Goal: Task Accomplishment & Management: Manage account settings

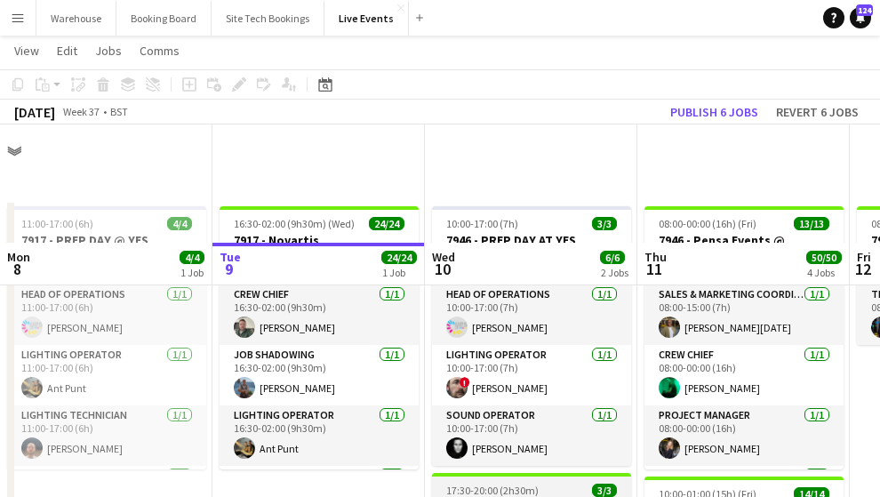
scroll to position [236, 0]
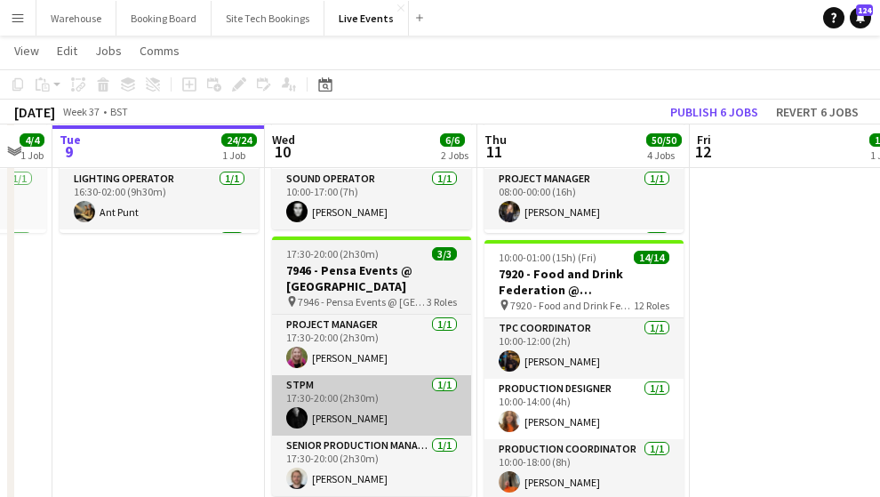
drag, startPoint x: 354, startPoint y: 424, endPoint x: 247, endPoint y: 404, distance: 108.4
click at [91, 415] on app-calendar-viewport "Sat 6 43/44 3 Jobs Sun 7 Mon 8 4/4 1 Job Tue 9 24/24 1 Job Wed 10 6/6 2 Jobs Th…" at bounding box center [440, 456] width 880 height 1246
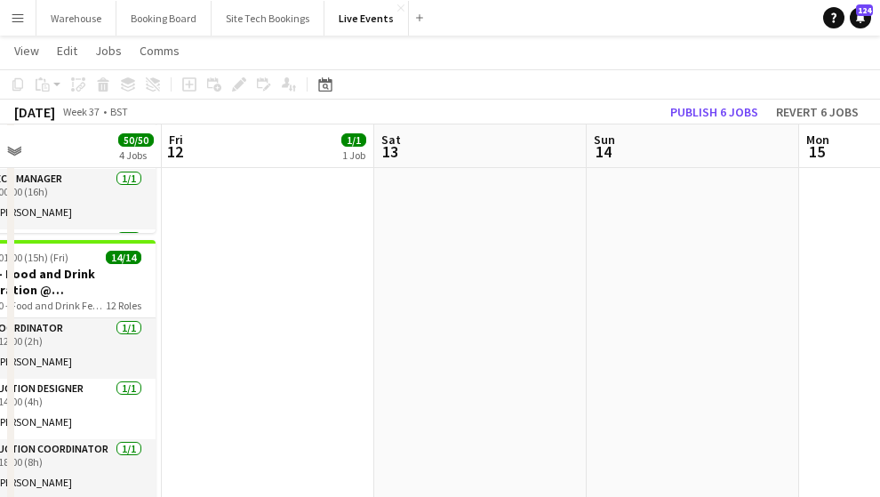
drag, startPoint x: 628, startPoint y: 356, endPoint x: 447, endPoint y: 337, distance: 182.4
click at [366, 342] on app-calendar-viewport "Mon 8 4/4 1 Job Tue 9 24/24 1 Job Wed 10 6/6 2 Jobs Thu 11 50/50 4 Jobs Fri 12 …" at bounding box center [440, 456] width 880 height 1246
click at [324, 343] on app-calendar-viewport "Mon 8 4/4 1 Job Tue 9 24/24 1 Job Wed 10 6/6 2 Jobs Thu 11 50/50 4 Jobs Fri 12 …" at bounding box center [440, 456] width 880 height 1246
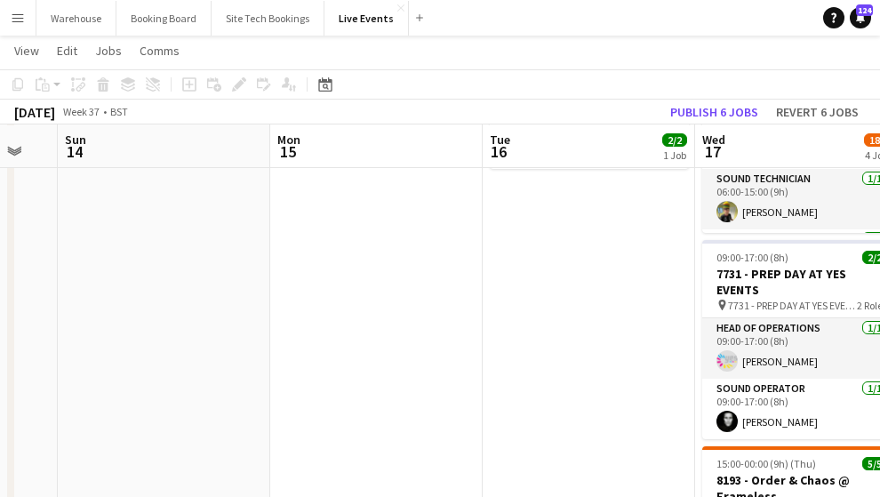
drag, startPoint x: 551, startPoint y: 328, endPoint x: 459, endPoint y: 329, distance: 92.4
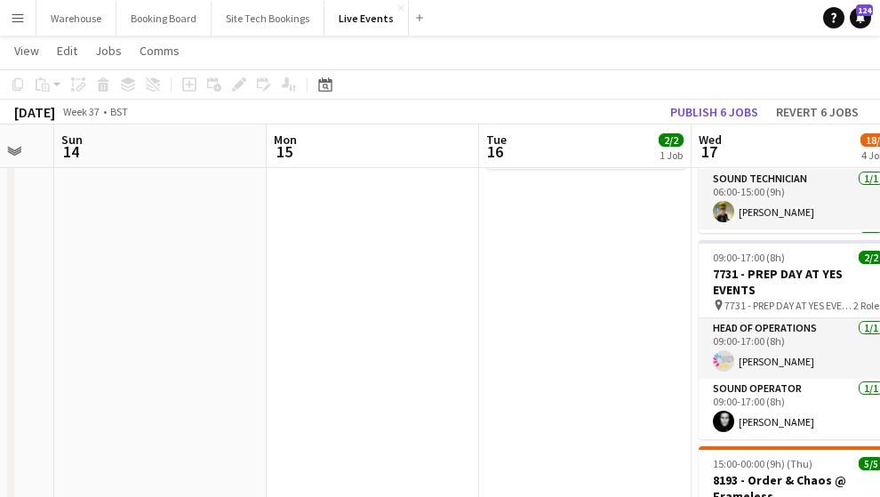
scroll to position [0, 619]
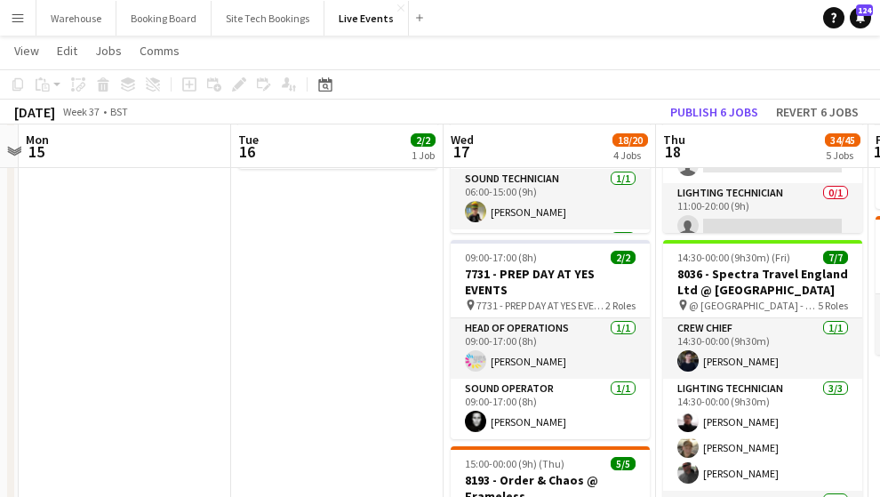
drag, startPoint x: 622, startPoint y: 350, endPoint x: 374, endPoint y: 345, distance: 248.0
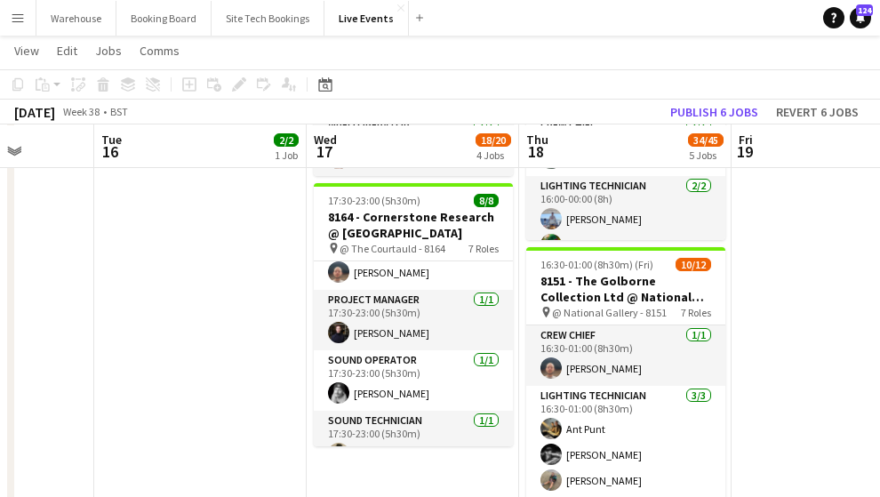
scroll to position [0, 841]
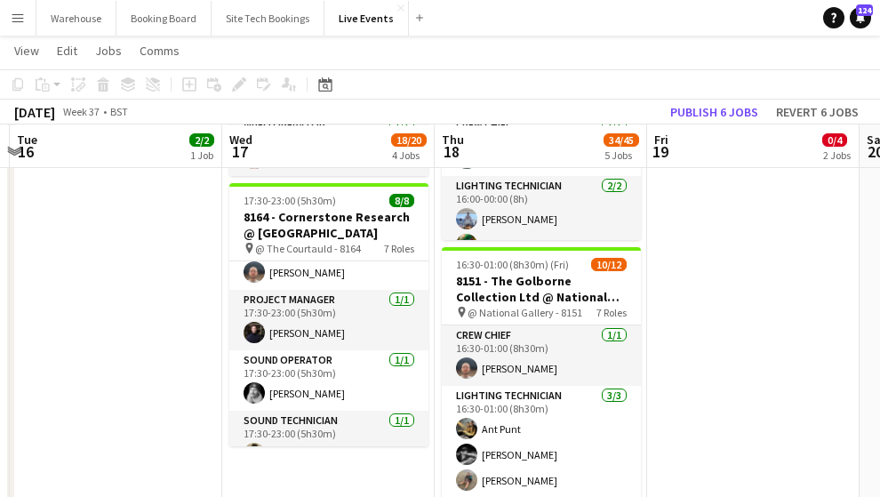
drag, startPoint x: 593, startPoint y: 460, endPoint x: 375, endPoint y: 459, distance: 217.8
click at [374, 459] on app-calendar-viewport "Fri 12 1/1 1 Job Sat 13 Sun 14 Mon 15 Tue 16 2/2 1 Job Wed 17 18/20 4 Jobs Thu …" at bounding box center [440, 58] width 880 height 1516
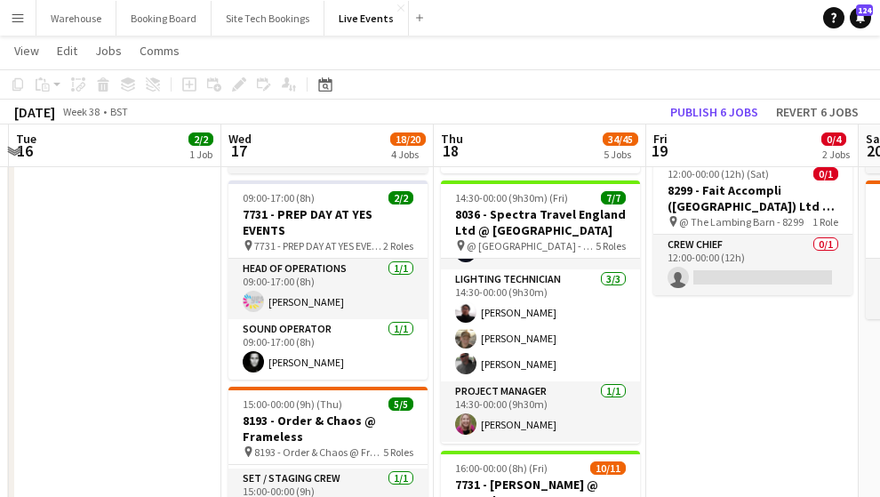
scroll to position [0, 0]
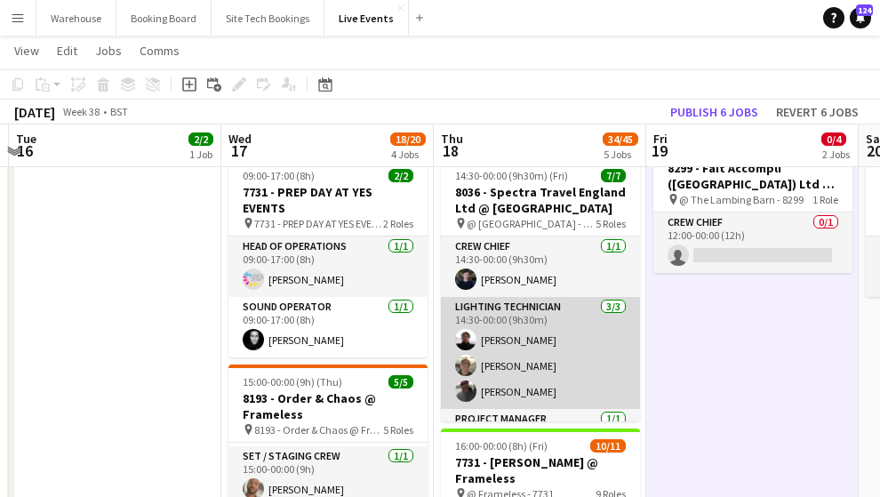
scroll to position [59, 0]
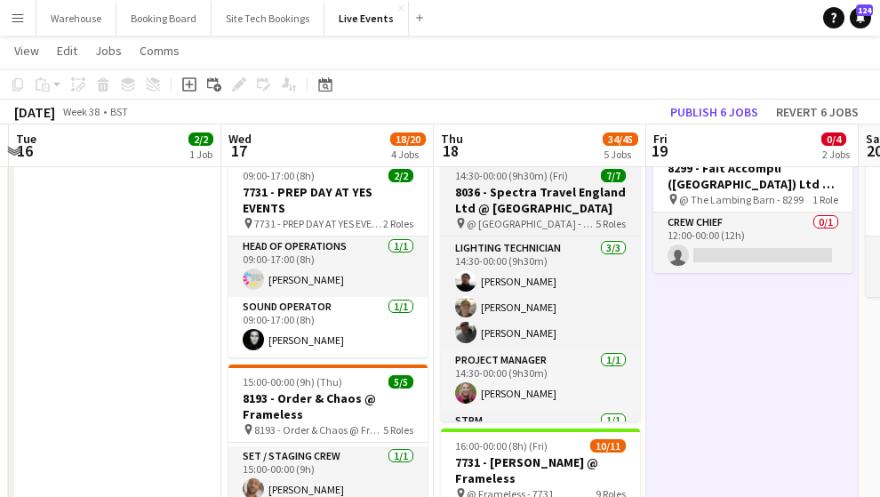
click at [507, 200] on h3 "8036 - Spectra Travel England Ltd @ [GEOGRAPHIC_DATA]" at bounding box center [540, 200] width 199 height 32
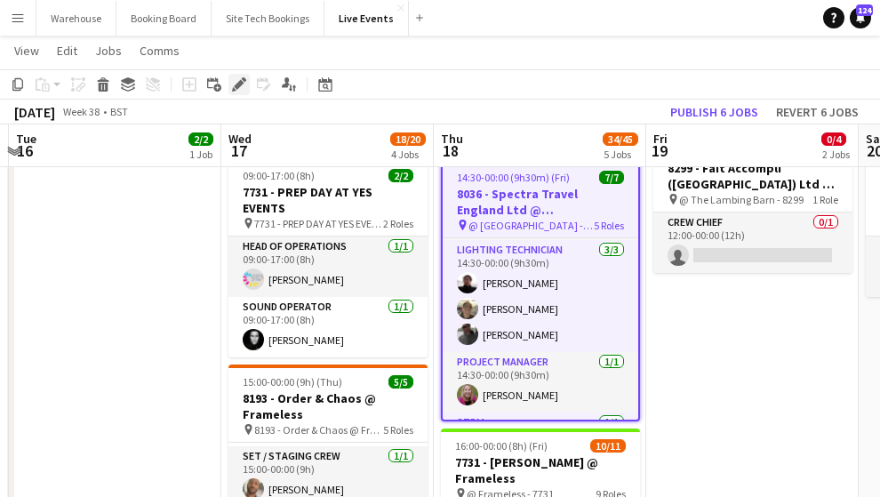
click at [238, 84] on icon at bounding box center [239, 85] width 10 height 10
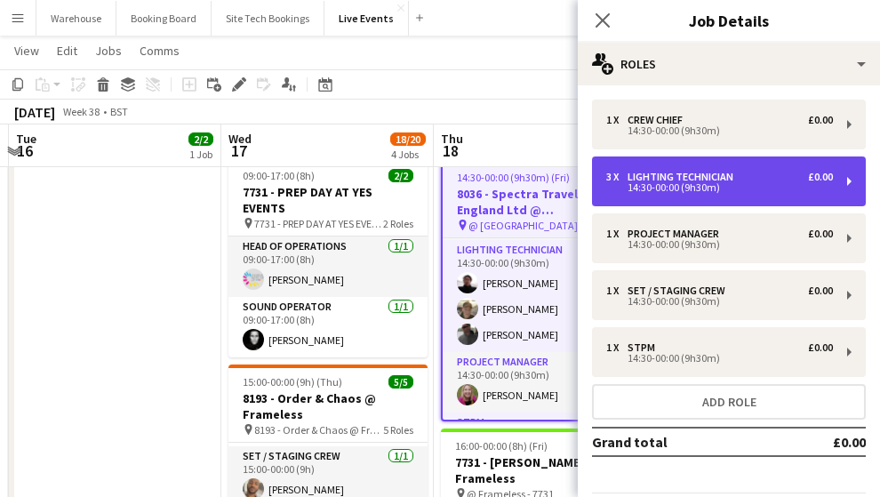
click at [724, 182] on div "Lighting Technician" at bounding box center [683, 177] width 113 height 12
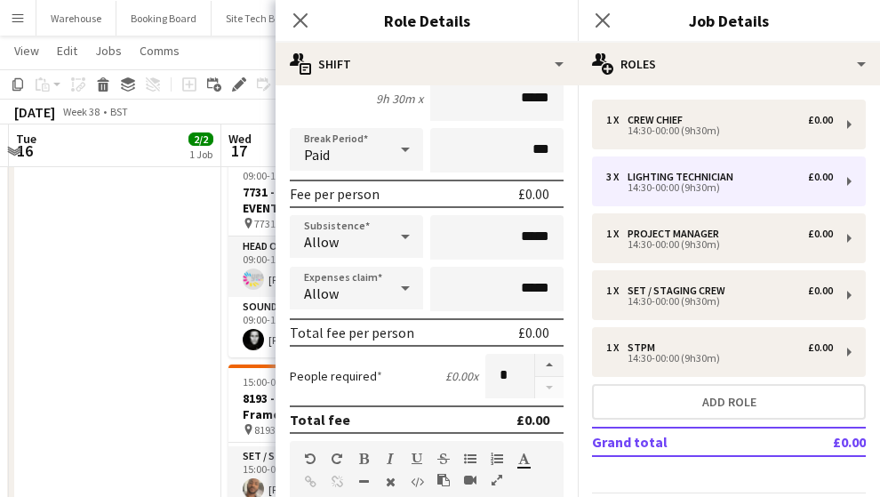
scroll to position [296, 0]
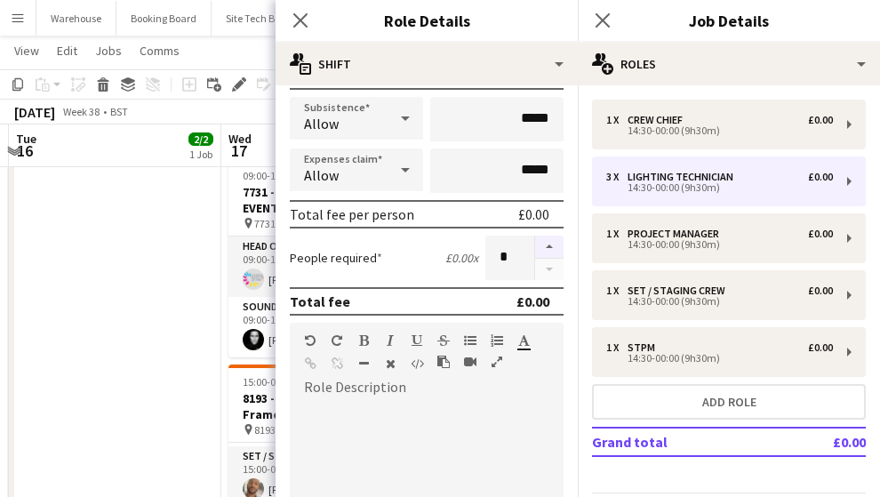
click at [537, 252] on button "button" at bounding box center [549, 247] width 28 height 23
type input "*"
click at [297, 15] on icon "Close pop-in" at bounding box center [300, 20] width 17 height 17
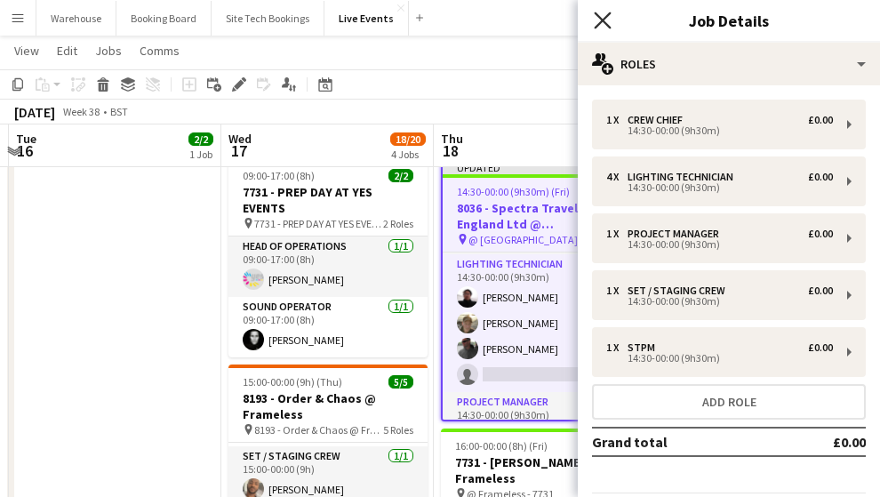
click at [606, 25] on icon at bounding box center [602, 20] width 17 height 17
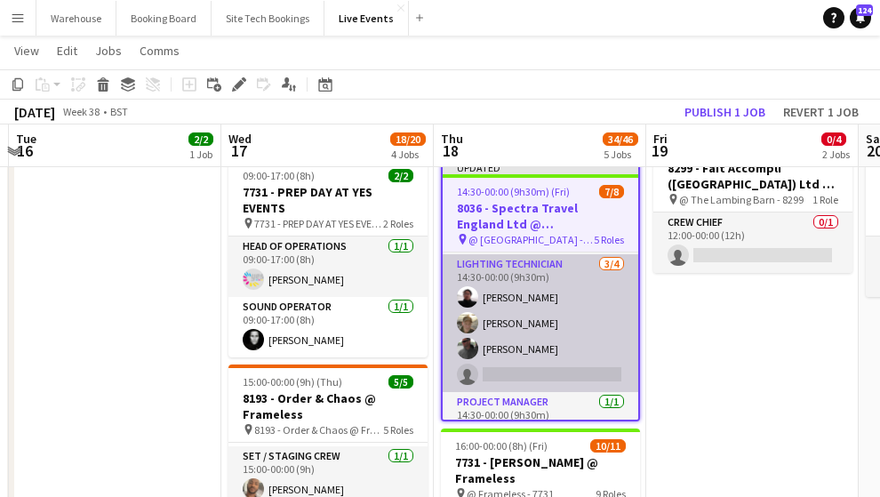
click at [531, 372] on app-card-role "Lighting Technician [DATE] 14:30-00:00 (9h30m) [PERSON_NAME] [PERSON_NAME] [PER…" at bounding box center [541, 323] width 196 height 138
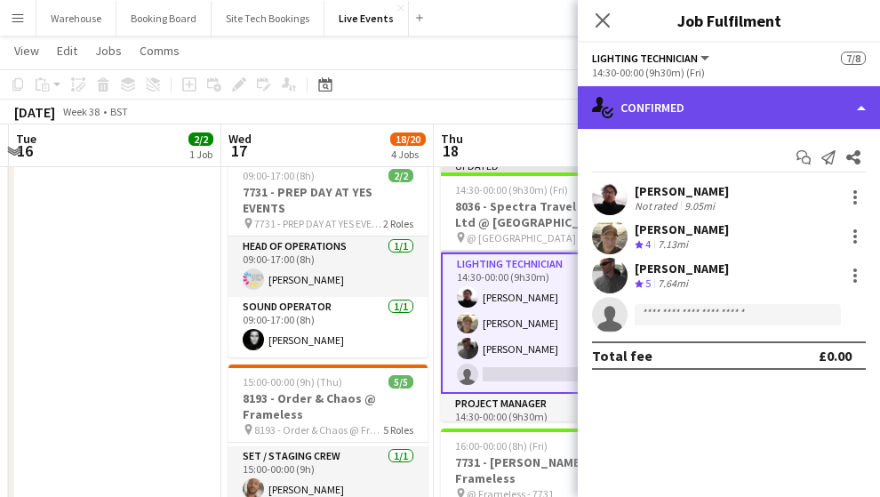
click at [757, 105] on div "single-neutral-actions-check-2 Confirmed" at bounding box center [729, 107] width 302 height 43
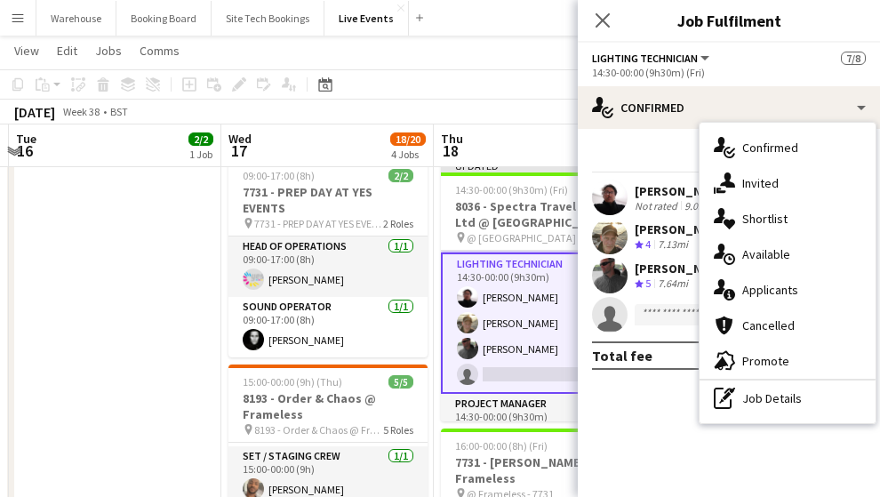
click at [780, 254] on span "Available" at bounding box center [766, 254] width 48 height 16
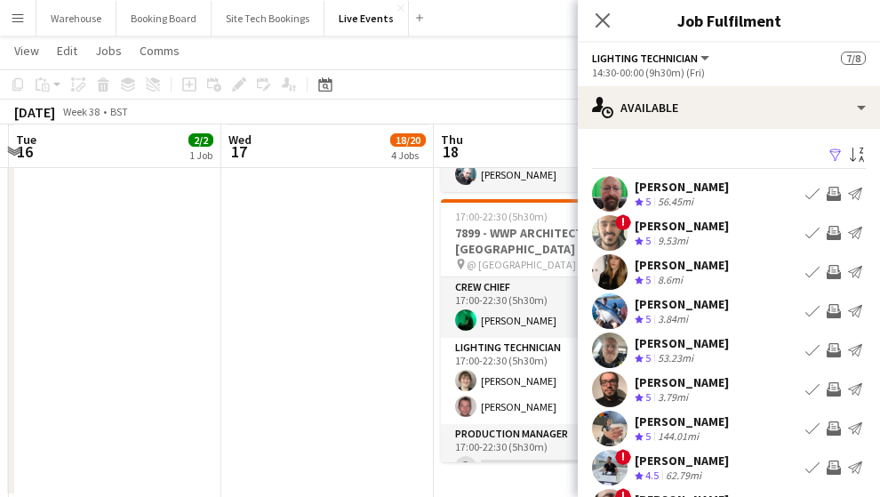
scroll to position [125, 0]
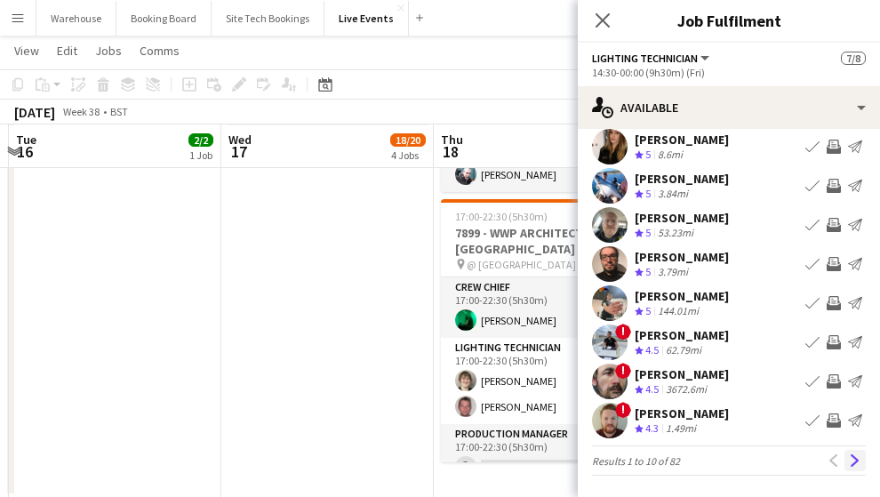
click at [851, 465] on app-icon "Next" at bounding box center [855, 460] width 12 height 12
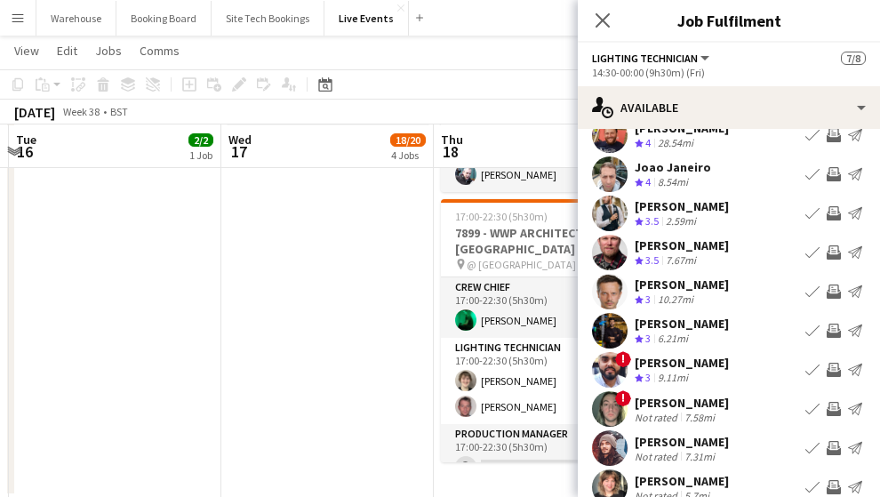
scroll to position [118, 0]
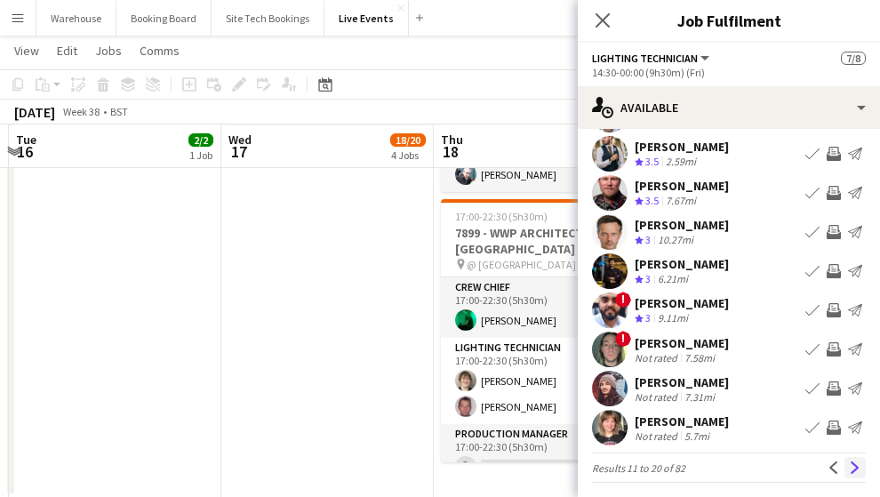
click at [851, 473] on app-icon "Next" at bounding box center [855, 467] width 12 height 12
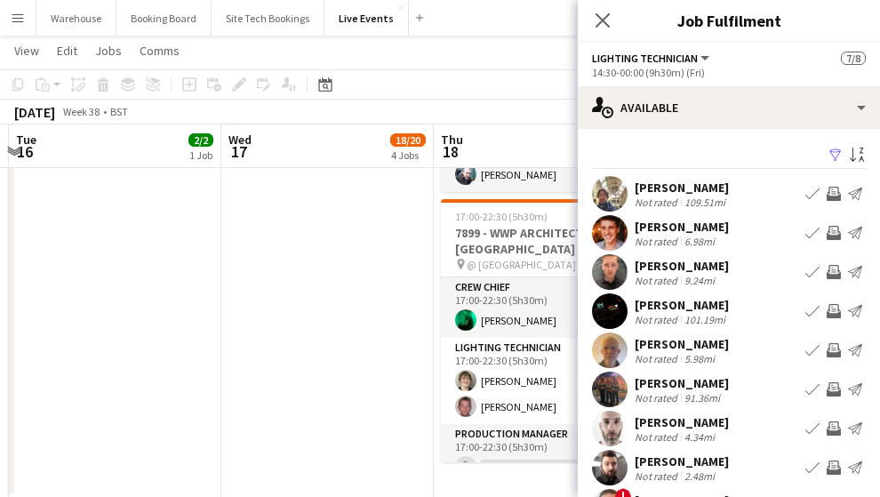
scroll to position [125, 0]
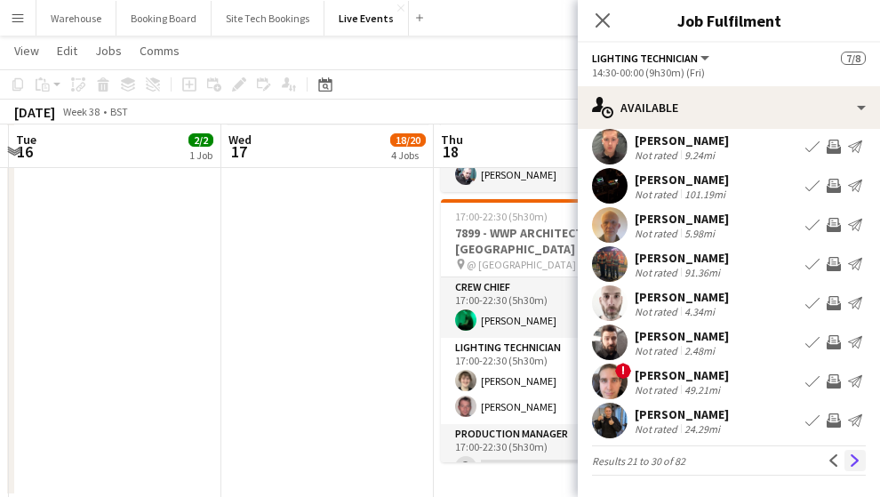
click at [852, 464] on button "Next" at bounding box center [854, 460] width 21 height 21
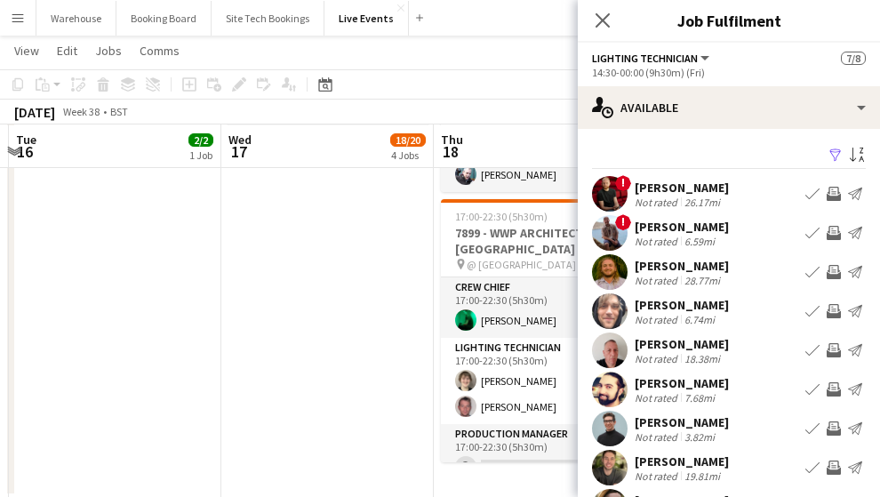
scroll to position [118, 0]
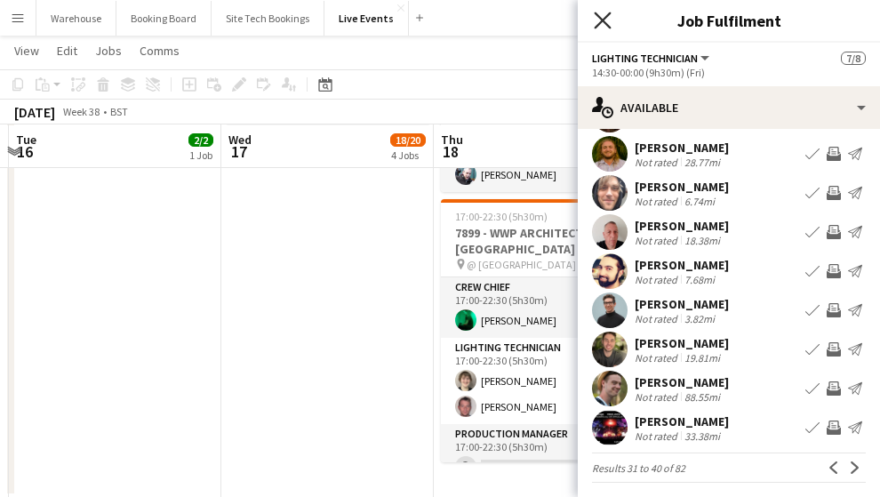
click at [609, 22] on icon "Close pop-in" at bounding box center [602, 20] width 17 height 17
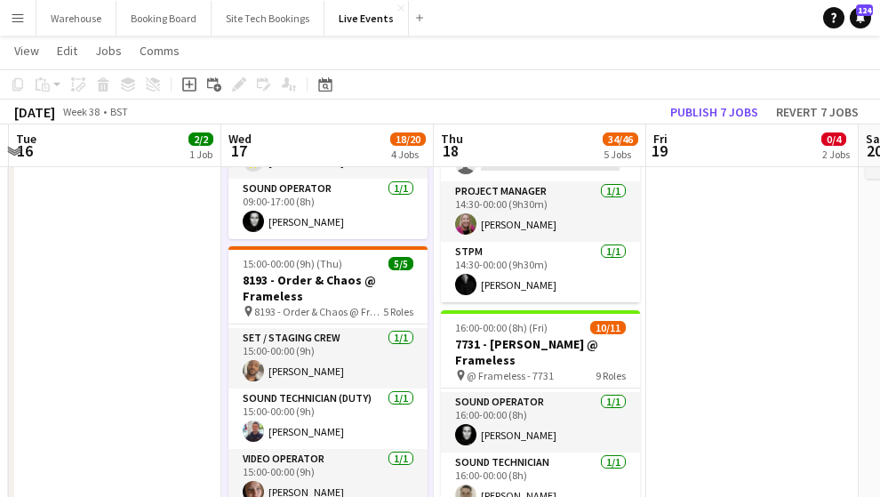
scroll to position [90, 0]
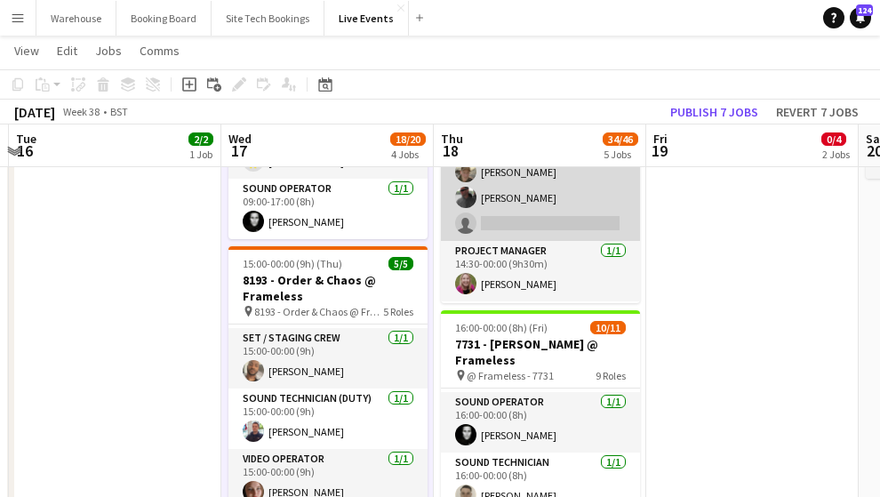
click at [535, 223] on app-card-role "Lighting Technician [DATE] 14:30-00:00 (9h30m) [PERSON_NAME] [PERSON_NAME] [PER…" at bounding box center [540, 172] width 199 height 138
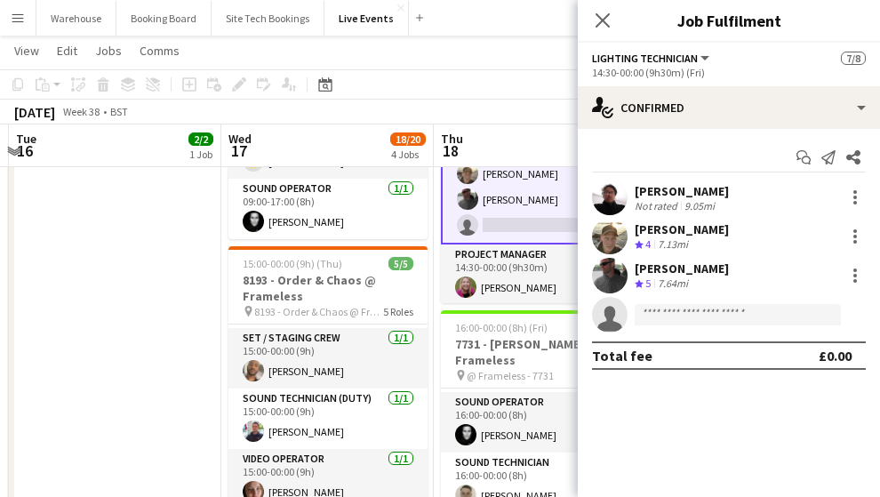
scroll to position [92, 0]
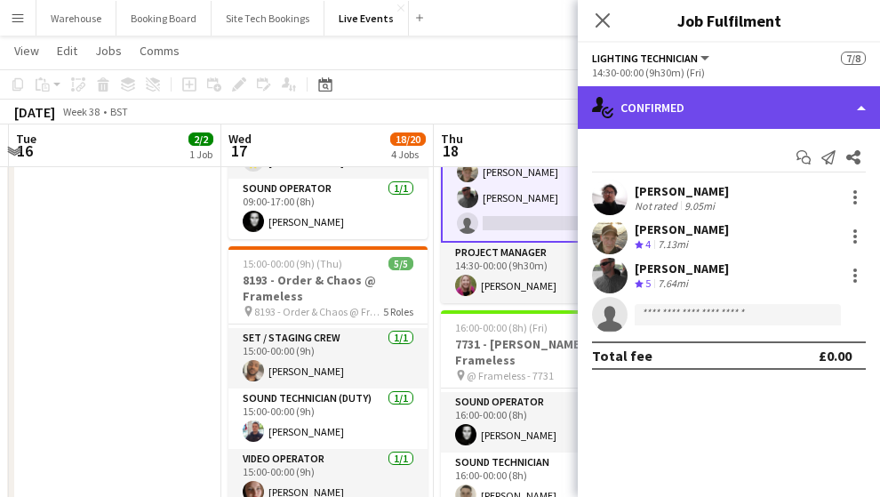
click at [691, 102] on div "single-neutral-actions-check-2 Confirmed" at bounding box center [729, 107] width 302 height 43
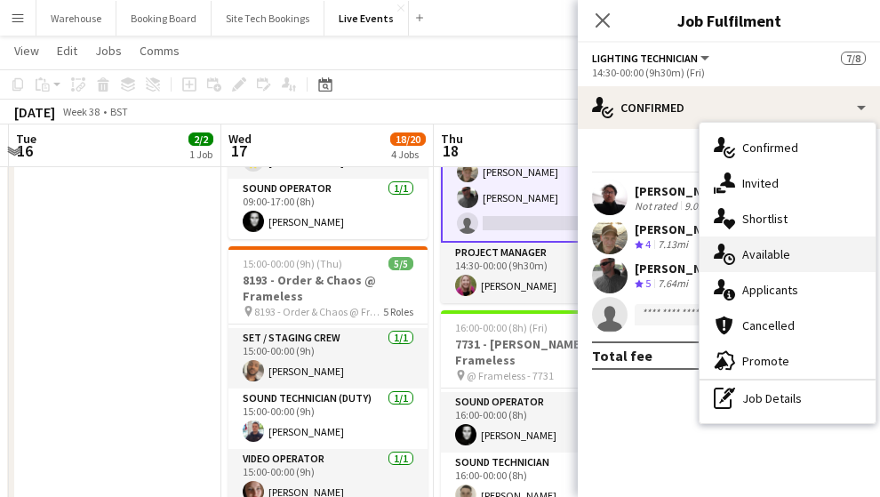
click at [781, 260] on span "Available" at bounding box center [766, 254] width 48 height 16
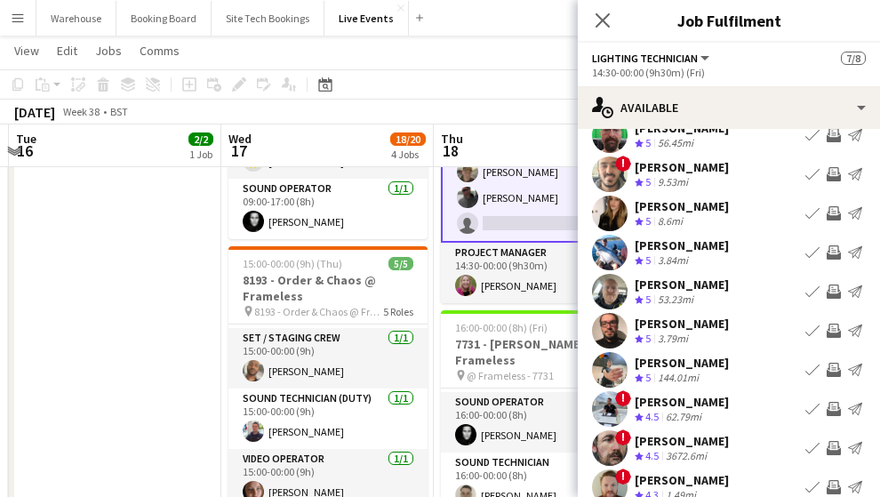
scroll to position [118, 0]
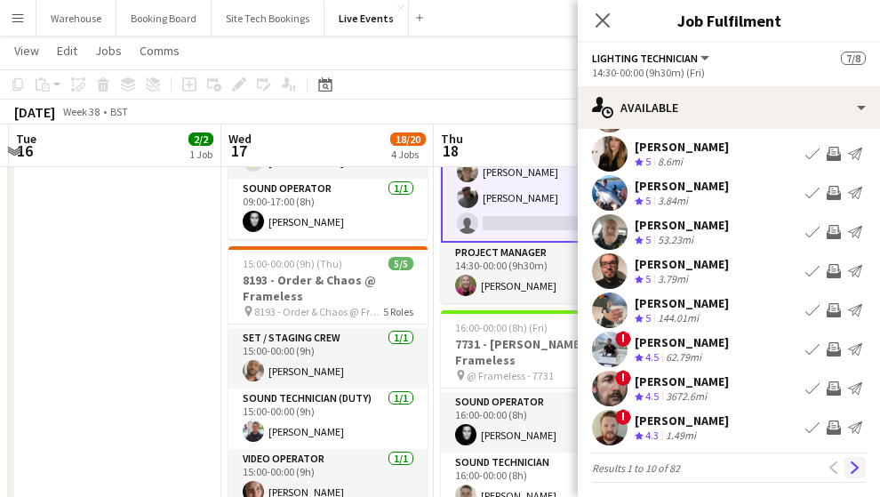
click at [849, 466] on app-icon "Next" at bounding box center [855, 467] width 12 height 12
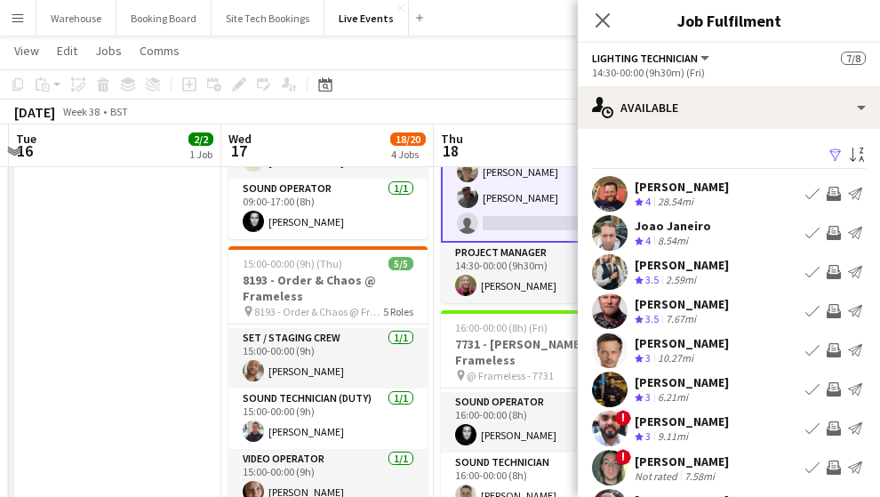
scroll to position [125, 0]
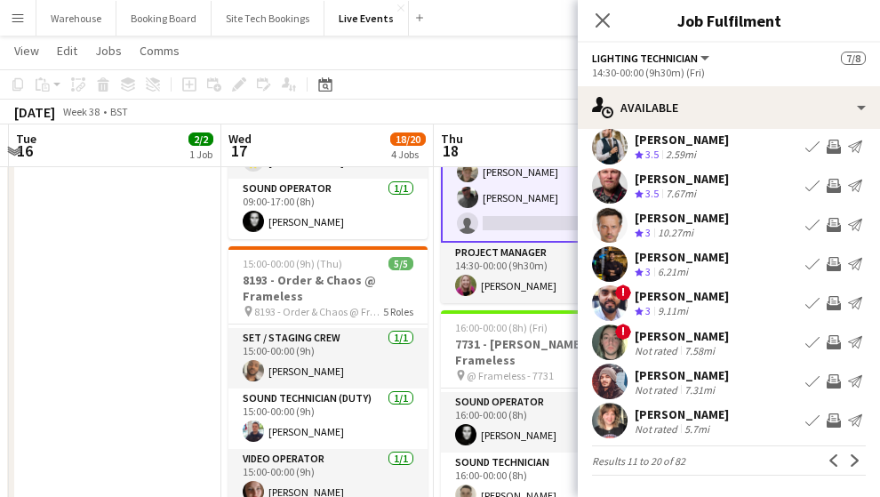
click at [827, 458] on app-icon "Previous" at bounding box center [833, 460] width 12 height 12
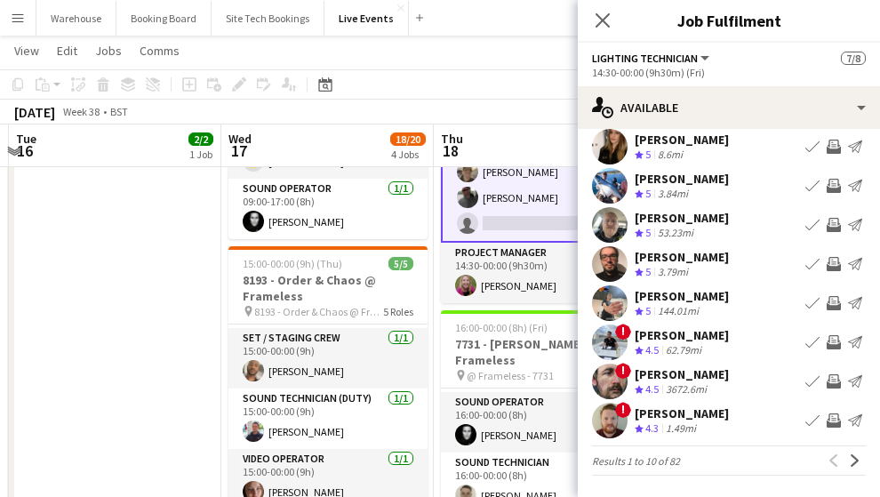
click at [601, 423] on app-user-avatar at bounding box center [610, 421] width 36 height 36
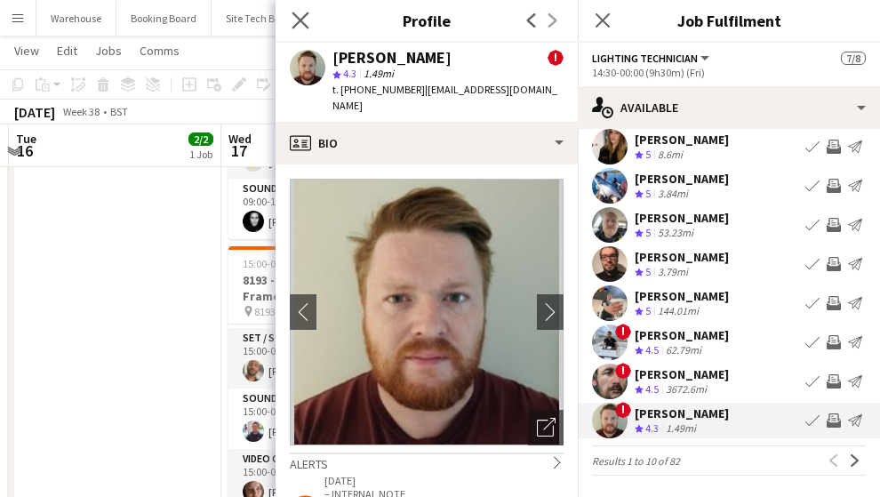
click at [291, 18] on app-icon "Close pop-in" at bounding box center [301, 21] width 26 height 26
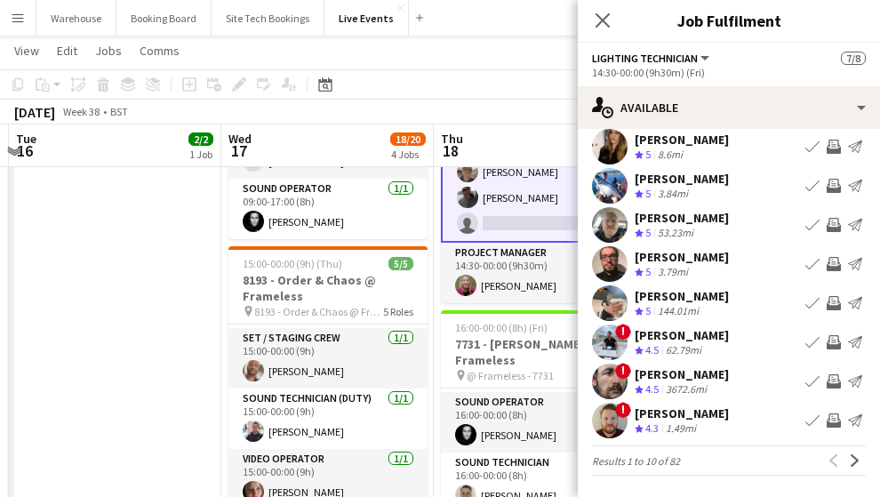
click at [603, 24] on icon "Close pop-in" at bounding box center [602, 20] width 14 height 14
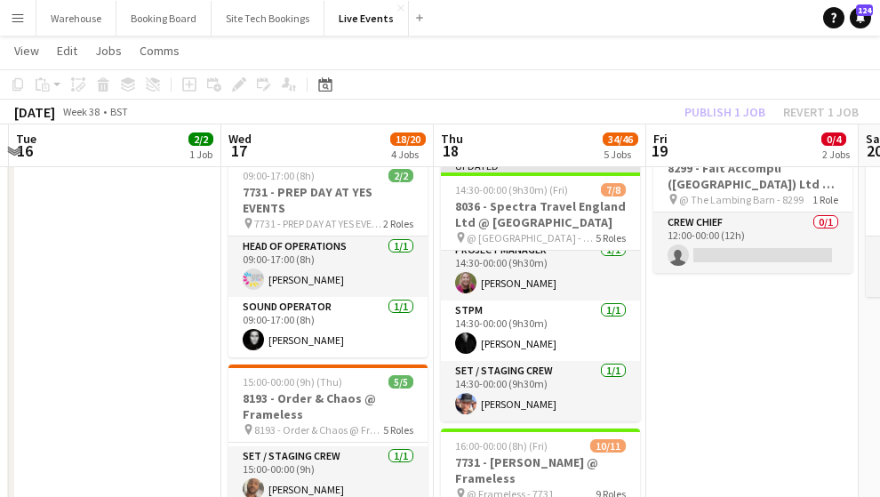
scroll to position [35, 0]
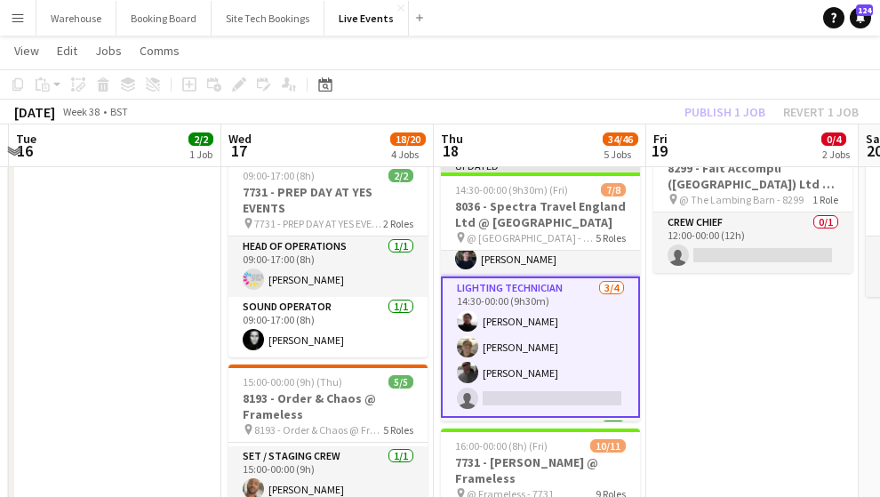
click at [518, 391] on app-card-role "Lighting Technician [DATE] 14:30-00:00 (9h30m) [PERSON_NAME] [PERSON_NAME] [PER…" at bounding box center [540, 346] width 199 height 141
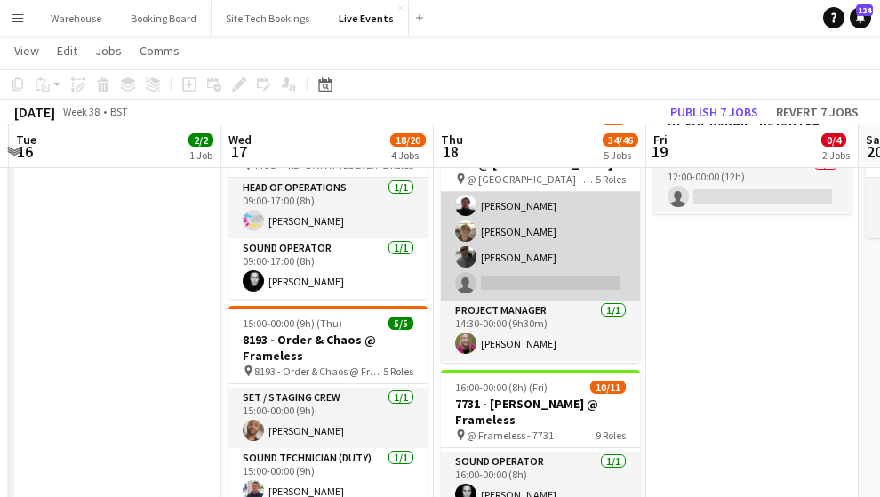
scroll to position [31, 0]
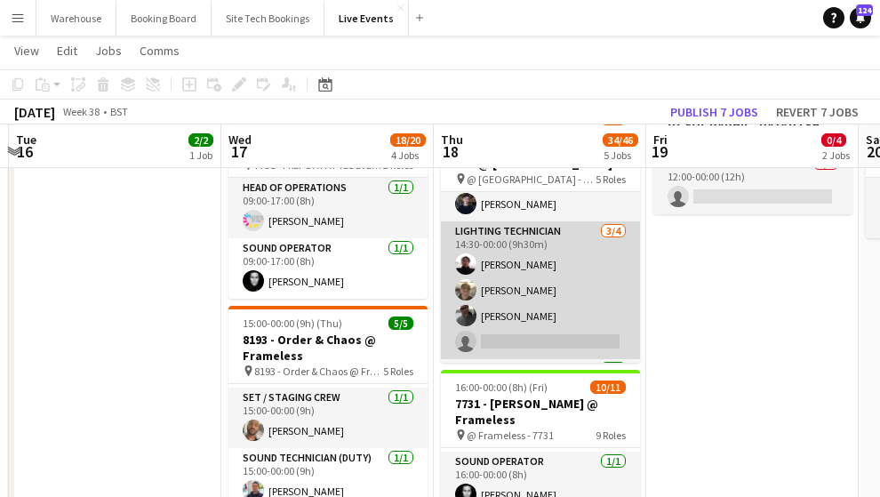
click at [542, 332] on app-card-role "Lighting Technician [DATE] 14:30-00:00 (9h30m) [PERSON_NAME] [PERSON_NAME] [PER…" at bounding box center [540, 290] width 199 height 138
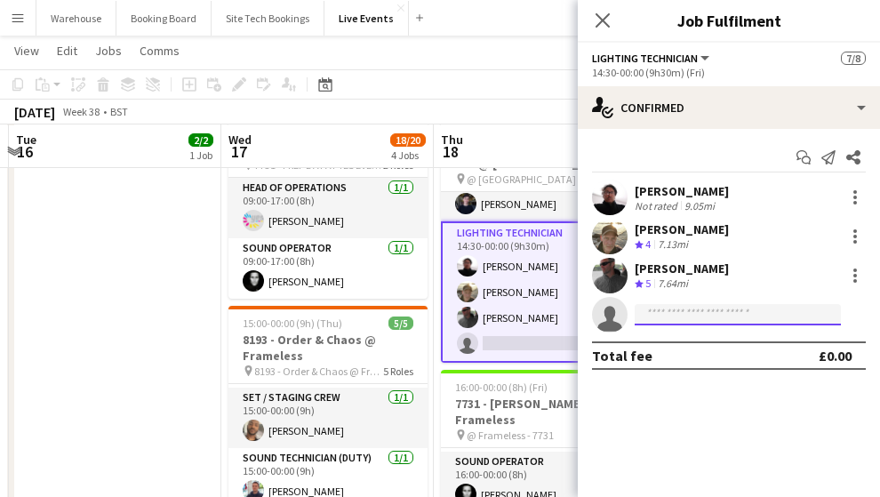
click at [709, 314] on input at bounding box center [738, 314] width 206 height 21
click at [503, 228] on app-card-role "Lighting Technician [DATE] 14:30-00:00 (9h30m) [PERSON_NAME] [PERSON_NAME] [PER…" at bounding box center [540, 291] width 199 height 141
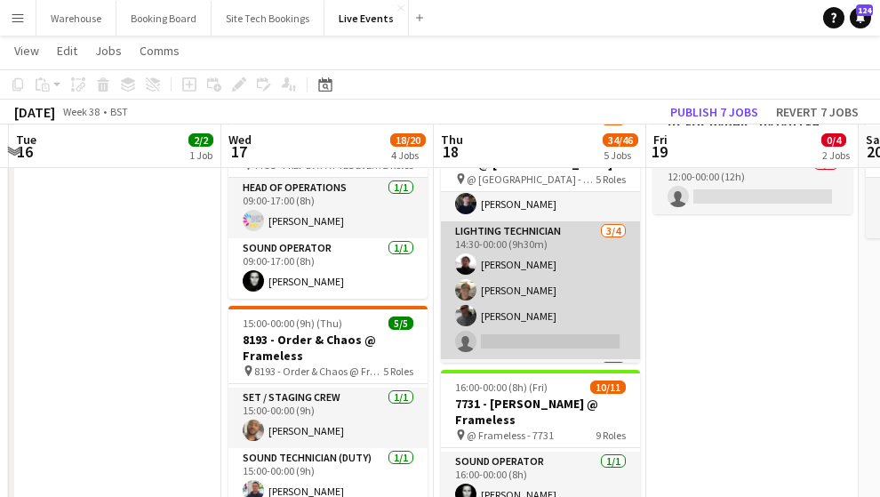
click at [519, 233] on app-card-role "Lighting Technician [DATE] 14:30-00:00 (9h30m) [PERSON_NAME] [PERSON_NAME] [PER…" at bounding box center [540, 290] width 199 height 138
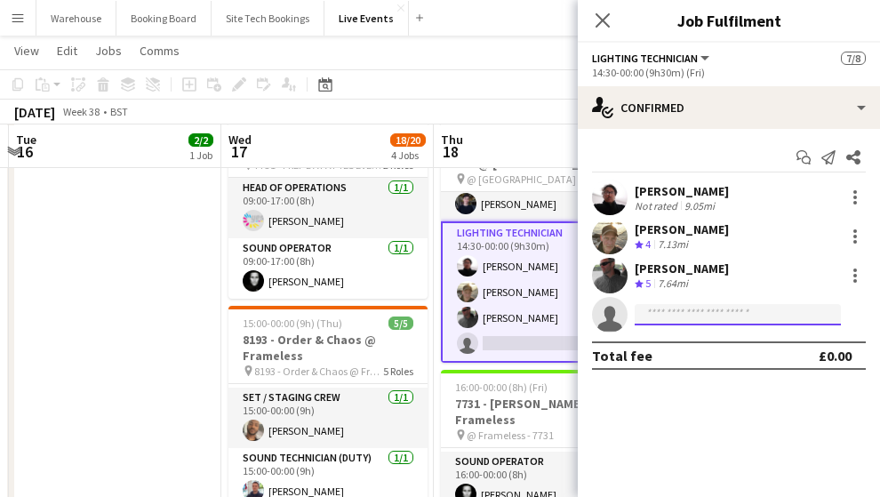
click at [760, 315] on input at bounding box center [738, 314] width 206 height 21
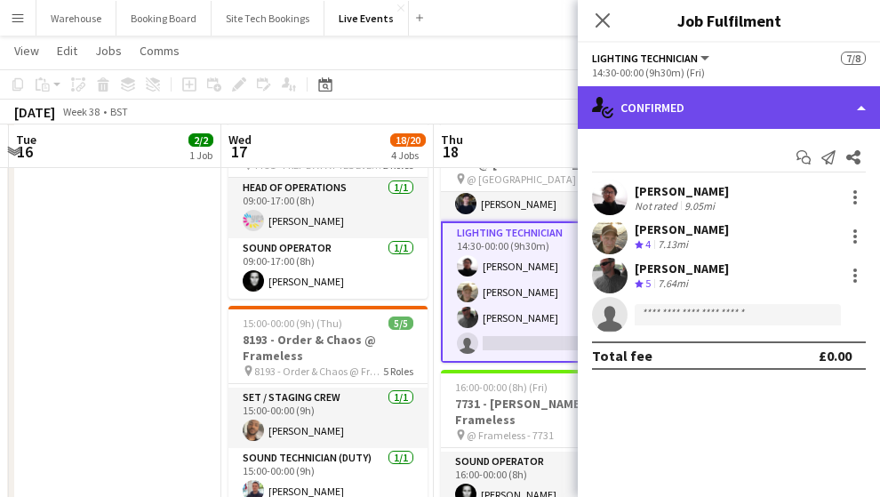
click at [667, 88] on div "single-neutral-actions-check-2 Confirmed" at bounding box center [729, 107] width 302 height 43
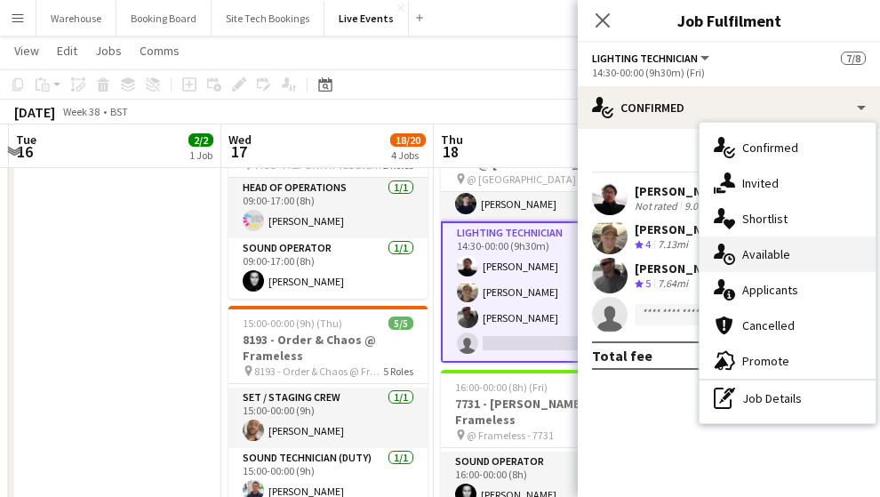
click at [775, 255] on span "Available" at bounding box center [766, 254] width 48 height 16
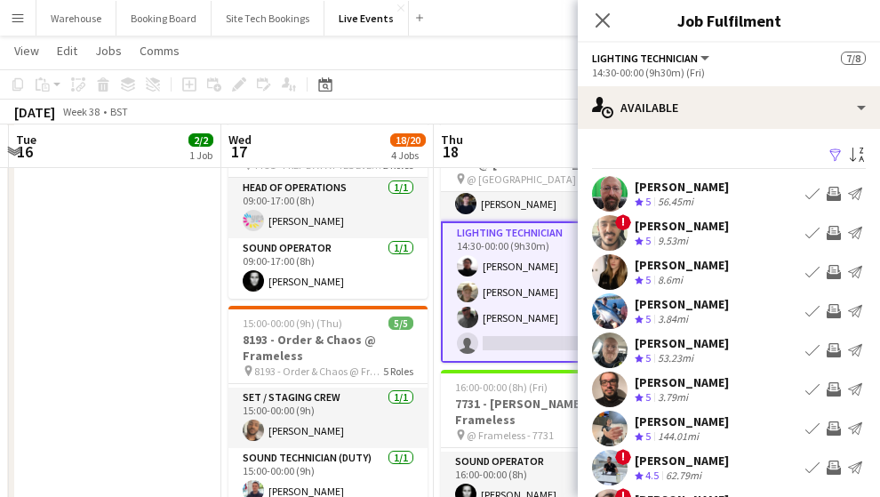
click at [610, 23] on icon "Close pop-in" at bounding box center [602, 20] width 14 height 14
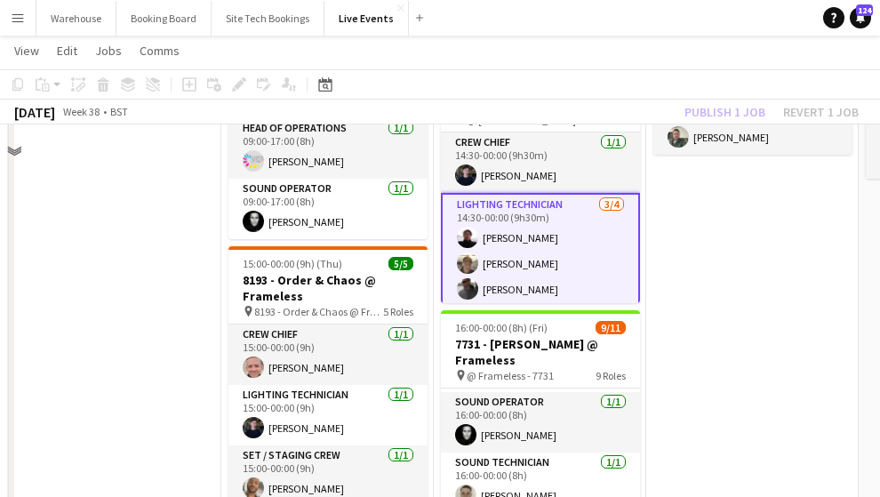
scroll to position [377, 0]
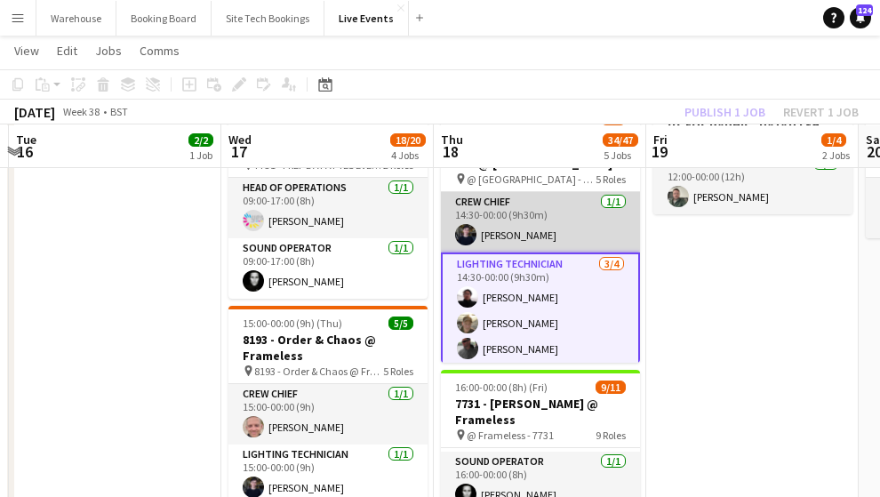
click at [492, 229] on app-card-role "Crew Chief [DATE] 14:30-00:00 (9h30m) [PERSON_NAME]" at bounding box center [540, 222] width 199 height 60
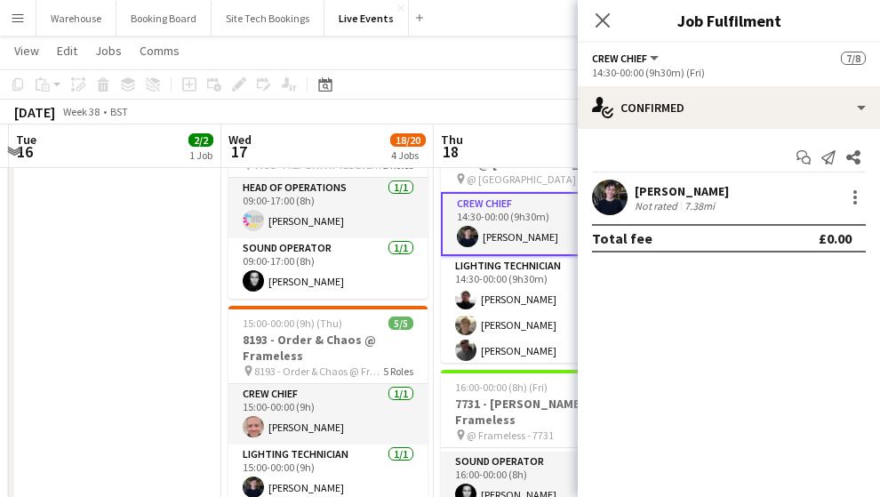
click at [604, 24] on icon at bounding box center [602, 20] width 14 height 14
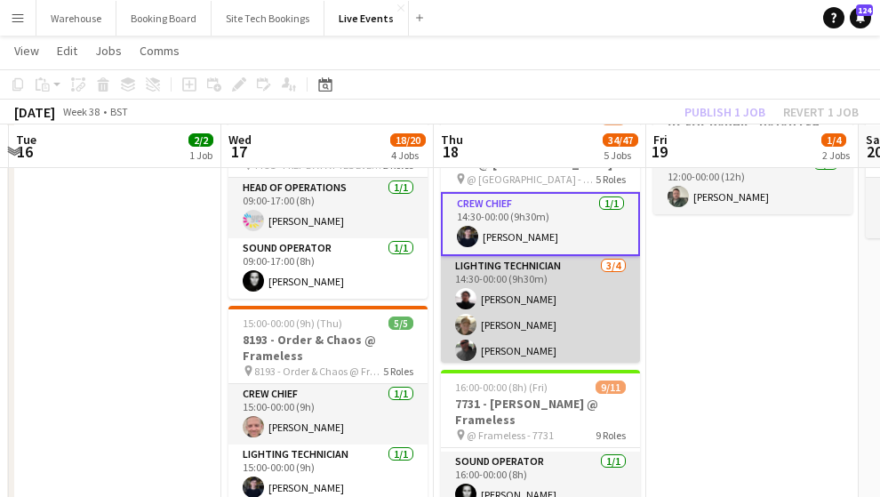
scroll to position [318, 0]
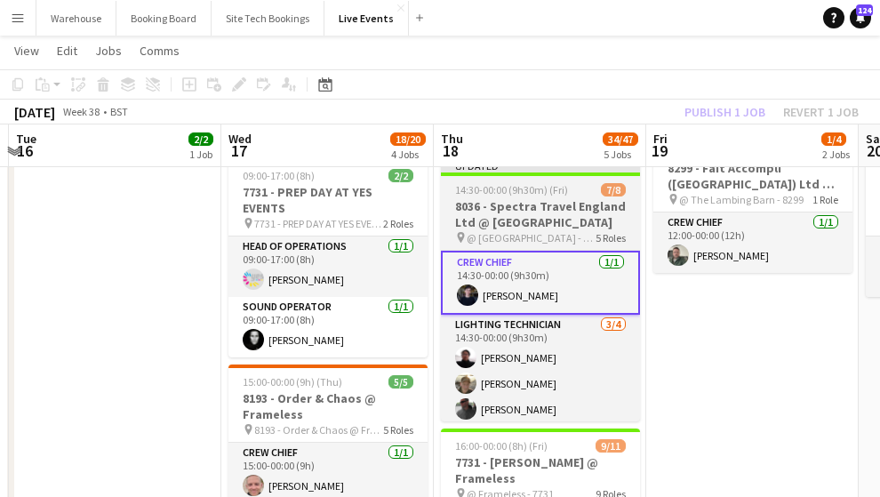
click at [507, 201] on h3 "8036 - Spectra Travel England Ltd @ [GEOGRAPHIC_DATA]" at bounding box center [540, 214] width 199 height 32
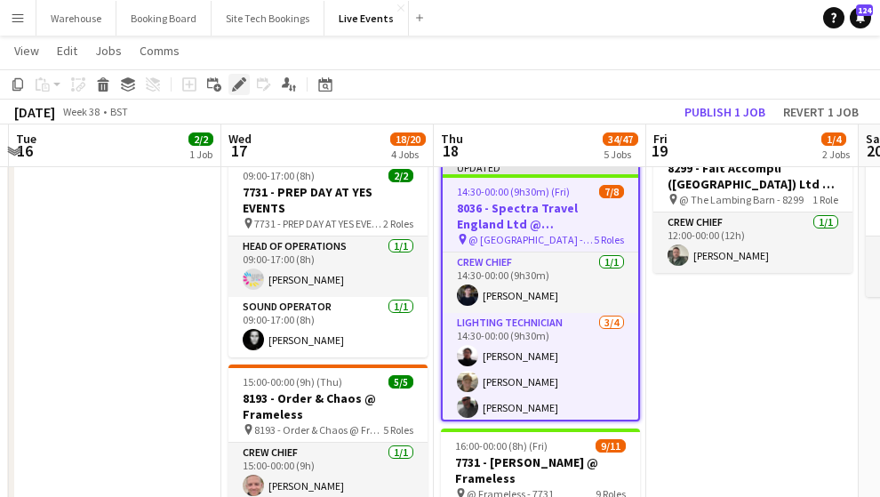
click at [235, 91] on icon at bounding box center [234, 89] width 4 height 4
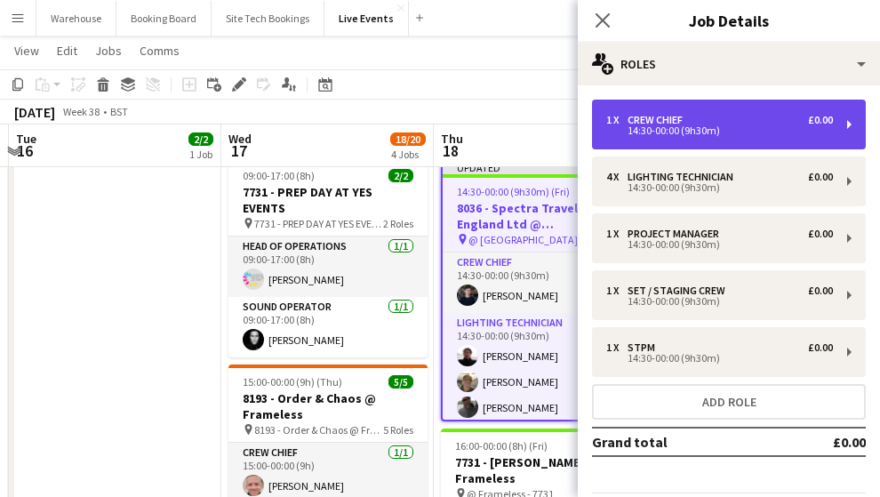
click at [704, 129] on div "14:30-00:00 (9h30m)" at bounding box center [719, 130] width 227 height 9
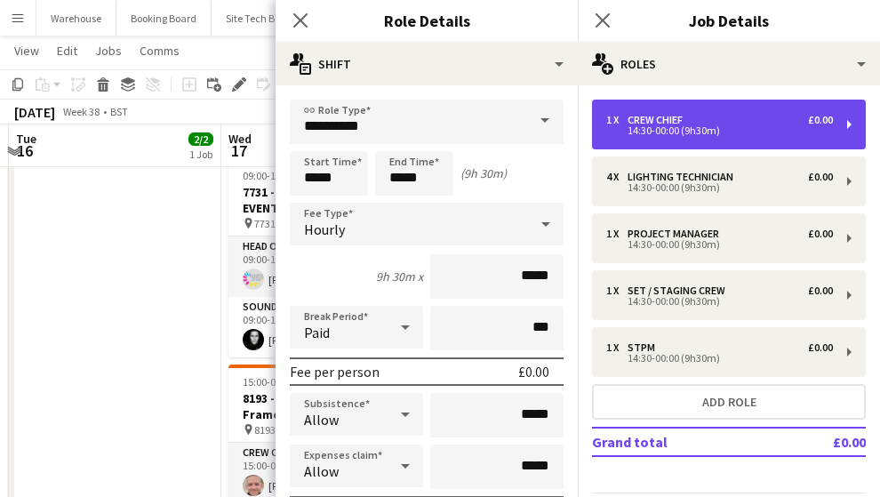
scroll to position [192, 0]
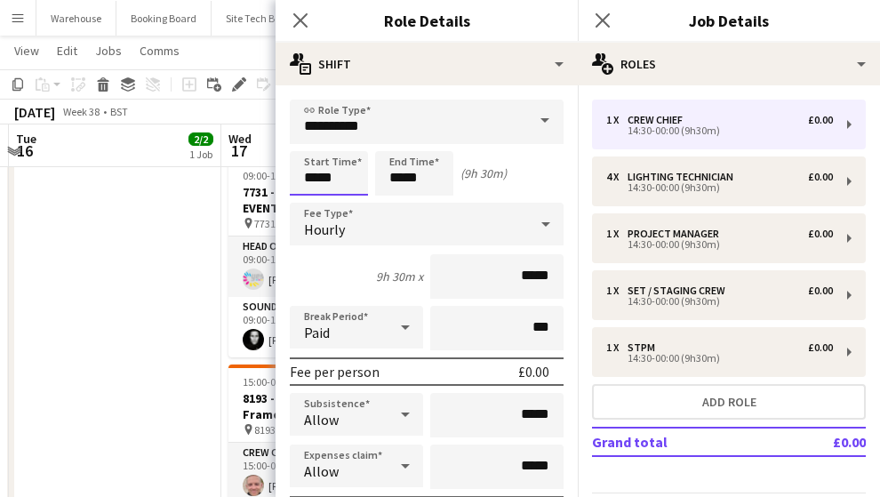
click at [352, 173] on input "*****" at bounding box center [329, 173] width 78 height 44
click at [310, 148] on div at bounding box center [311, 142] width 36 height 18
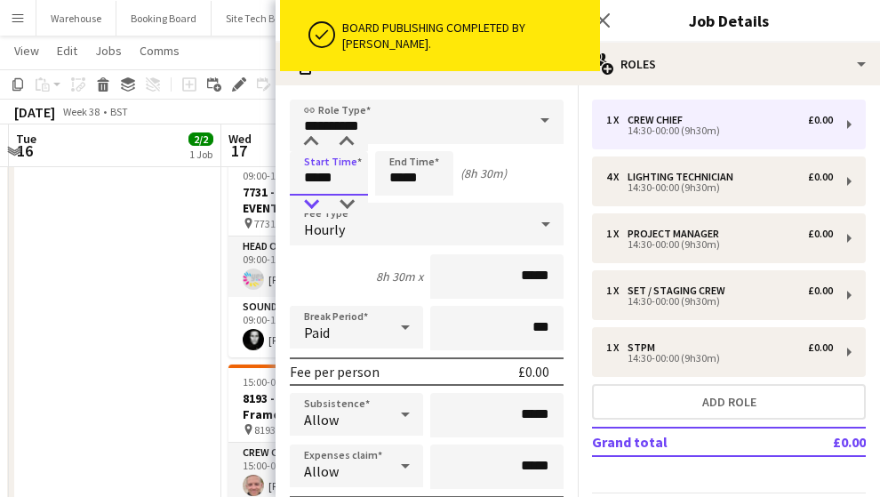
click at [312, 198] on div at bounding box center [311, 205] width 36 height 18
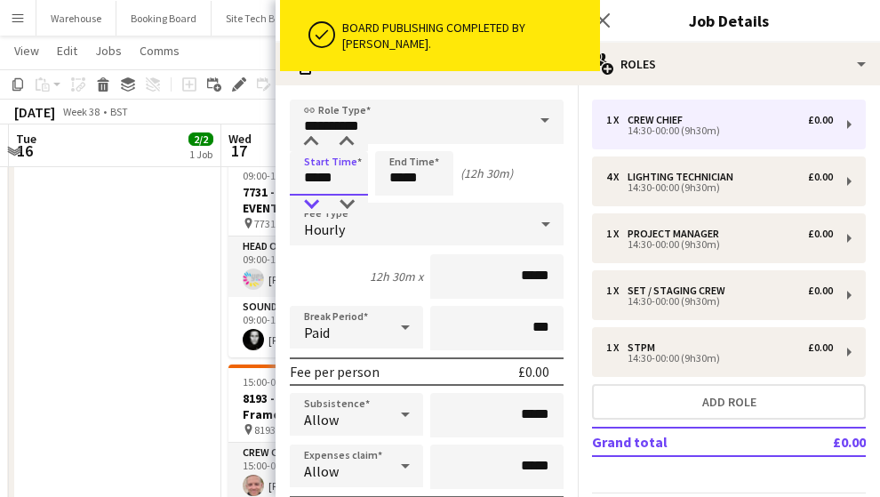
click at [312, 198] on div at bounding box center [311, 205] width 36 height 18
click at [310, 139] on div at bounding box center [311, 142] width 36 height 18
click at [341, 204] on div at bounding box center [347, 205] width 36 height 18
type input "*****"
click at [341, 204] on div at bounding box center [347, 205] width 36 height 18
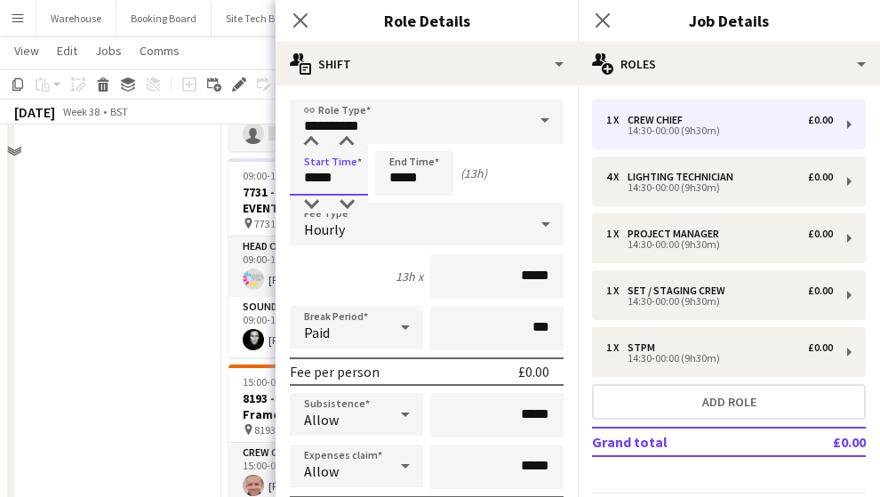
scroll to position [199, 0]
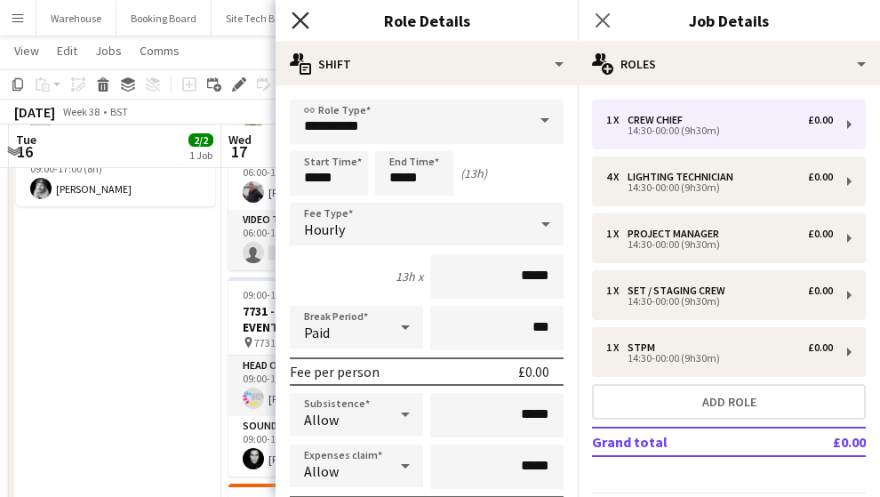
click at [296, 20] on icon "Close pop-in" at bounding box center [300, 20] width 17 height 17
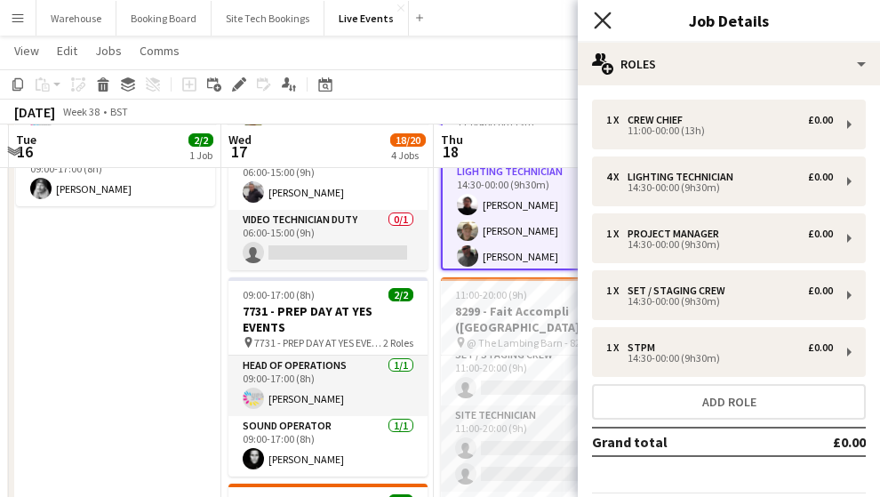
click at [599, 20] on icon "Close pop-in" at bounding box center [602, 20] width 17 height 17
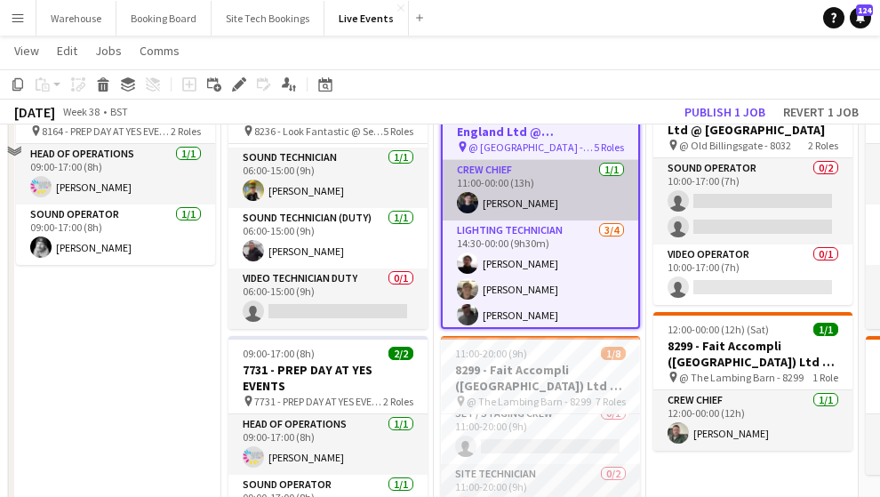
scroll to position [81, 0]
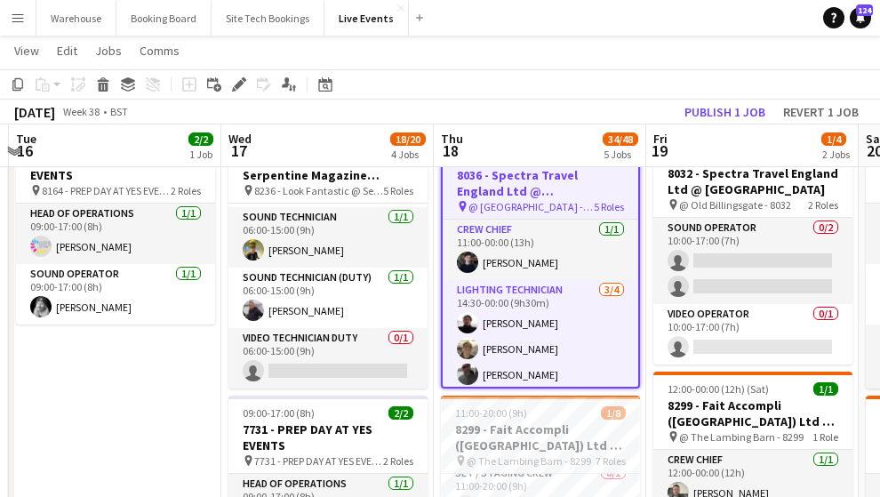
click at [515, 187] on h3 "8036 - Spectra Travel England Ltd @ [GEOGRAPHIC_DATA]" at bounding box center [541, 183] width 196 height 32
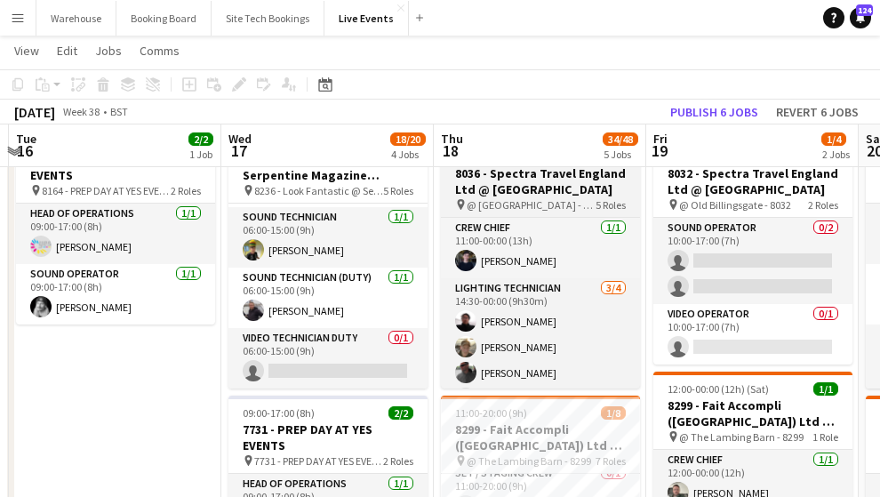
click at [561, 183] on h3 "8036 - Spectra Travel England Ltd @ [GEOGRAPHIC_DATA]" at bounding box center [540, 181] width 199 height 32
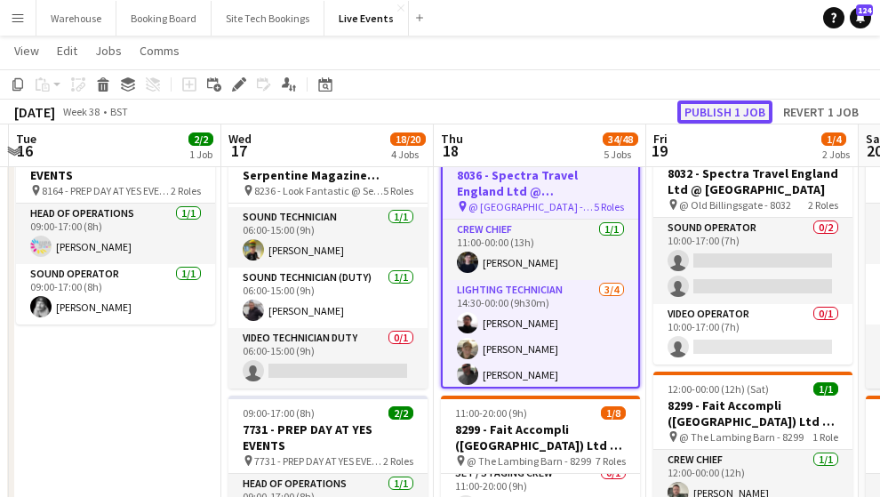
click at [726, 111] on button "Publish 1 job" at bounding box center [724, 111] width 95 height 23
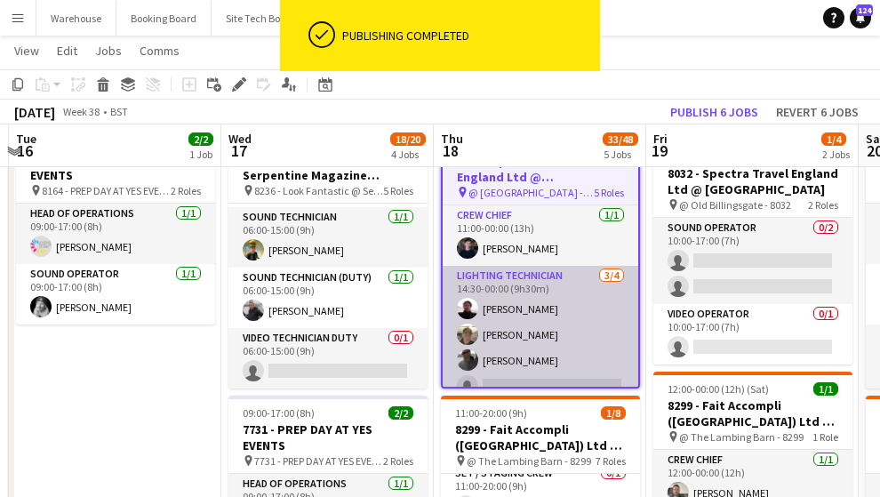
scroll to position [59, 0]
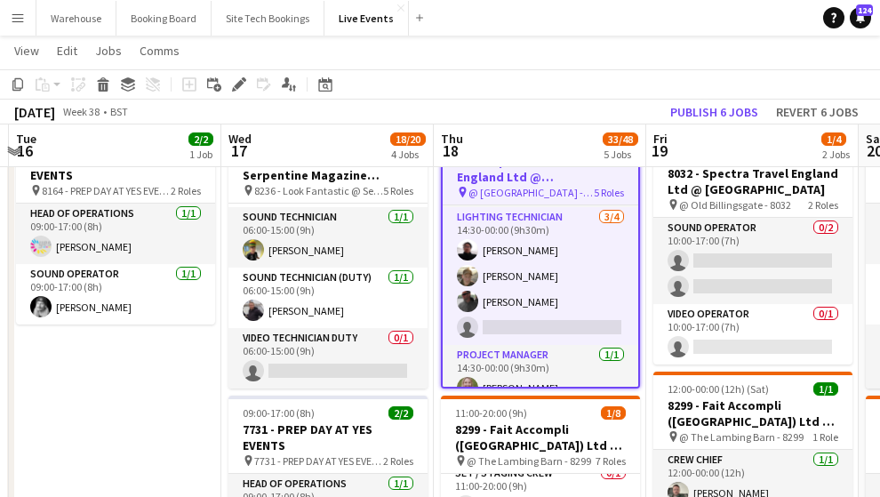
click at [533, 182] on h3 "8036 - Spectra Travel England Ltd @ [GEOGRAPHIC_DATA]" at bounding box center [541, 169] width 196 height 32
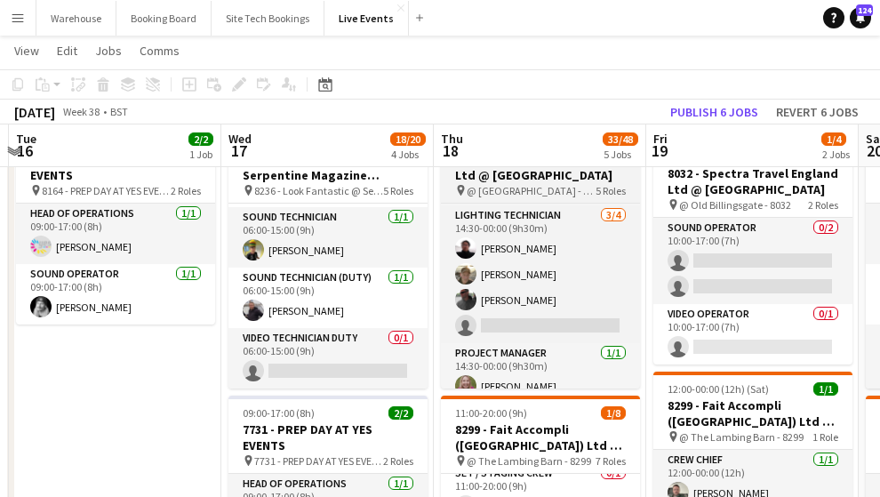
click at [528, 180] on h3 "8036 - Spectra Travel England Ltd @ [GEOGRAPHIC_DATA]" at bounding box center [540, 167] width 199 height 32
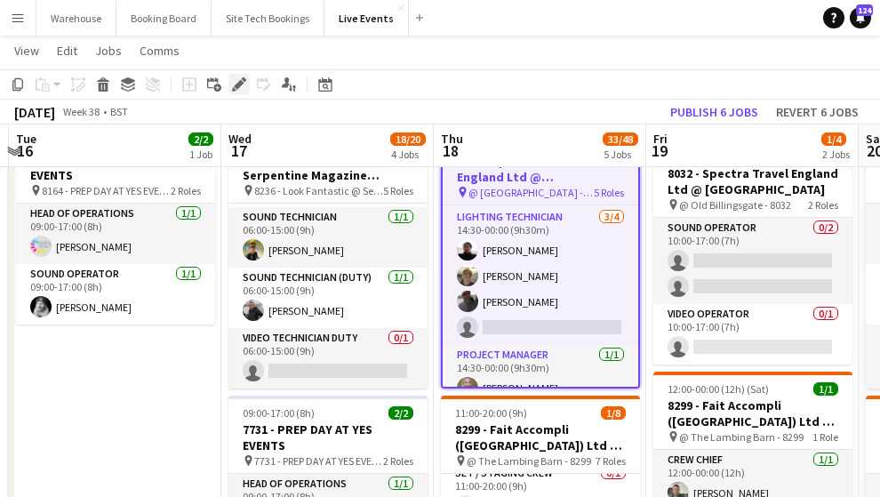
click at [233, 86] on icon "Edit" at bounding box center [239, 84] width 14 height 14
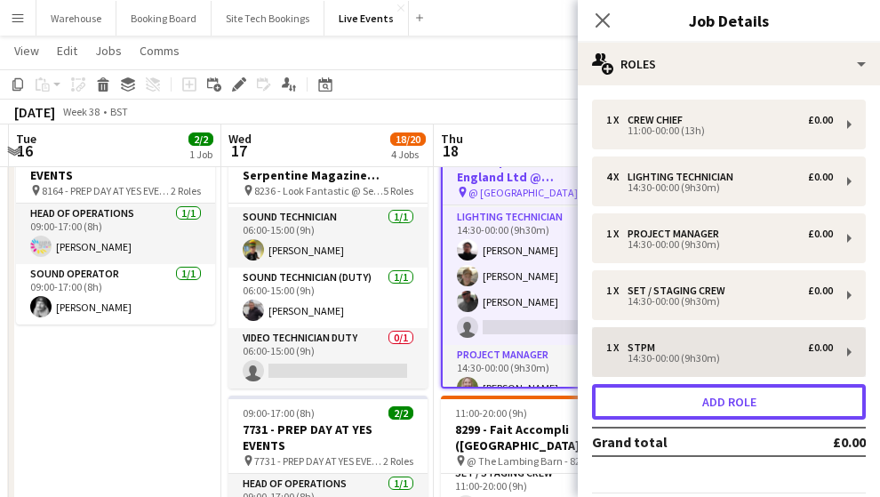
click at [643, 394] on button "Add role" at bounding box center [729, 402] width 274 height 36
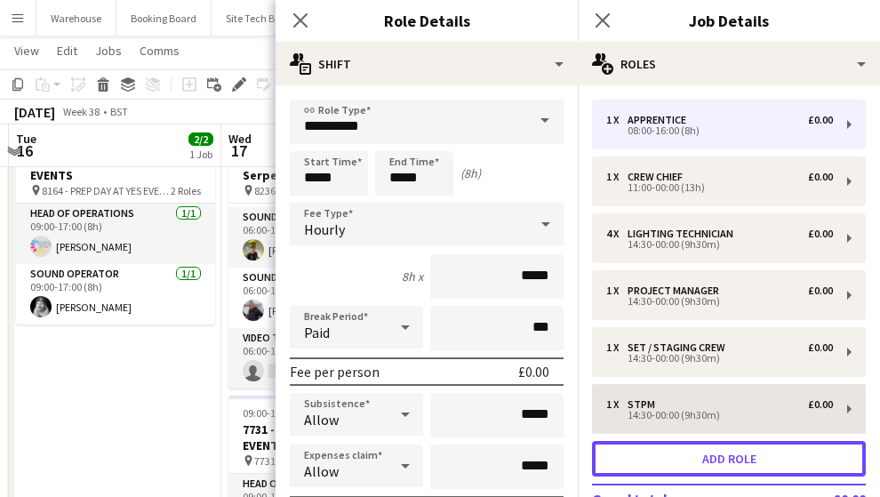
scroll to position [119, 0]
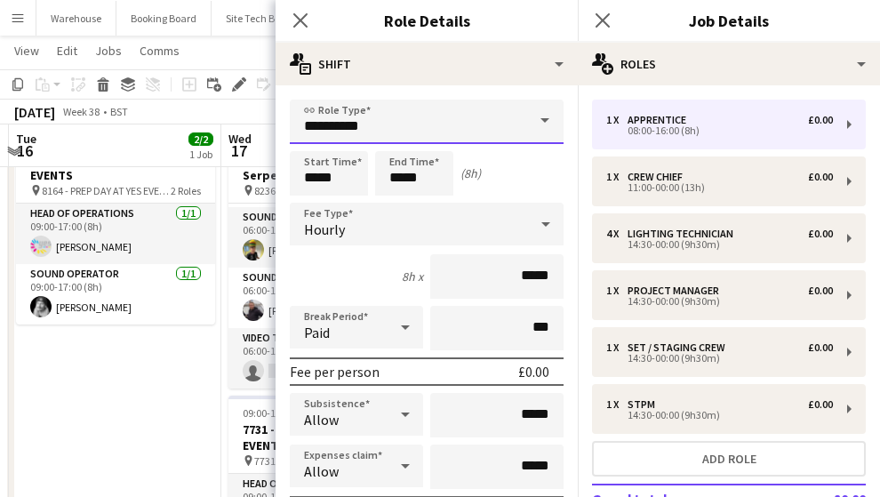
click at [393, 132] on input "**********" at bounding box center [427, 122] width 274 height 44
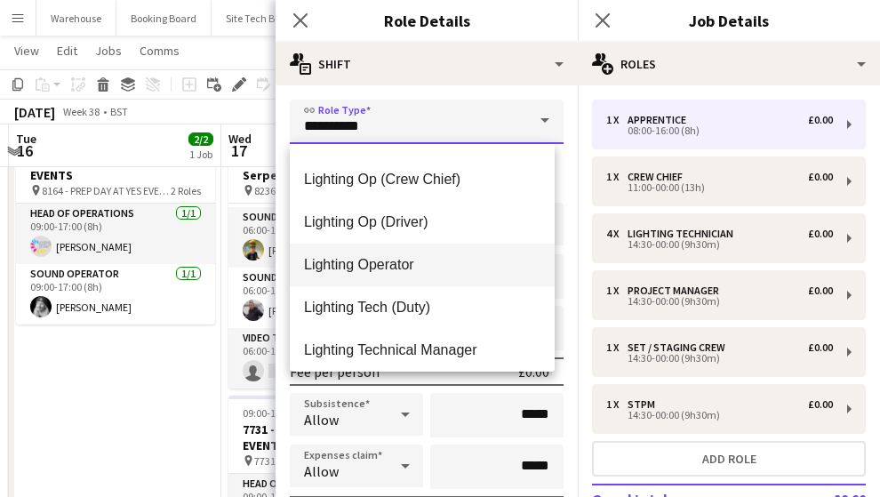
scroll to position [2014, 0]
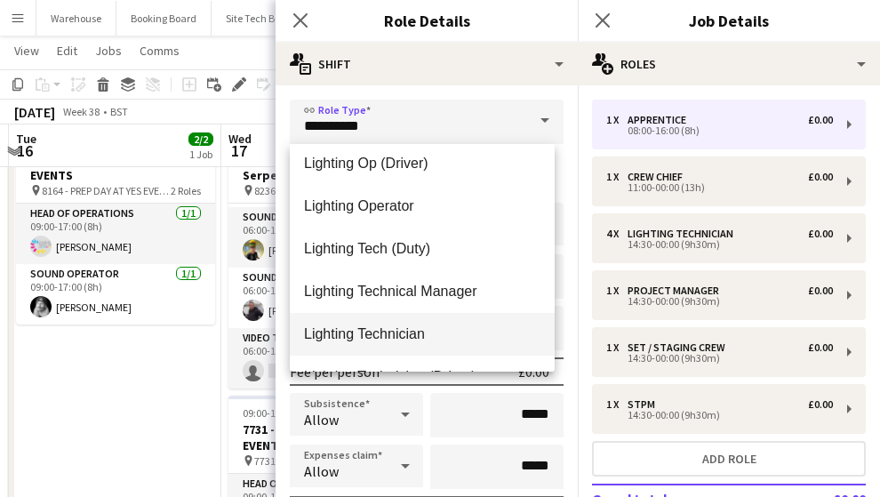
click at [364, 330] on span "Lighting Technician" at bounding box center [422, 333] width 236 height 17
type input "**********"
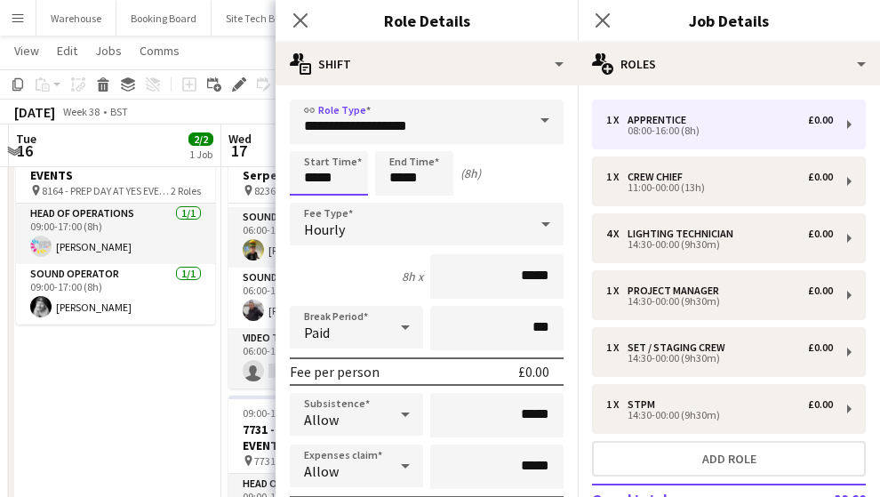
click at [331, 189] on input "*****" at bounding box center [329, 173] width 78 height 44
click at [404, 183] on input "*****" at bounding box center [414, 173] width 78 height 44
click at [403, 147] on div at bounding box center [397, 142] width 36 height 18
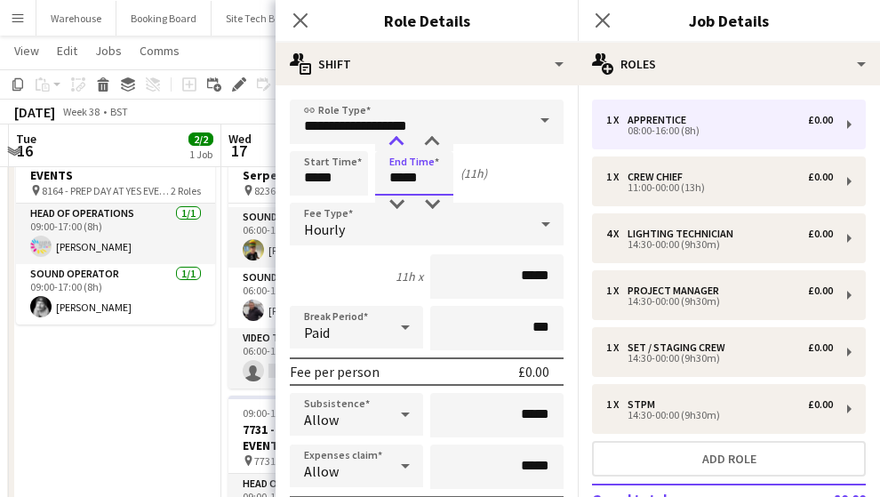
click at [403, 147] on div at bounding box center [397, 142] width 36 height 18
type input "*****"
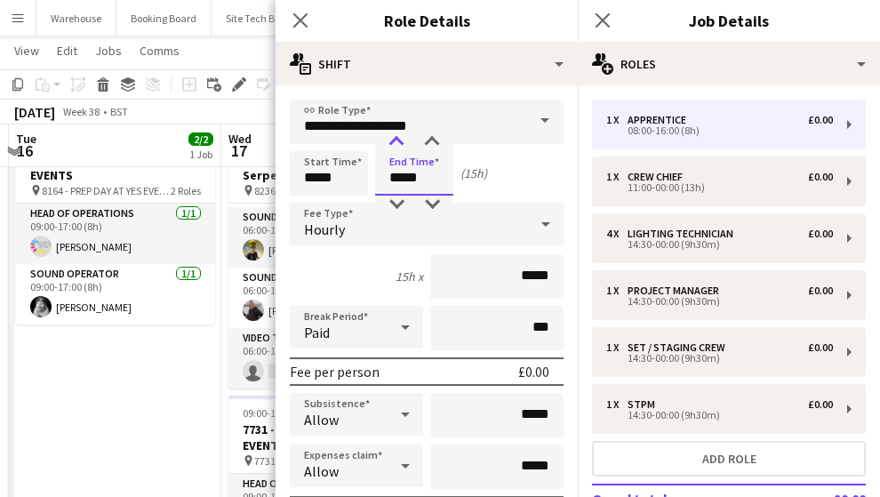
click at [403, 147] on div at bounding box center [397, 142] width 36 height 18
click at [313, 225] on span "Hourly" at bounding box center [324, 229] width 41 height 18
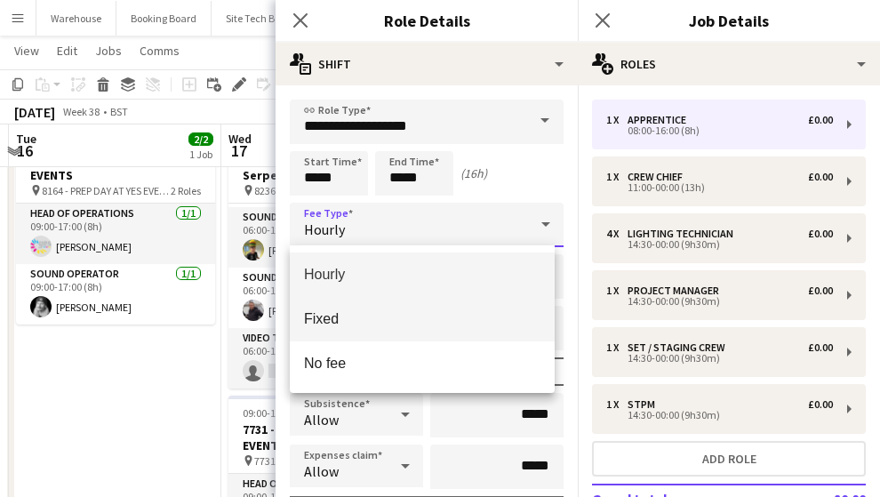
click at [342, 309] on mat-option "Fixed" at bounding box center [422, 319] width 265 height 44
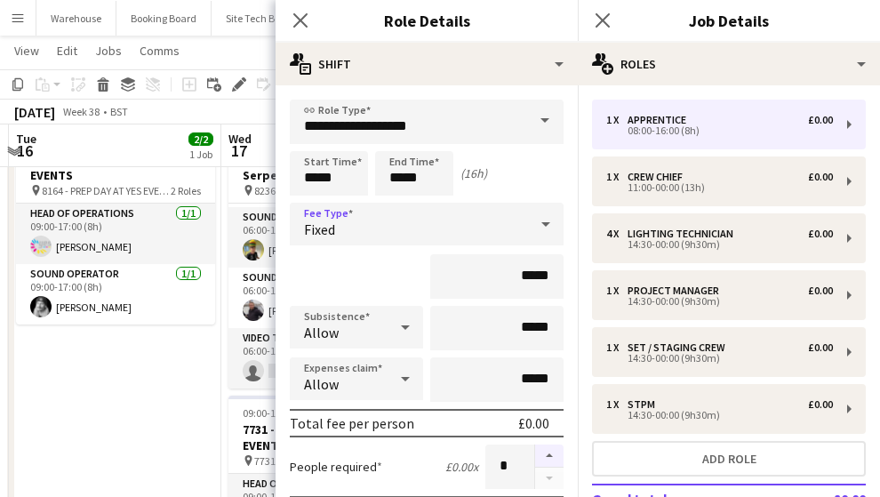
click at [541, 458] on button "button" at bounding box center [549, 455] width 28 height 23
type input "*"
click at [300, 20] on icon at bounding box center [300, 20] width 17 height 17
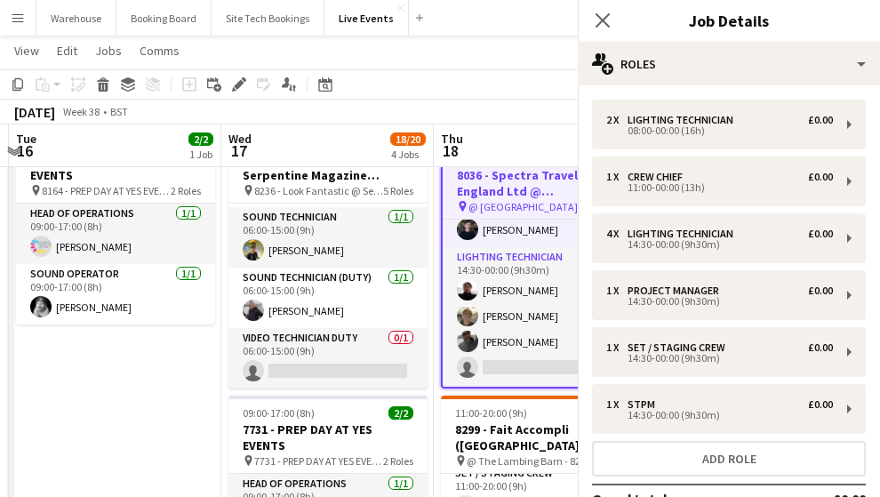
scroll to position [145, 0]
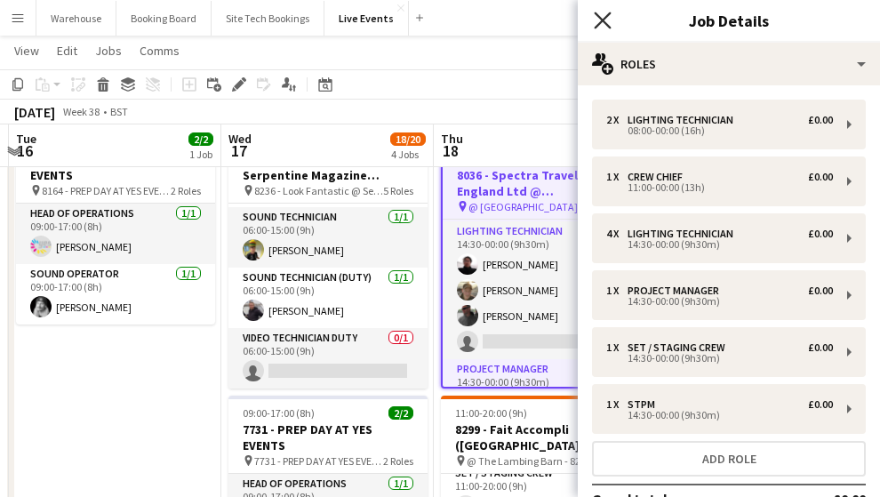
click at [607, 19] on icon "Close pop-in" at bounding box center [602, 20] width 17 height 17
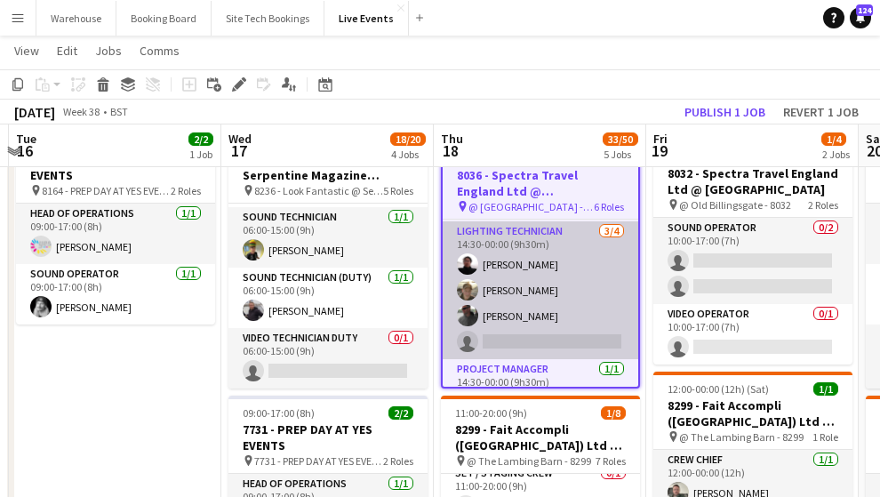
drag, startPoint x: 512, startPoint y: 289, endPoint x: 480, endPoint y: 281, distance: 33.0
click at [515, 323] on app-card-role "Lighting Technician [DATE] 14:30-00:00 (9h30m) [PERSON_NAME] [PERSON_NAME] [PER…" at bounding box center [541, 290] width 196 height 138
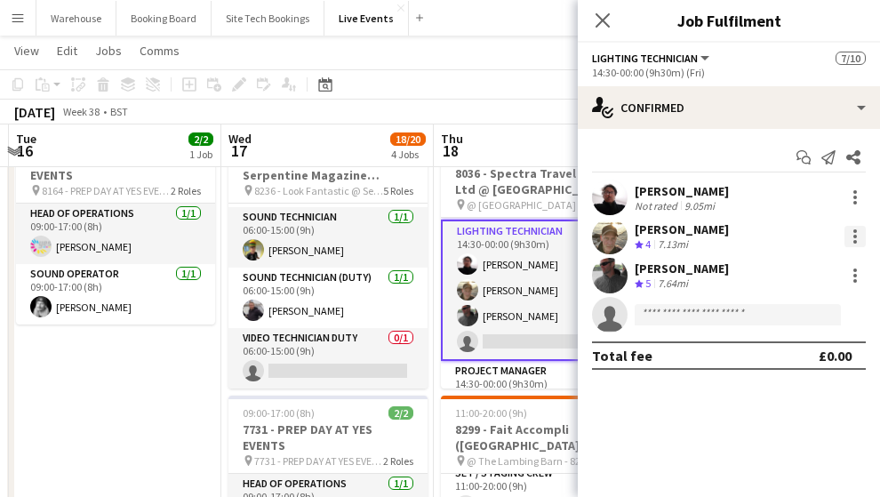
click at [856, 239] on div at bounding box center [854, 236] width 21 height 21
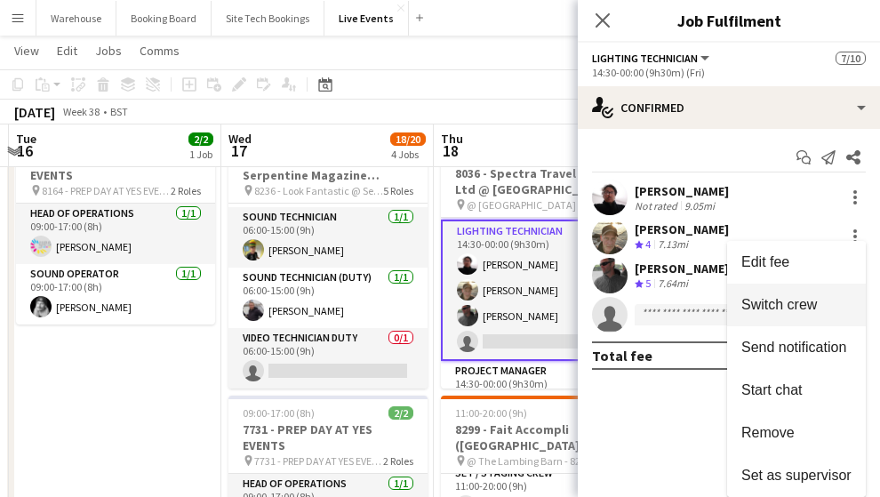
click at [760, 307] on span "Switch crew" at bounding box center [779, 304] width 76 height 15
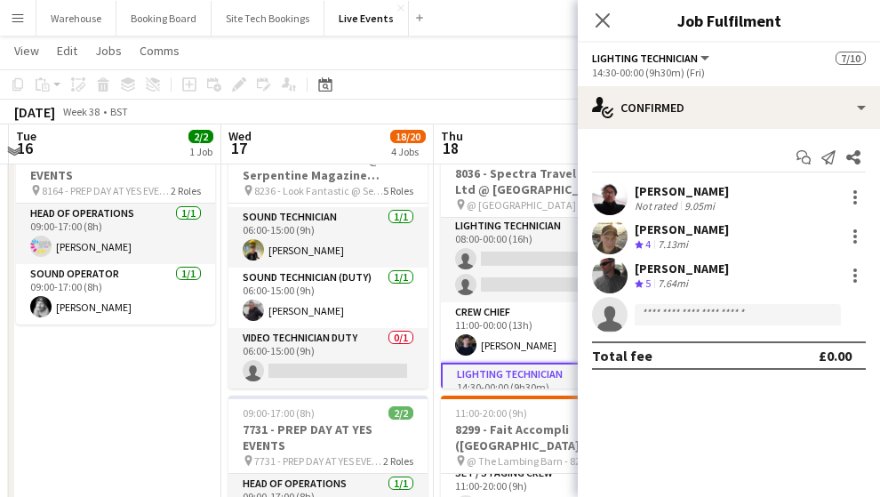
scroll to position [0, 0]
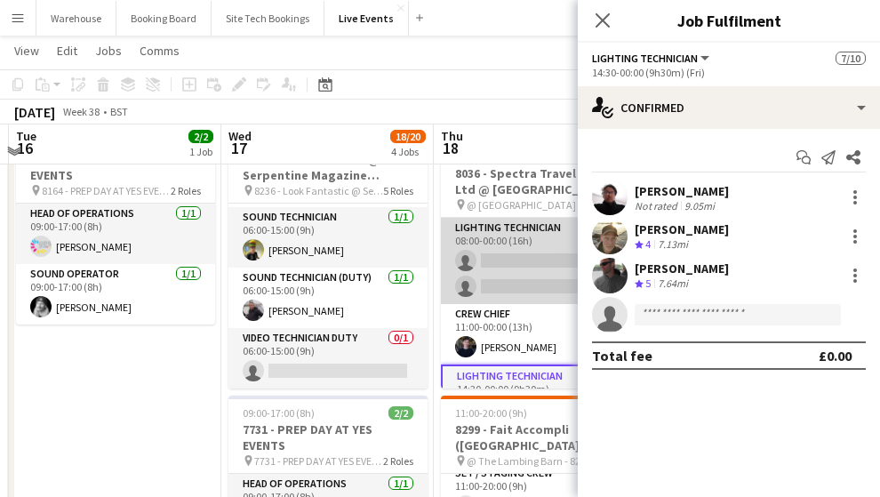
click at [513, 257] on app-card-role "Lighting Technician 0/2 08:00-00:00 (16h) single-neutral-actions single-neutral…" at bounding box center [540, 261] width 199 height 86
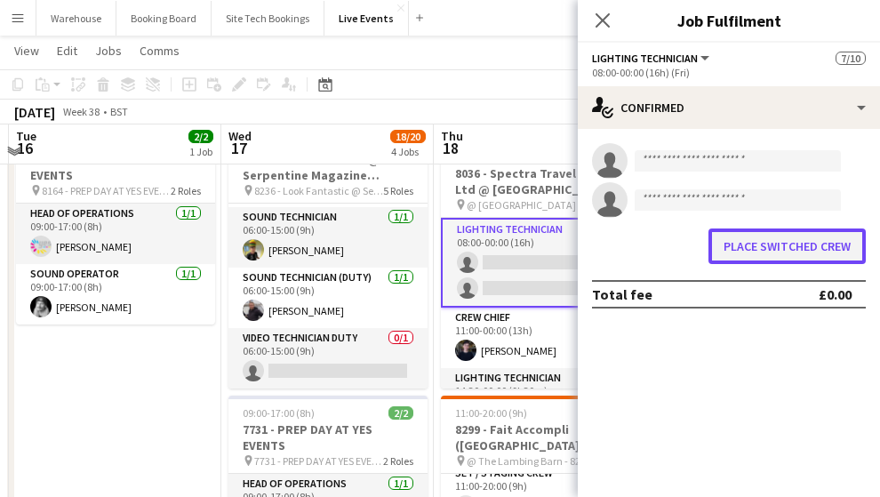
click at [778, 247] on button "Place switched crew" at bounding box center [786, 246] width 157 height 36
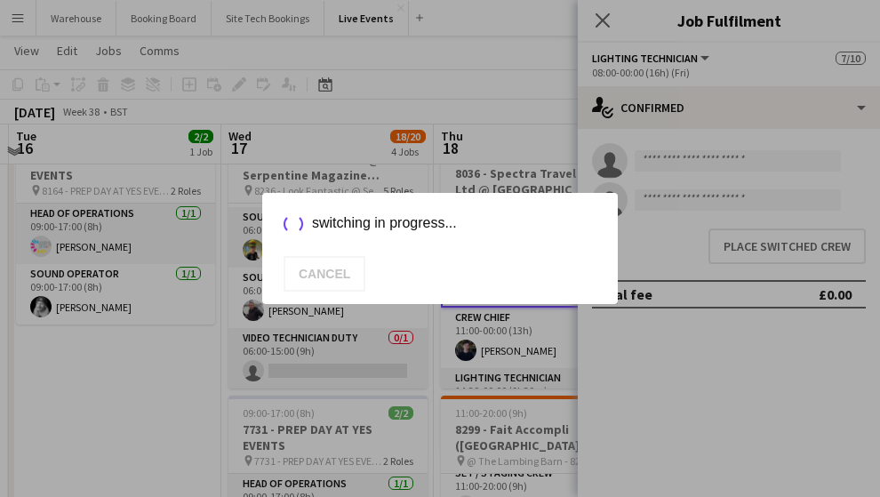
scroll to position [118, 0]
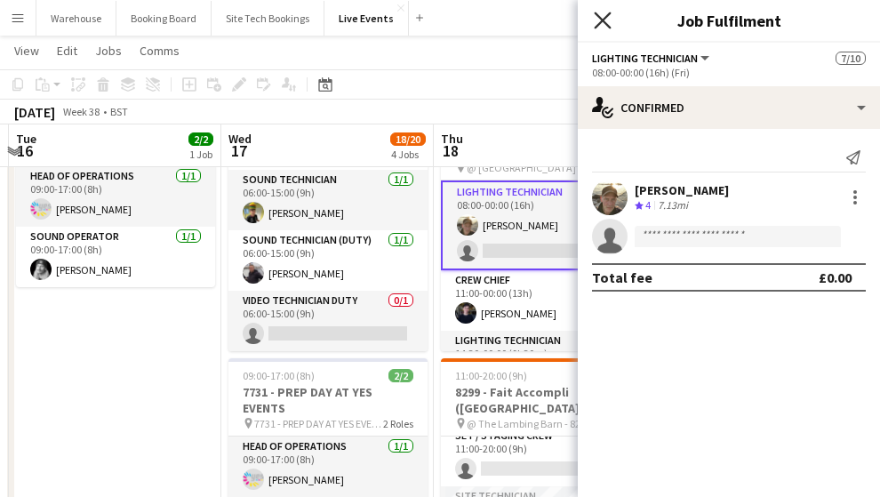
click at [604, 20] on icon "Close pop-in" at bounding box center [602, 20] width 17 height 17
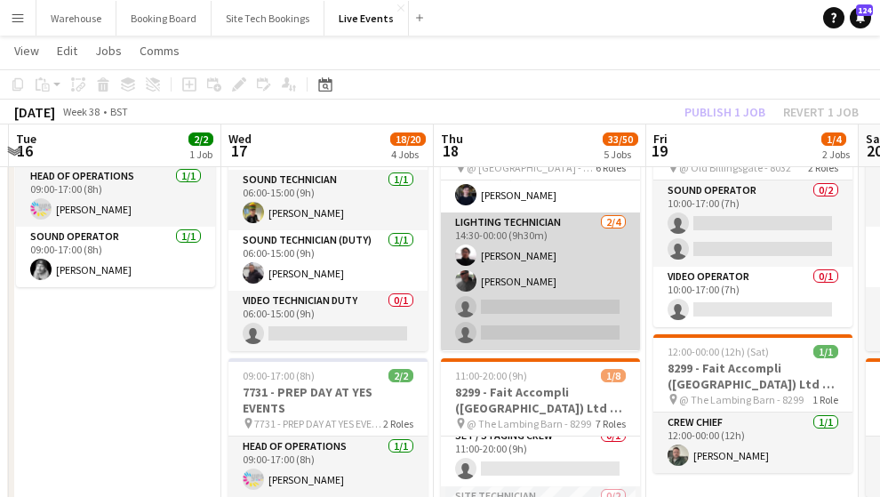
click at [504, 234] on app-card-role "Lighting Technician [DATE] 14:30-00:00 (9h30m) [PERSON_NAME] [PERSON_NAME] sing…" at bounding box center [540, 281] width 199 height 138
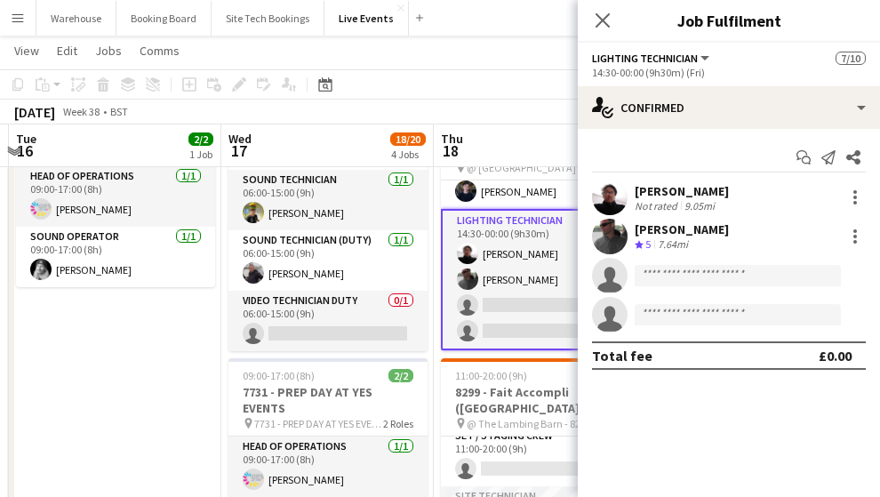
scroll to position [115, 0]
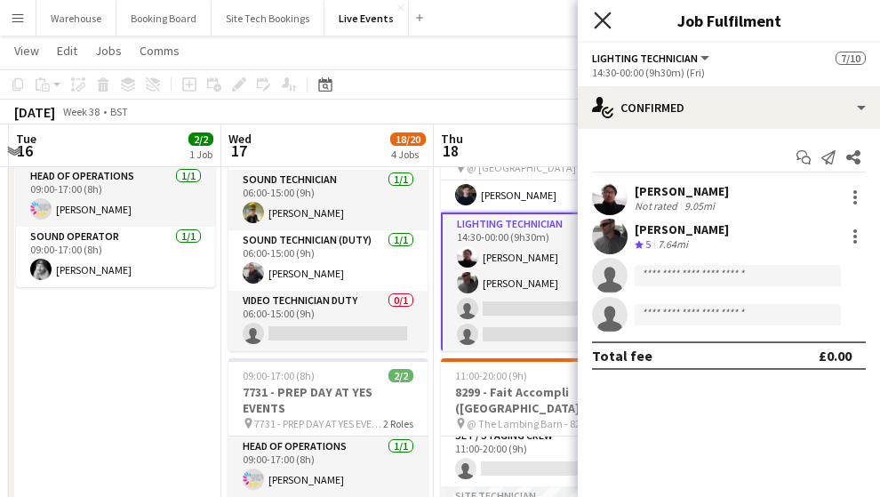
click at [603, 20] on icon at bounding box center [602, 20] width 17 height 17
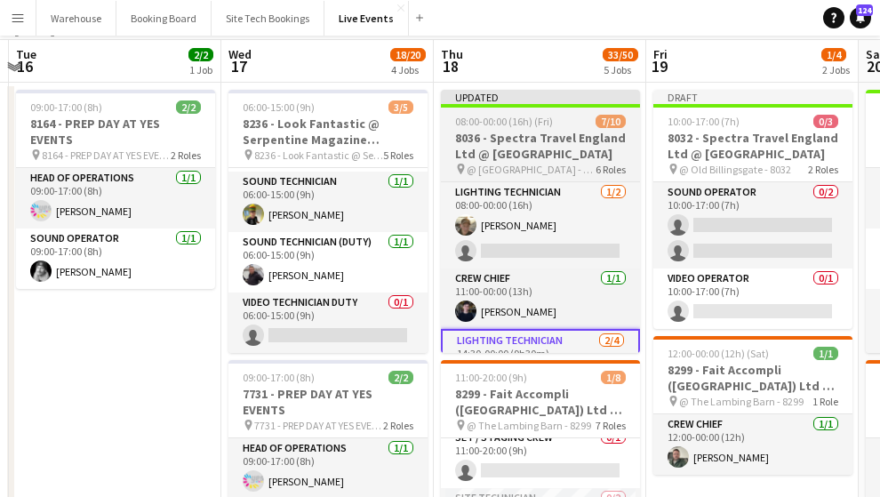
scroll to position [0, 0]
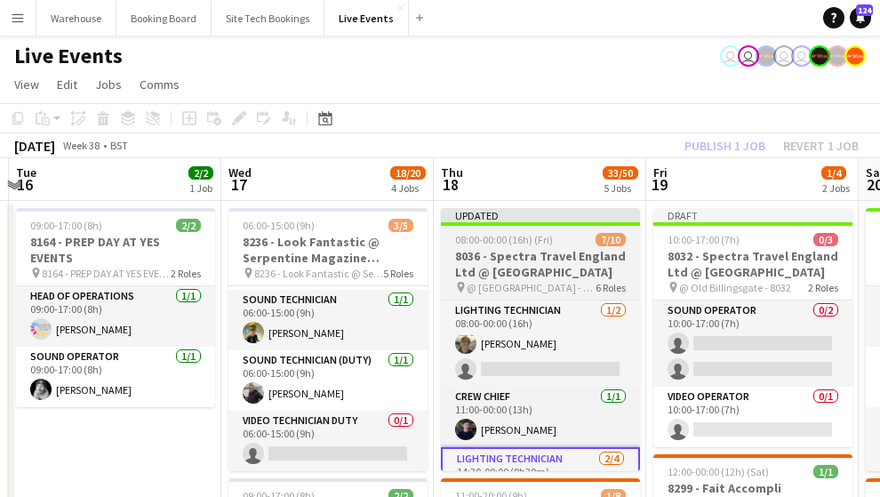
click at [516, 260] on h3 "8036 - Spectra Travel England Ltd @ [GEOGRAPHIC_DATA]" at bounding box center [540, 264] width 199 height 32
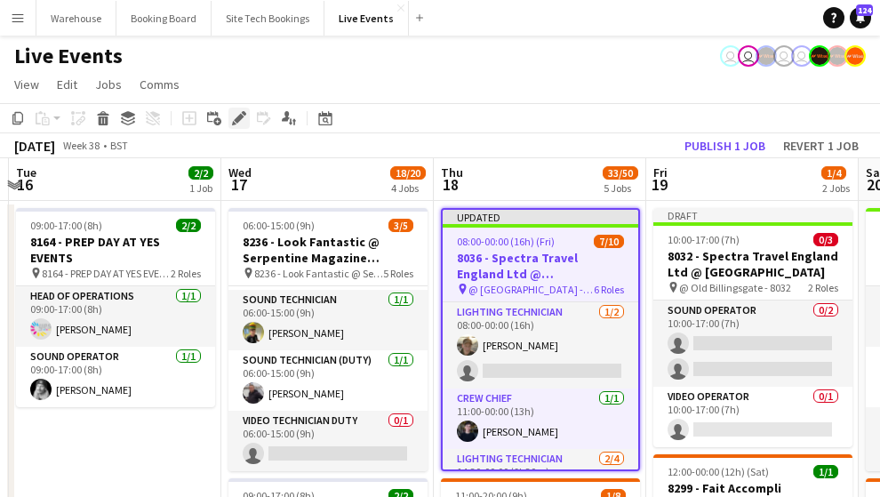
click at [242, 117] on icon at bounding box center [239, 119] width 10 height 10
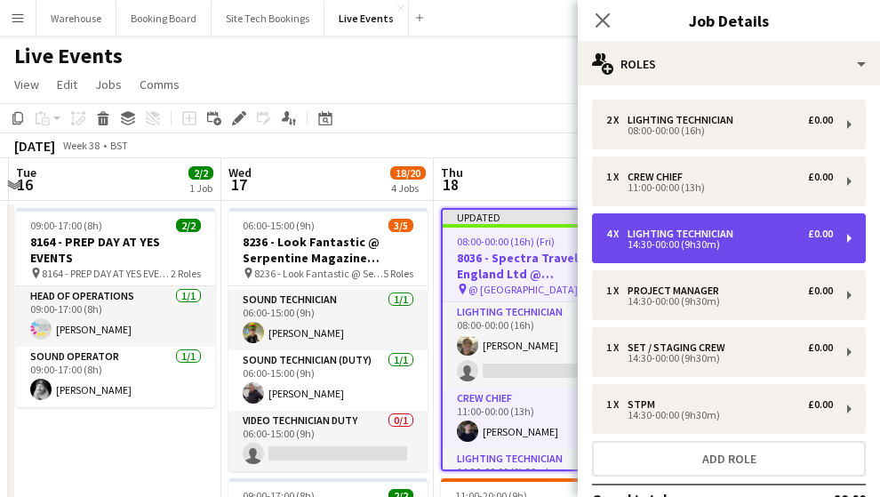
click at [715, 249] on div "14:30-00:00 (9h30m)" at bounding box center [719, 244] width 227 height 9
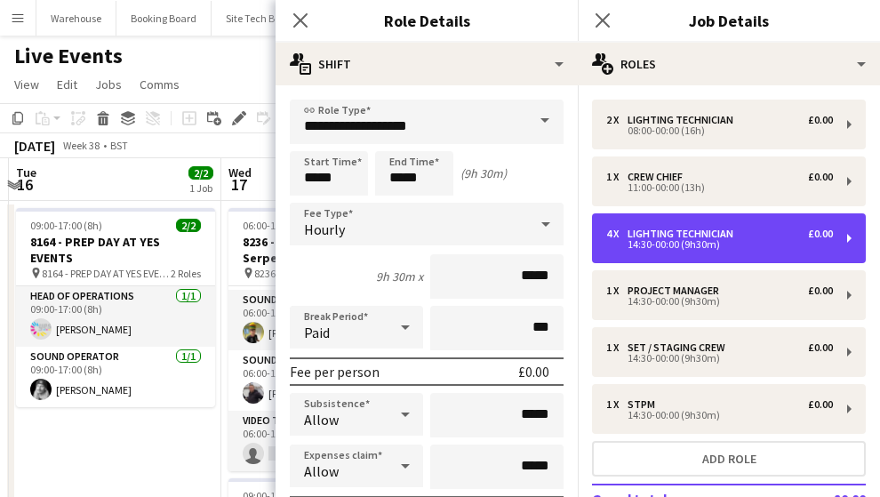
scroll to position [236, 0]
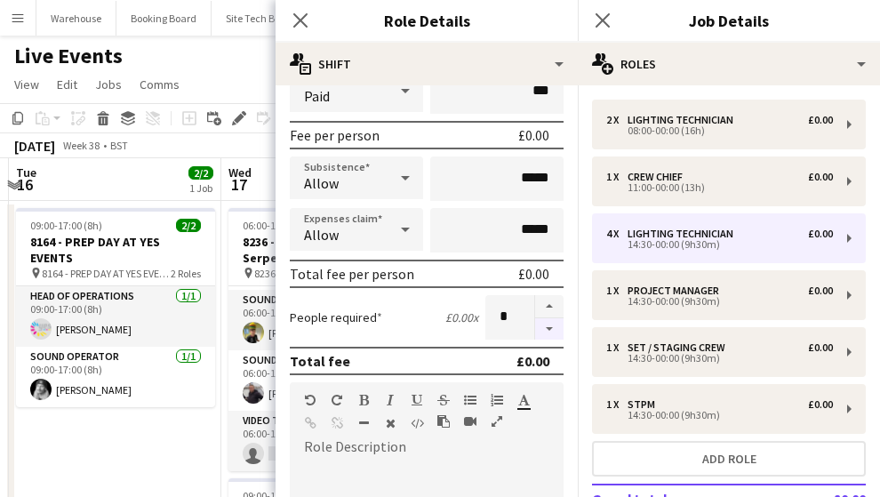
click at [539, 326] on button "button" at bounding box center [549, 329] width 28 height 22
type input "*"
click at [300, 20] on icon at bounding box center [300, 20] width 17 height 17
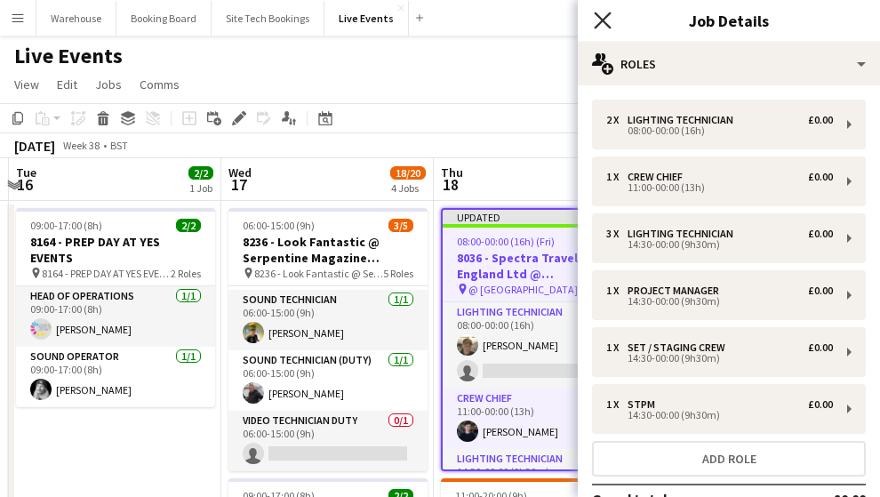
click at [606, 18] on icon at bounding box center [602, 20] width 17 height 17
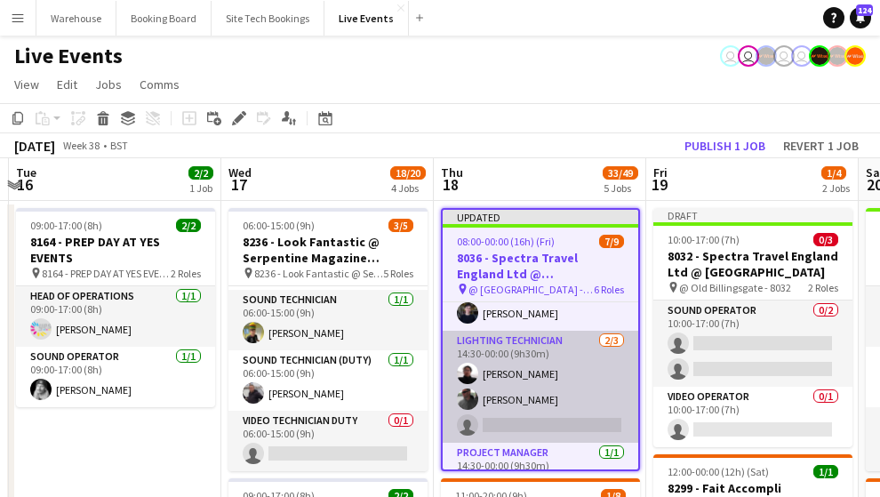
scroll to position [0, 0]
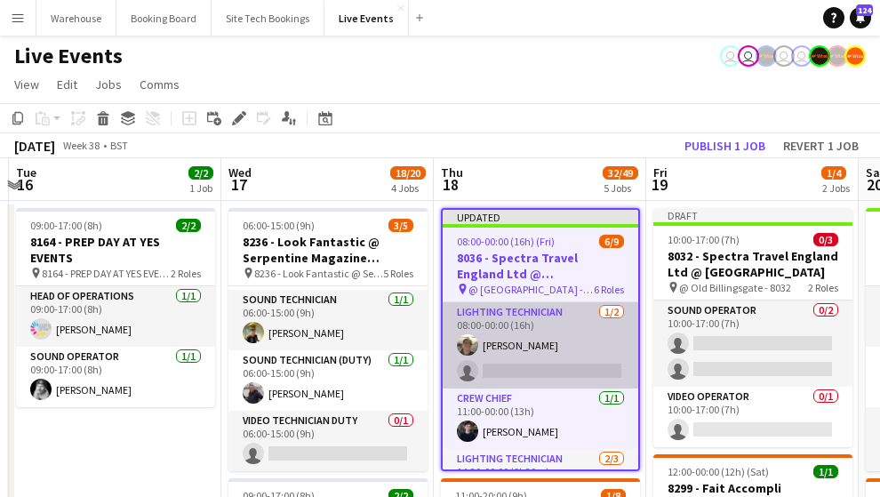
click at [506, 372] on app-card-role "Lighting Technician [DATE] 08:00-00:00 (16h) [PERSON_NAME] single-neutral-actio…" at bounding box center [541, 345] width 196 height 86
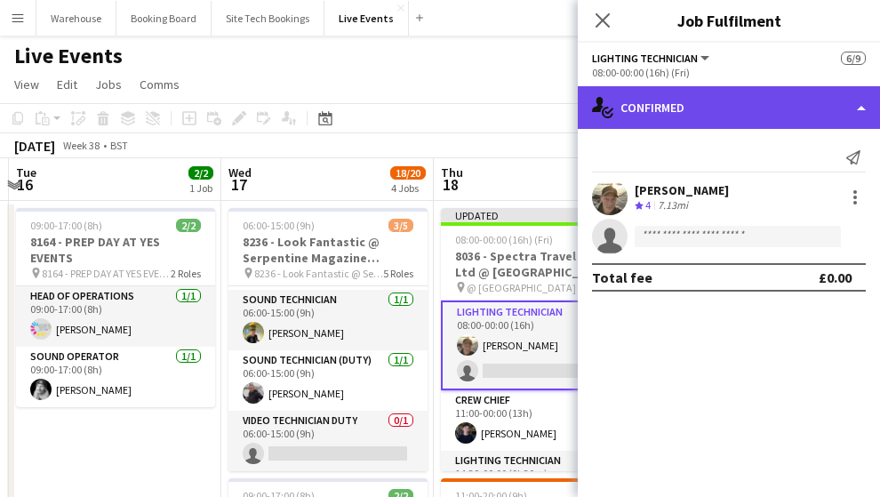
click at [671, 117] on div "single-neutral-actions-check-2 Confirmed" at bounding box center [729, 107] width 302 height 43
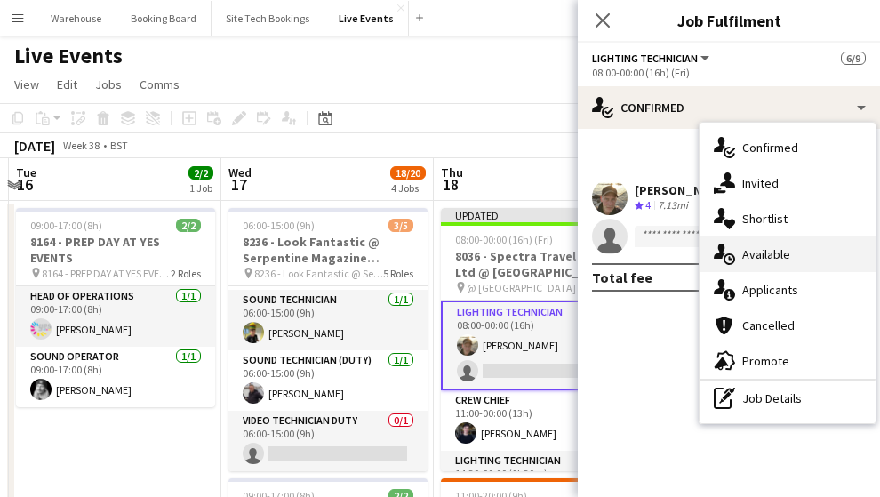
click at [774, 250] on span "Available" at bounding box center [766, 254] width 48 height 16
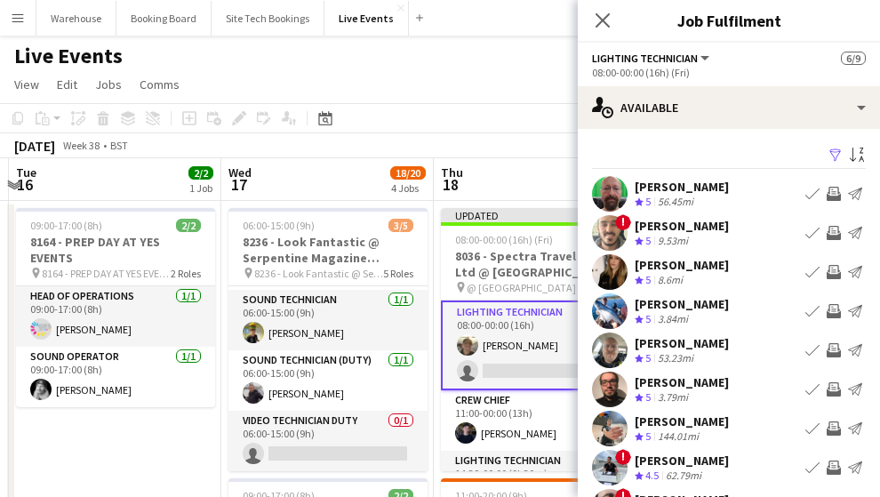
click at [829, 272] on app-icon "Invite crew" at bounding box center [834, 272] width 14 height 14
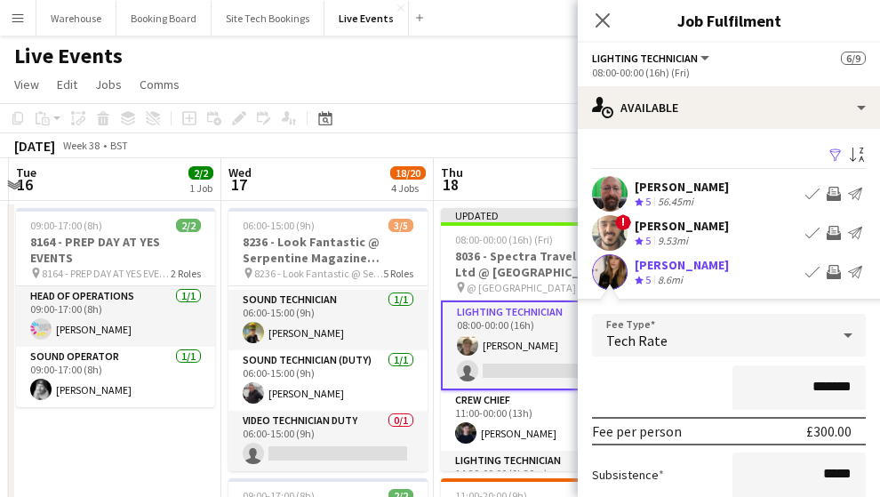
scroll to position [296, 0]
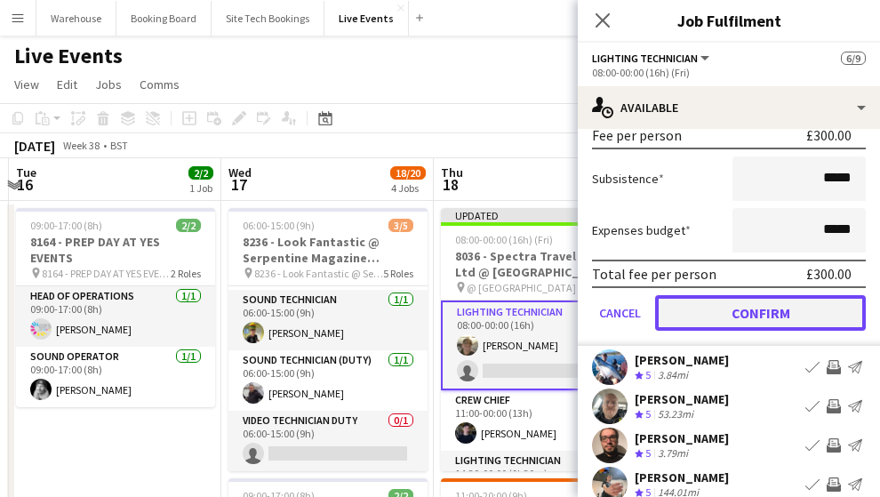
click at [764, 316] on button "Confirm" at bounding box center [760, 313] width 211 height 36
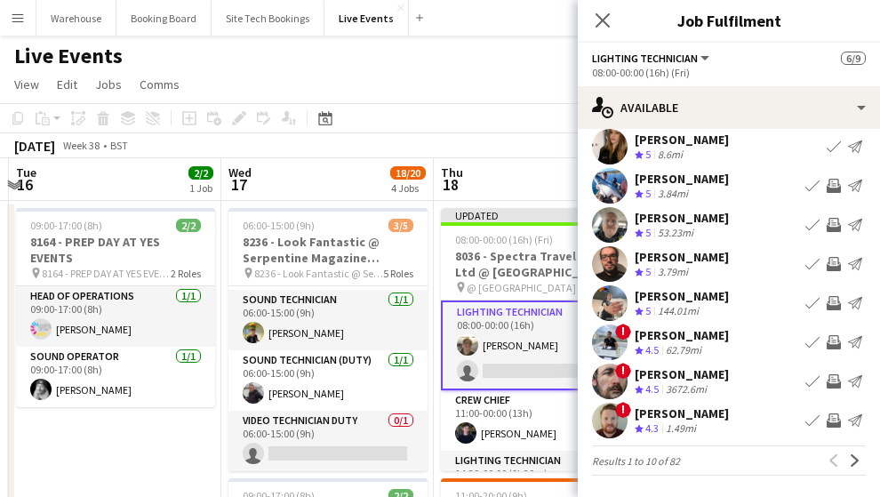
scroll to position [125, 0]
click at [849, 462] on app-icon "Next" at bounding box center [855, 460] width 12 height 12
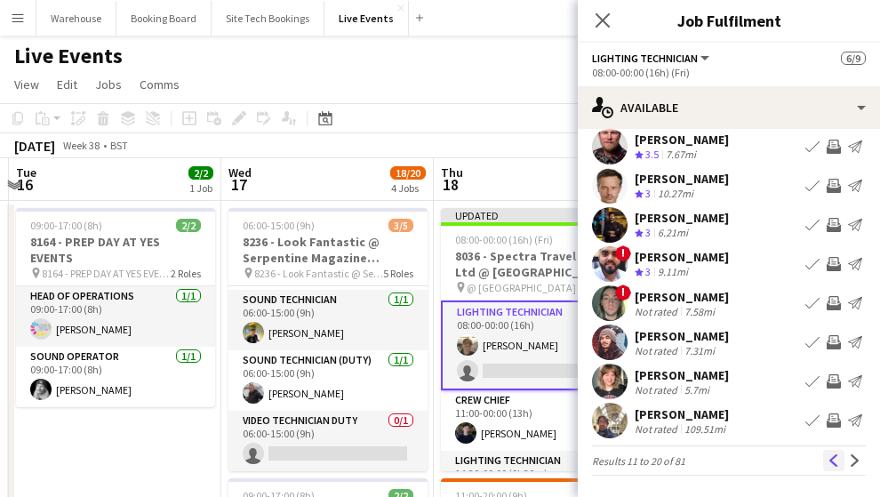
click at [827, 458] on app-icon "Previous" at bounding box center [833, 460] width 12 height 12
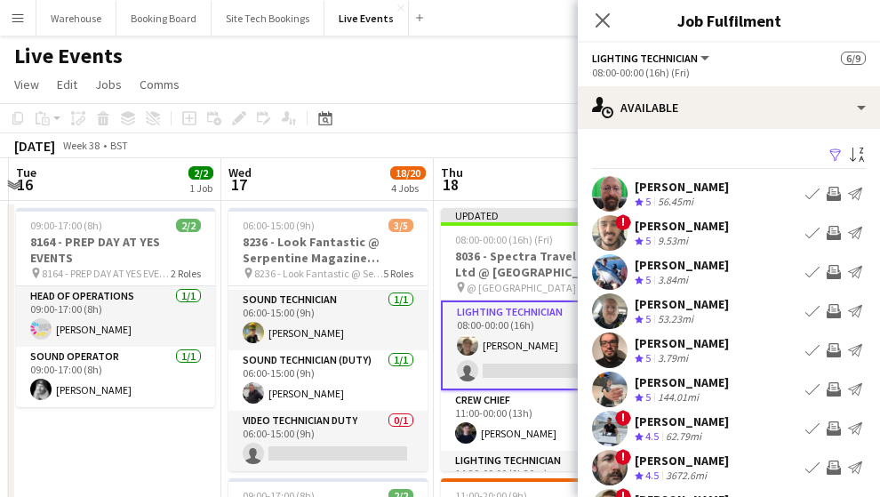
click at [827, 232] on app-icon "Invite crew" at bounding box center [834, 233] width 14 height 14
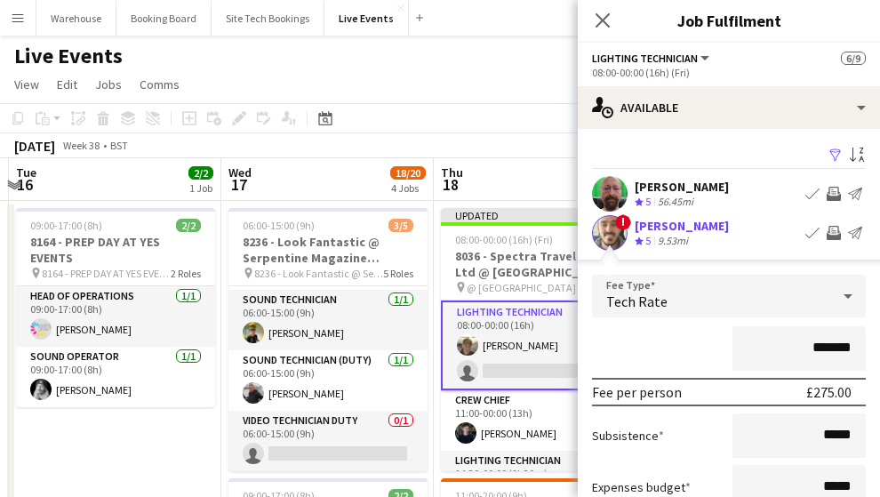
scroll to position [296, 0]
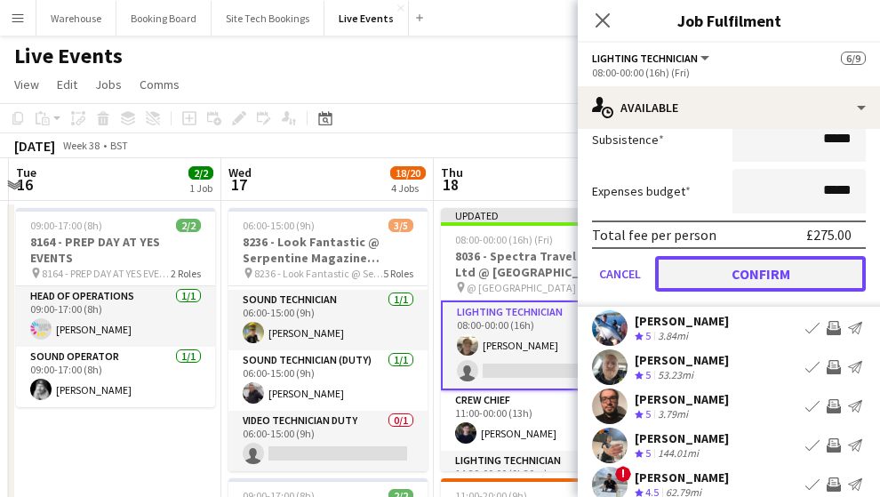
click at [745, 273] on button "Confirm" at bounding box center [760, 274] width 211 height 36
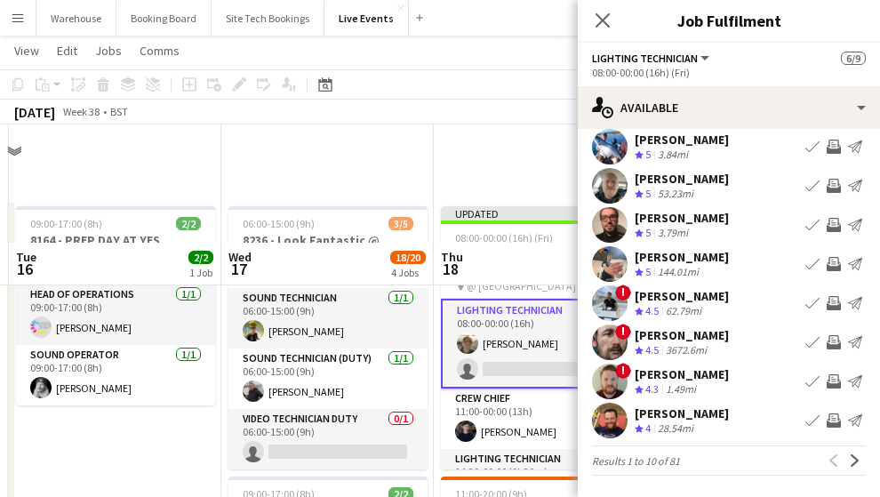
scroll to position [118, 0]
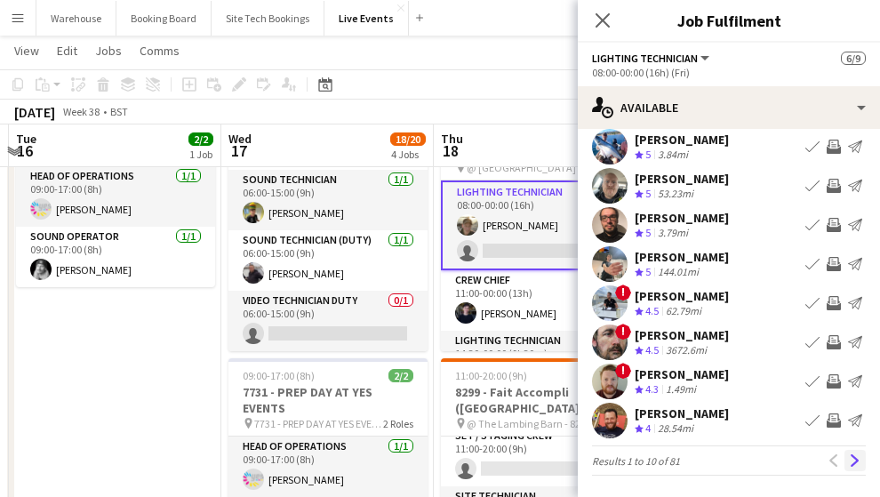
click at [849, 462] on app-icon "Next" at bounding box center [855, 460] width 12 height 12
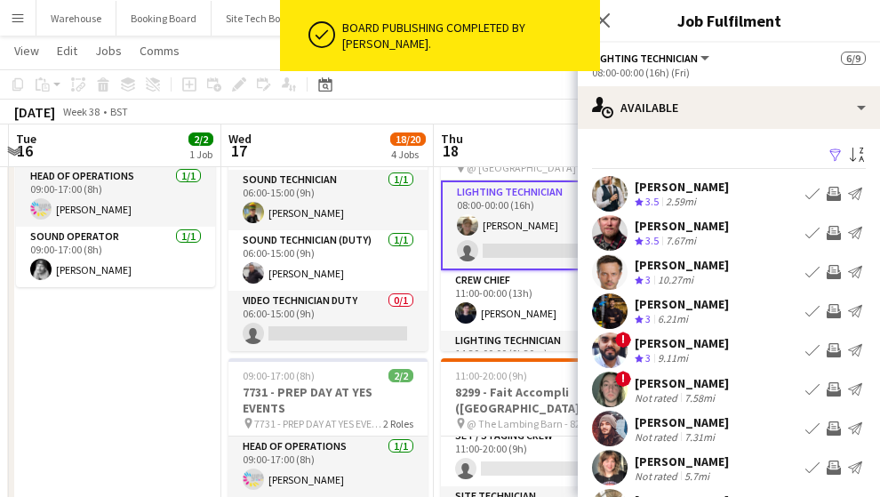
scroll to position [125, 0]
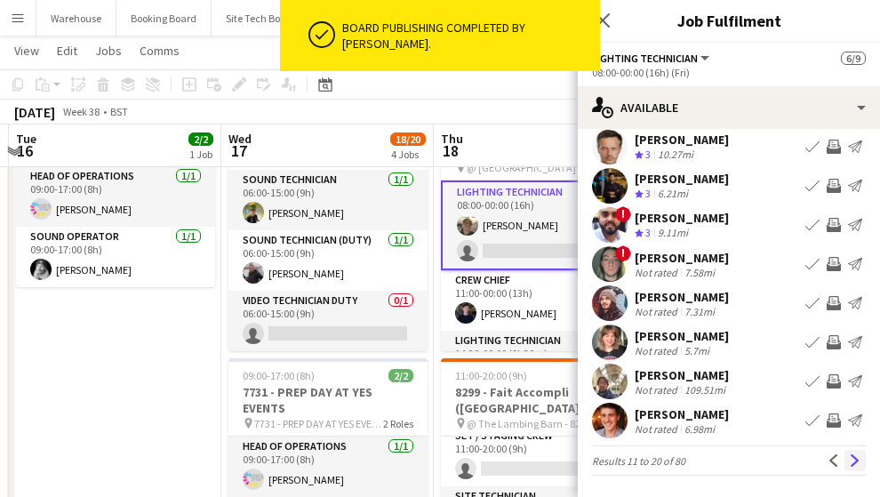
click at [846, 467] on button "Next" at bounding box center [854, 460] width 21 height 21
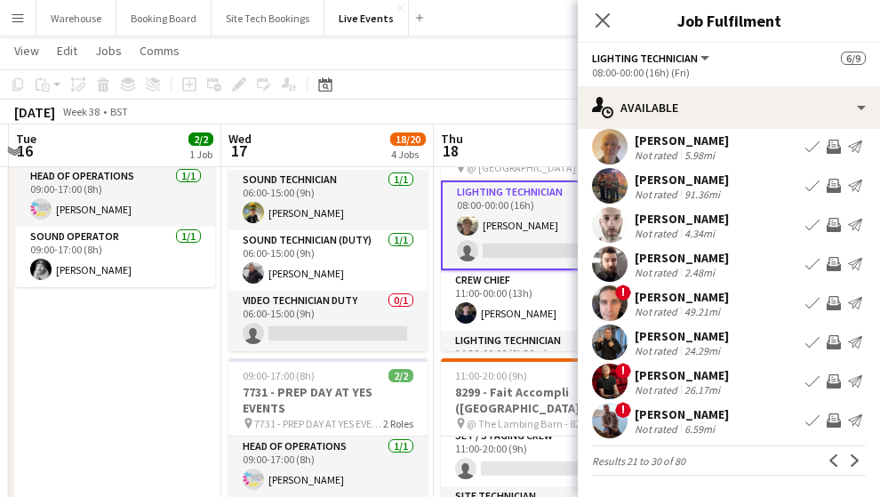
click at [617, 414] on span "!" at bounding box center [623, 410] width 16 height 16
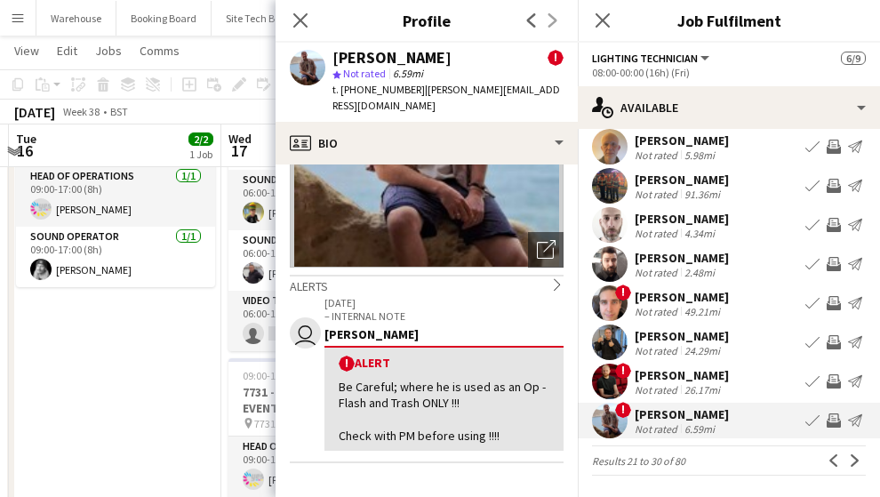
scroll to position [59, 0]
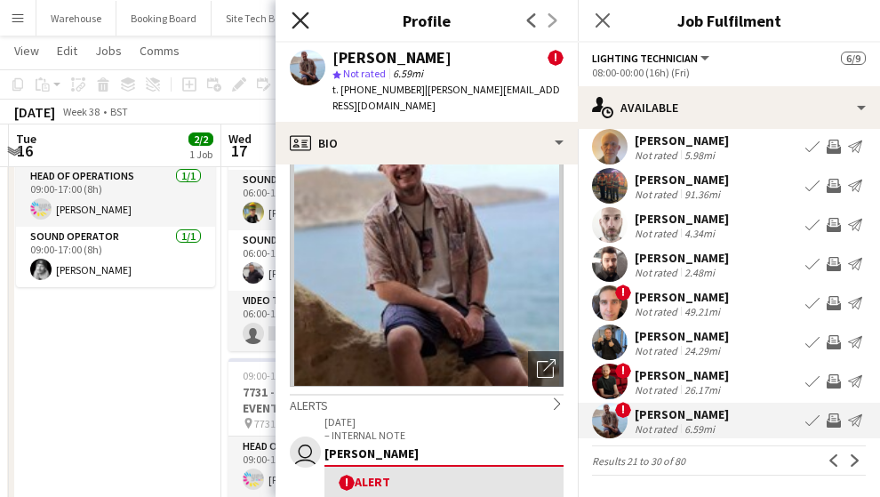
click at [301, 14] on icon "Close pop-in" at bounding box center [300, 20] width 17 height 17
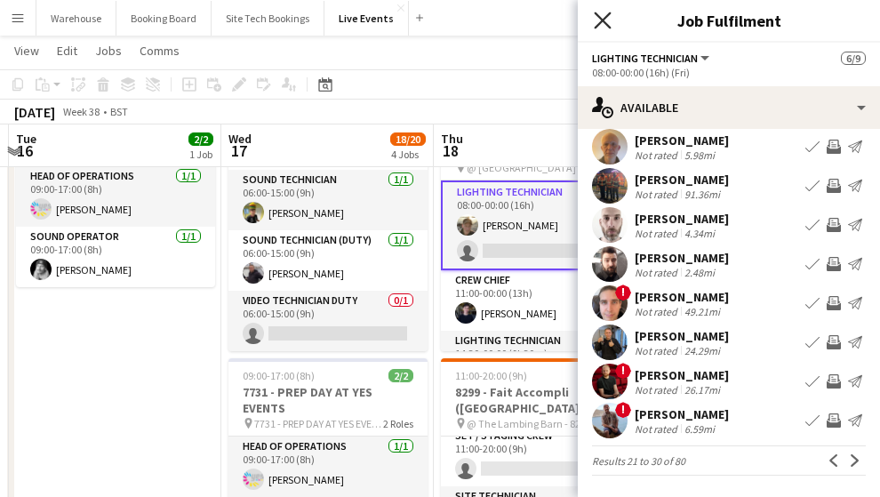
click at [600, 20] on icon "Close pop-in" at bounding box center [602, 20] width 17 height 17
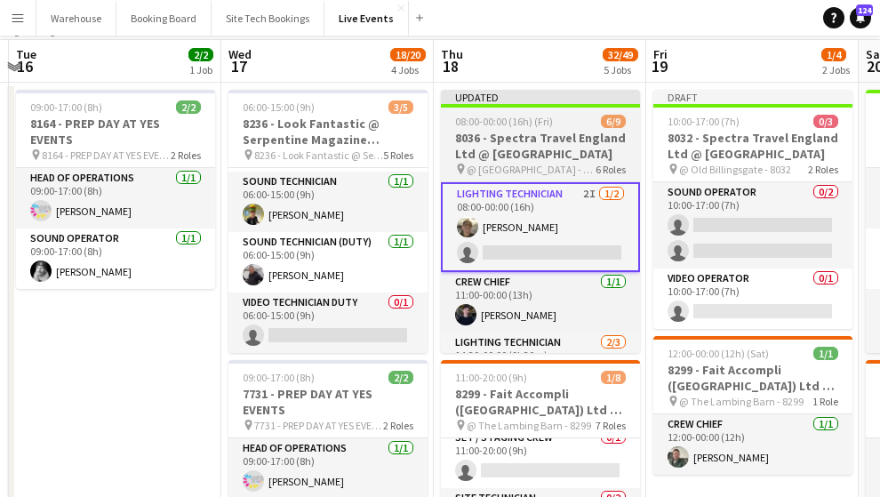
scroll to position [0, 0]
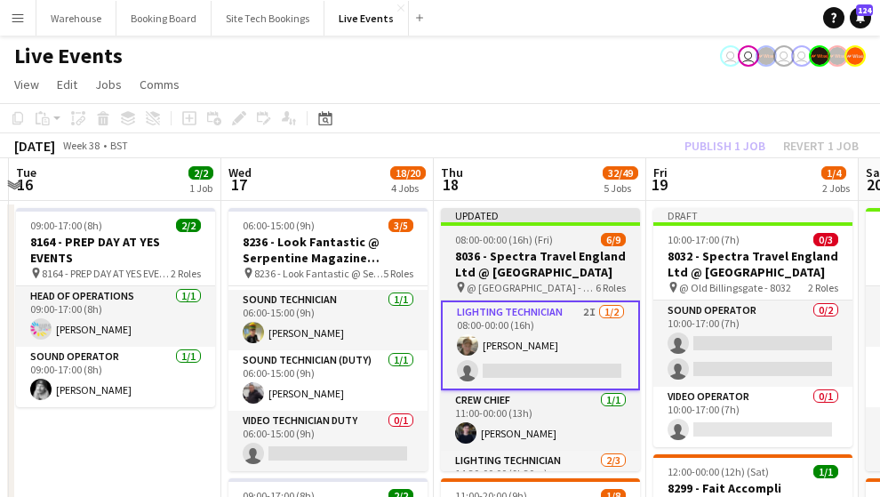
click at [540, 253] on h3 "8036 - Spectra Travel England Ltd @ [GEOGRAPHIC_DATA]" at bounding box center [540, 264] width 199 height 32
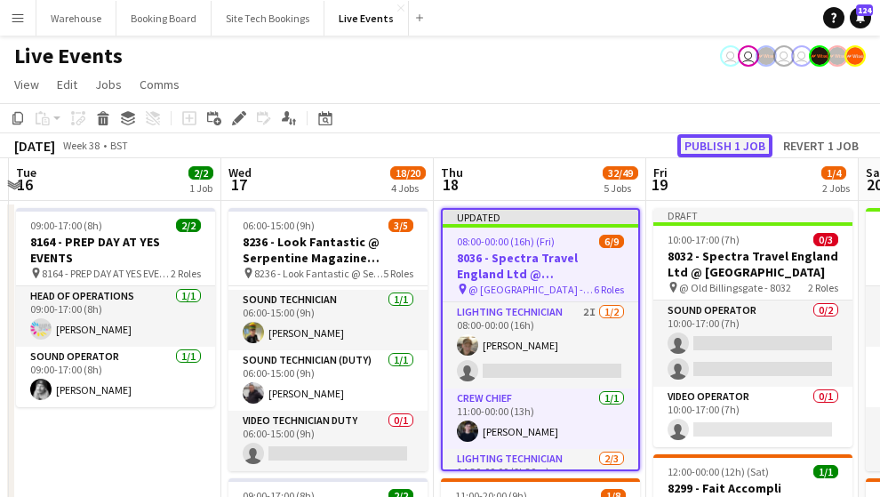
click at [735, 144] on button "Publish 1 job" at bounding box center [724, 145] width 95 height 23
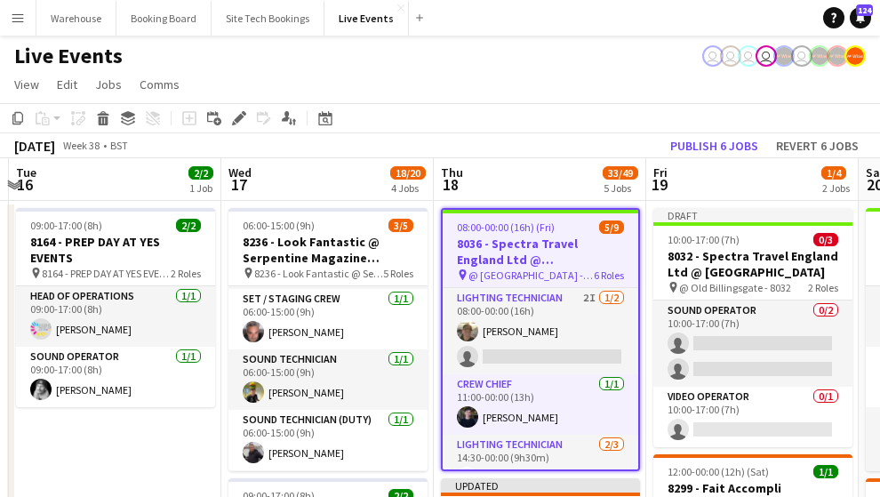
click at [529, 238] on h3 "8036 - Spectra Travel England Ltd @ [GEOGRAPHIC_DATA]" at bounding box center [541, 252] width 196 height 32
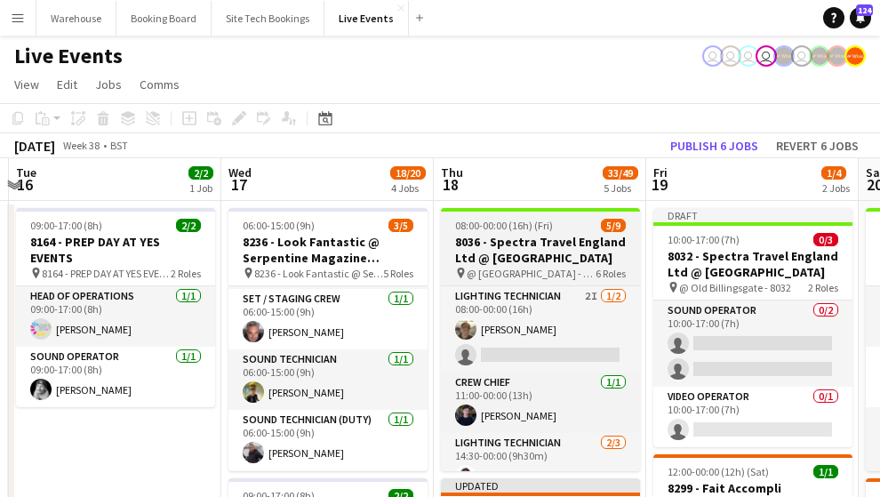
click at [479, 226] on span "08:00-00:00 (16h) (Fri)" at bounding box center [504, 225] width 98 height 13
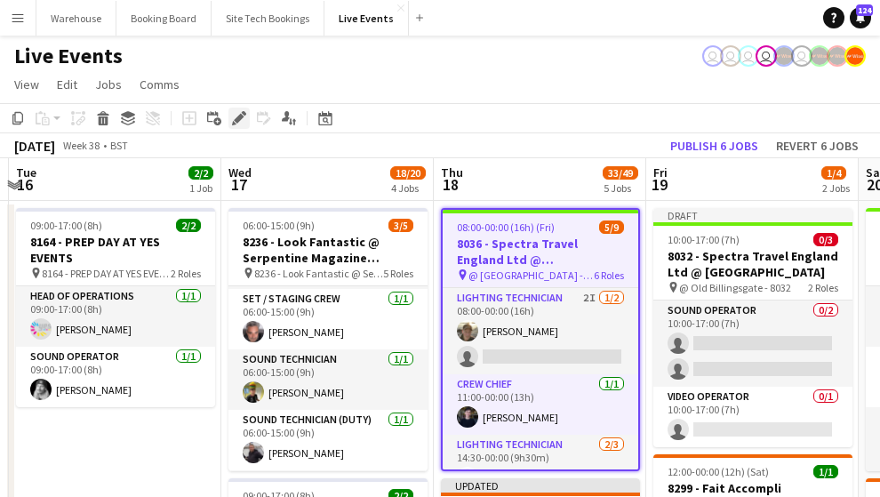
click at [244, 122] on icon "Edit" at bounding box center [239, 118] width 14 height 14
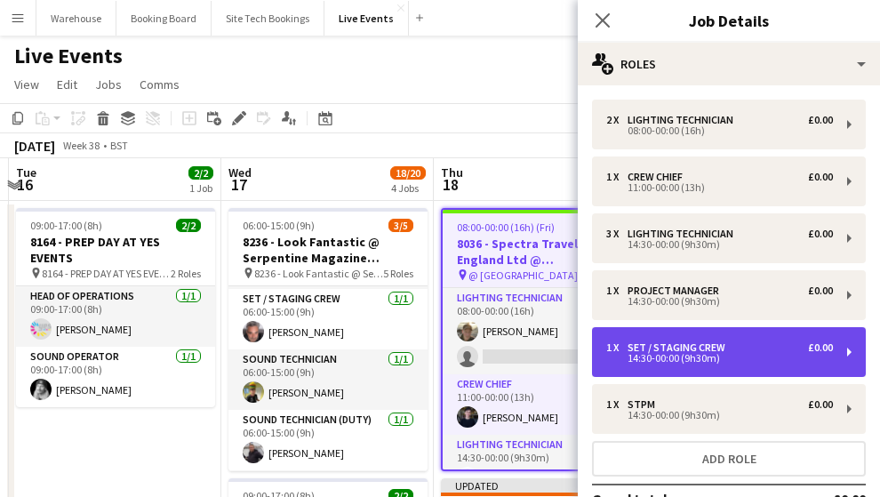
click at [753, 356] on div "14:30-00:00 (9h30m)" at bounding box center [719, 358] width 227 height 9
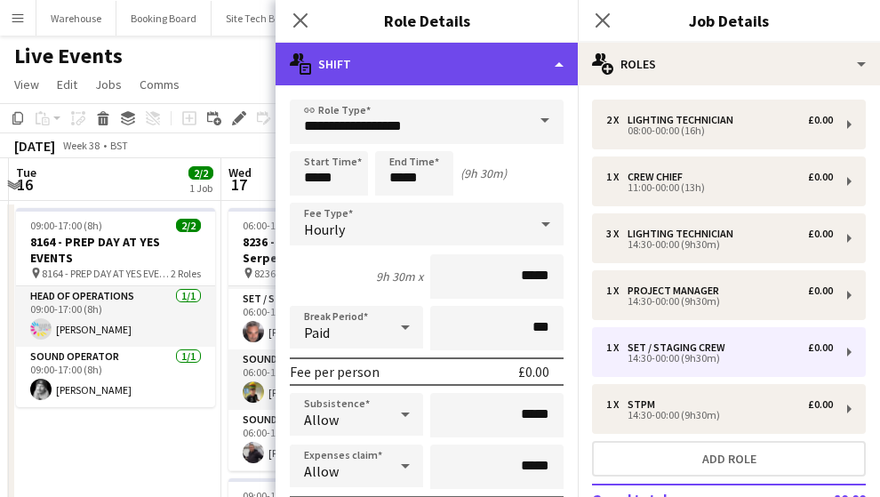
click at [385, 68] on div "multiple-actions-text Shift" at bounding box center [427, 64] width 302 height 43
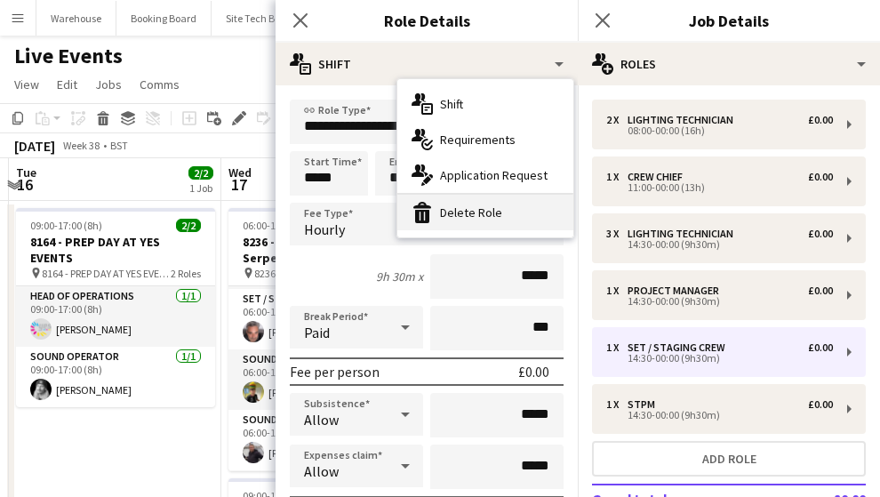
click at [462, 216] on div "bin-2 Delete Role" at bounding box center [485, 213] width 176 height 36
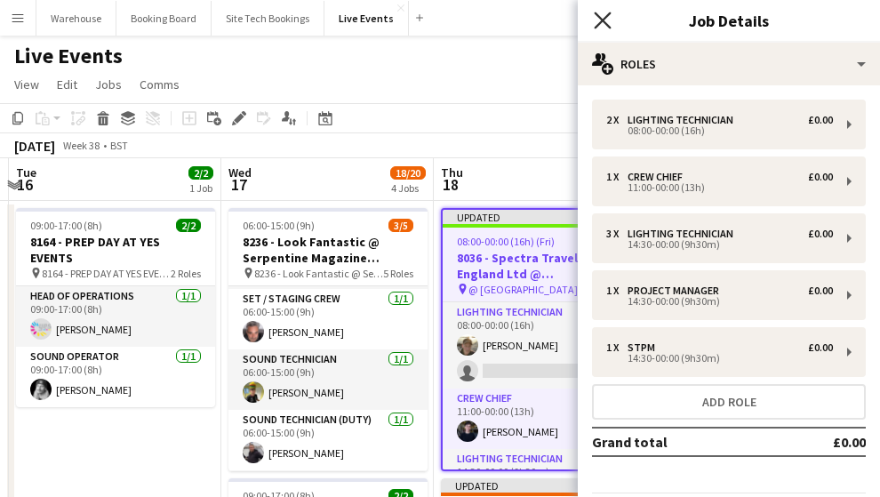
click at [604, 12] on icon "Close pop-in" at bounding box center [602, 20] width 17 height 17
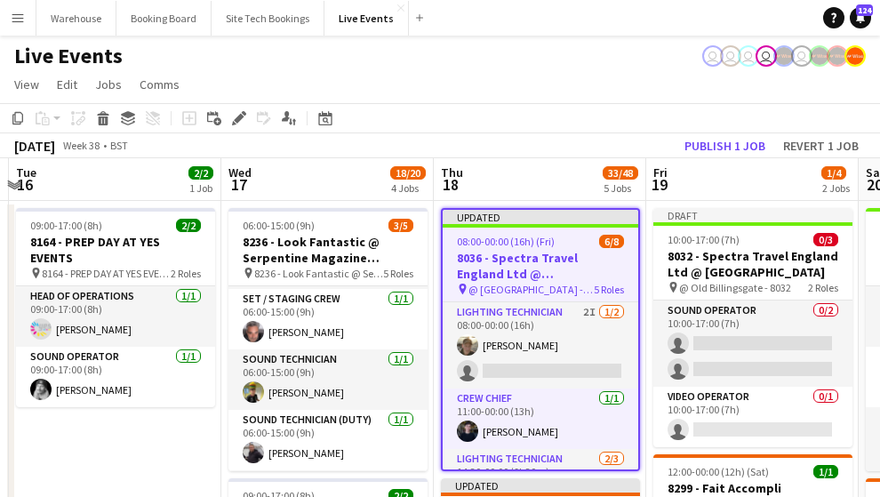
click at [531, 266] on h3 "8036 - Spectra Travel England Ltd @ [GEOGRAPHIC_DATA]" at bounding box center [541, 266] width 196 height 32
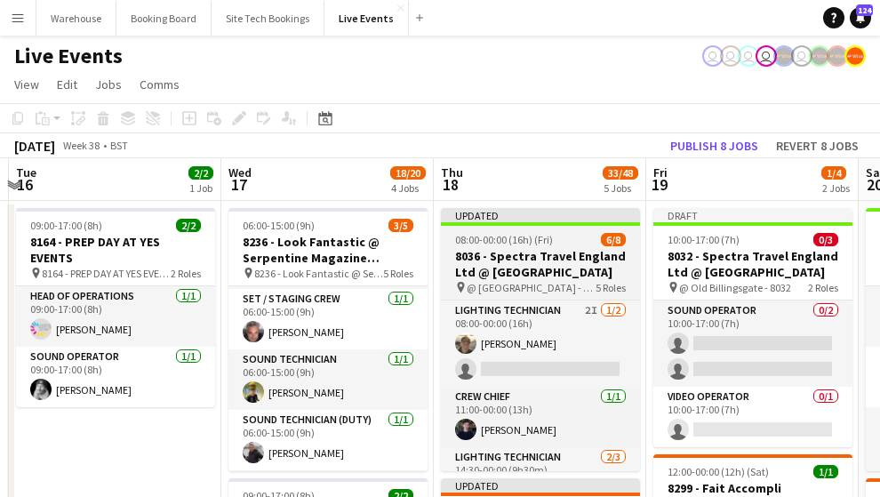
click at [567, 253] on h3 "8036 - Spectra Travel England Ltd @ [GEOGRAPHIC_DATA]" at bounding box center [540, 264] width 199 height 32
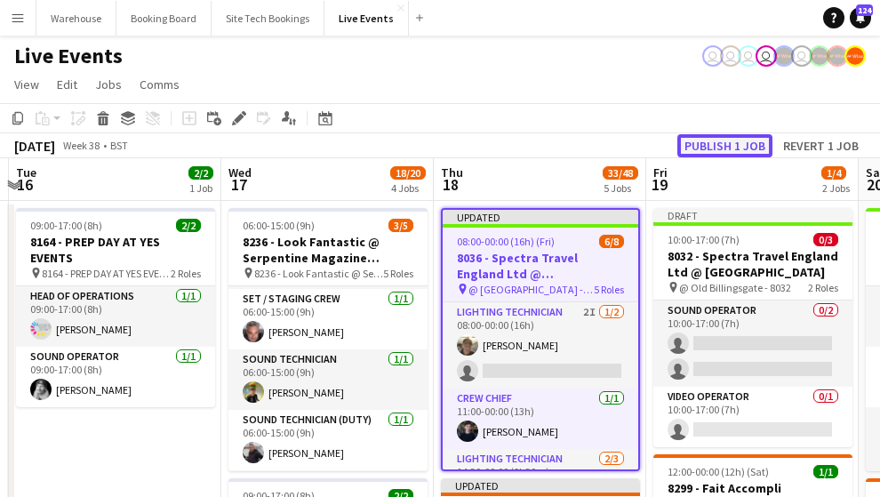
click at [731, 140] on button "Publish 1 job" at bounding box center [724, 145] width 95 height 23
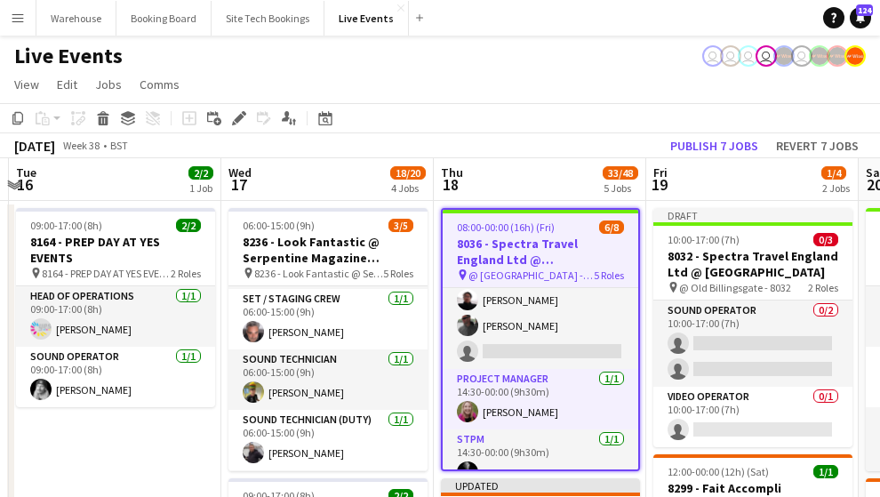
scroll to position [118, 0]
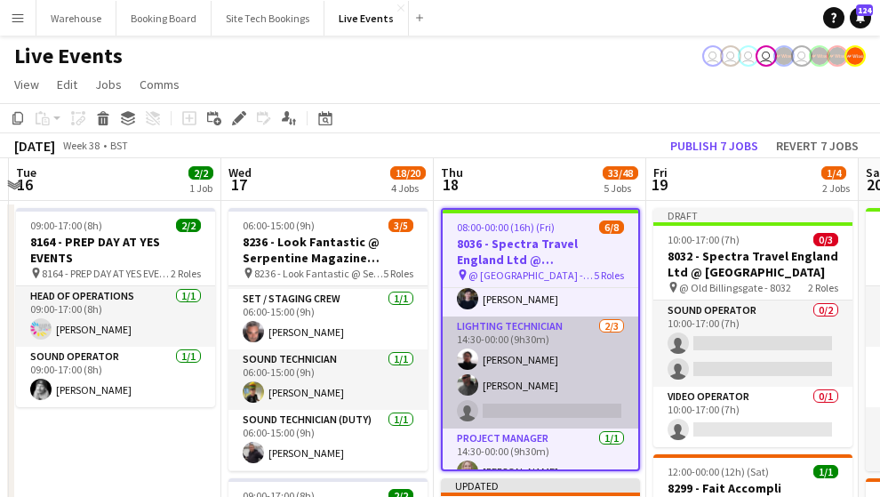
click at [548, 413] on app-card-role "Lighting Technician [DATE] 14:30-00:00 (9h30m) [PERSON_NAME] [PERSON_NAME] sing…" at bounding box center [541, 372] width 196 height 112
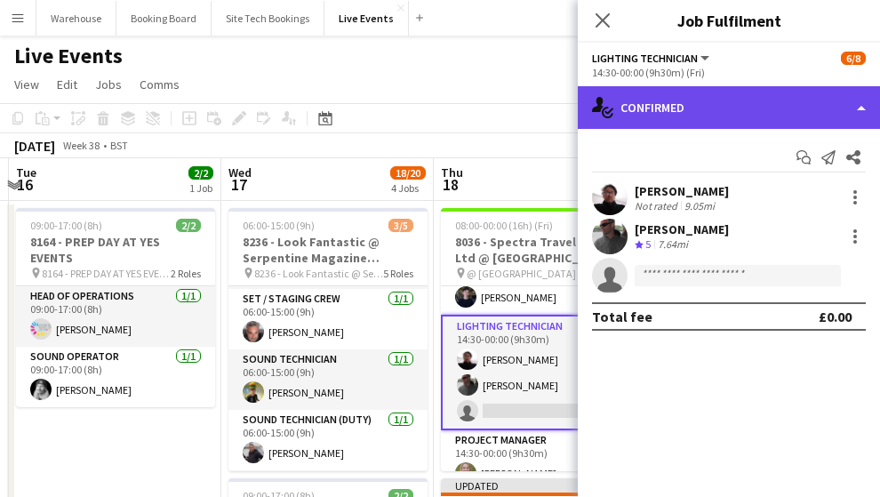
click at [679, 109] on div "single-neutral-actions-check-2 Confirmed" at bounding box center [729, 107] width 302 height 43
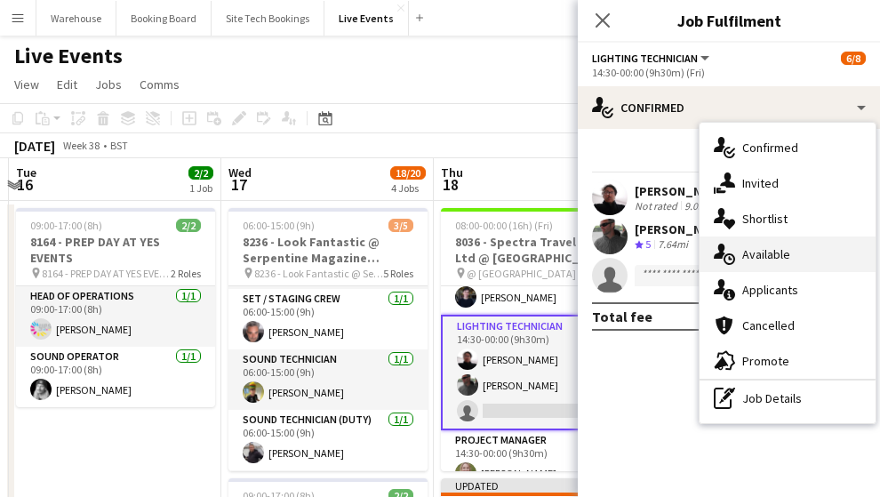
click at [767, 263] on div "single-neutral-actions-upload Available" at bounding box center [787, 254] width 176 height 36
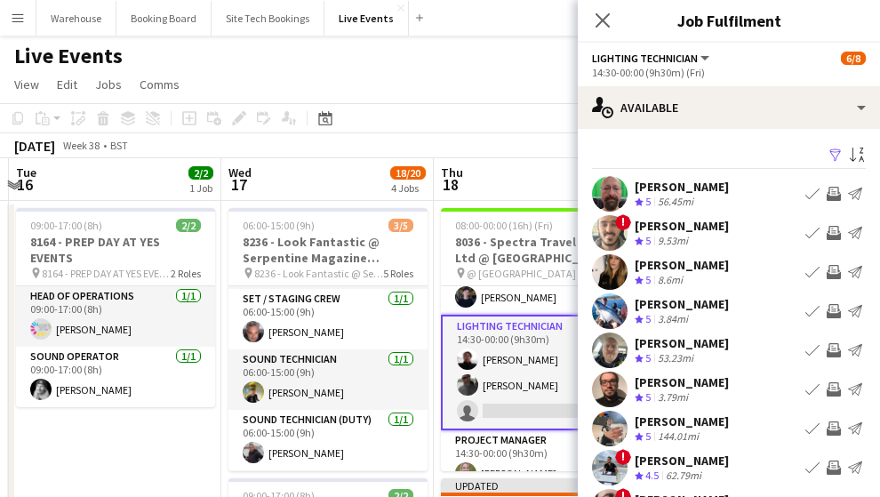
scroll to position [125, 0]
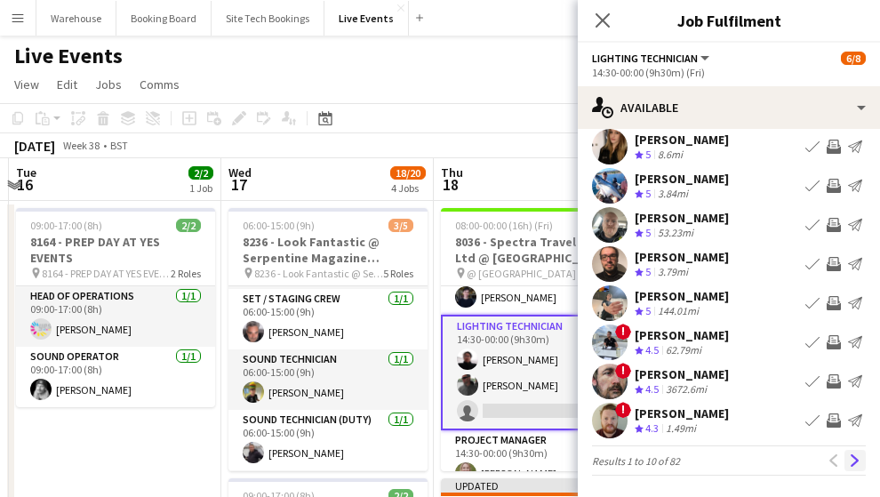
click at [849, 460] on app-icon "Next" at bounding box center [855, 460] width 12 height 12
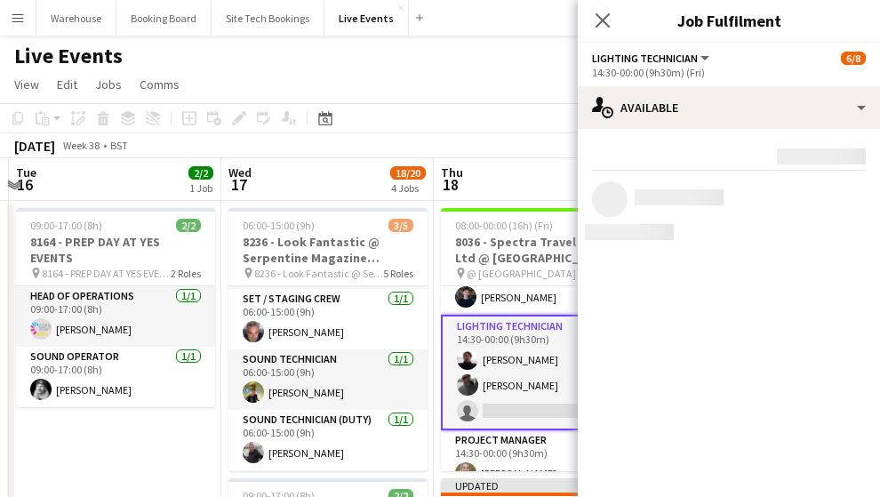
scroll to position [0, 0]
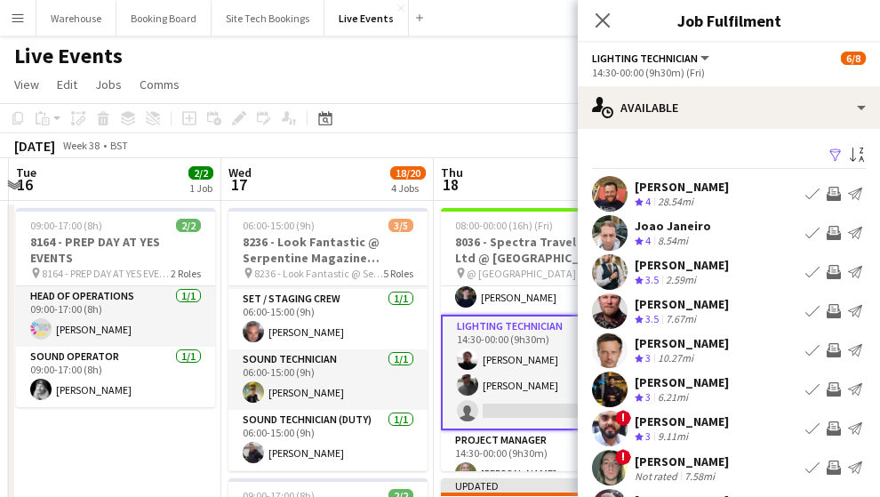
click at [827, 356] on app-icon "Invite crew" at bounding box center [834, 350] width 14 height 14
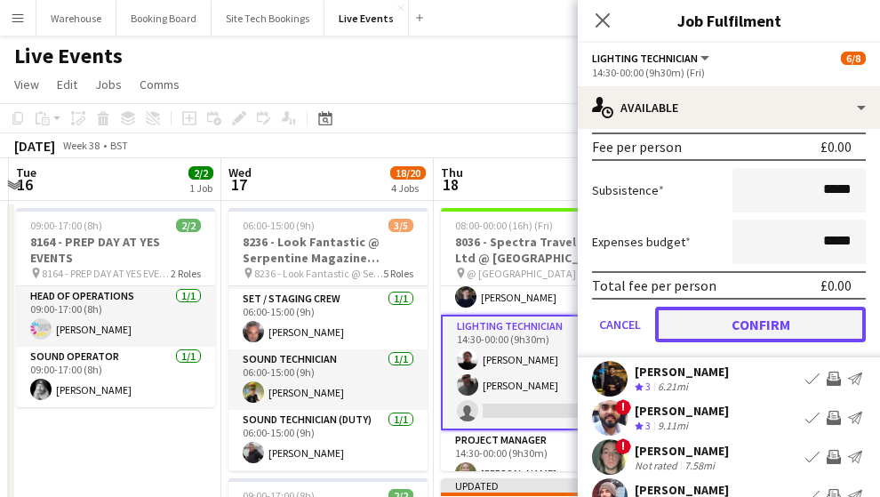
click at [738, 313] on button "Confirm" at bounding box center [760, 325] width 211 height 36
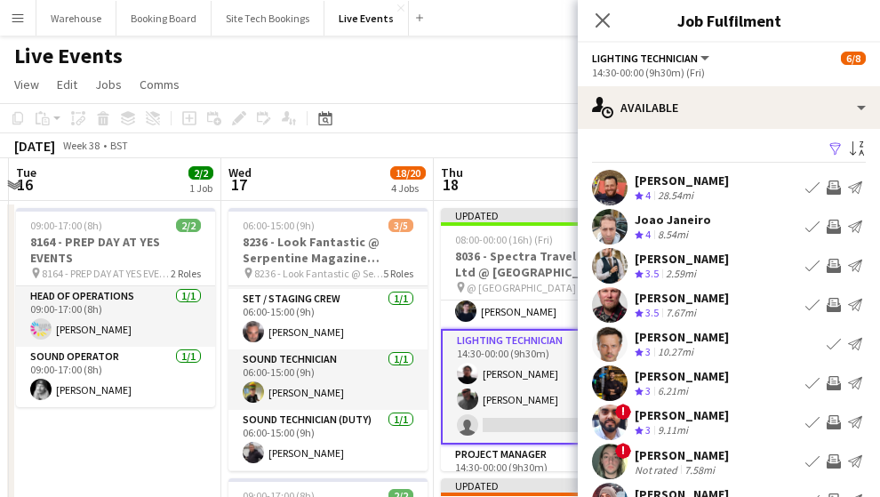
scroll to position [125, 0]
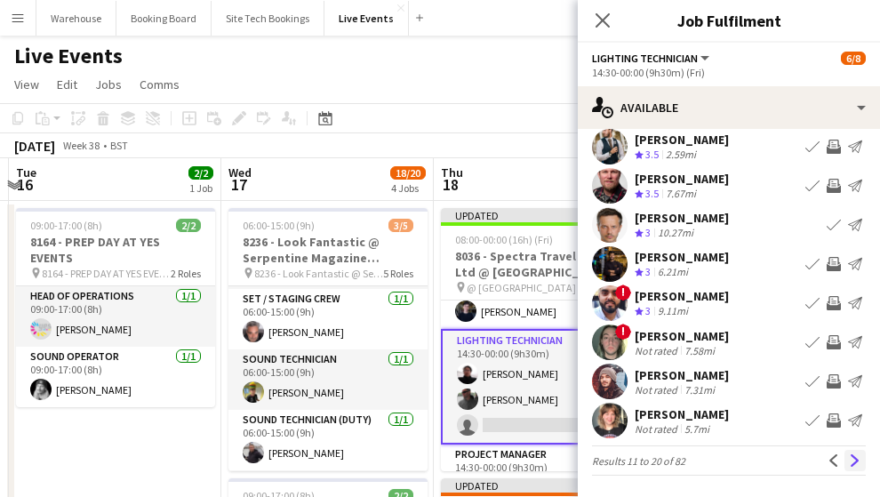
click at [851, 467] on button "Next" at bounding box center [854, 460] width 21 height 21
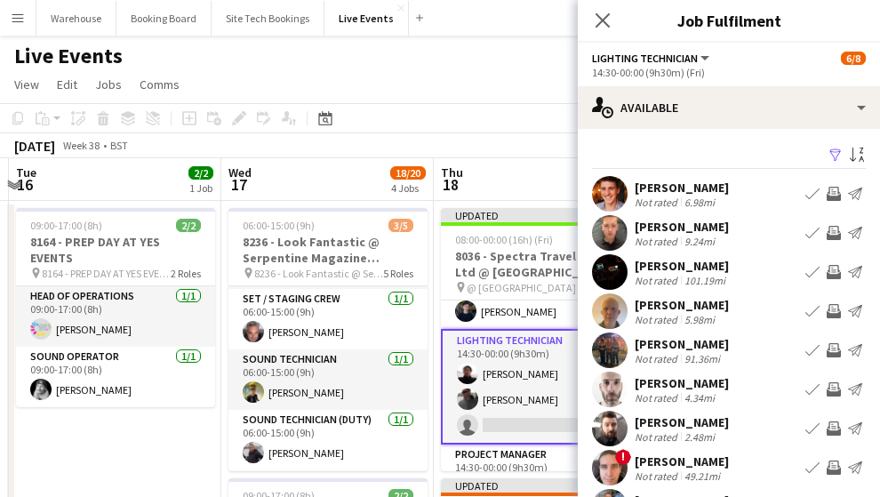
click at [618, 301] on app-user-avatar at bounding box center [610, 311] width 36 height 36
click at [610, 310] on app-user-avatar at bounding box center [610, 311] width 36 height 36
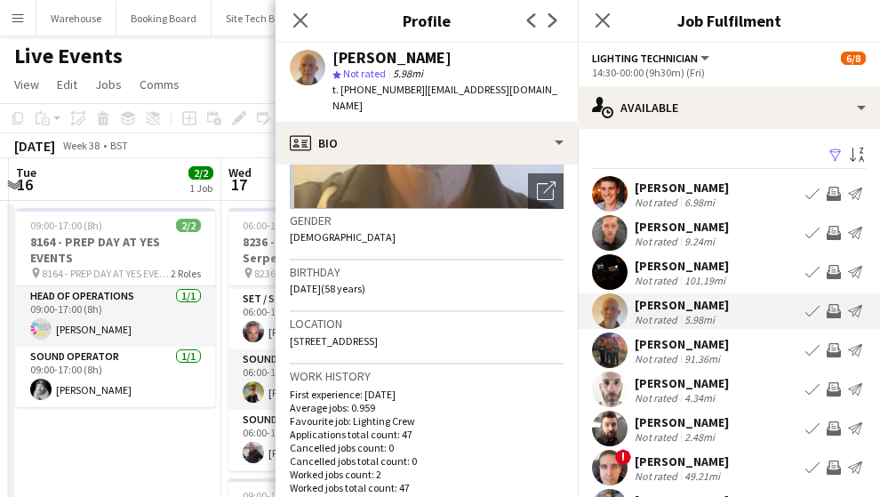
scroll to position [414, 0]
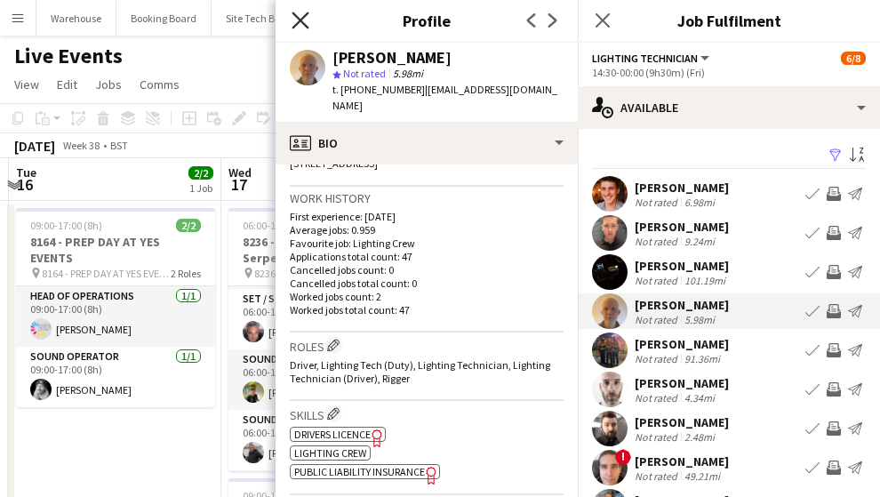
click at [305, 16] on icon at bounding box center [300, 20] width 17 height 17
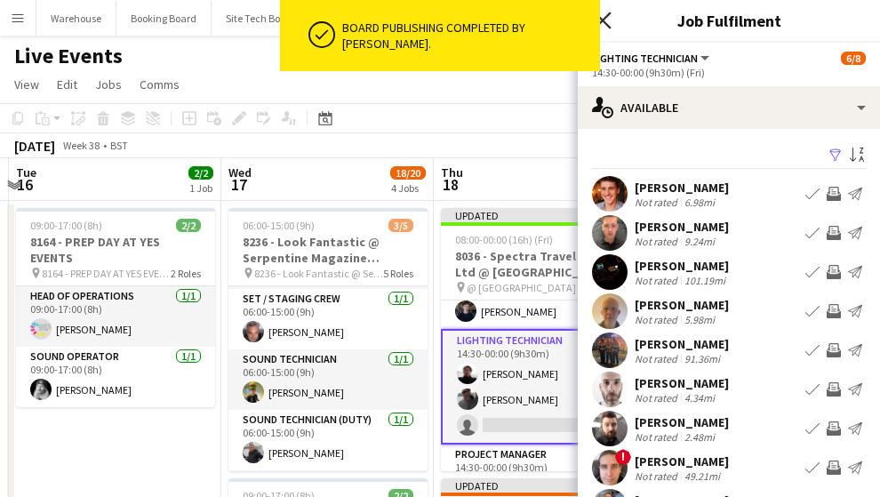
click at [610, 20] on icon "Close pop-in" at bounding box center [602, 20] width 17 height 17
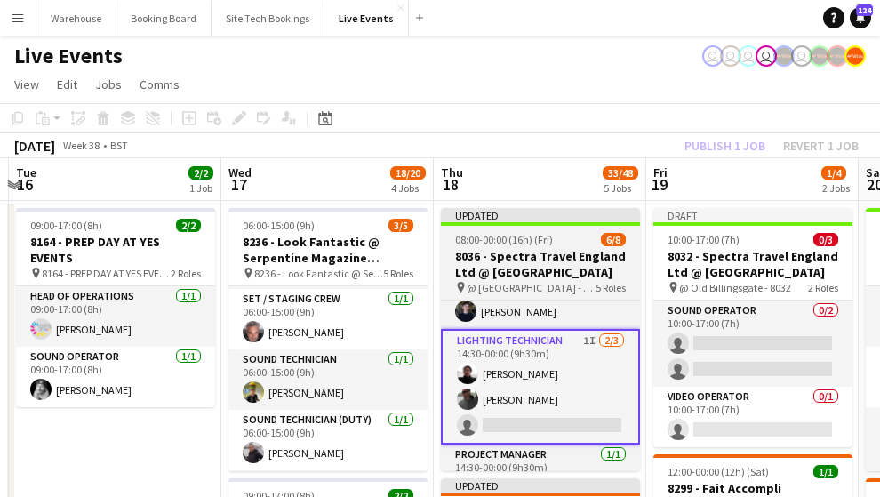
click at [557, 256] on h3 "8036 - Spectra Travel England Ltd @ [GEOGRAPHIC_DATA]" at bounding box center [540, 264] width 199 height 32
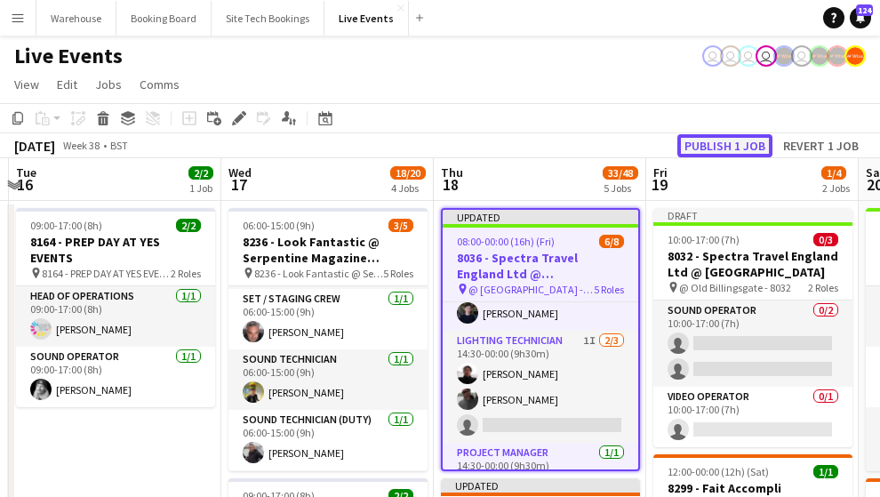
click at [723, 138] on button "Publish 1 job" at bounding box center [724, 145] width 95 height 23
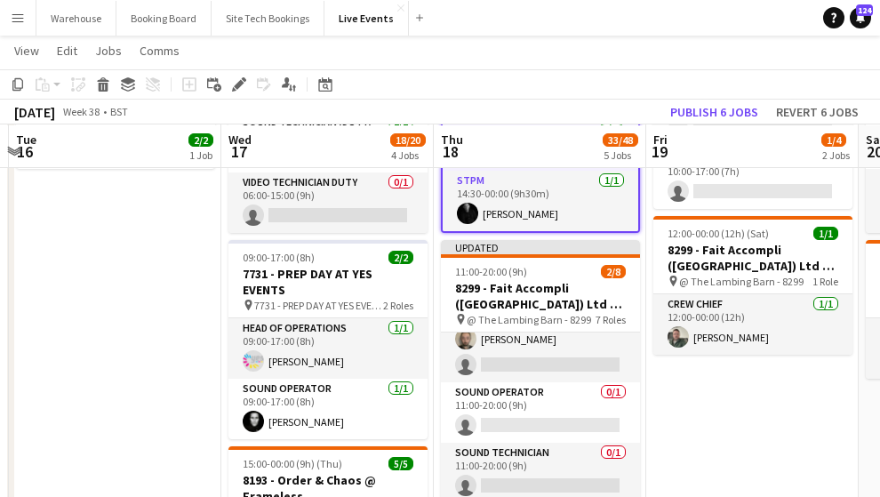
scroll to position [59, 0]
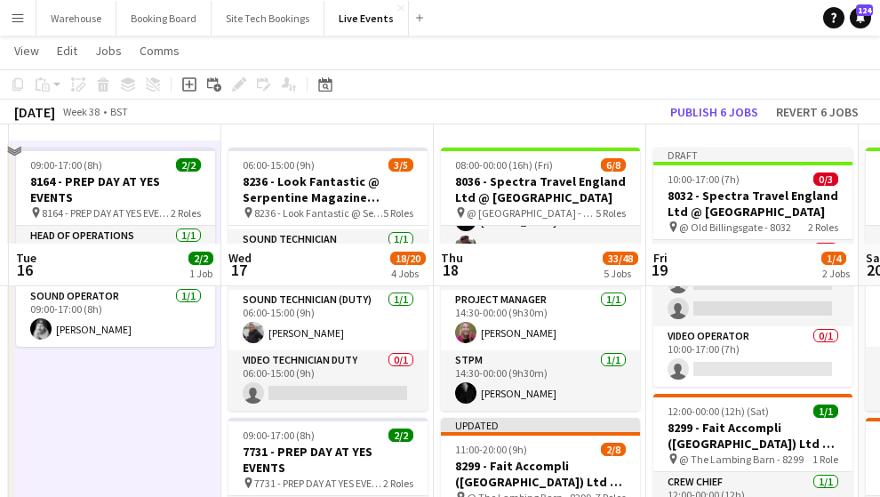
scroll to position [296, 0]
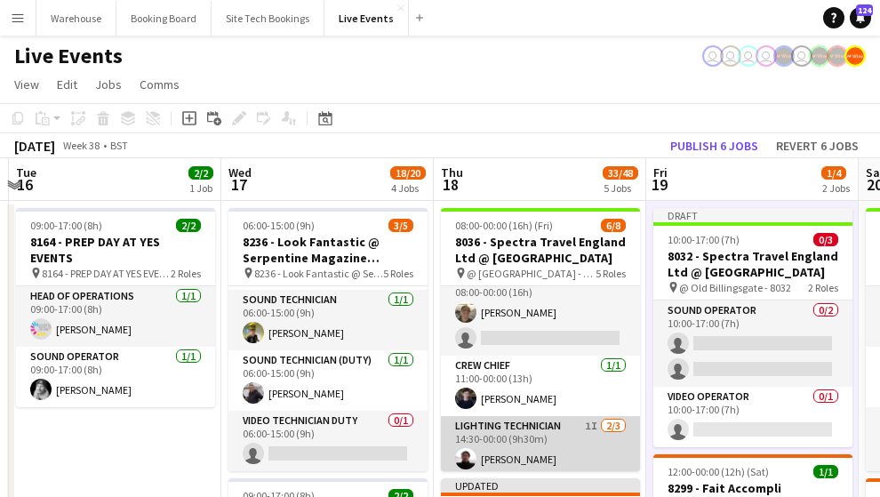
scroll to position [0, 0]
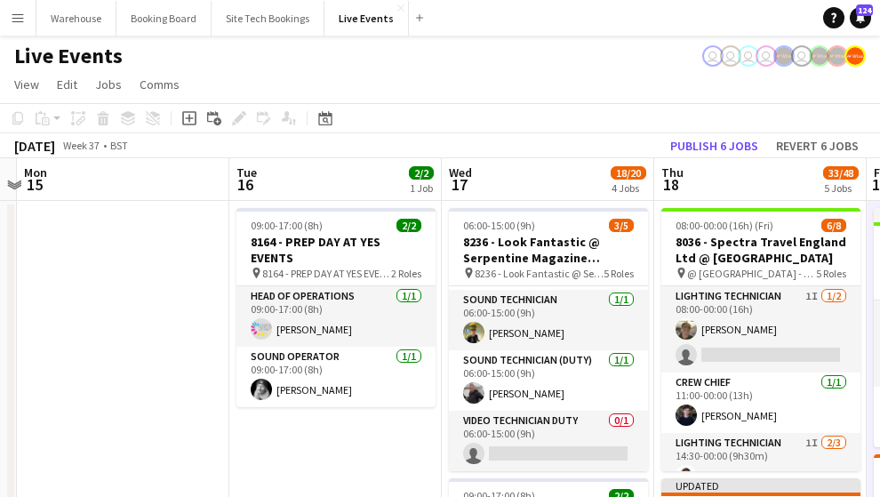
drag, startPoint x: 129, startPoint y: 434, endPoint x: 349, endPoint y: 418, distance: 221.0
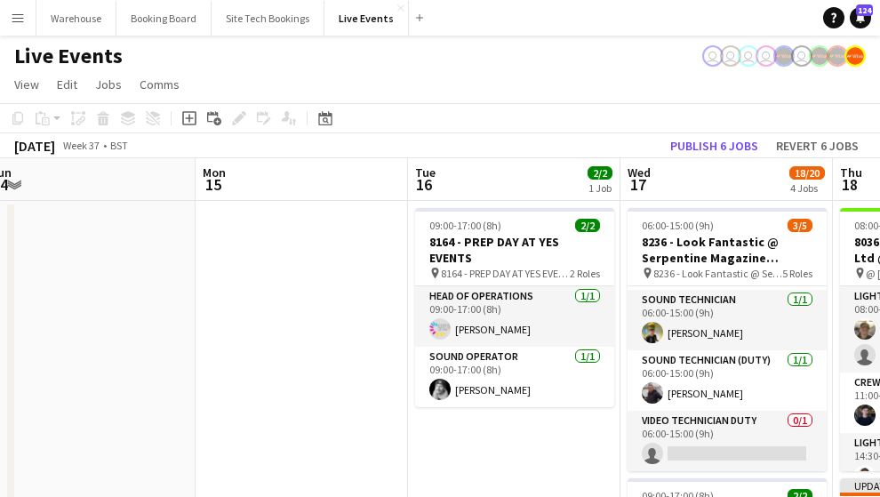
drag, startPoint x: 144, startPoint y: 402, endPoint x: 432, endPoint y: 400, distance: 288.0
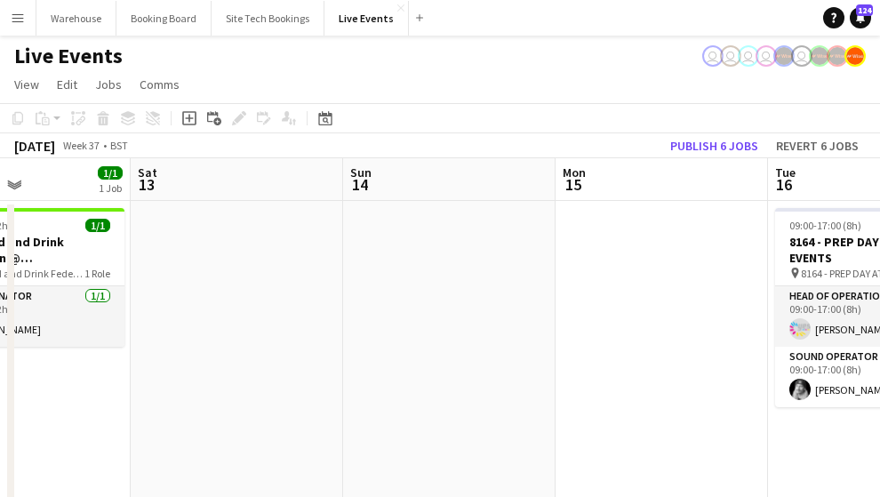
drag, startPoint x: 553, startPoint y: 402, endPoint x: 534, endPoint y: 404, distance: 18.9
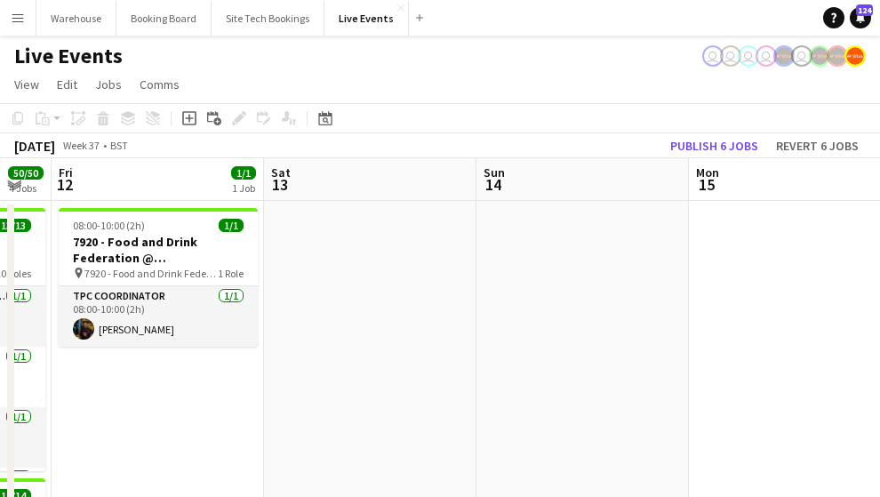
drag, startPoint x: 450, startPoint y: 399, endPoint x: 583, endPoint y: 400, distance: 133.3
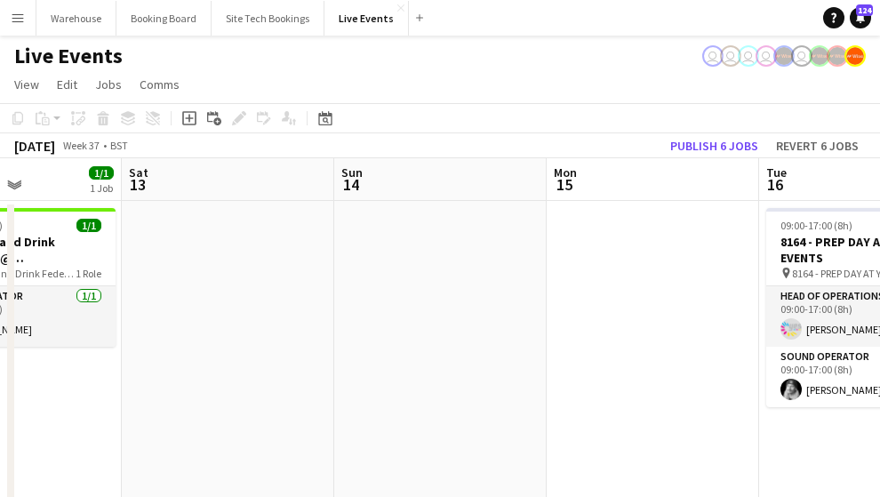
scroll to position [0, 665]
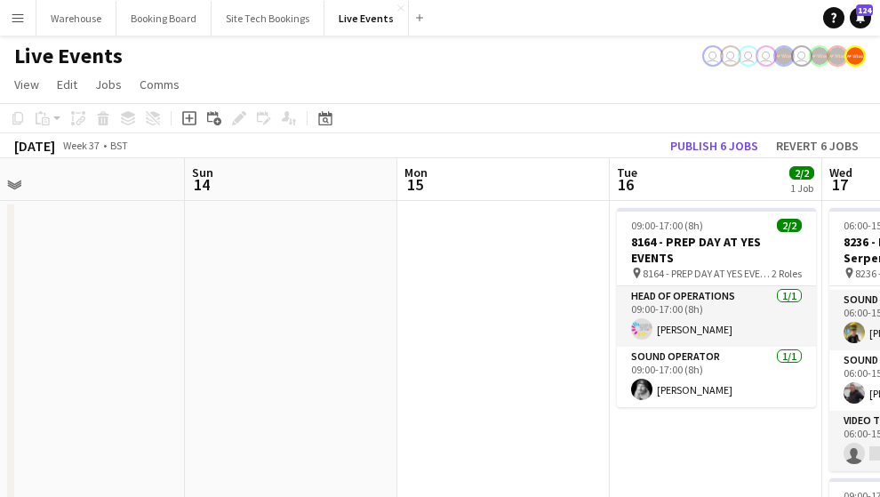
drag, startPoint x: 594, startPoint y: 403, endPoint x: 307, endPoint y: 388, distance: 287.5
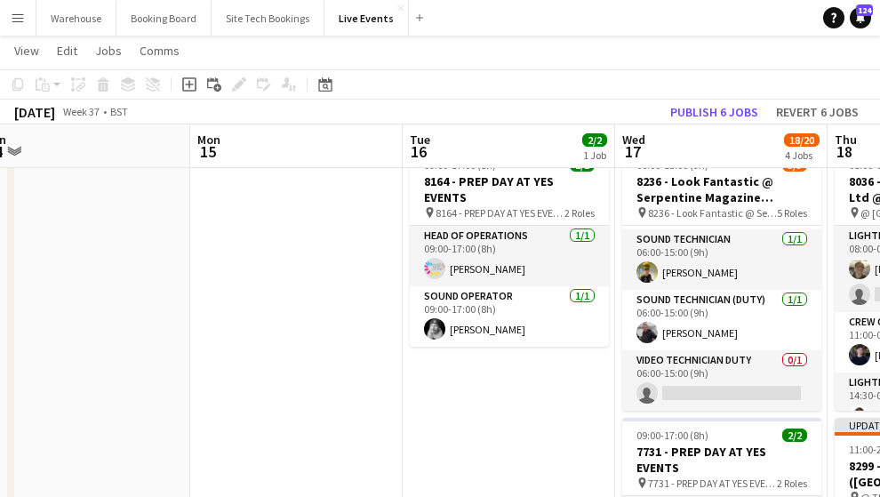
scroll to position [0, 877]
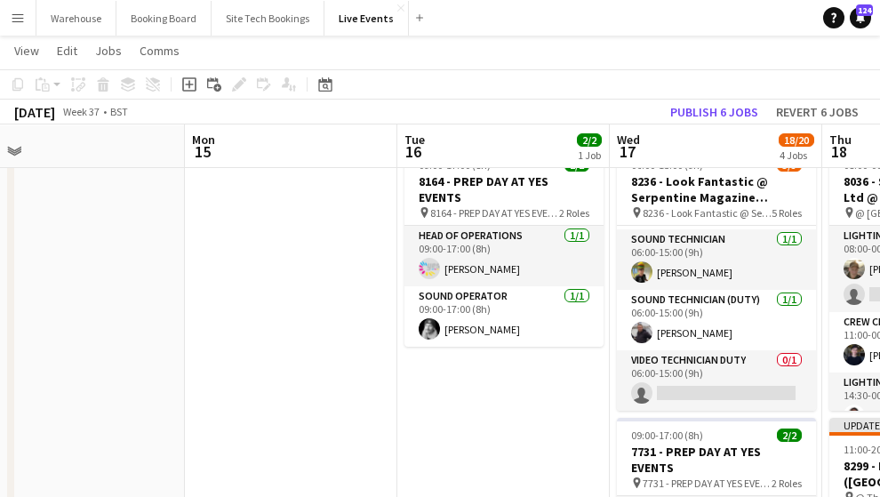
drag, startPoint x: 411, startPoint y: 335, endPoint x: 268, endPoint y: 332, distance: 144.0
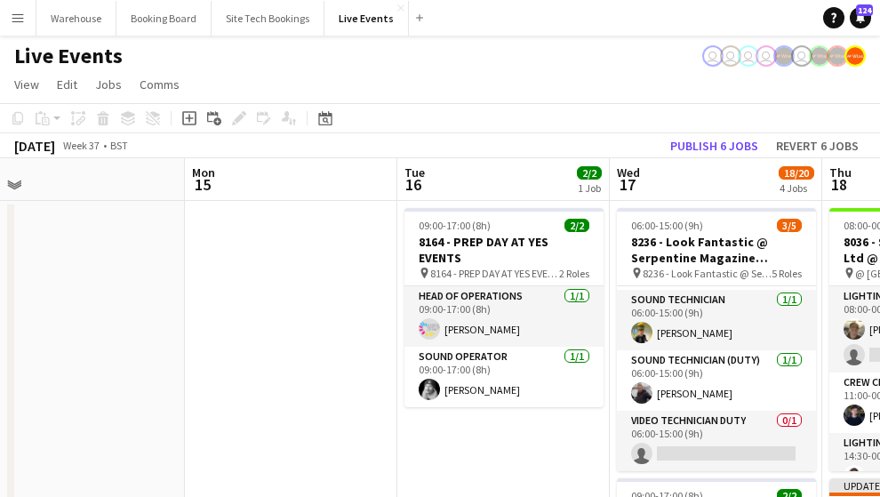
scroll to position [0, 610]
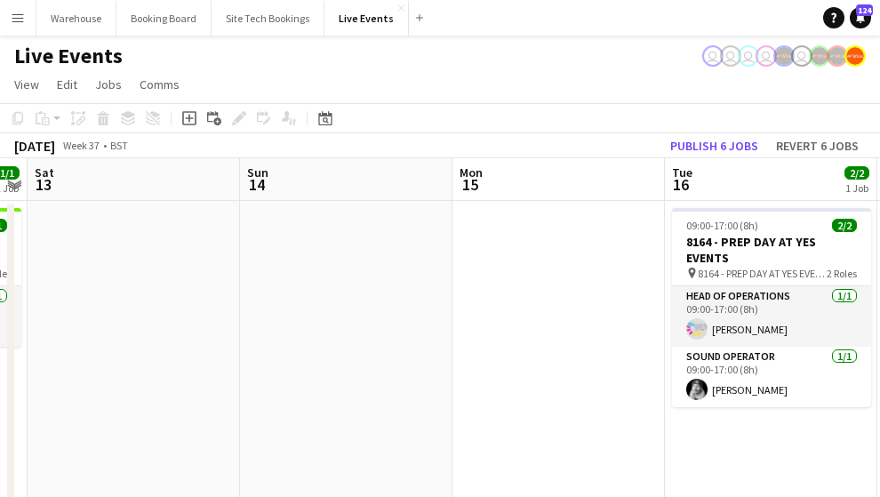
drag, startPoint x: 357, startPoint y: 443, endPoint x: 317, endPoint y: 435, distance: 40.8
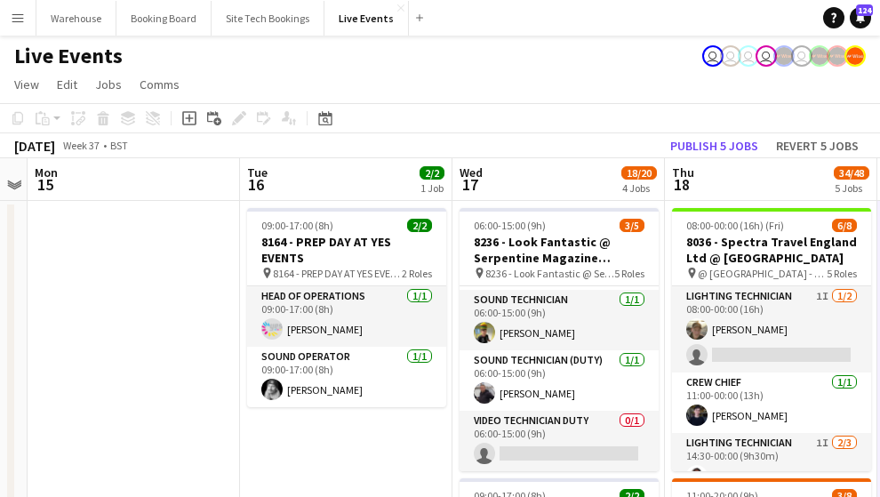
scroll to position [264, 0]
drag, startPoint x: 143, startPoint y: 383, endPoint x: 411, endPoint y: 364, distance: 268.2
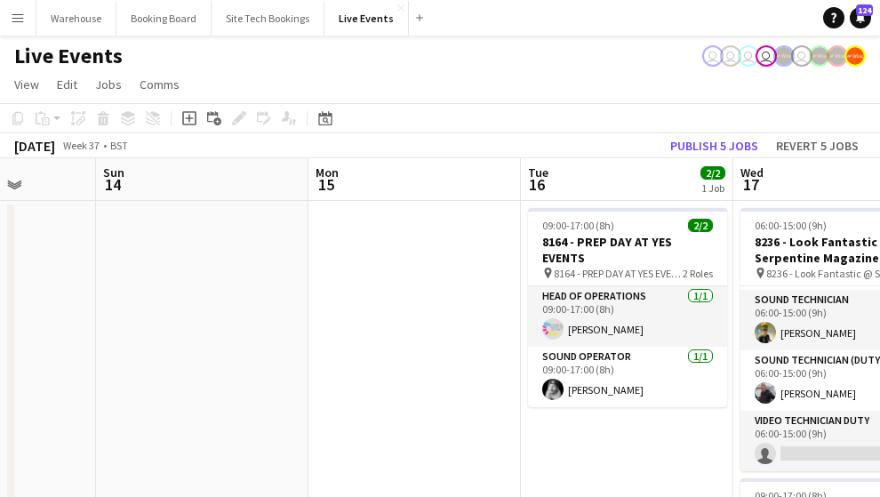
drag, startPoint x: 370, startPoint y: 364, endPoint x: 145, endPoint y: 365, distance: 224.9
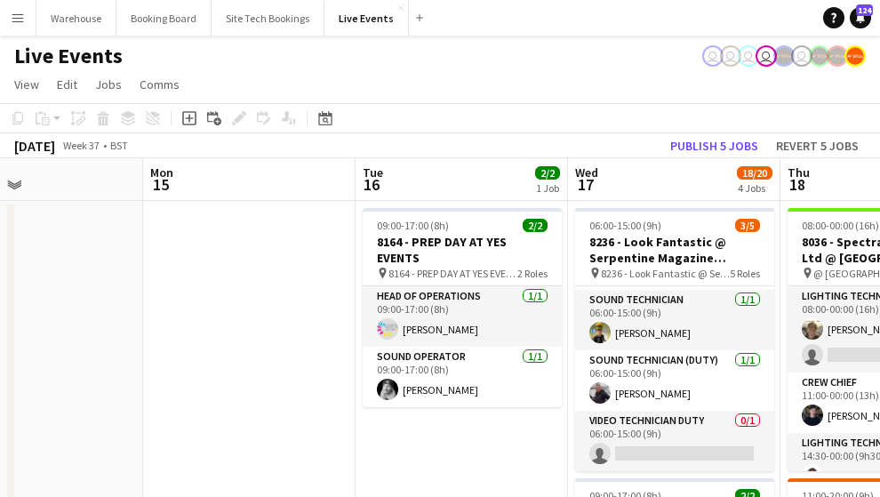
drag, startPoint x: 270, startPoint y: 358, endPoint x: 195, endPoint y: 355, distance: 75.6
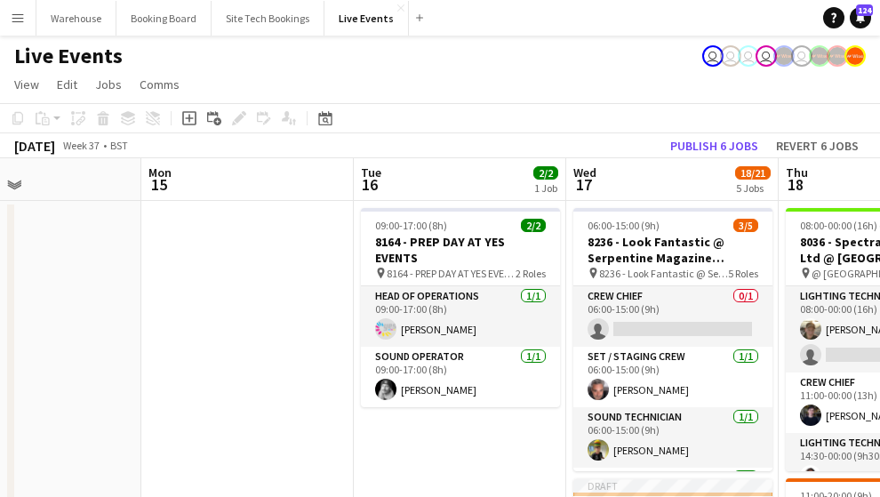
scroll to position [0, 636]
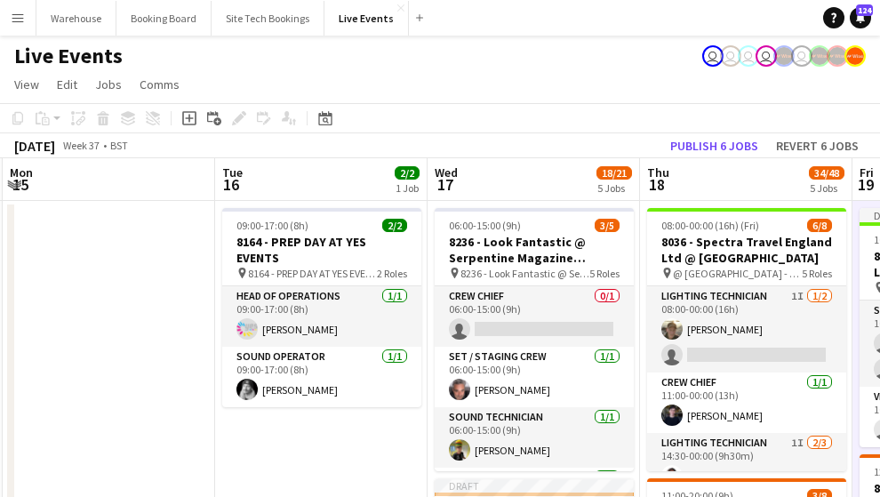
drag, startPoint x: 398, startPoint y: 438, endPoint x: 321, endPoint y: 411, distance: 81.8
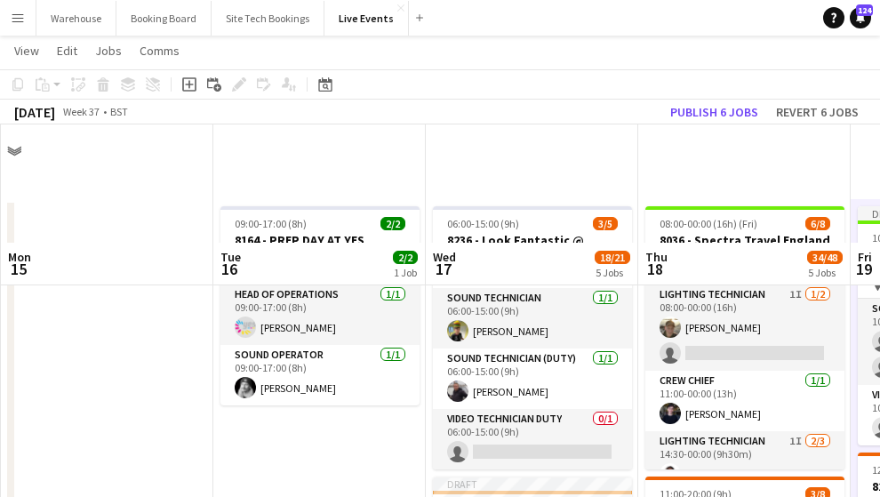
scroll to position [118, 0]
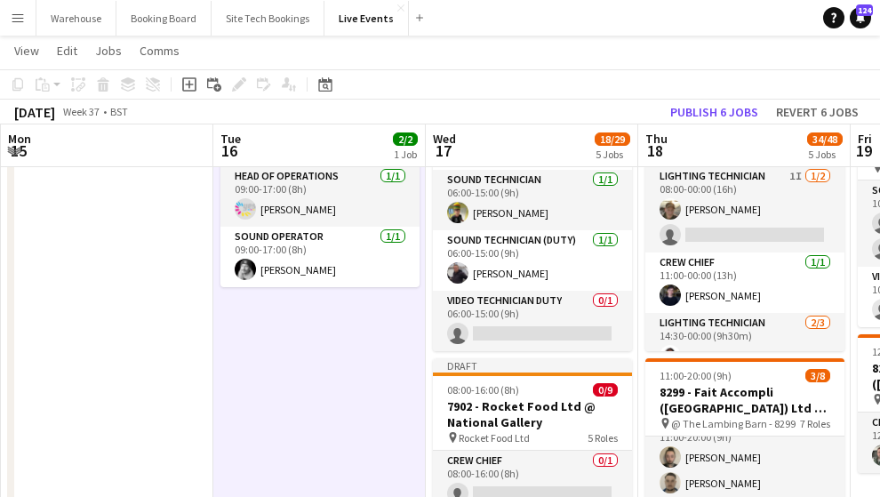
scroll to position [414, 0]
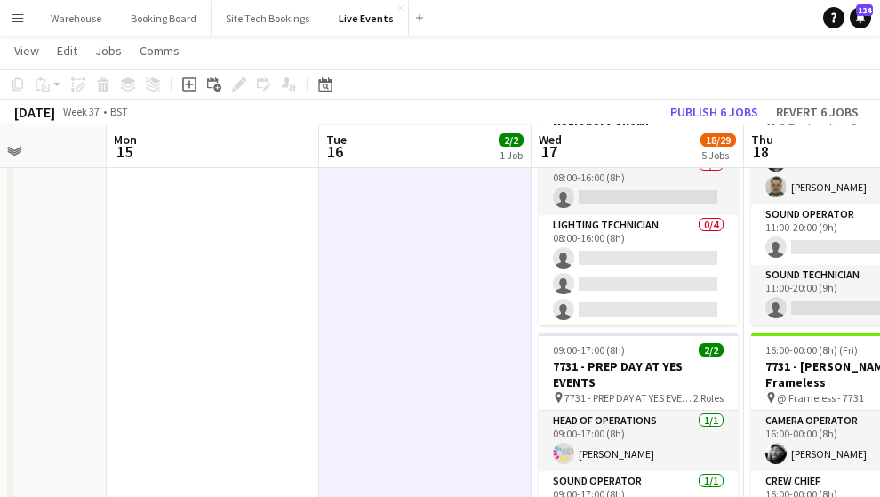
drag, startPoint x: 164, startPoint y: 334, endPoint x: 382, endPoint y: 340, distance: 218.7
click at [469, 323] on app-calendar-viewport "Fri 12 1/1 1 Job Sat 13 Sun 14 Mon 15 Tue 16 2/2 1 Job Wed 17 18/29 5 Jobs Thu …" at bounding box center [440, 413] width 880 height 1516
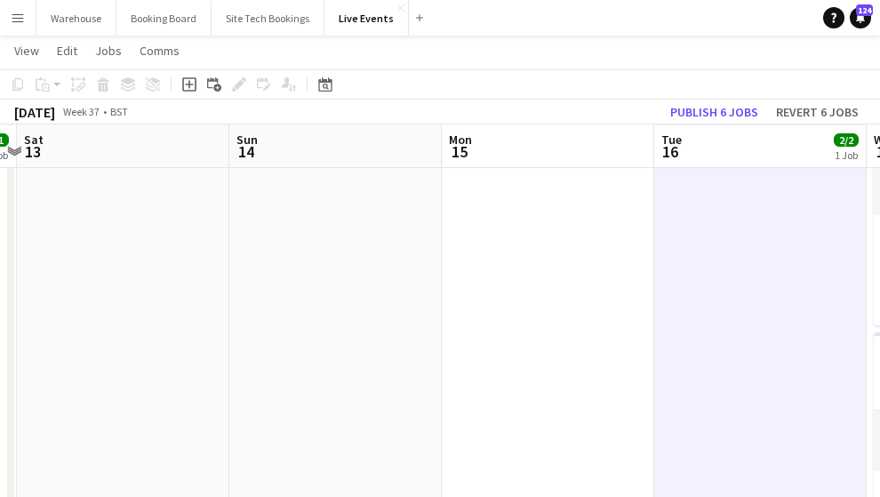
drag, startPoint x: 329, startPoint y: 344, endPoint x: 426, endPoint y: 330, distance: 97.9
click at [507, 330] on app-calendar-viewport "Thu 11 50/50 4 Jobs Fri 12 1/1 1 Job Sat 13 Sun 14 Mon 15 Tue 16 2/2 1 Job Wed …" at bounding box center [440, 413] width 880 height 1516
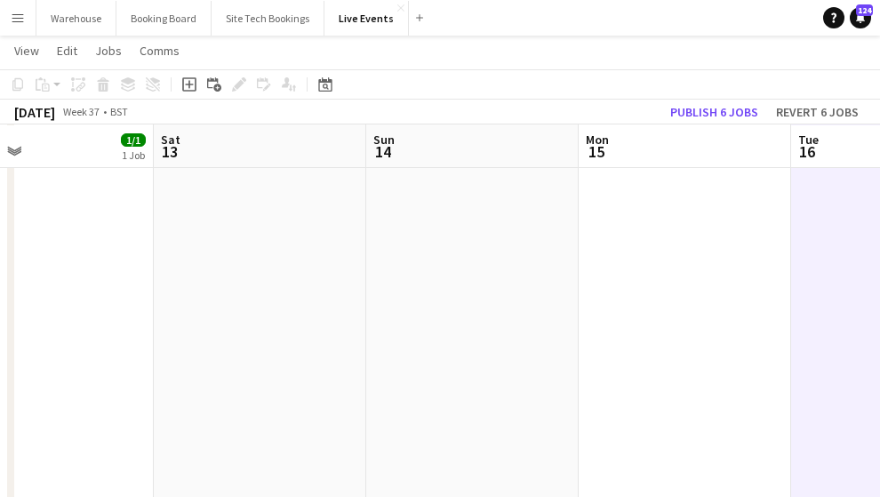
drag, startPoint x: 199, startPoint y: 327, endPoint x: 439, endPoint y: 312, distance: 240.4
click at [439, 312] on app-calendar-viewport "Wed 10 6/6 2 Jobs Thu 11 50/50 4 Jobs Fri 12 1/1 1 Job Sat 13 Sun 14 Mon 15 Tue…" at bounding box center [440, 413] width 880 height 1516
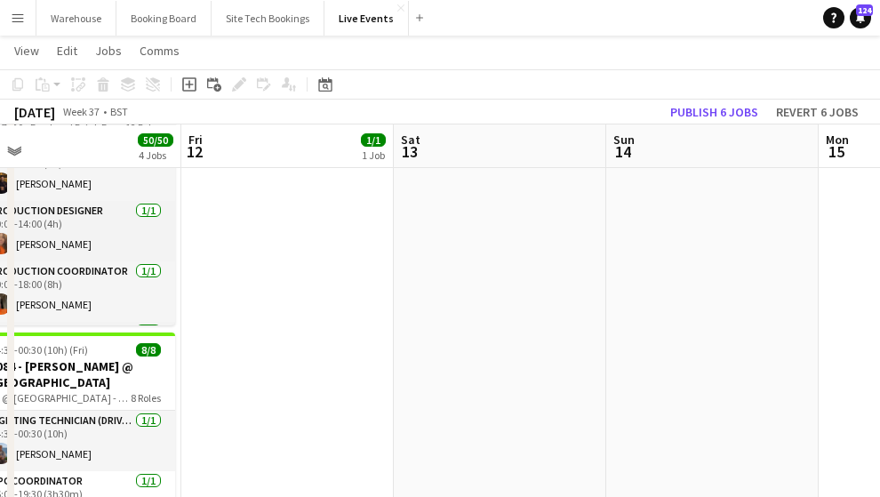
scroll to position [0, 417]
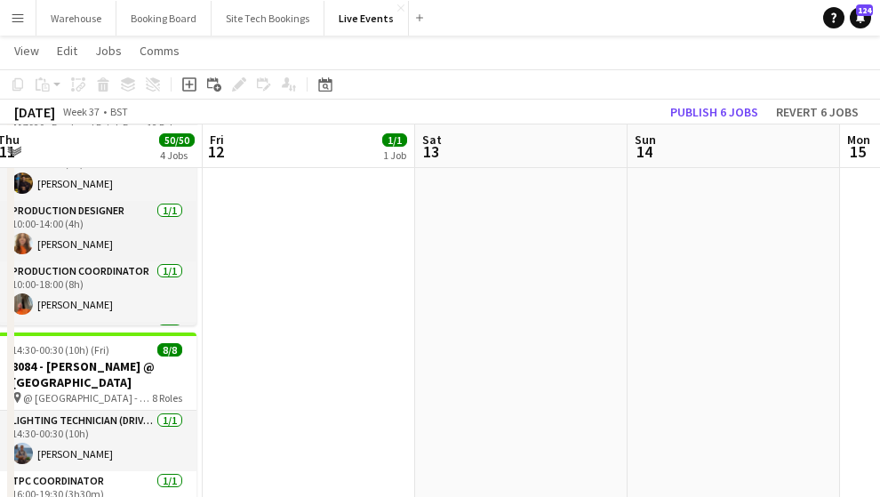
drag, startPoint x: 303, startPoint y: 320, endPoint x: 419, endPoint y: 319, distance: 116.4
click at [456, 320] on app-calendar-viewport "Tue 9 24/24 1 Job Wed 10 6/6 2 Jobs Thu 11 50/50 4 Jobs Fri 12 1/1 1 Job Sat 13…" at bounding box center [440, 413] width 880 height 1516
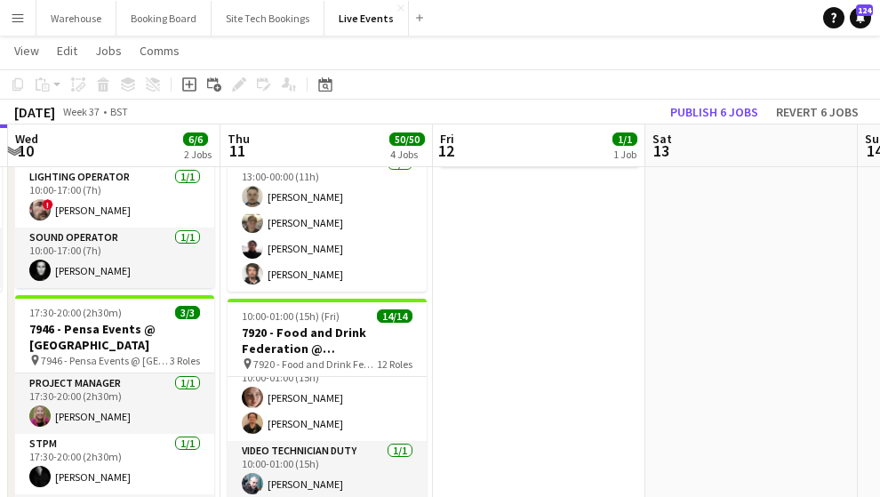
scroll to position [0, 0]
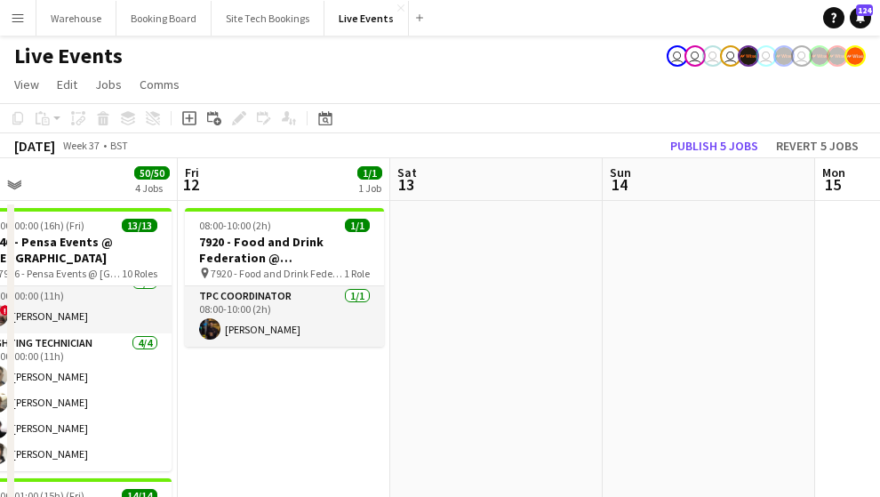
drag, startPoint x: 569, startPoint y: 416, endPoint x: 208, endPoint y: 361, distance: 365.0
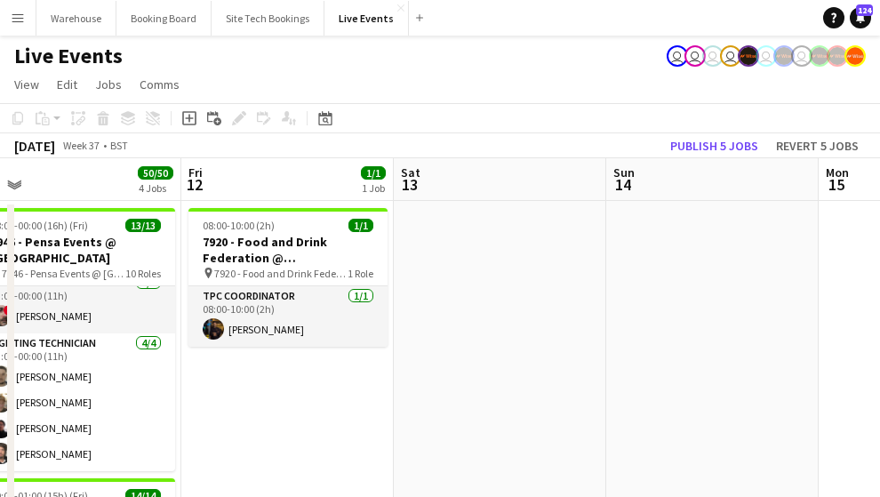
drag, startPoint x: 499, startPoint y: 349, endPoint x: 185, endPoint y: 324, distance: 315.7
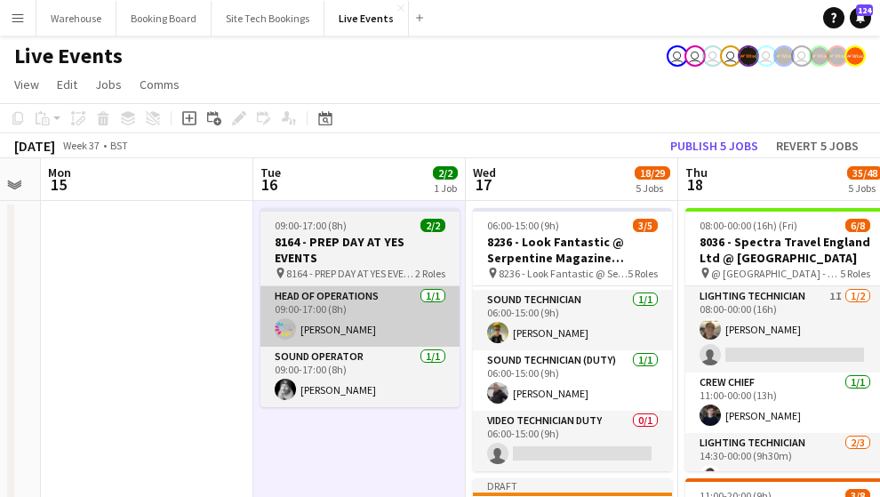
drag, startPoint x: 453, startPoint y: 348, endPoint x: 290, endPoint y: 344, distance: 163.6
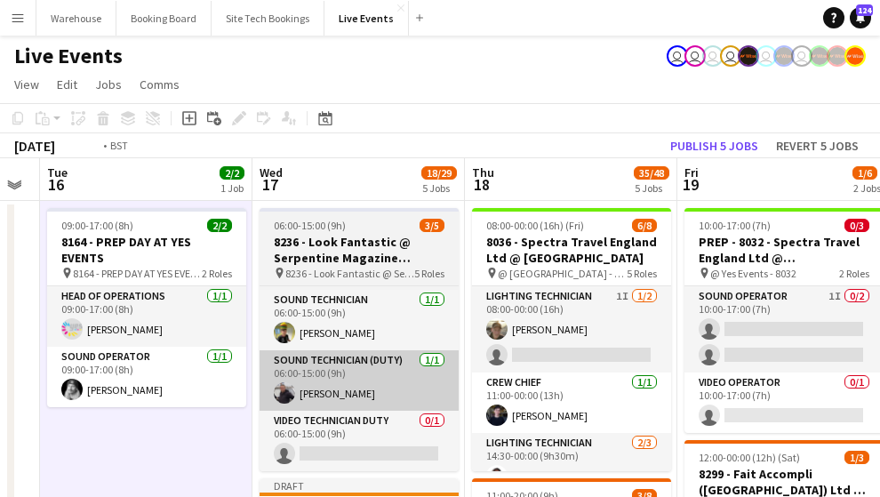
drag, startPoint x: 397, startPoint y: 428, endPoint x: 192, endPoint y: 351, distance: 219.4
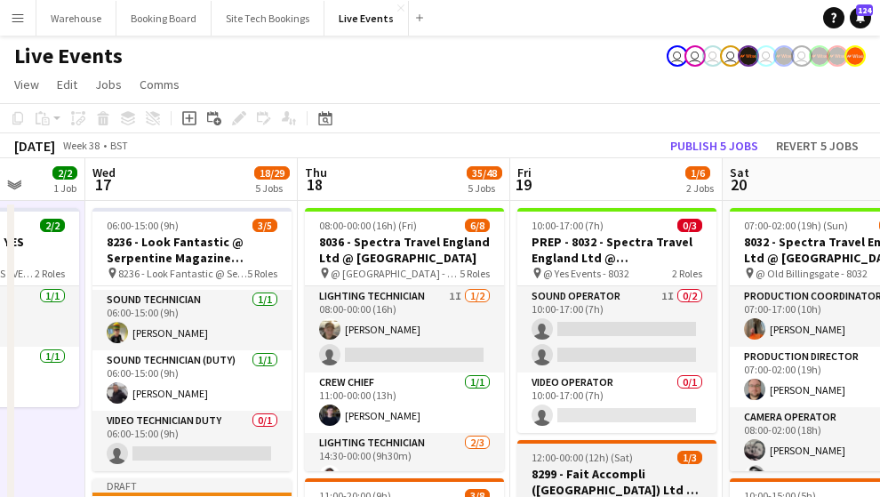
scroll to position [296, 0]
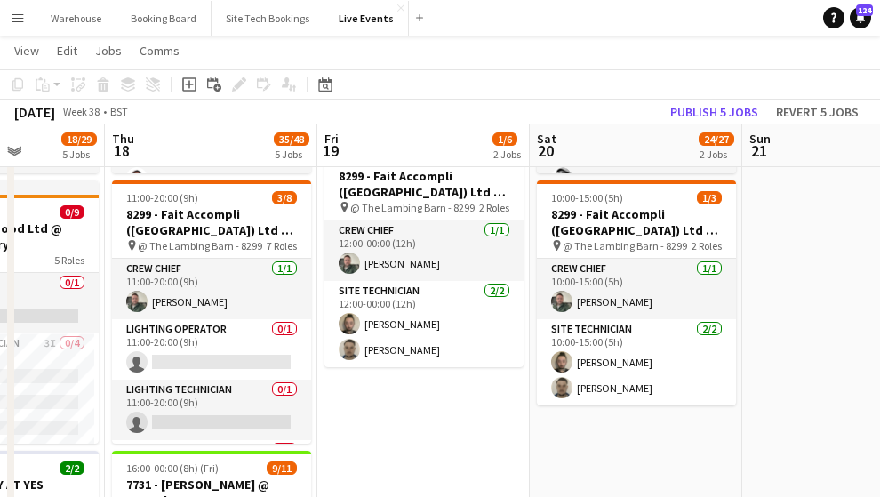
drag, startPoint x: 630, startPoint y: 433, endPoint x: 194, endPoint y: 399, distance: 437.7
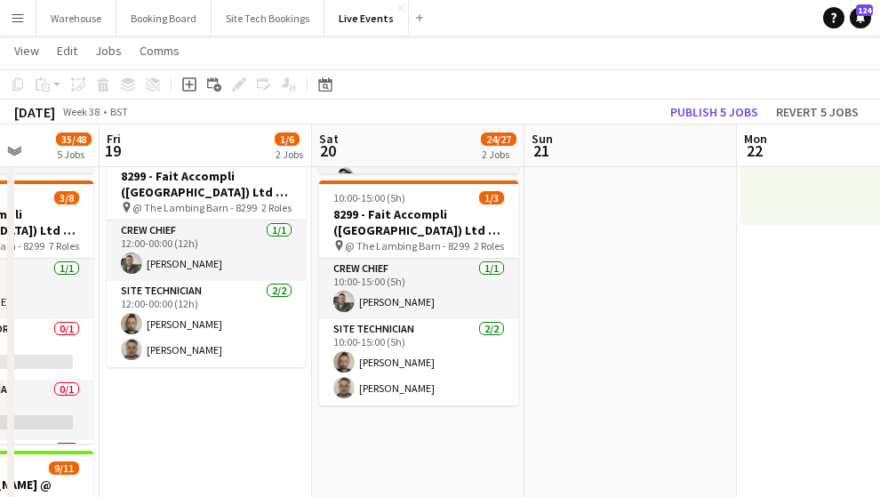
drag, startPoint x: 535, startPoint y: 393, endPoint x: 251, endPoint y: 392, distance: 284.4
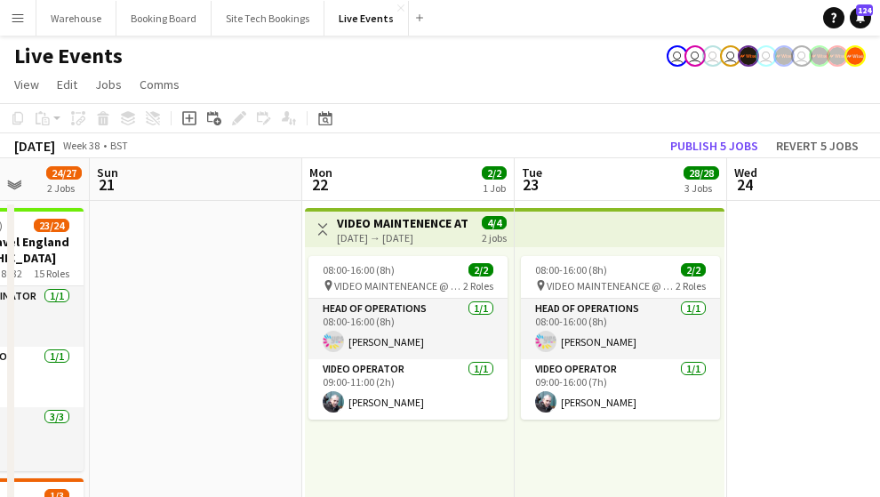
scroll to position [118, 0]
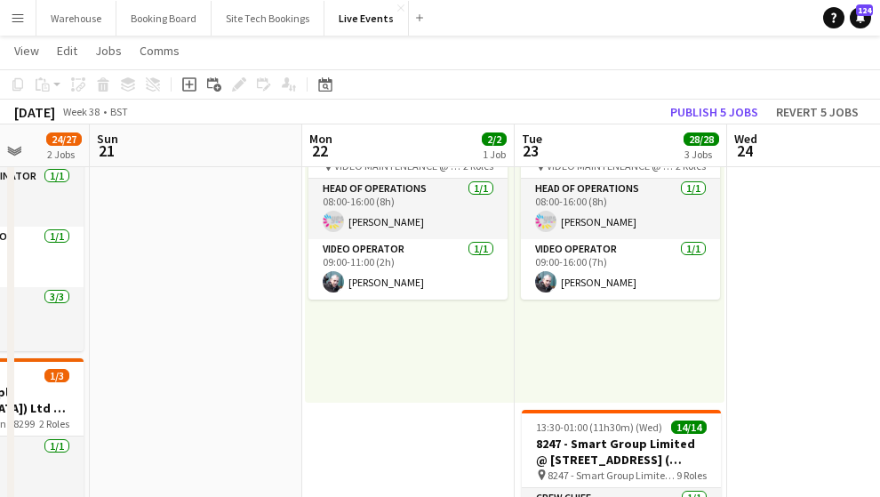
click at [384, 331] on div "08:00-16:00 (8h) 2/2 pin VIDEO MAINTENEANCE @ YES EVENTS 2 Roles Head of Operat…" at bounding box center [409, 265] width 209 height 276
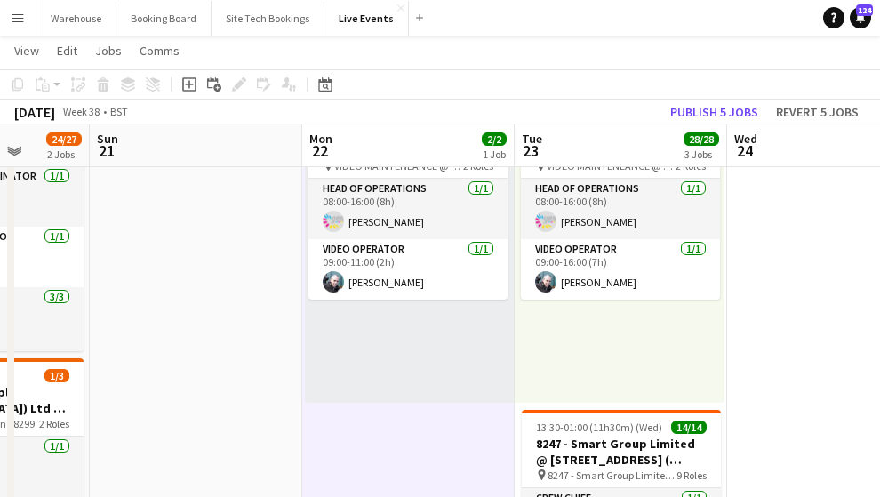
scroll to position [0, 547]
drag, startPoint x: 384, startPoint y: 332, endPoint x: 311, endPoint y: 388, distance: 91.9
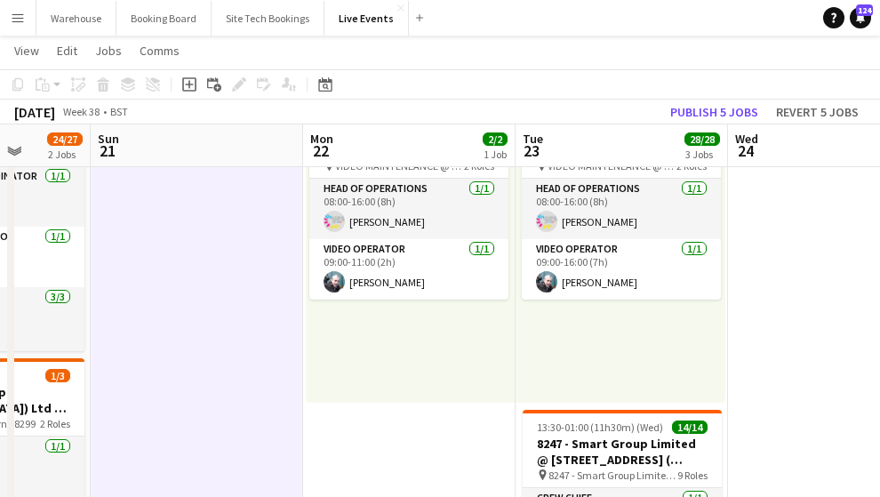
click at [356, 359] on div "08:00-16:00 (8h) 2/2 pin VIDEO MAINTENEANCE @ YES EVENTS 2 Roles Head of Operat…" at bounding box center [410, 265] width 209 height 276
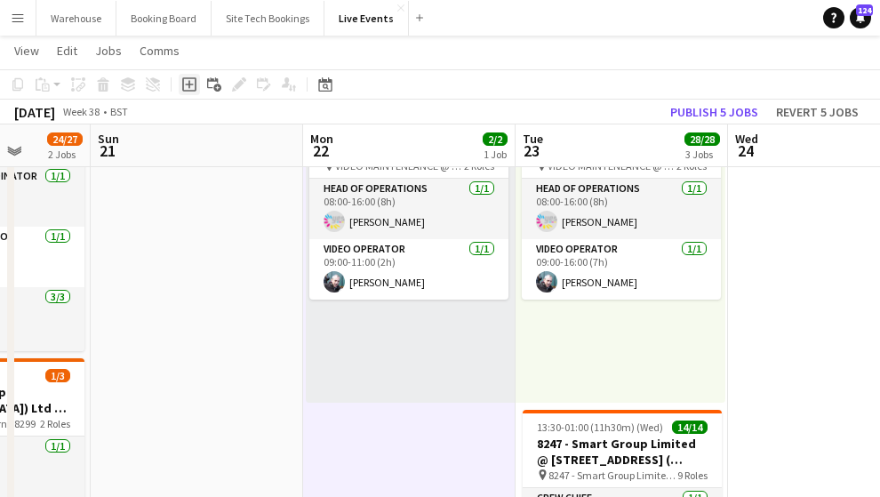
click at [196, 86] on icon at bounding box center [189, 84] width 14 height 14
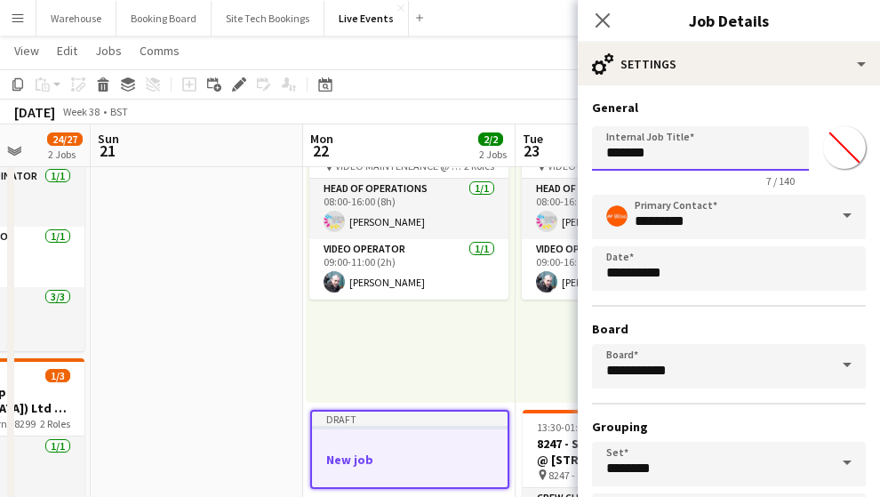
click at [725, 147] on input "*******" at bounding box center [700, 148] width 217 height 44
type input "*"
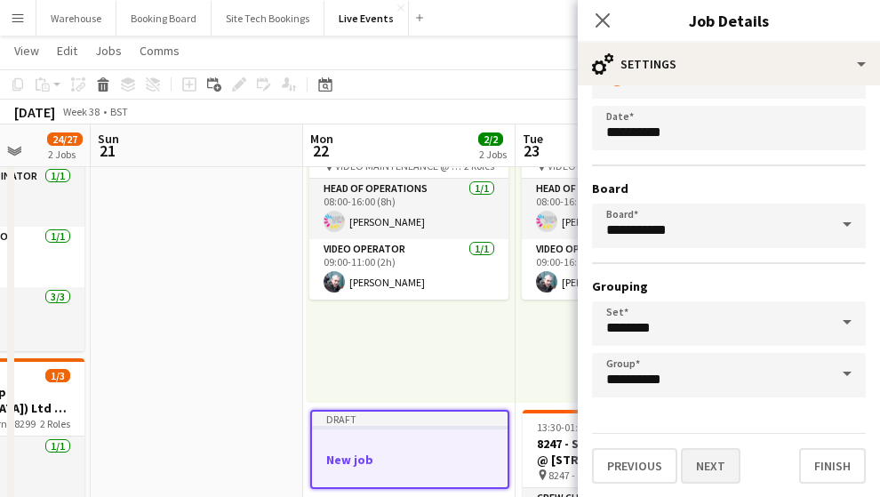
type input "**********"
click at [716, 456] on button "Next" at bounding box center [711, 466] width 60 height 36
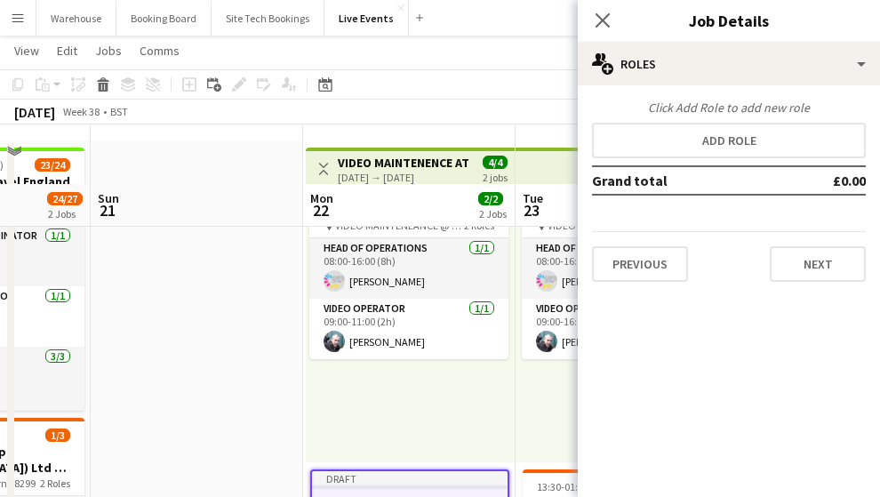
scroll to position [0, 0]
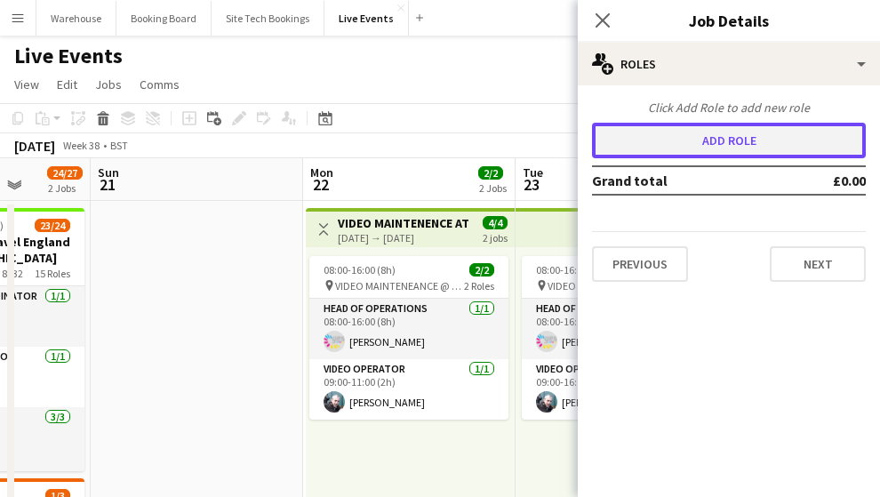
click at [683, 141] on button "Add role" at bounding box center [729, 141] width 274 height 36
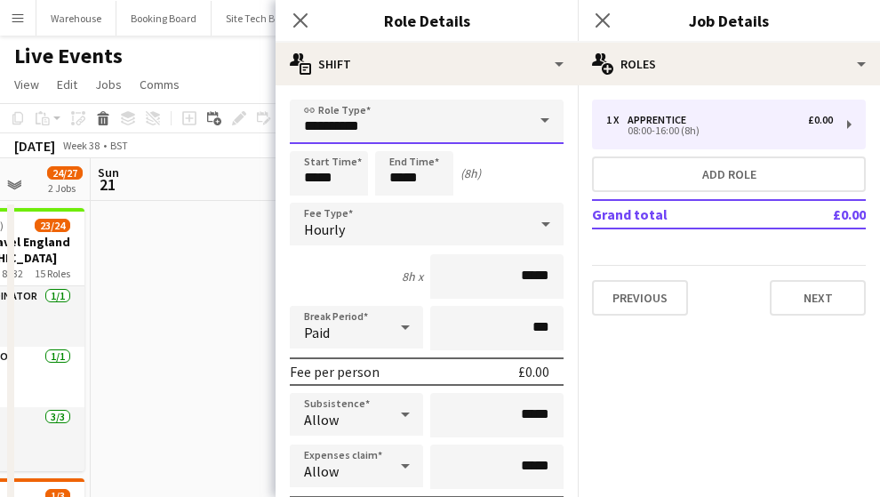
click at [379, 117] on input "**********" at bounding box center [427, 122] width 274 height 44
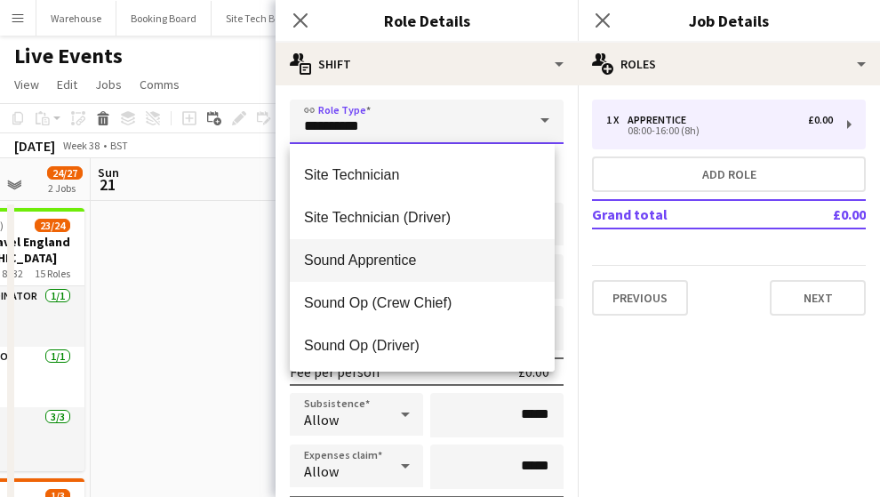
scroll to position [3614, 0]
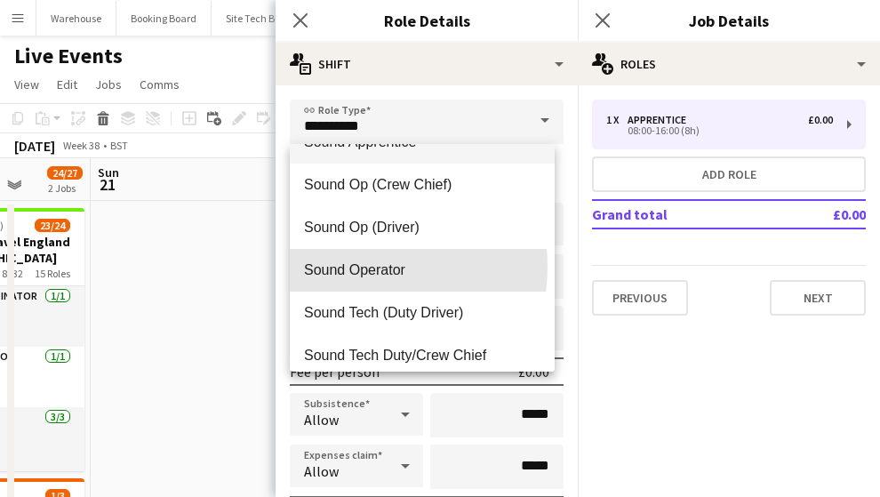
click at [348, 266] on span "Sound Operator" at bounding box center [422, 269] width 236 height 17
type input "**********"
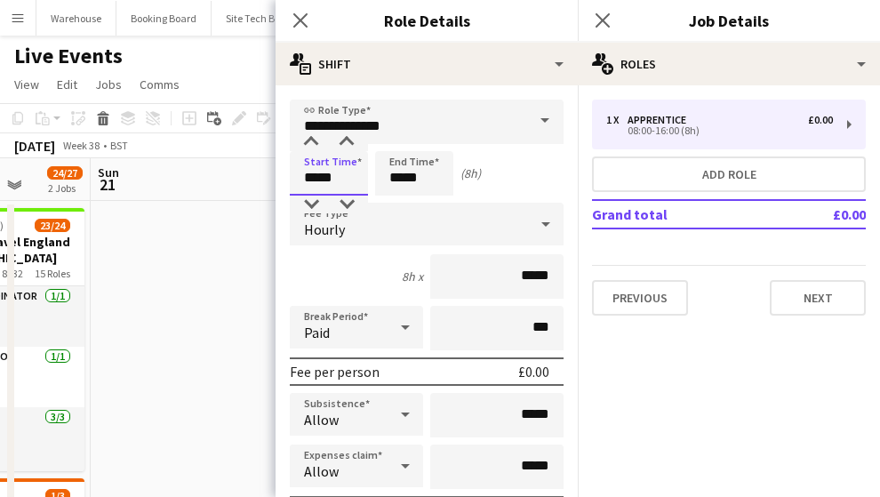
click at [326, 164] on input "*****" at bounding box center [329, 173] width 78 height 44
click at [312, 140] on div at bounding box center [311, 142] width 36 height 18
type input "*****"
click at [312, 140] on div at bounding box center [311, 142] width 36 height 18
drag, startPoint x: 427, startPoint y: 180, endPoint x: 386, endPoint y: 148, distance: 52.1
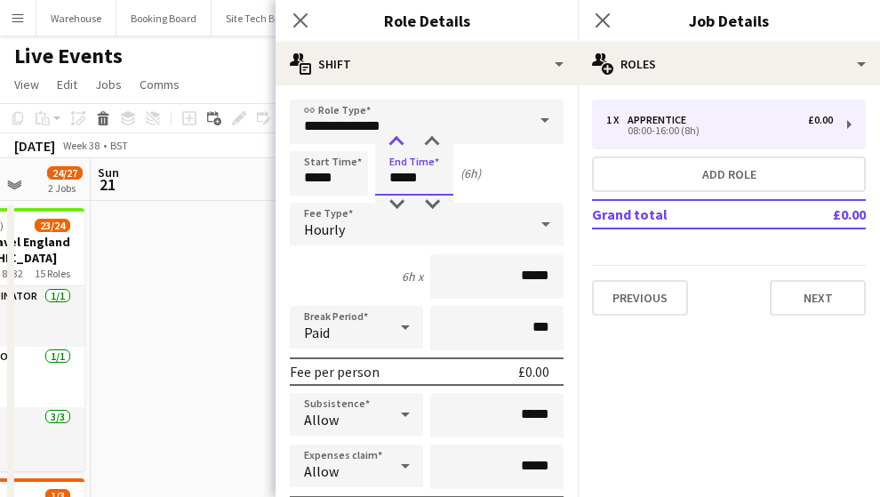
click at [427, 180] on input "*****" at bounding box center [414, 173] width 78 height 44
click at [386, 139] on div at bounding box center [397, 142] width 36 height 18
click at [396, 140] on div at bounding box center [397, 142] width 36 height 18
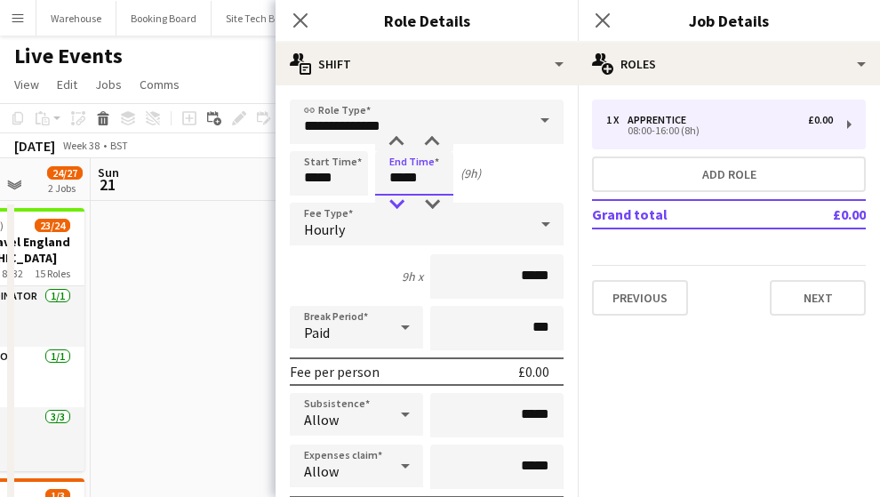
click at [391, 204] on div at bounding box center [397, 205] width 36 height 18
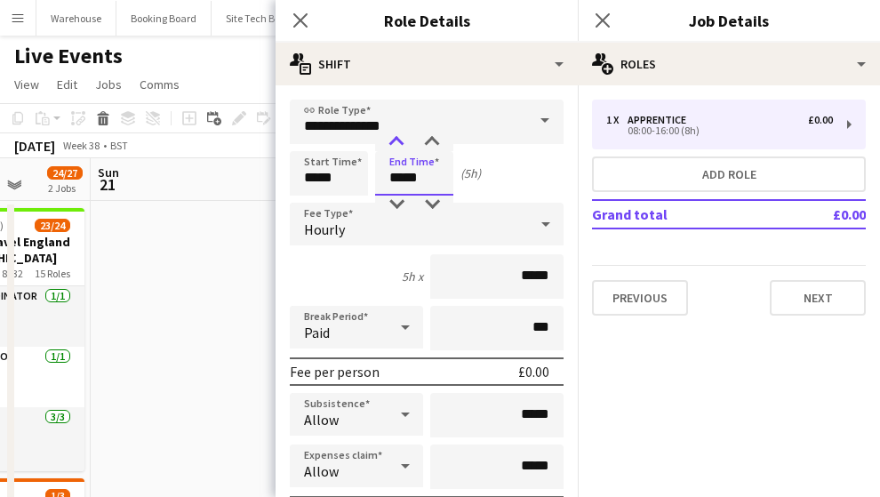
click at [404, 143] on div at bounding box center [397, 142] width 36 height 18
type input "*****"
click at [404, 143] on div at bounding box center [397, 142] width 36 height 18
click at [343, 230] on span "Hourly" at bounding box center [324, 229] width 41 height 18
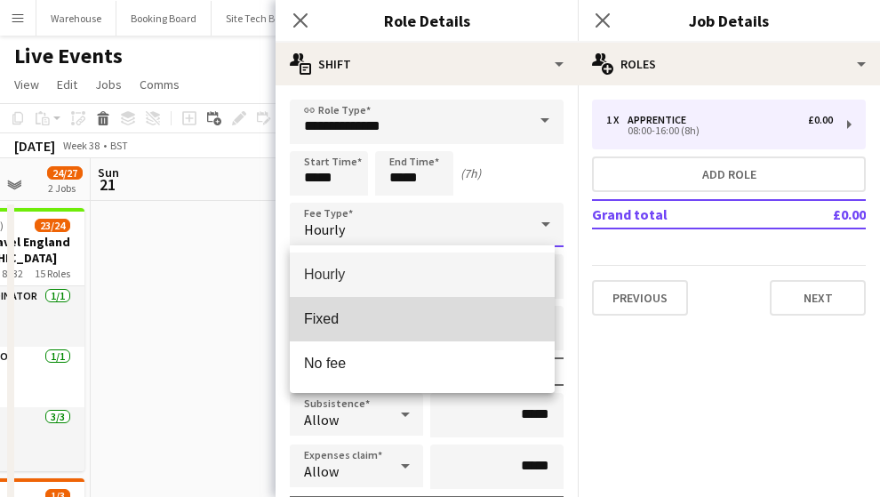
click at [332, 308] on mat-option "Fixed" at bounding box center [422, 319] width 265 height 44
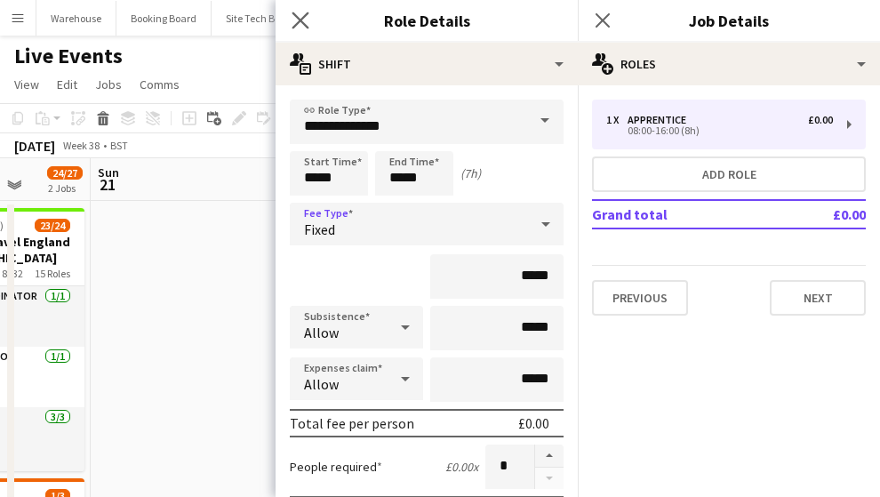
click at [303, 28] on app-icon "Close pop-in" at bounding box center [301, 21] width 26 height 26
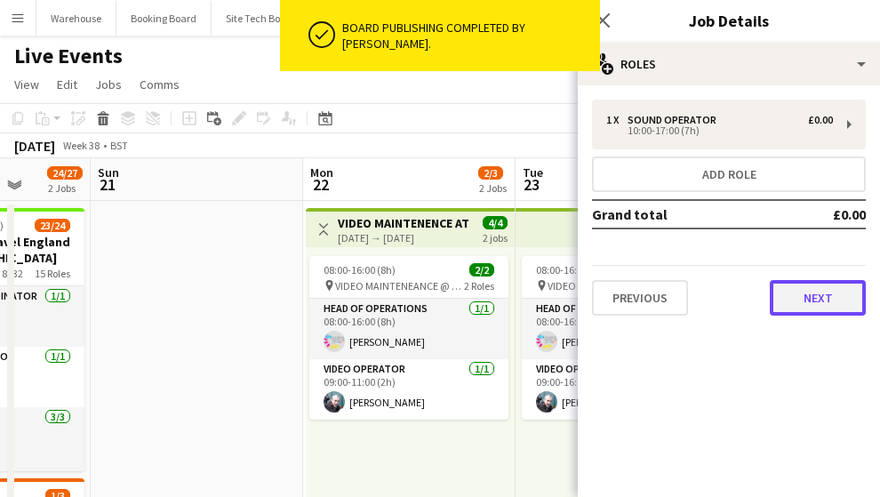
click at [806, 303] on button "Next" at bounding box center [818, 298] width 96 height 36
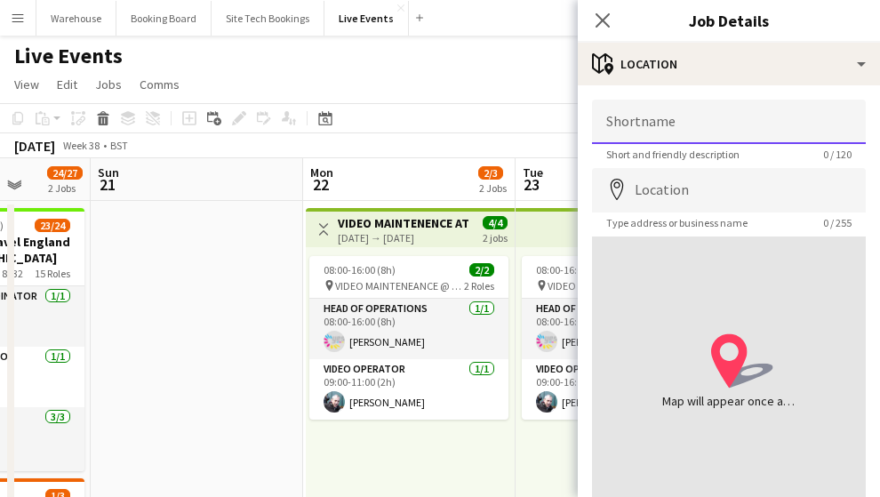
click at [627, 134] on input "Shortname" at bounding box center [729, 122] width 274 height 44
click at [713, 120] on input "**********" at bounding box center [729, 122] width 274 height 44
type input "*"
type input "**********"
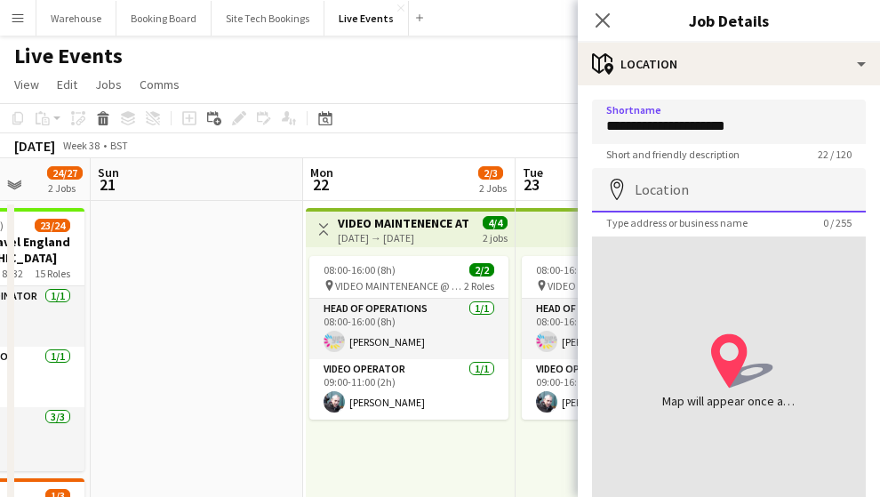
click at [711, 207] on input "Location" at bounding box center [729, 190] width 274 height 44
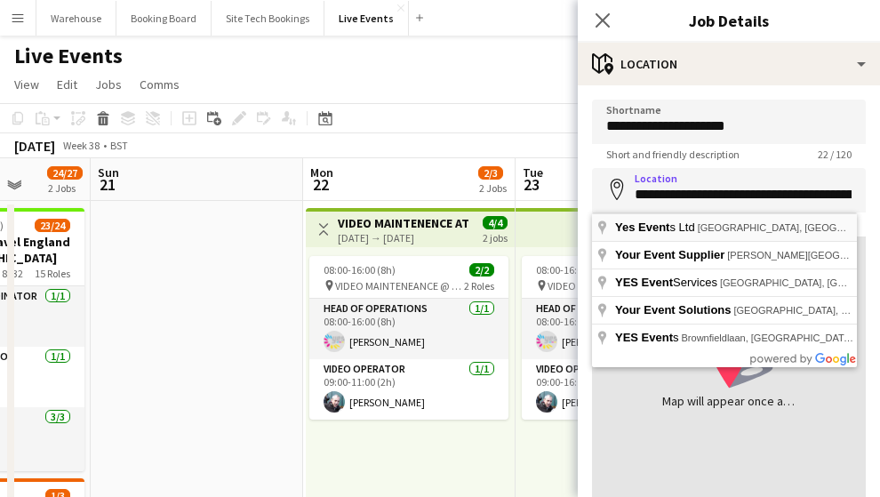
type input "**********"
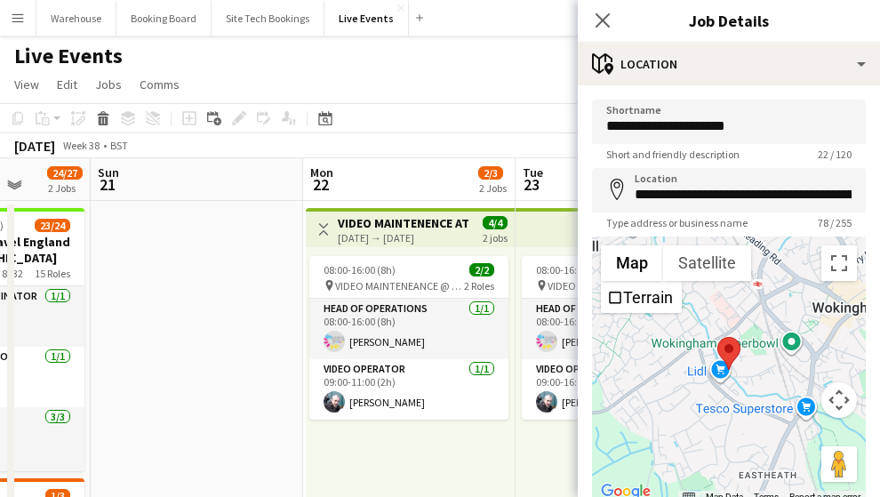
scroll to position [131, 0]
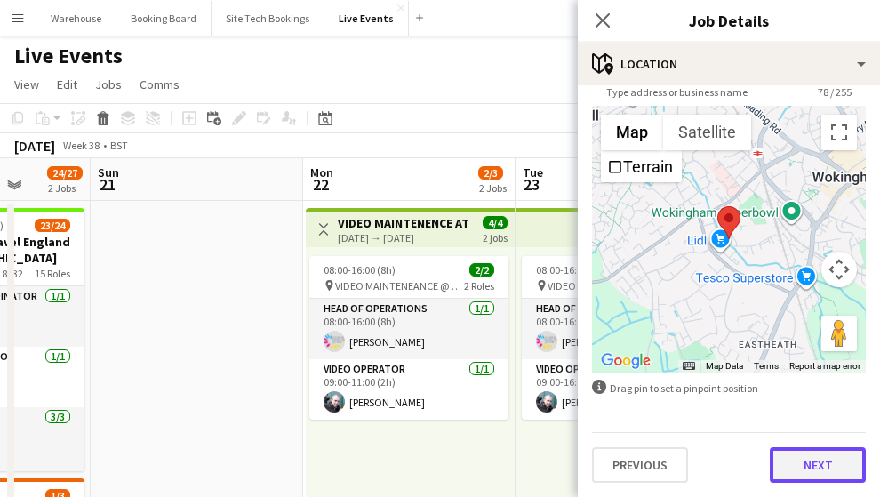
click at [824, 452] on button "Next" at bounding box center [818, 465] width 96 height 36
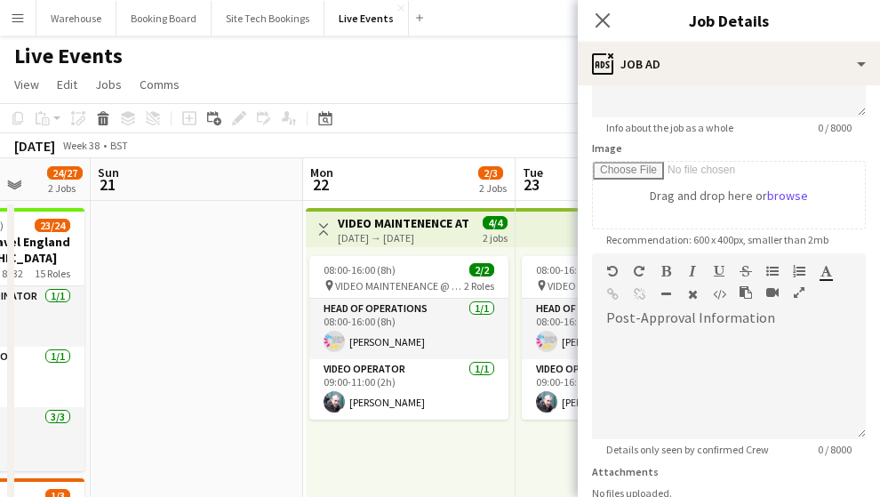
scroll to position [381, 0]
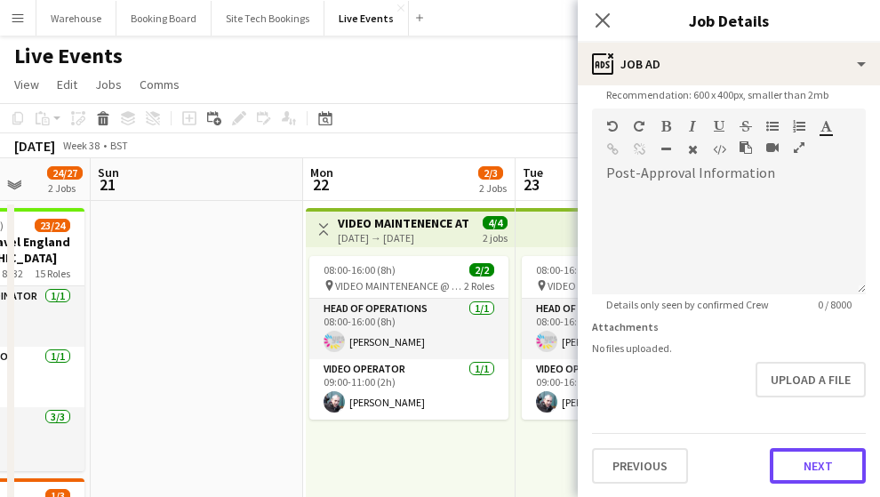
click at [795, 456] on button "Next" at bounding box center [818, 466] width 96 height 36
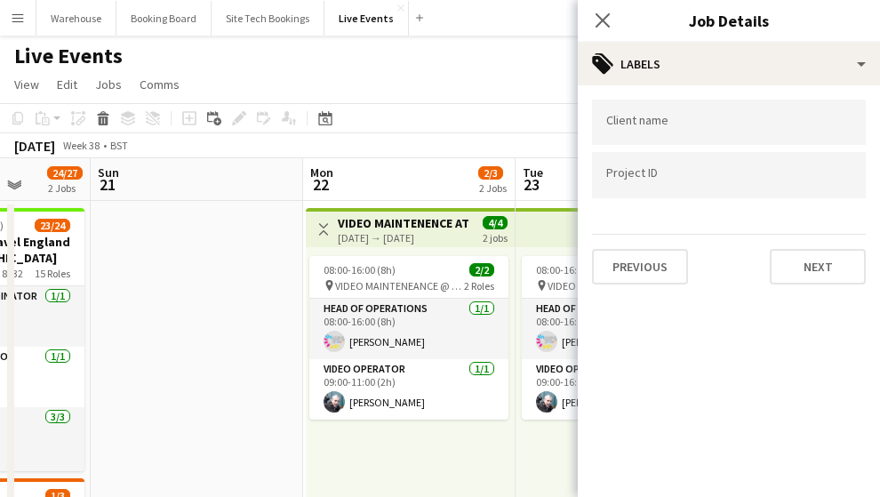
scroll to position [0, 0]
click at [807, 243] on div "Previous Next" at bounding box center [729, 259] width 274 height 51
click at [805, 274] on button "Next" at bounding box center [818, 267] width 96 height 36
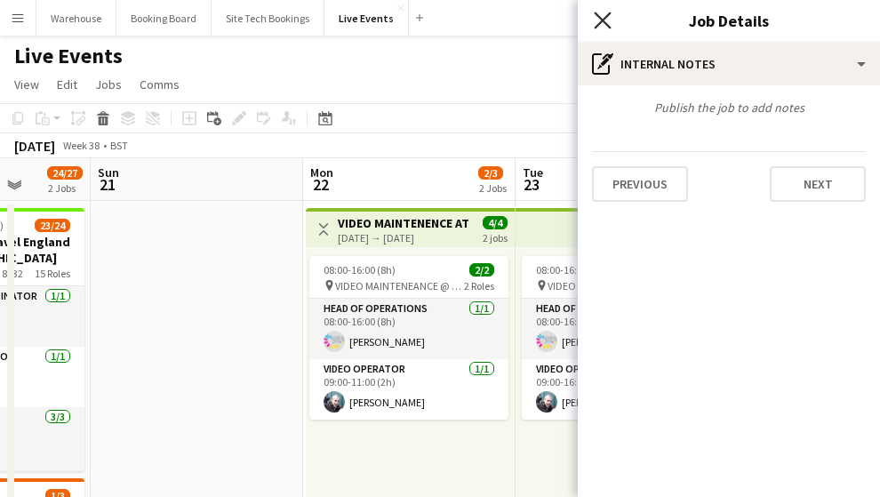
click at [599, 20] on icon "Close pop-in" at bounding box center [602, 20] width 17 height 17
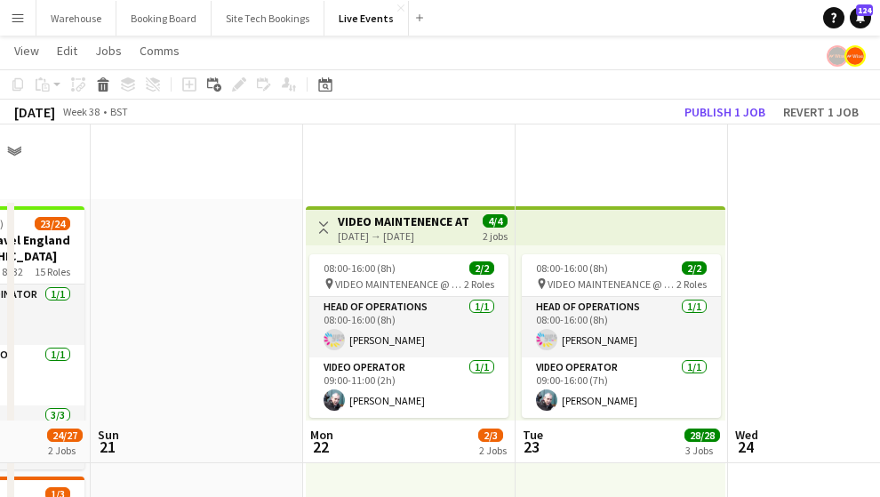
scroll to position [356, 0]
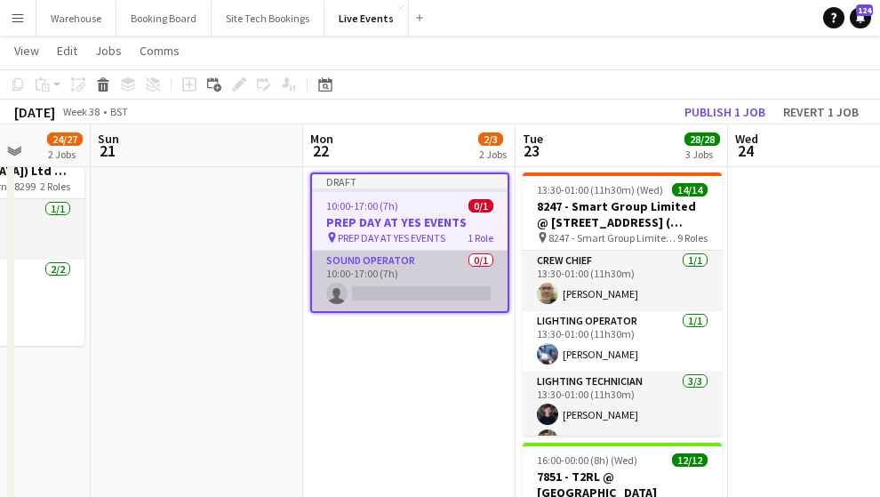
click at [380, 290] on app-card-role "Sound Operator 0/1 10:00-17:00 (7h) single-neutral-actions" at bounding box center [410, 281] width 196 height 60
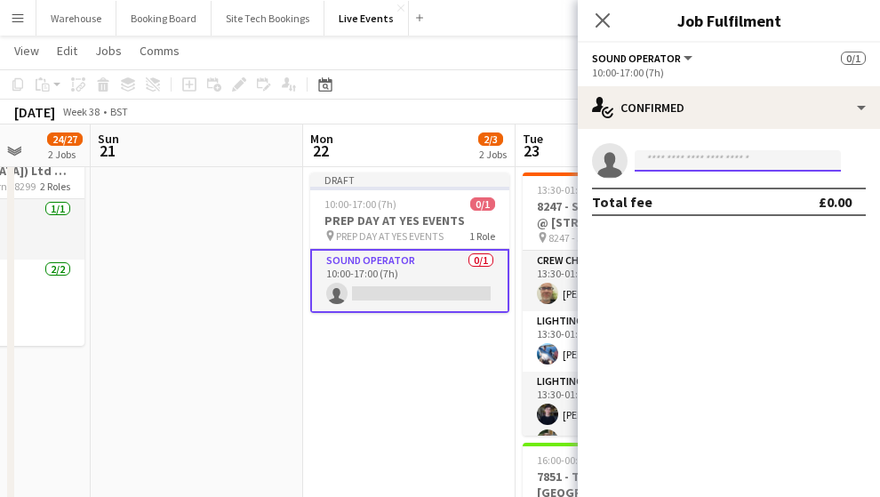
click at [702, 170] on input at bounding box center [738, 160] width 206 height 21
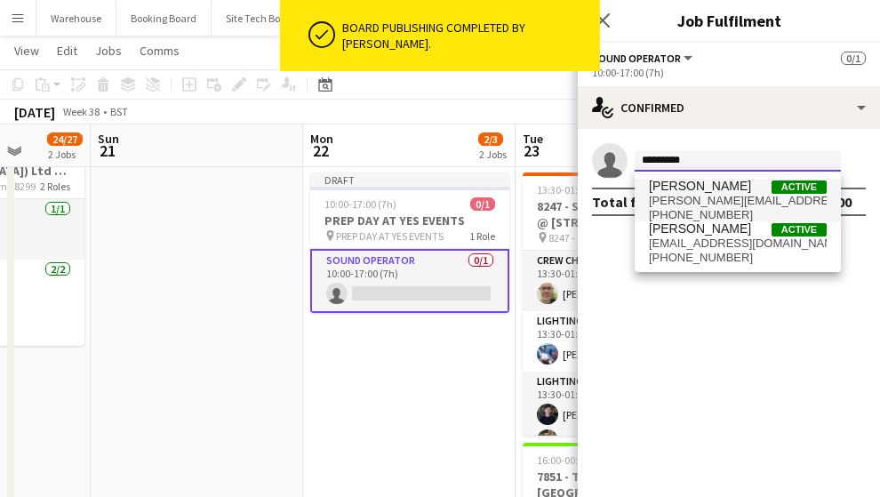
type input "*********"
click at [705, 193] on span "[PERSON_NAME]" at bounding box center [700, 186] width 102 height 15
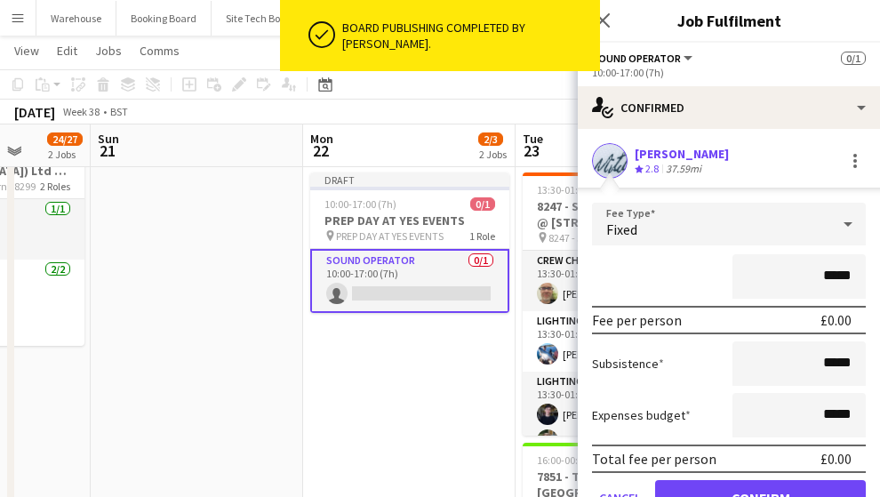
scroll to position [85, 0]
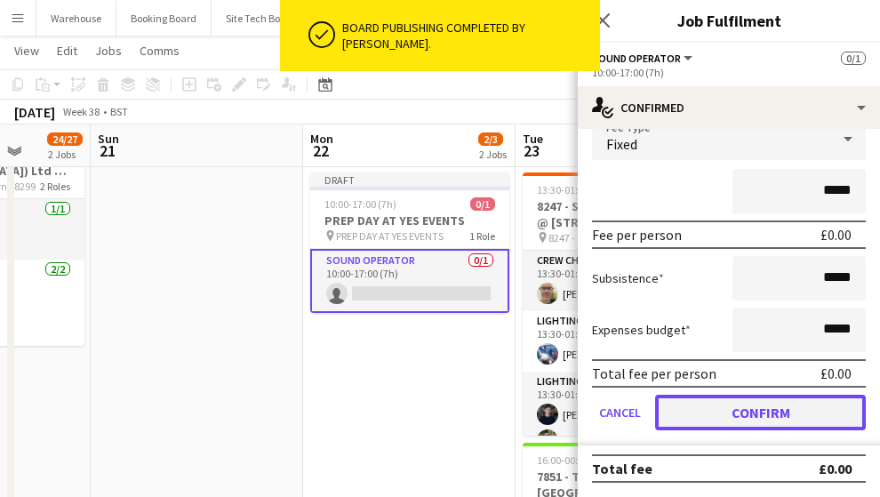
click at [763, 411] on button "Confirm" at bounding box center [760, 413] width 211 height 36
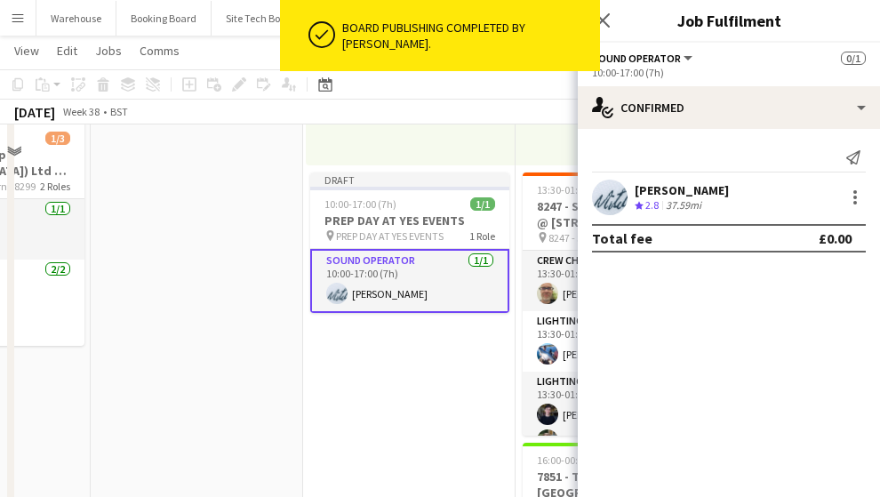
scroll to position [118, 0]
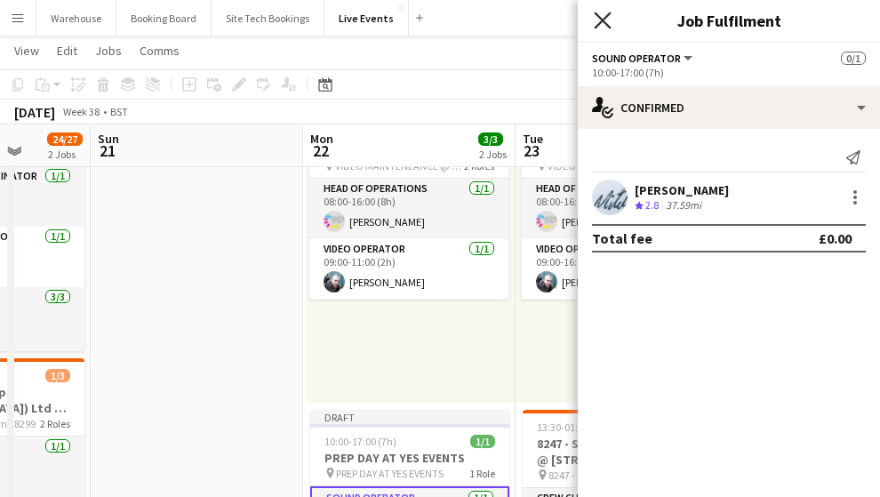
click at [606, 19] on icon "Close pop-in" at bounding box center [602, 20] width 17 height 17
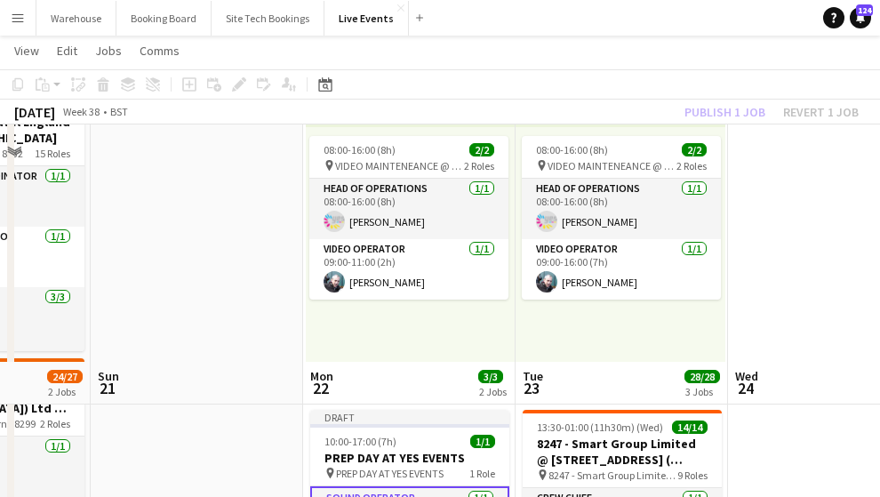
scroll to position [356, 0]
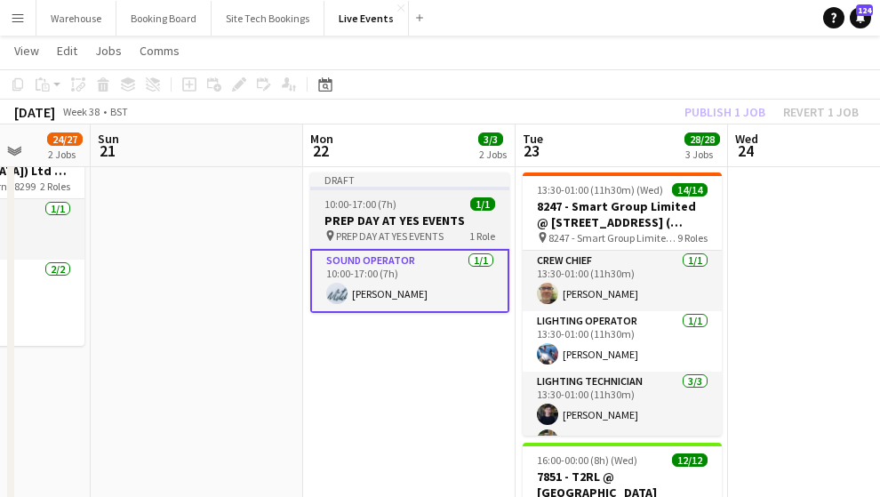
click at [353, 226] on h3 "PREP DAY AT YES EVENTS" at bounding box center [409, 220] width 199 height 16
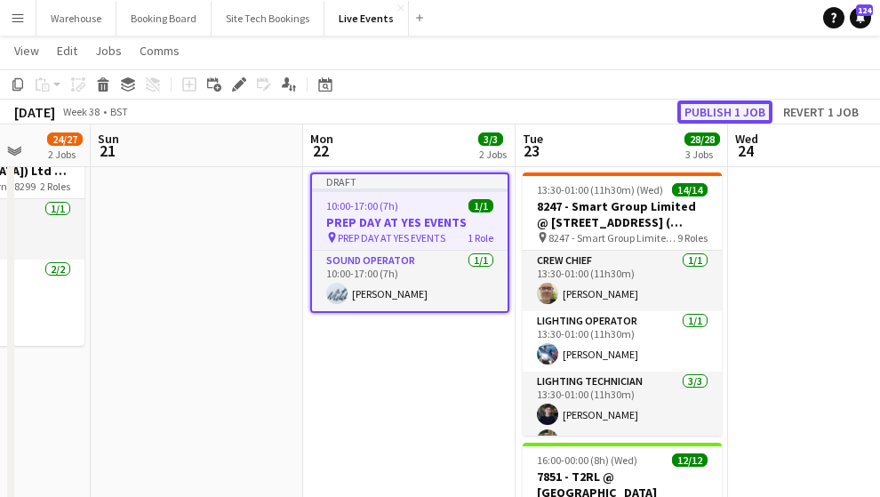
click at [725, 109] on button "Publish 1 job" at bounding box center [724, 111] width 95 height 23
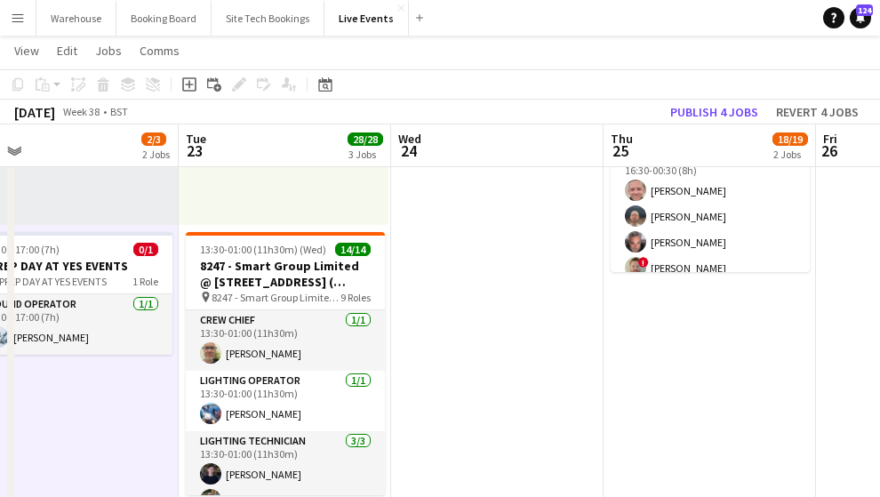
scroll to position [0, 467]
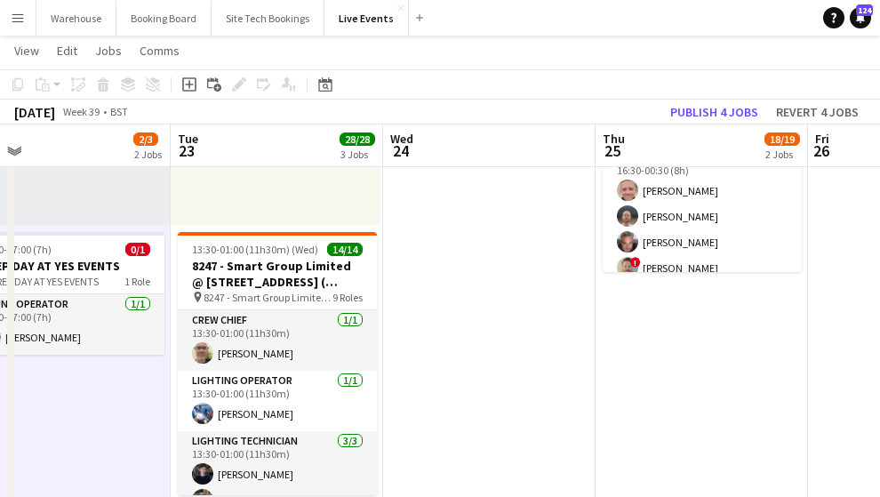
drag, startPoint x: 777, startPoint y: 343, endPoint x: 441, endPoint y: 328, distance: 336.3
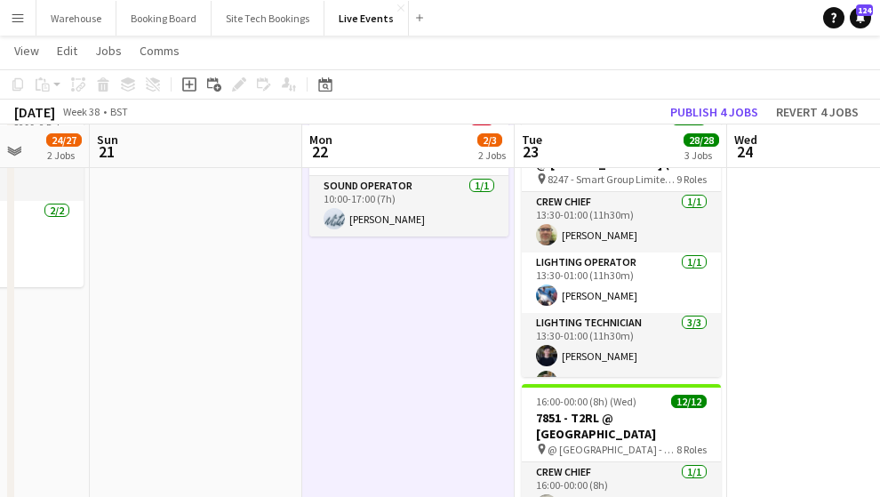
scroll to position [0, 433]
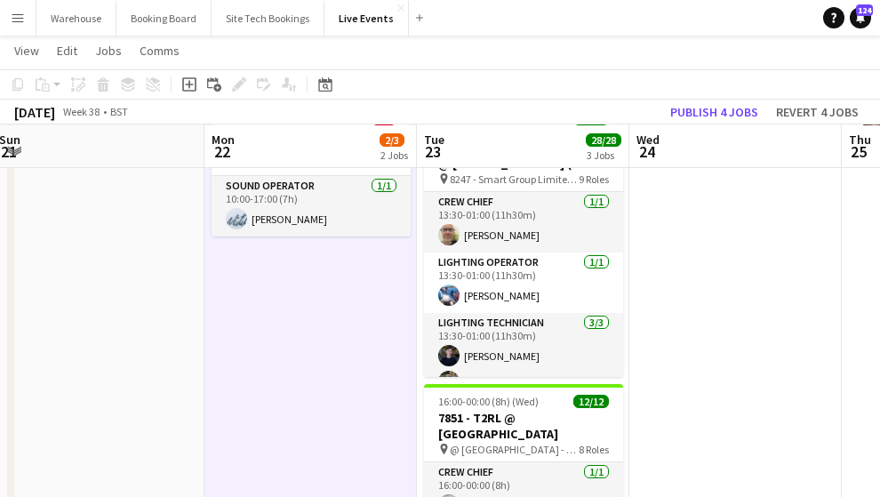
drag, startPoint x: 114, startPoint y: 314, endPoint x: 360, endPoint y: 324, distance: 246.4
click at [360, 324] on app-calendar-viewport "Fri 19 1/6 2 Jobs Sat 20 24/27 2 Jobs Sun 21 Mon 22 2/3 2 Jobs Tue 23 28/28 3 J…" at bounding box center [440, 413] width 880 height 1516
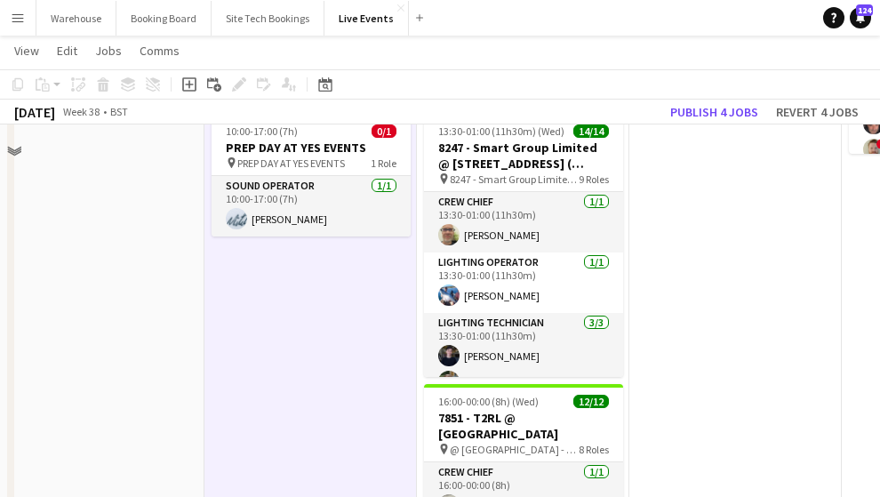
scroll to position [178, 0]
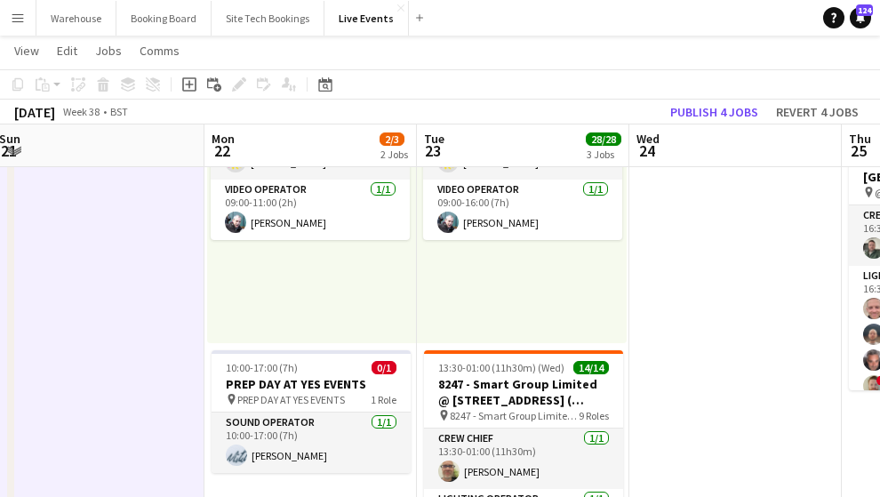
scroll to position [356, 0]
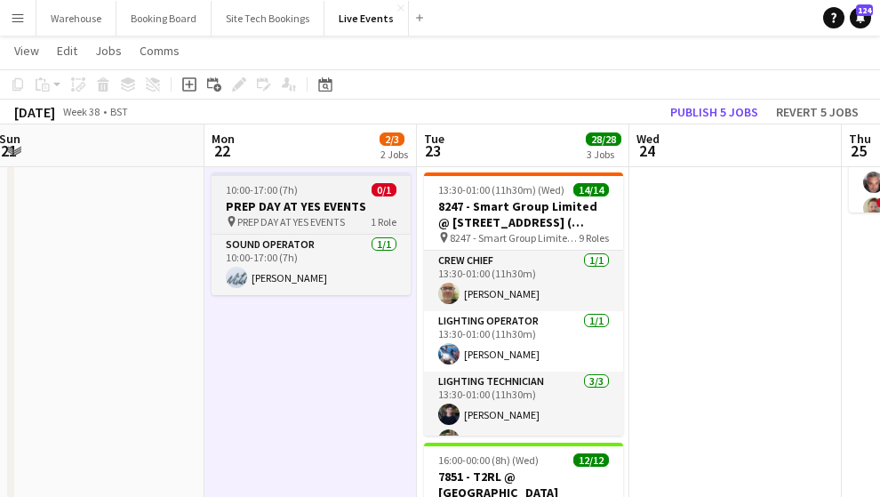
click at [291, 182] on app-job-card "10:00-17:00 (7h) 0/1 PREP DAY AT YES EVENTS pin PREP DAY AT YES EVENTS 1 Role S…" at bounding box center [311, 233] width 199 height 123
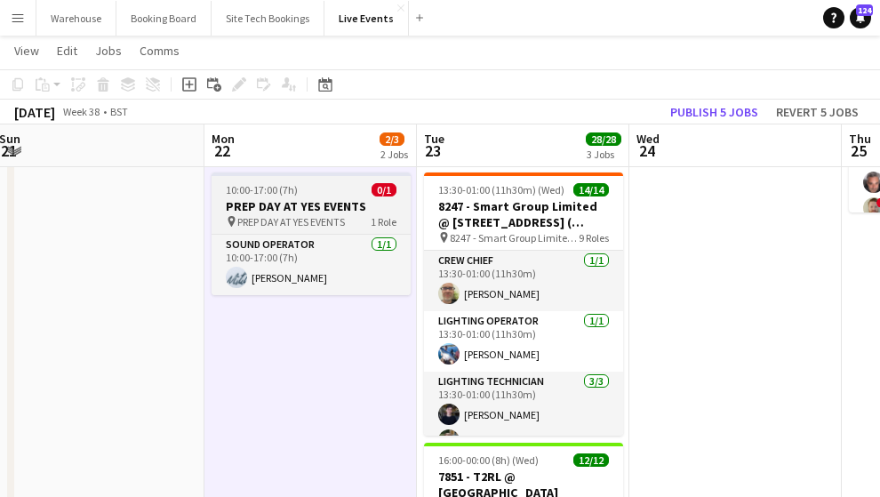
click at [319, 212] on h3 "PREP DAY AT YES EVENTS" at bounding box center [311, 206] width 199 height 16
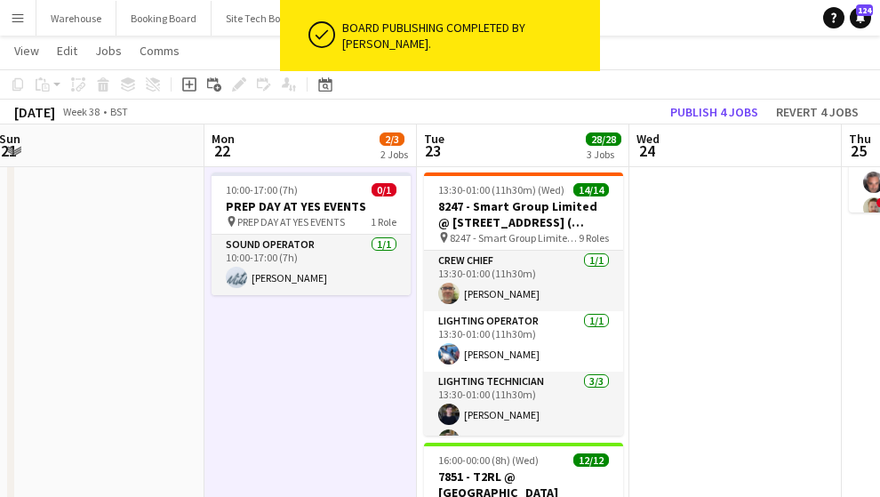
scroll to position [0, 428]
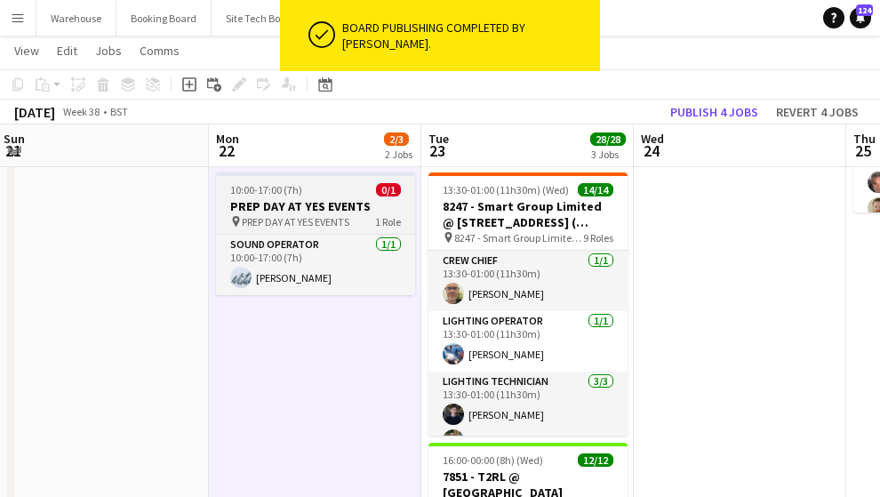
click at [309, 207] on h3 "PREP DAY AT YES EVENTS" at bounding box center [315, 206] width 199 height 16
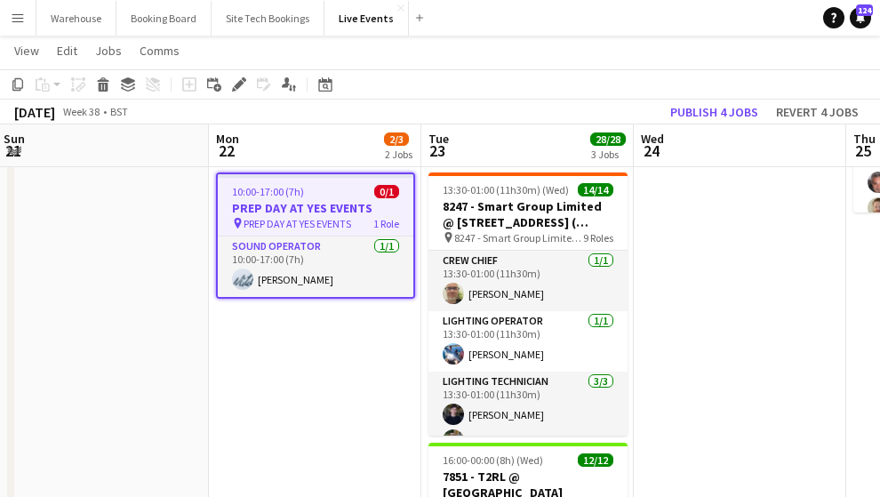
scroll to position [118, 0]
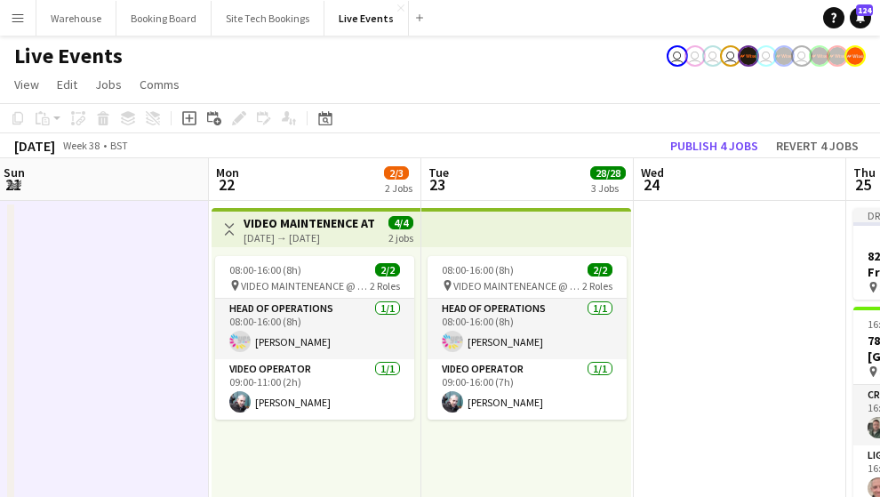
scroll to position [236, 0]
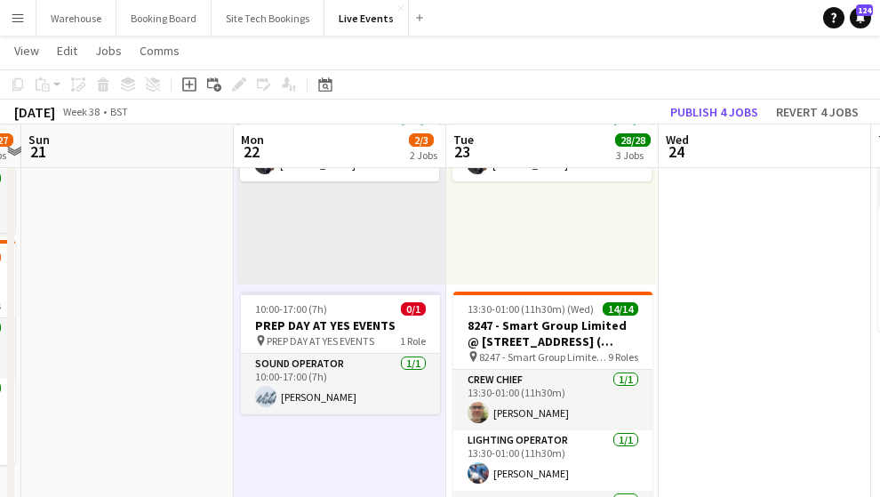
drag, startPoint x: 121, startPoint y: 358, endPoint x: 359, endPoint y: 351, distance: 238.3
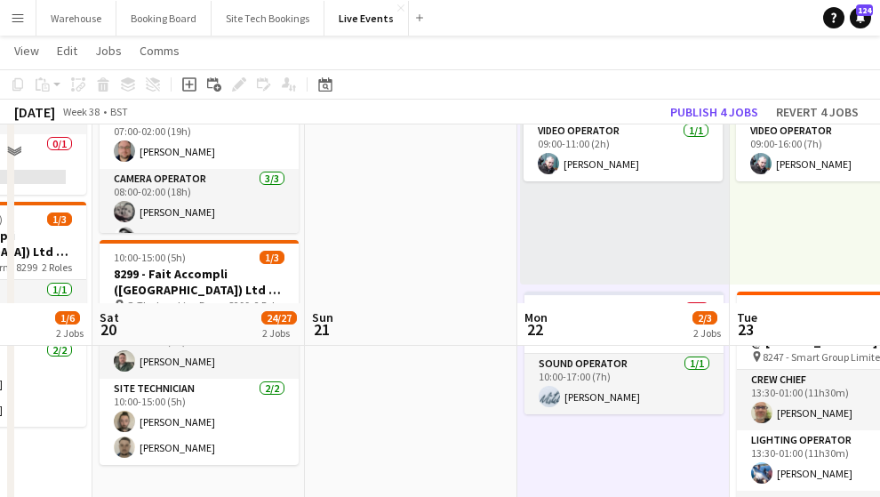
scroll to position [414, 0]
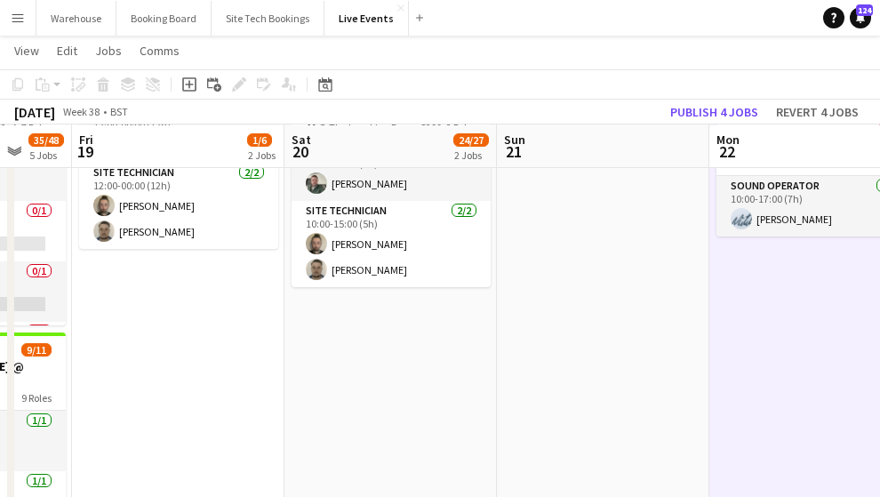
drag, startPoint x: 60, startPoint y: 384, endPoint x: 491, endPoint y: 393, distance: 431.1
click at [491, 393] on app-calendar-viewport "Wed 17 18/29 5 Jobs Thu 18 35/48 5 Jobs Fri 19 1/6 2 Jobs Sat 20 24/27 2 Jobs S…" at bounding box center [440, 413] width 880 height 1516
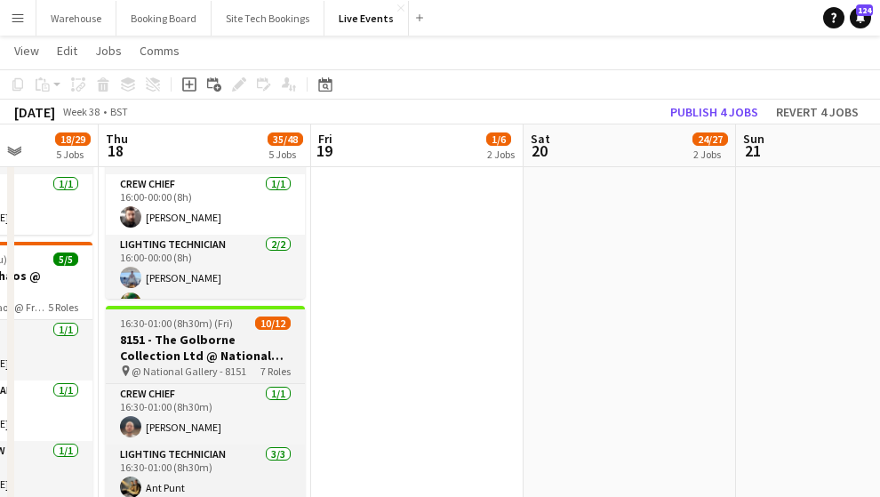
scroll to position [296, 0]
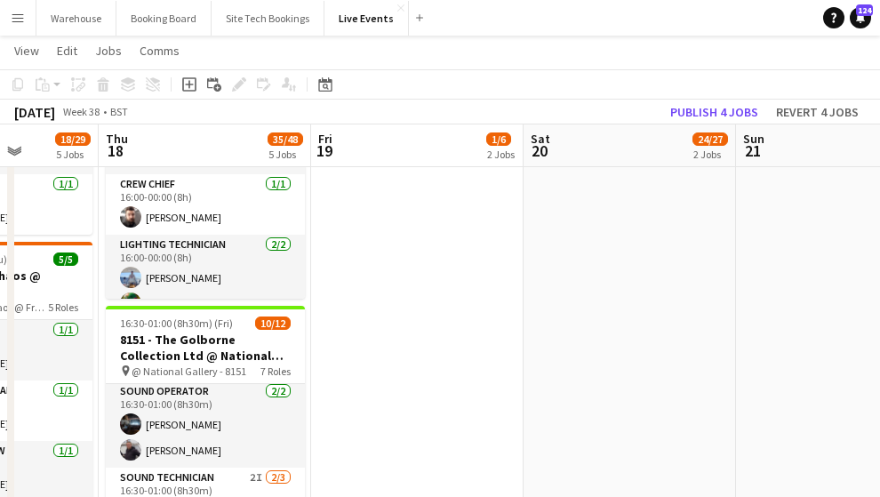
drag, startPoint x: 513, startPoint y: 381, endPoint x: 608, endPoint y: 382, distance: 95.1
click at [602, 381] on app-calendar-viewport "Mon 15 Tue 16 2/2 1 Job Wed 17 18/29 5 Jobs Thu 18 35/48 5 Jobs Fri 19 1/6 2 Jo…" at bounding box center [440, 116] width 880 height 1516
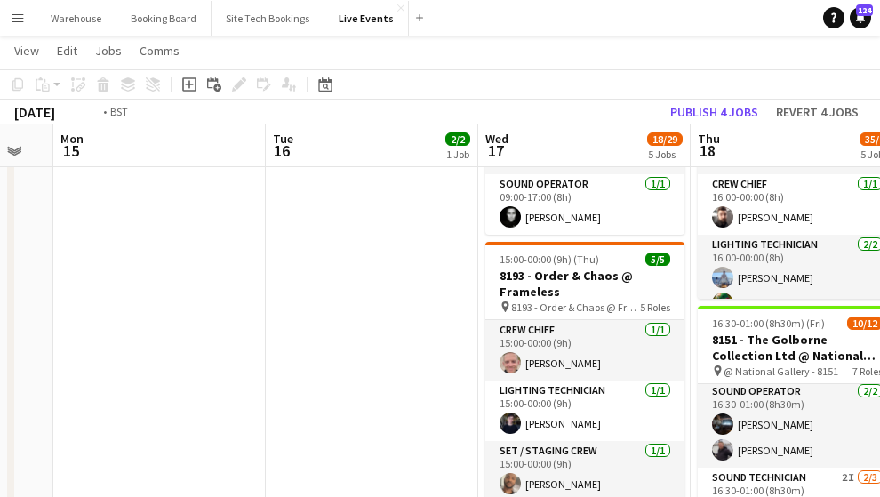
drag, startPoint x: 117, startPoint y: 347, endPoint x: 449, endPoint y: 354, distance: 331.6
click at [447, 355] on app-calendar-viewport "Sat 13 Sun 14 Mon 15 Tue 16 2/2 1 Job Wed 17 18/29 5 Jobs Thu 18 35/48 5 Jobs F…" at bounding box center [440, 116] width 880 height 1516
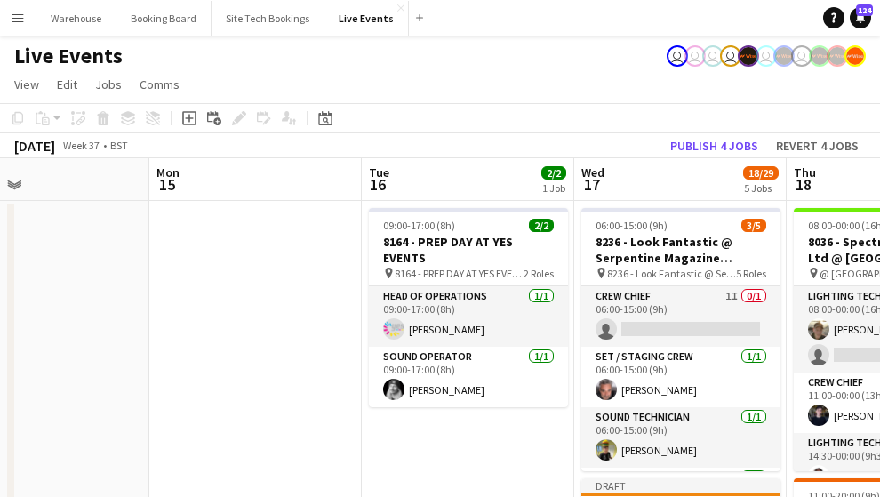
scroll to position [0, 452]
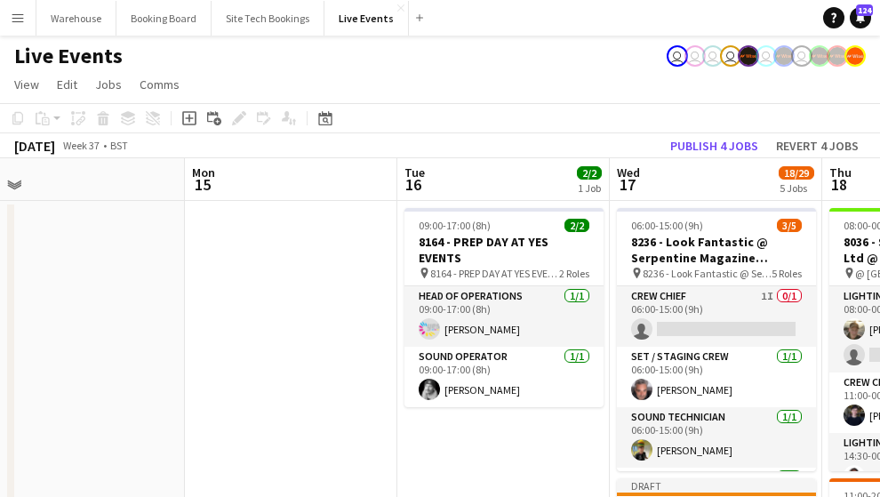
drag, startPoint x: 204, startPoint y: 346, endPoint x: 286, endPoint y: 341, distance: 82.8
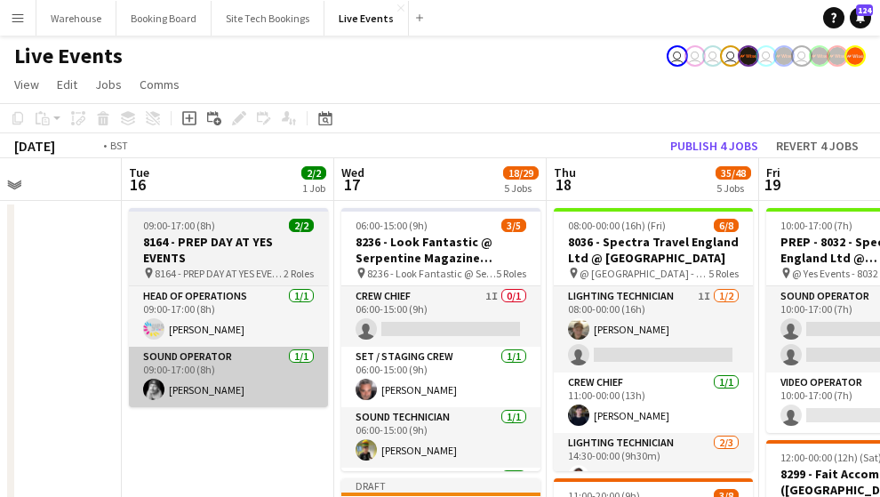
drag, startPoint x: 485, startPoint y: 435, endPoint x: 97, endPoint y: 382, distance: 392.0
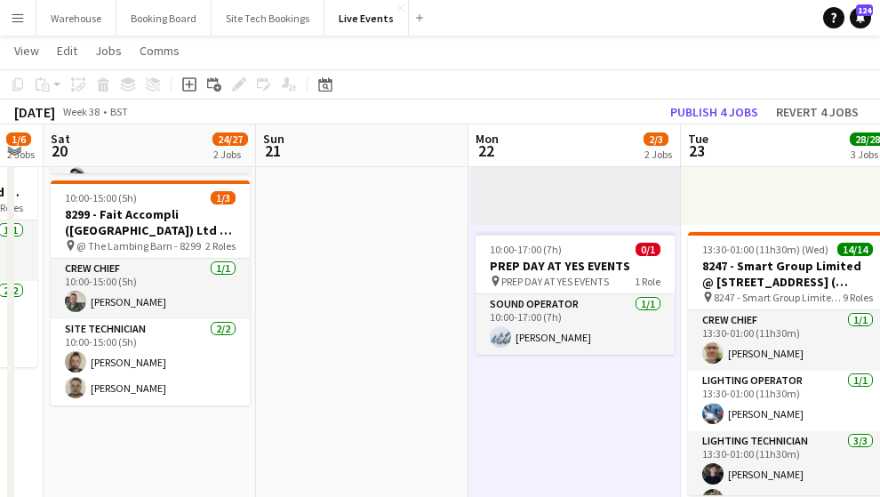
scroll to position [0, 521]
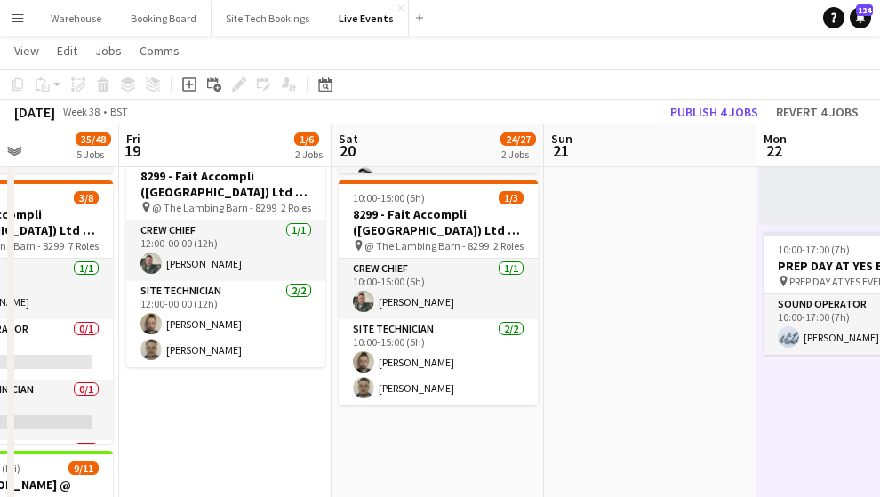
drag, startPoint x: 683, startPoint y: 414, endPoint x: 165, endPoint y: 384, distance: 519.0
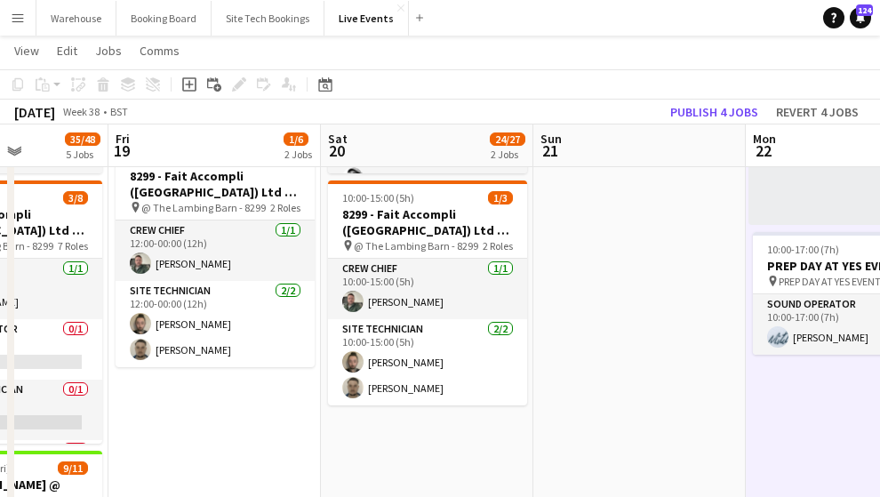
drag, startPoint x: 450, startPoint y: 384, endPoint x: 690, endPoint y: 377, distance: 240.1
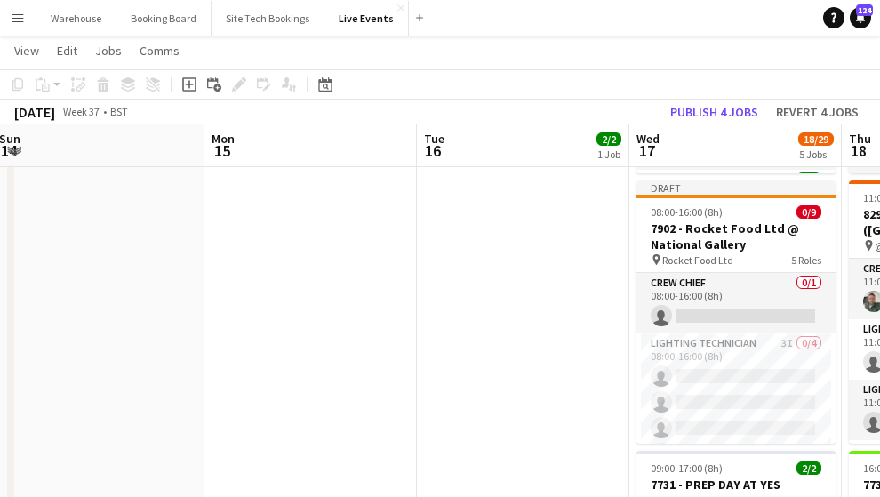
drag, startPoint x: 49, startPoint y: 403, endPoint x: 476, endPoint y: 379, distance: 428.2
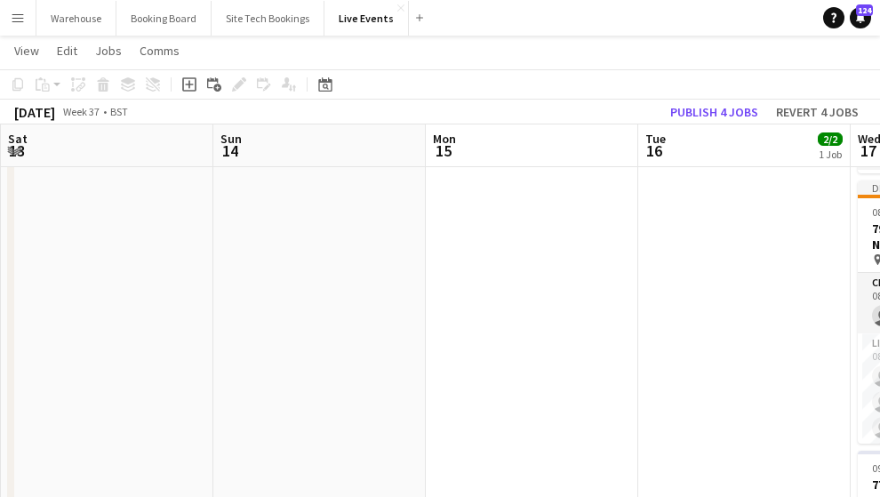
drag, startPoint x: 316, startPoint y: 364, endPoint x: 524, endPoint y: 352, distance: 209.2
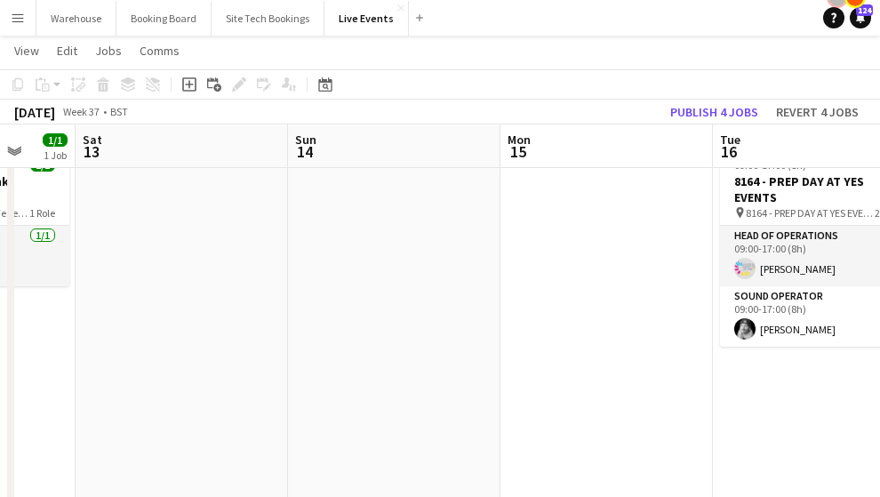
scroll to position [0, 0]
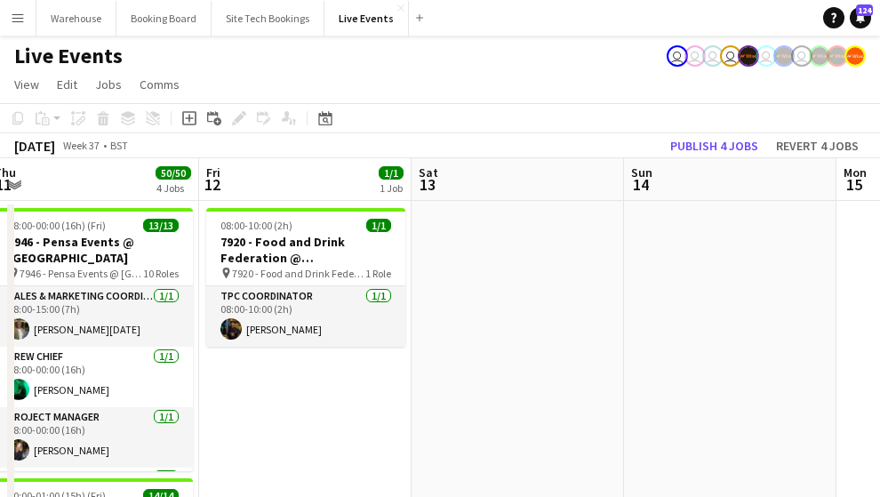
drag, startPoint x: 214, startPoint y: 362, endPoint x: 484, endPoint y: 342, distance: 270.9
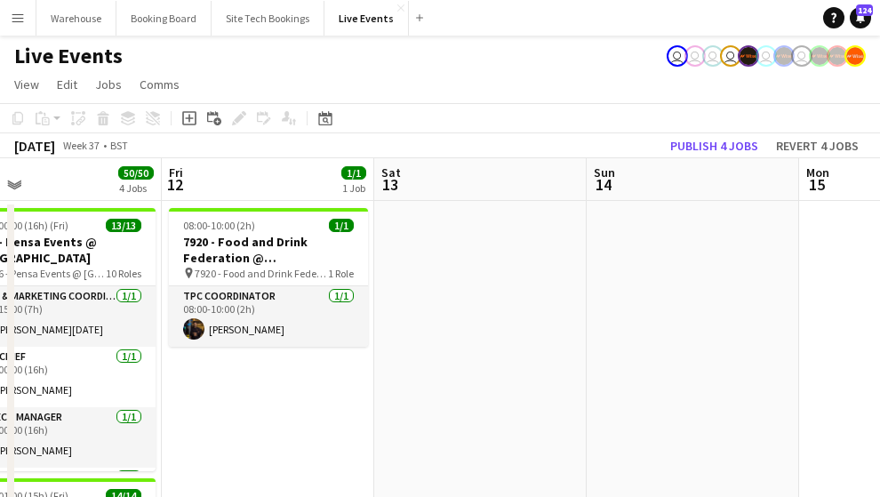
drag, startPoint x: 263, startPoint y: 405, endPoint x: 612, endPoint y: 395, distance: 349.4
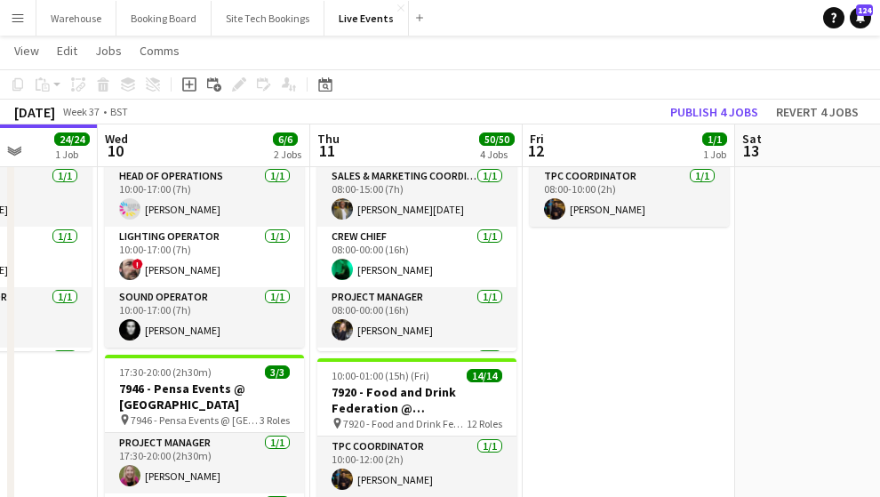
scroll to position [0, 466]
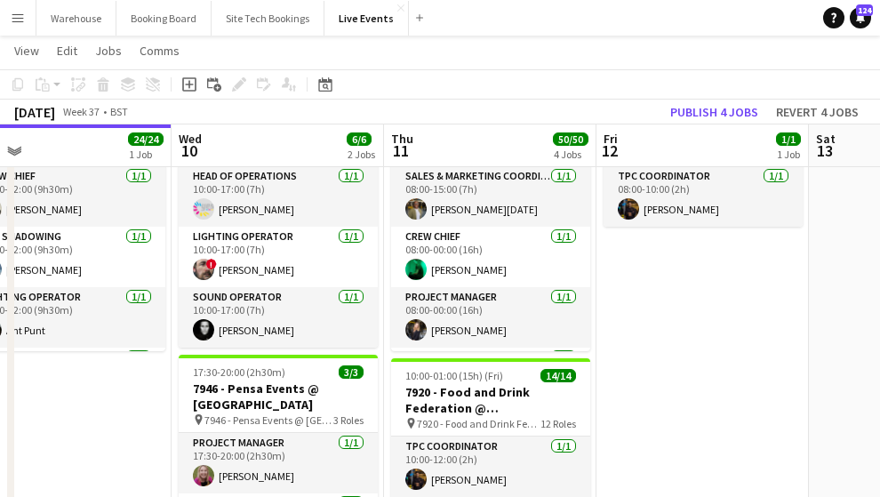
drag, startPoint x: 593, startPoint y: 408, endPoint x: 879, endPoint y: 386, distance: 287.0
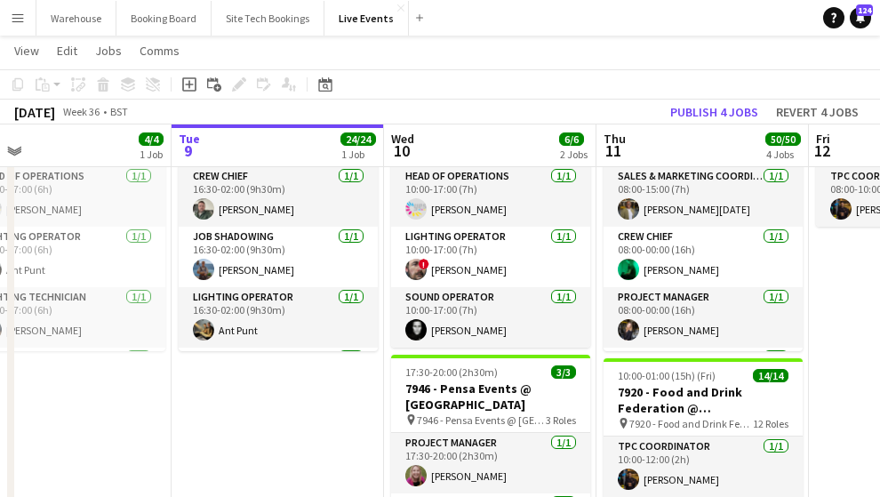
scroll to position [0, 559]
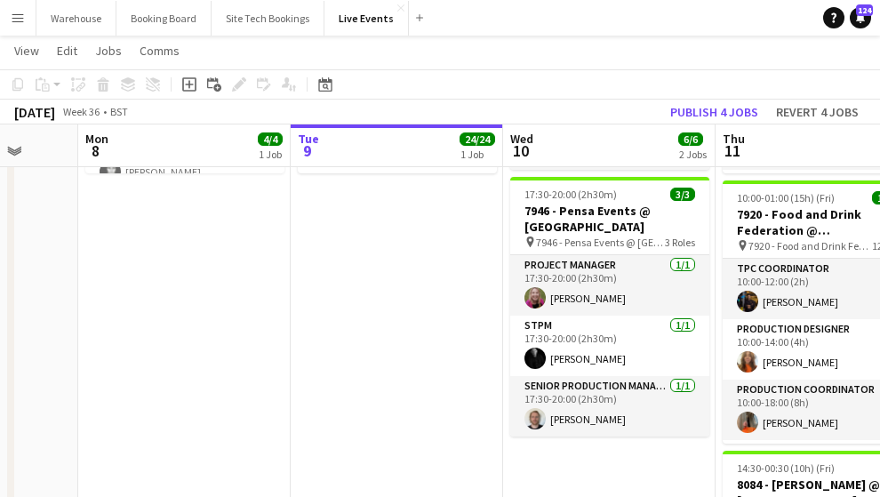
scroll to position [474, 0]
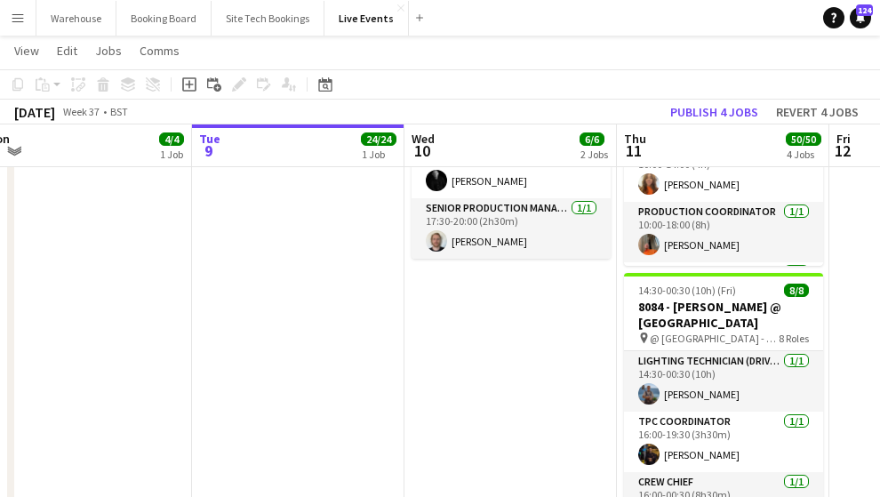
drag, startPoint x: 491, startPoint y: 406, endPoint x: 0, endPoint y: 359, distance: 493.7
click at [19, 367] on app-calendar-viewport "Fri 5 27/27 3 Jobs Sat 6 43/44 3 Jobs Sun 7 Mon 8 4/4 1 Job Tue 9 24/24 1 Job W…" at bounding box center [440, 354] width 880 height 1516
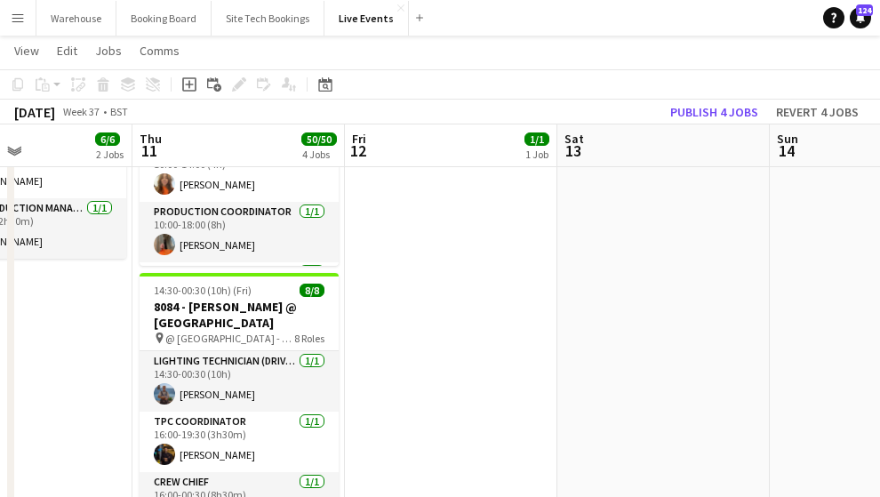
drag, startPoint x: 514, startPoint y: 333, endPoint x: 127, endPoint y: 327, distance: 386.7
click at [116, 332] on app-calendar-viewport "Sun 7 Mon 8 4/4 1 Job Tue 9 24/24 1 Job Wed 10 6/6 2 Jobs Thu 11 50/50 4 Jobs F…" at bounding box center [440, 354] width 880 height 1516
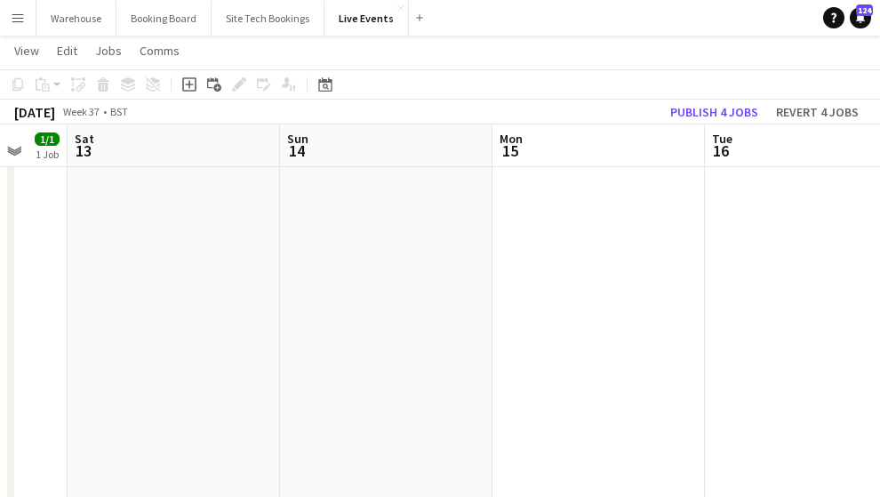
drag, startPoint x: 515, startPoint y: 322, endPoint x: 140, endPoint y: 316, distance: 376.0
click at [140, 316] on app-calendar-viewport "Tue 9 24/24 1 Job Wed 10 6/6 2 Jobs Thu 11 50/50 4 Jobs Fri 12 1/1 1 Job Sat 13…" at bounding box center [440, 354] width 880 height 1516
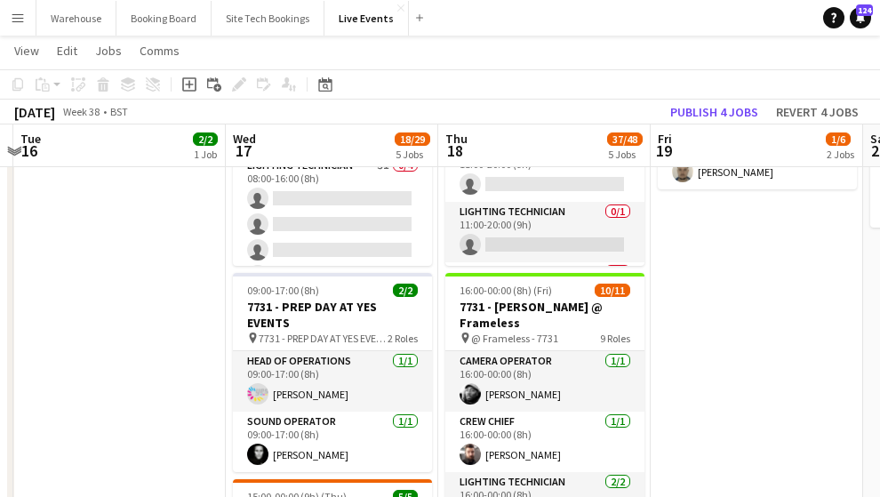
scroll to position [0, 635]
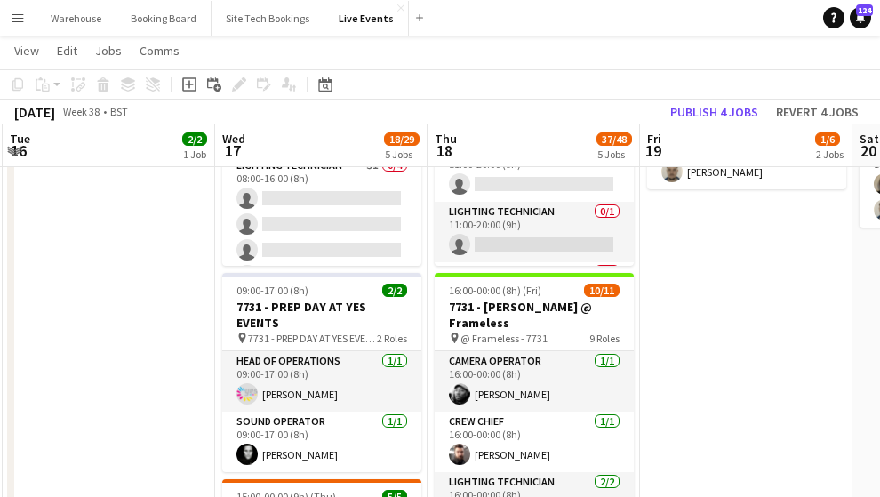
drag, startPoint x: 303, startPoint y: 312, endPoint x: 216, endPoint y: 315, distance: 87.1
click at [216, 315] on app-calendar-viewport "Sat 13 Sun 14 Mon 15 Tue 16 2/2 1 Job Wed 17 18/29 5 Jobs Thu 18 37/48 5 Jobs F…" at bounding box center [440, 354] width 880 height 1516
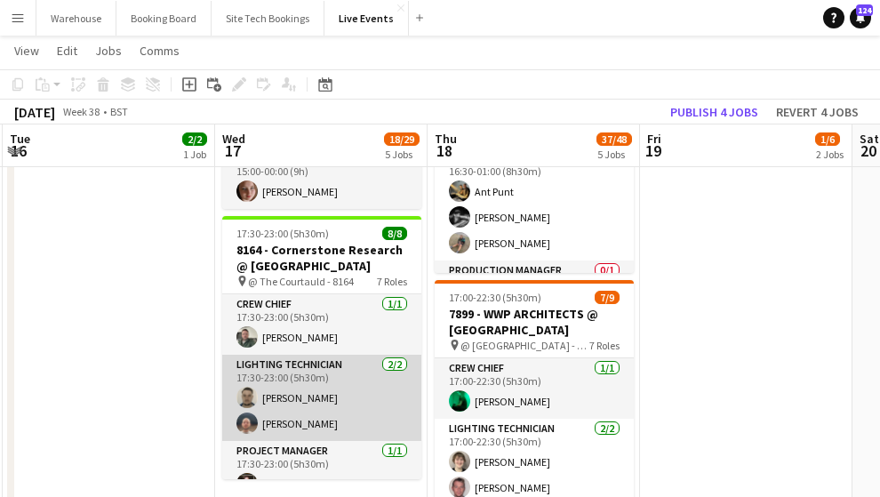
scroll to position [651, 0]
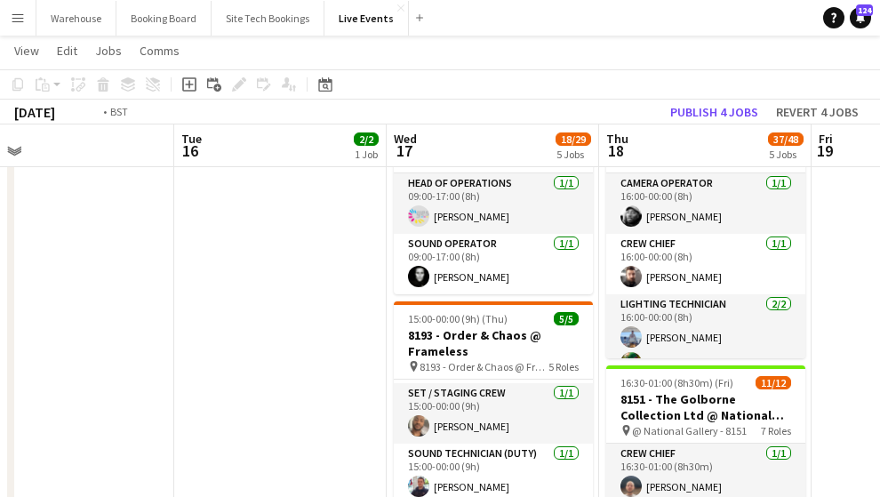
drag, startPoint x: 82, startPoint y: 364, endPoint x: 376, endPoint y: 344, distance: 294.9
click at [375, 344] on app-calendar-viewport "Sat 13 Sun 14 Mon 15 Tue 16 2/2 1 Job Wed 17 18/29 5 Jobs Thu 18 37/48 5 Jobs F…" at bounding box center [440, 176] width 880 height 1516
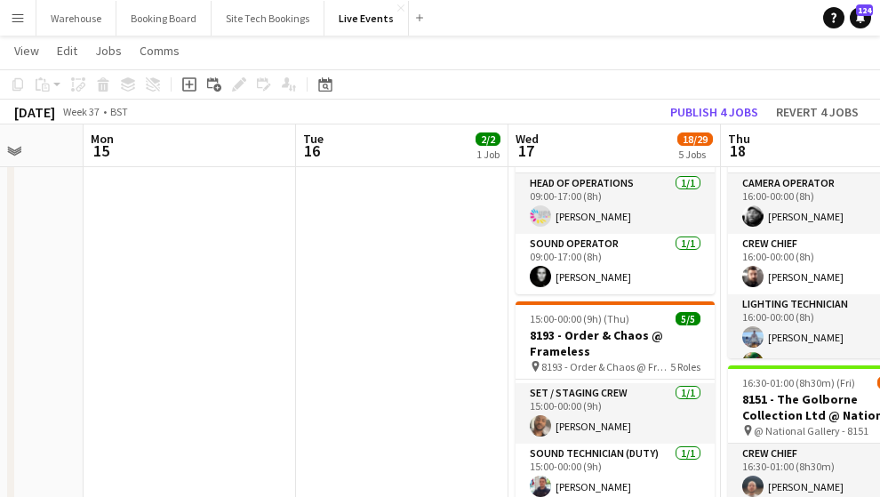
drag, startPoint x: 238, startPoint y: 348, endPoint x: 353, endPoint y: 340, distance: 114.9
click at [461, 338] on app-calendar-viewport "Fri 12 1/1 1 Job Sat 13 Sun 14 Mon 15 Tue 16 2/2 1 Job Wed 17 18/29 5 Jobs Thu …" at bounding box center [440, 176] width 880 height 1516
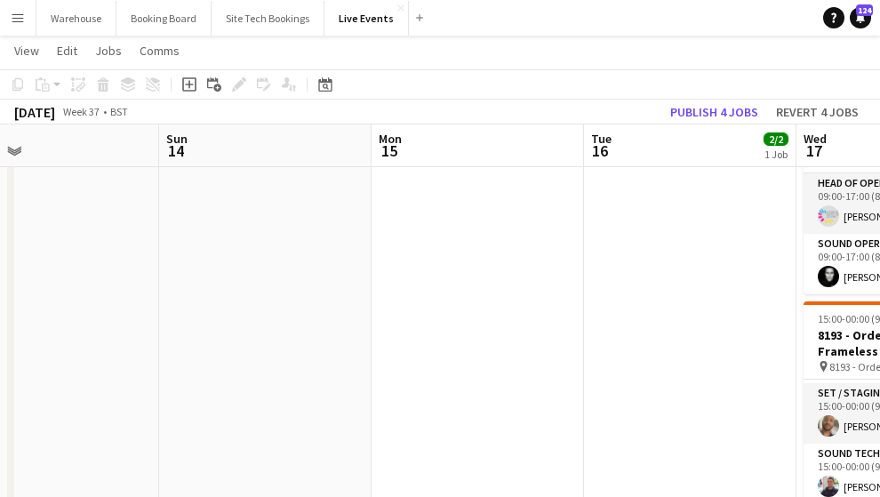
click at [296, 332] on app-calendar-viewport "Thu 11 50/50 4 Jobs Fri 12 1/1 1 Job Sat 13 Sun 14 Mon 15 Tue 16 2/2 1 Job Wed …" at bounding box center [440, 176] width 880 height 1516
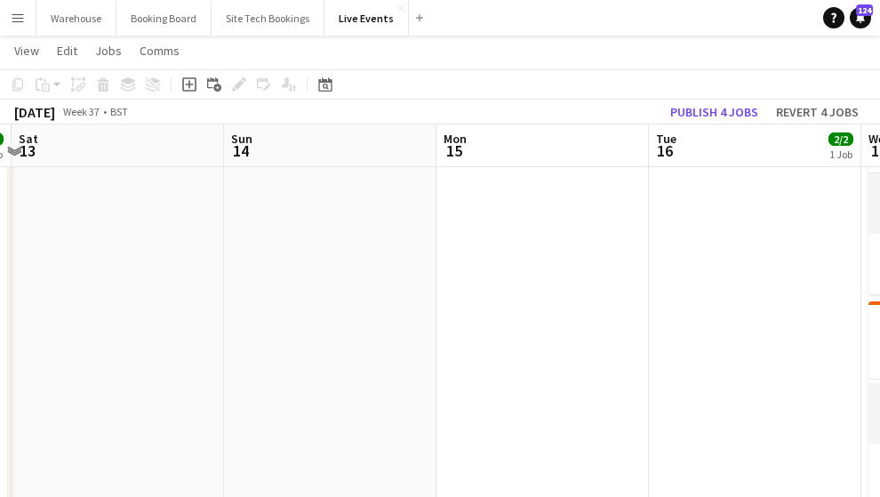
drag, startPoint x: 199, startPoint y: 326, endPoint x: 473, endPoint y: 326, distance: 273.7
click at [469, 325] on app-calendar-viewport "Thu 11 50/50 4 Jobs Fri 12 1/1 1 Job Sat 13 Sun 14 Mon 15 Tue 16 2/2 1 Job Wed …" at bounding box center [440, 176] width 880 height 1516
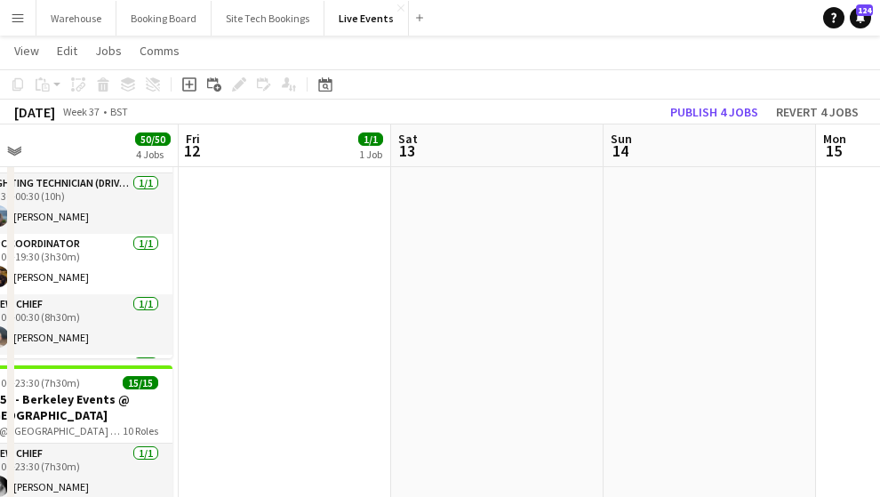
scroll to position [947, 0]
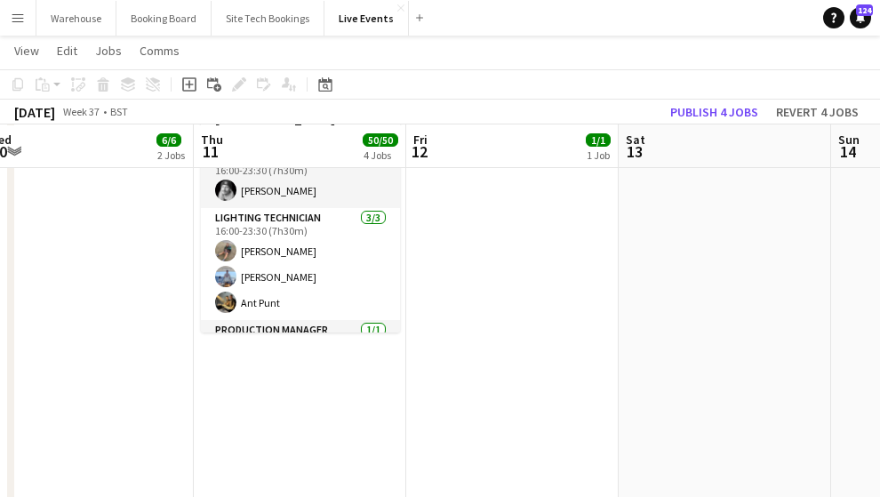
drag, startPoint x: 327, startPoint y: 401, endPoint x: 534, endPoint y: 406, distance: 207.2
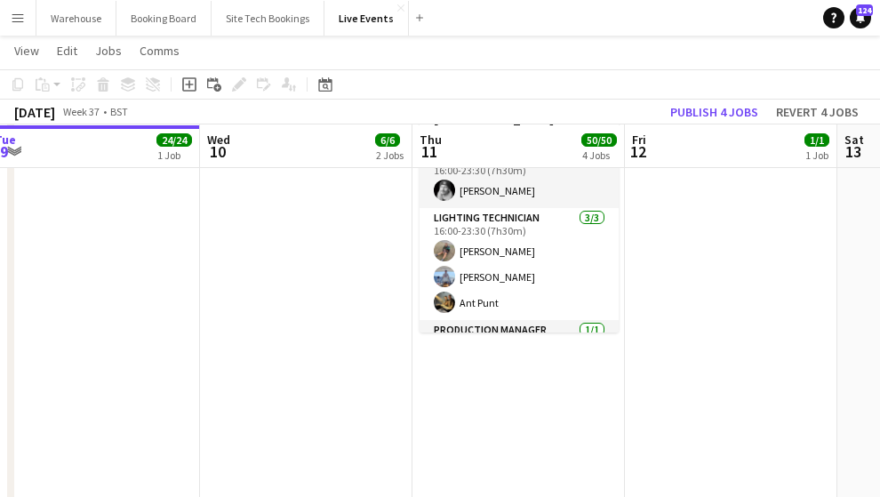
drag, startPoint x: 143, startPoint y: 380, endPoint x: 488, endPoint y: 372, distance: 344.9
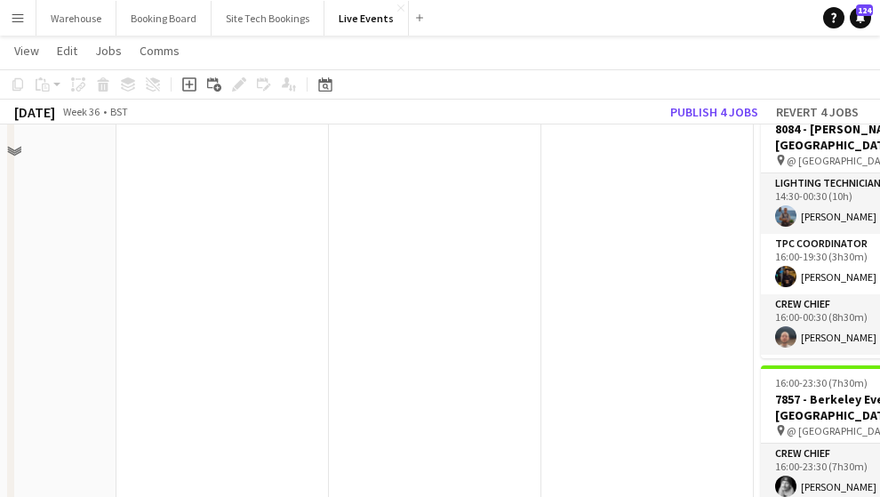
scroll to position [356, 0]
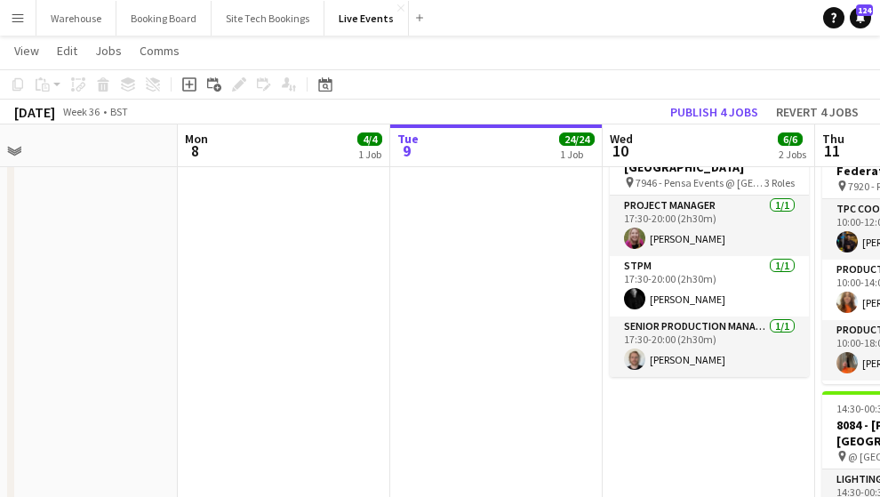
drag, startPoint x: 152, startPoint y: 372, endPoint x: 478, endPoint y: 380, distance: 326.3
click at [478, 380] on app-calendar-viewport "Fri 5 27/27 3 Jobs Sat 6 43/44 3 Jobs Sun 7 Mon 8 4/4 1 Job Tue 9 24/24 1 Job W…" at bounding box center [440, 472] width 880 height 1516
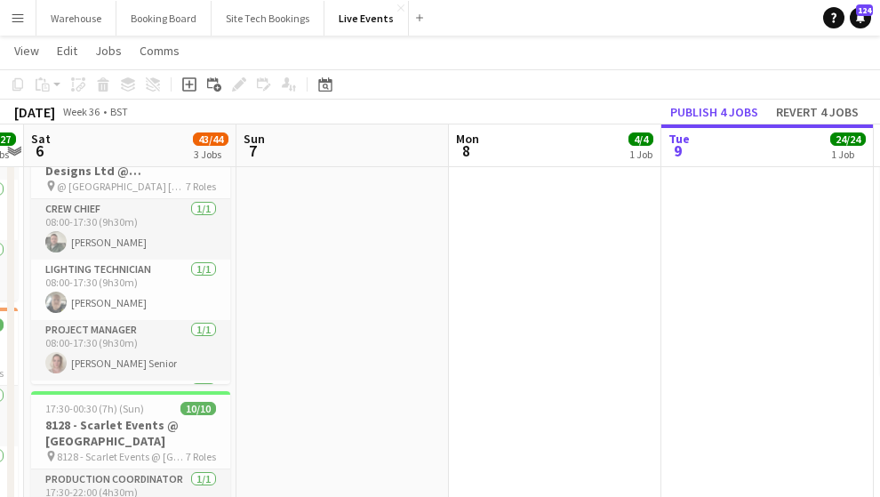
scroll to position [414, 0]
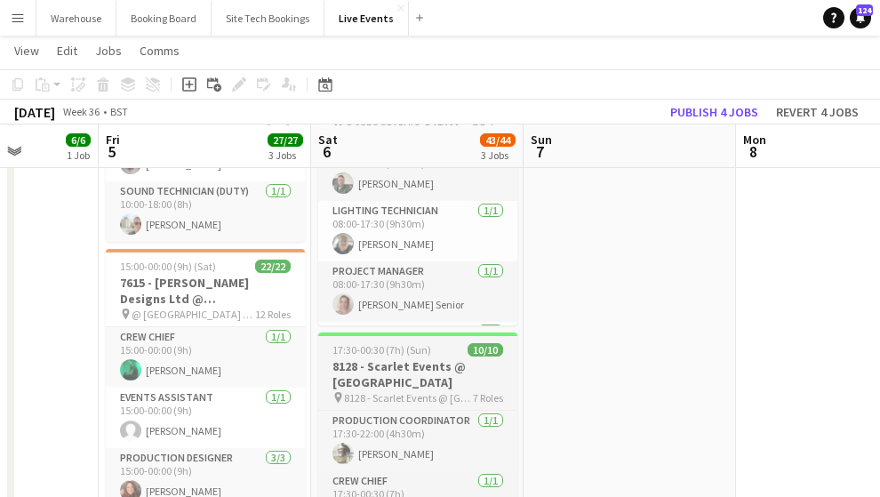
drag, startPoint x: 566, startPoint y: 375, endPoint x: 340, endPoint y: 372, distance: 225.8
click at [578, 375] on app-calendar-viewport "Wed 3 2/2 1 Job Thu 4 6/6 1 Job Fri 5 27/27 3 Jobs Sat 6 43/44 3 Jobs Sun 7 Mon…" at bounding box center [440, 413] width 880 height 1516
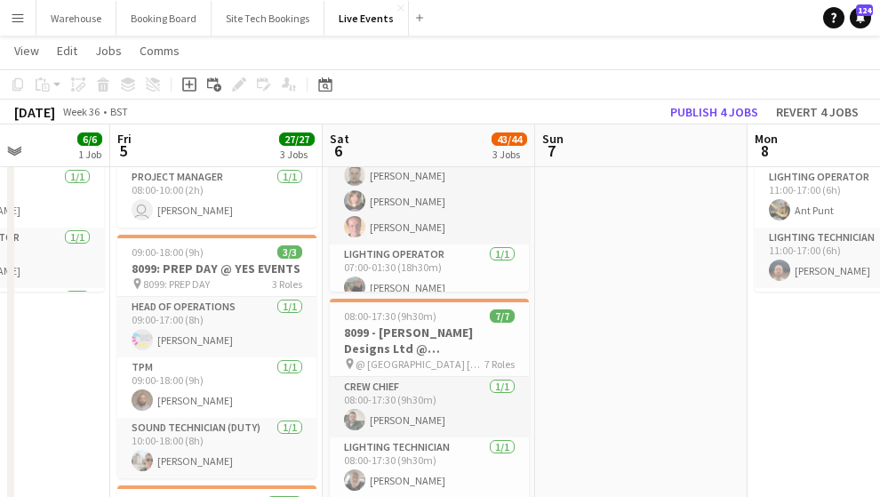
scroll to position [0, 361]
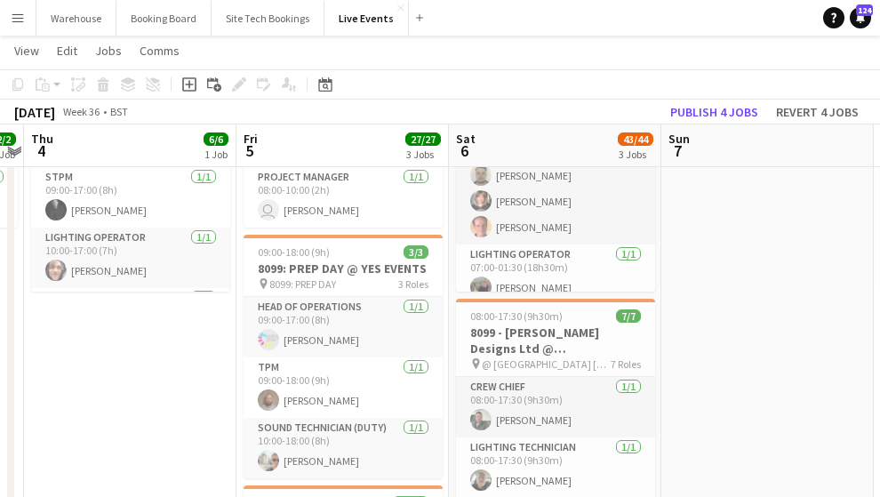
drag, startPoint x: 51, startPoint y: 359, endPoint x: 424, endPoint y: 355, distance: 373.3
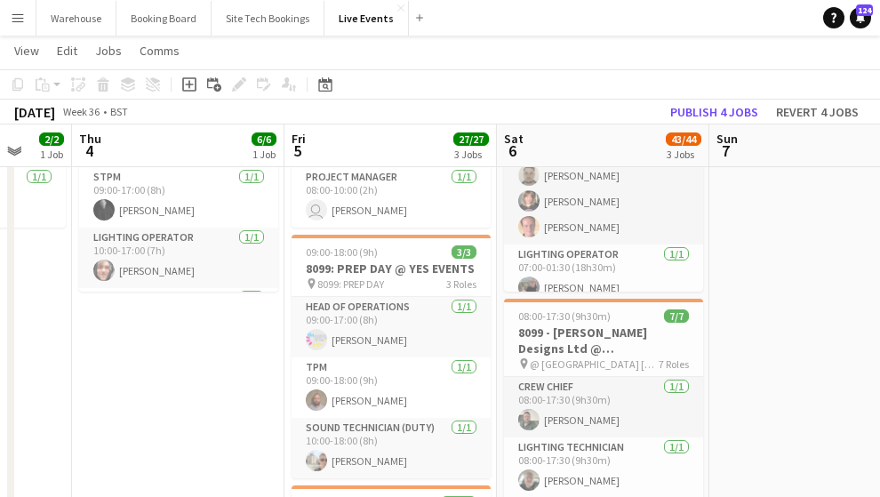
drag, startPoint x: 336, startPoint y: 362, endPoint x: 228, endPoint y: 353, distance: 107.9
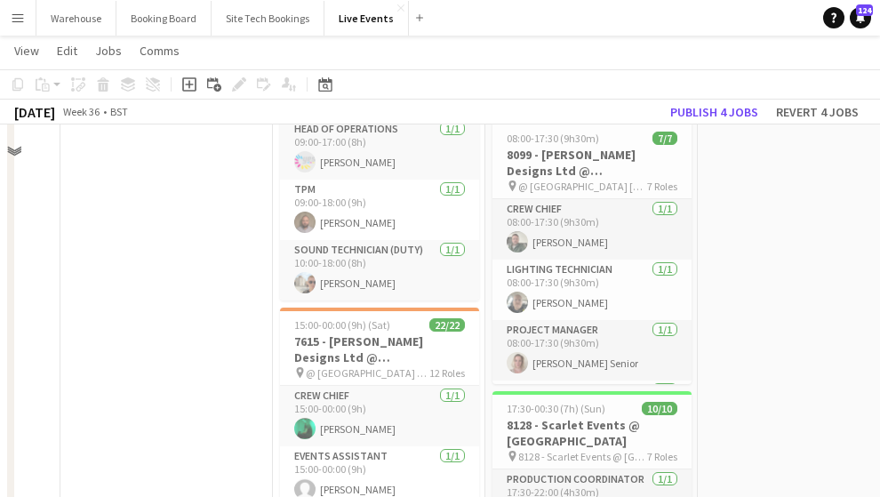
scroll to position [790, 0]
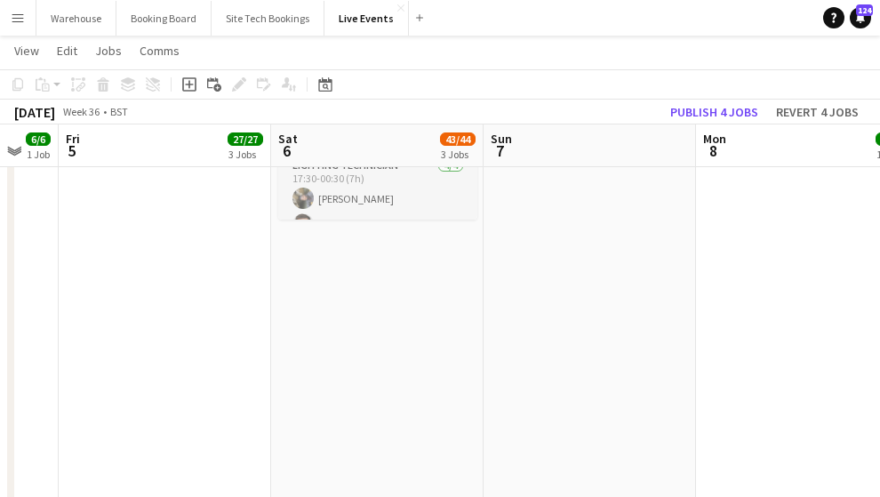
drag, startPoint x: 634, startPoint y: 396, endPoint x: 372, endPoint y: 384, distance: 261.6
click at [335, 388] on app-calendar-viewport "Mon 1 16/16 4 Jobs Tue 2 59/59 5 Jobs Wed 3 2/2 1 Job Thu 4 6/6 1 Job Fri 5 27/…" at bounding box center [440, 37] width 880 height 1516
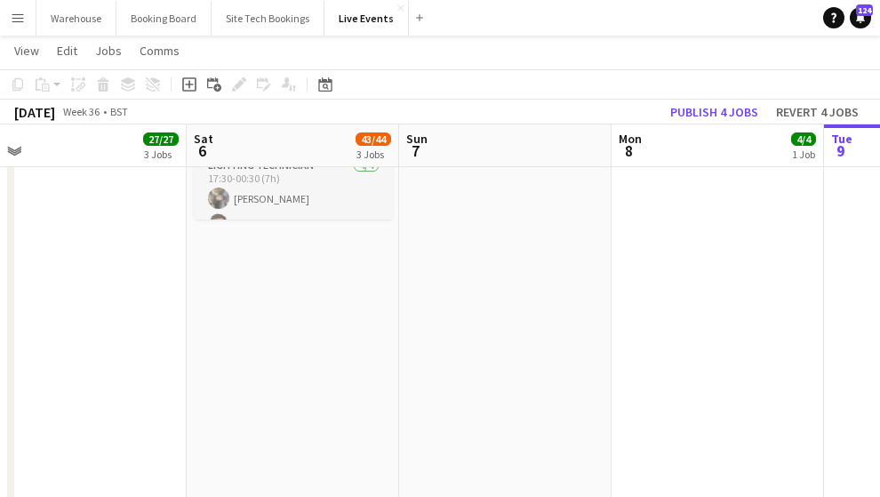
scroll to position [494, 0]
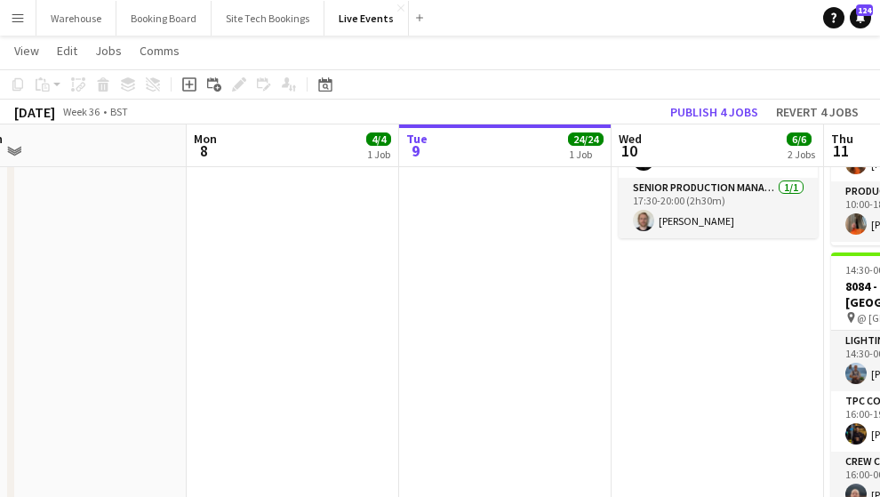
drag, startPoint x: 423, startPoint y: 391, endPoint x: 441, endPoint y: 384, distance: 19.1
click at [291, 392] on app-calendar-viewport "Wed 3 2/2 1 Job Thu 4 6/6 1 Job Fri 5 27/27 3 Jobs Sat 6 43/44 3 Jobs Sun 7 Mon…" at bounding box center [440, 333] width 880 height 1516
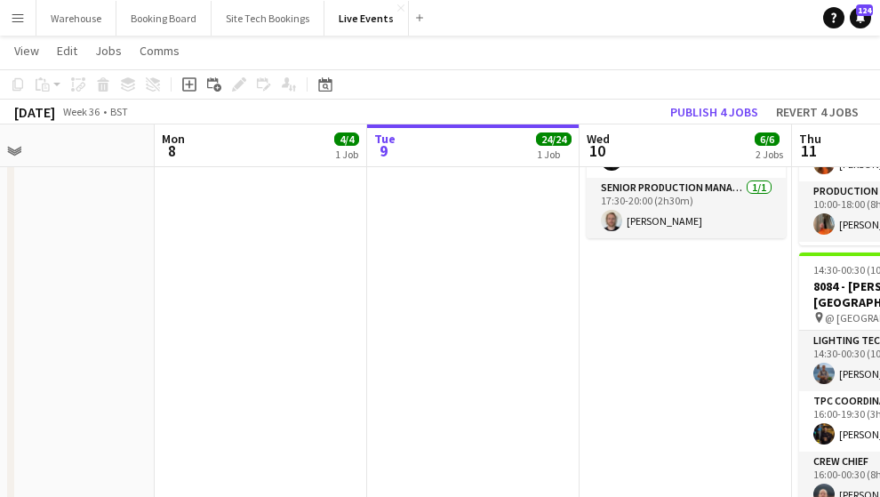
drag, startPoint x: 588, startPoint y: 396, endPoint x: 379, endPoint y: 396, distance: 209.8
click at [377, 396] on app-calendar-viewport "Wed 3 2/2 1 Job Thu 4 6/6 1 Job Fri 5 27/27 3 Jobs Sat 6 43/44 3 Jobs Sun 7 Mon…" at bounding box center [440, 333] width 880 height 1516
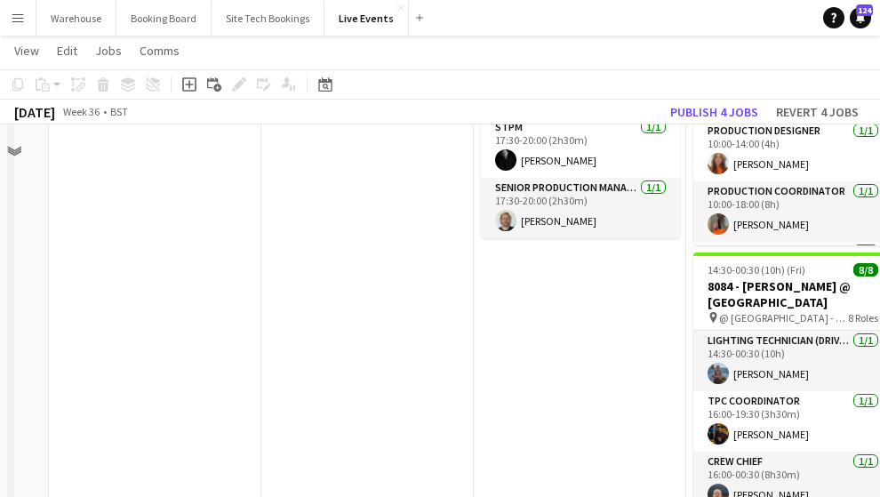
scroll to position [435, 0]
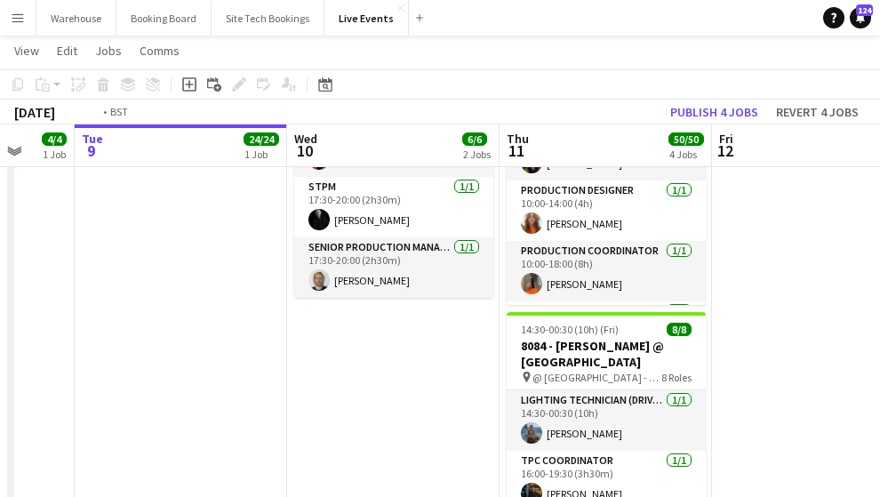
drag, startPoint x: 546, startPoint y: 382, endPoint x: 310, endPoint y: 364, distance: 236.3
click at [310, 364] on app-calendar-viewport "Fri 5 27/27 3 Jobs Sat 6 43/44 3 Jobs Sun 7 Mon 8 4/4 1 Job Tue 9 24/24 1 Job W…" at bounding box center [440, 393] width 880 height 1516
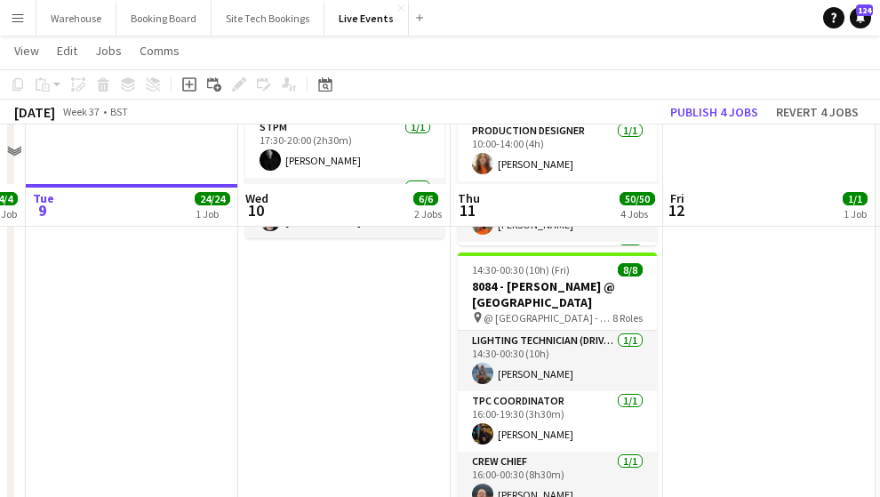
scroll to position [553, 0]
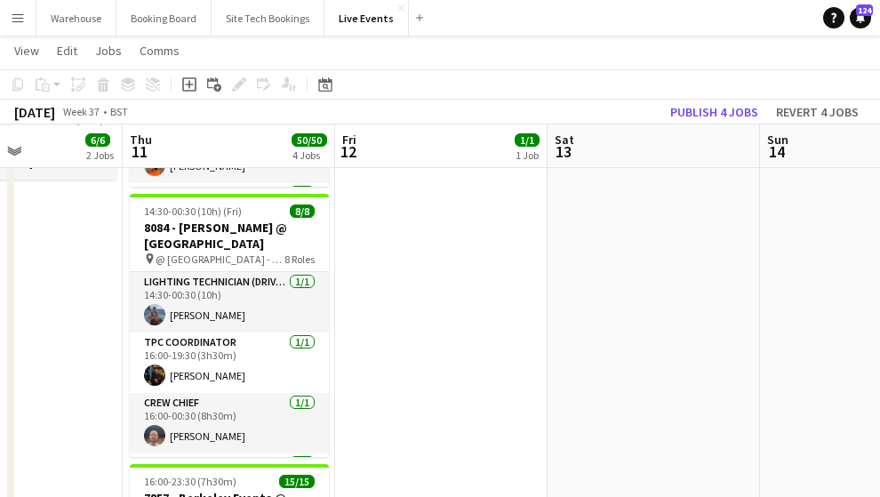
drag, startPoint x: 771, startPoint y: 352, endPoint x: 428, endPoint y: 351, distance: 342.2
click at [428, 351] on app-calendar-viewport "Sun 7 Mon 8 4/4 1 Job Tue 9 24/24 1 Job Wed 10 6/6 2 Jobs Thu 11 50/50 4 Jobs F…" at bounding box center [440, 275] width 880 height 1516
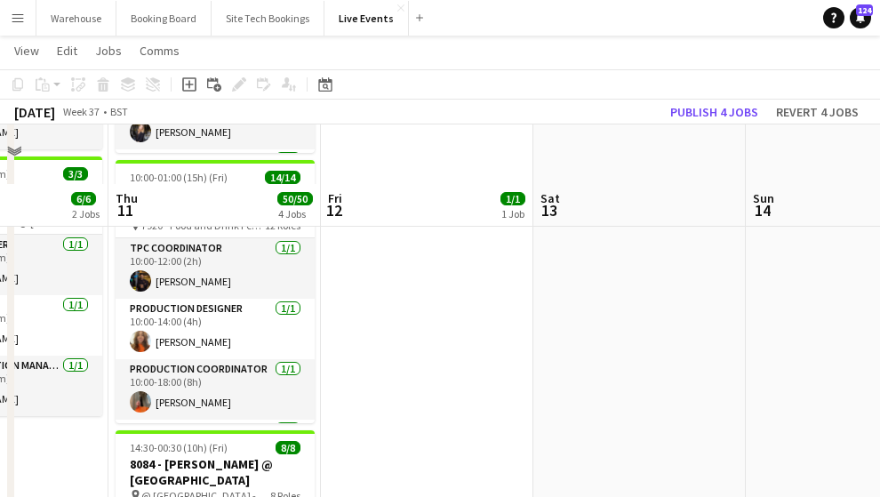
scroll to position [435, 0]
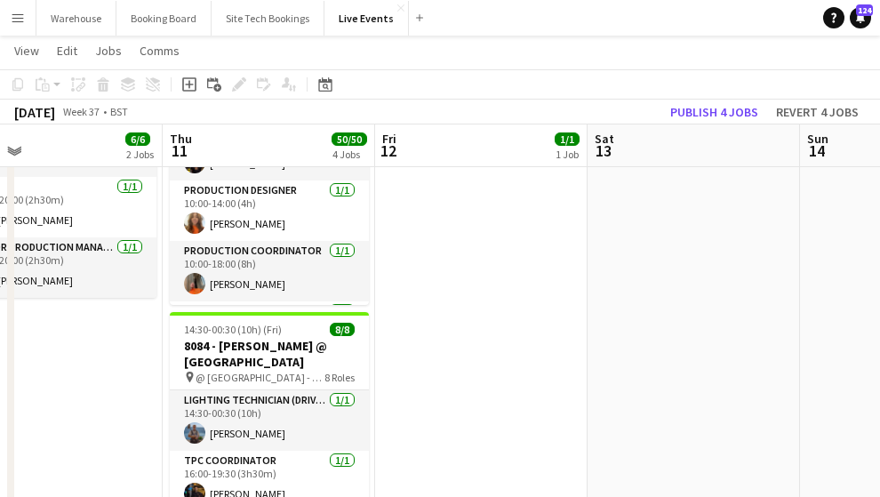
drag, startPoint x: 387, startPoint y: 374, endPoint x: 506, endPoint y: 380, distance: 119.2
click at [510, 379] on app-calendar-viewport "Sun 7 Mon 8 4/4 1 Job Tue 9 24/24 1 Job Wed 10 6/6 2 Jobs Thu 11 50/50 4 Jobs F…" at bounding box center [440, 393] width 880 height 1516
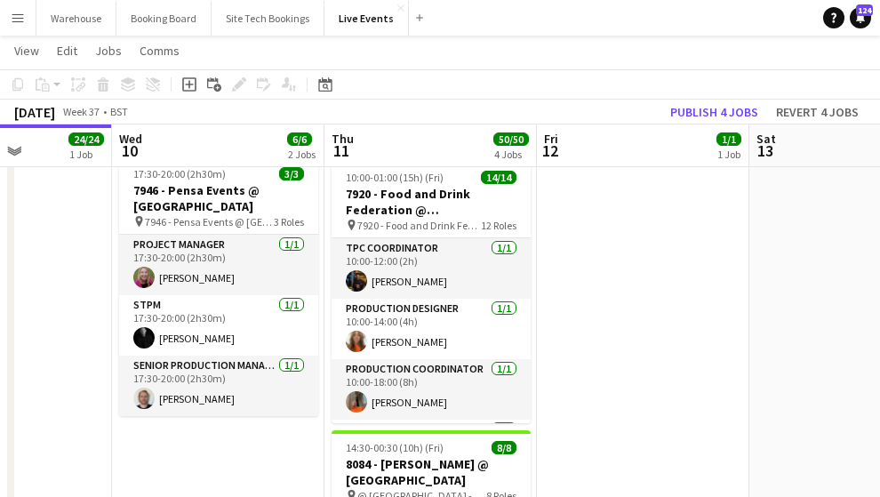
scroll to position [0, 486]
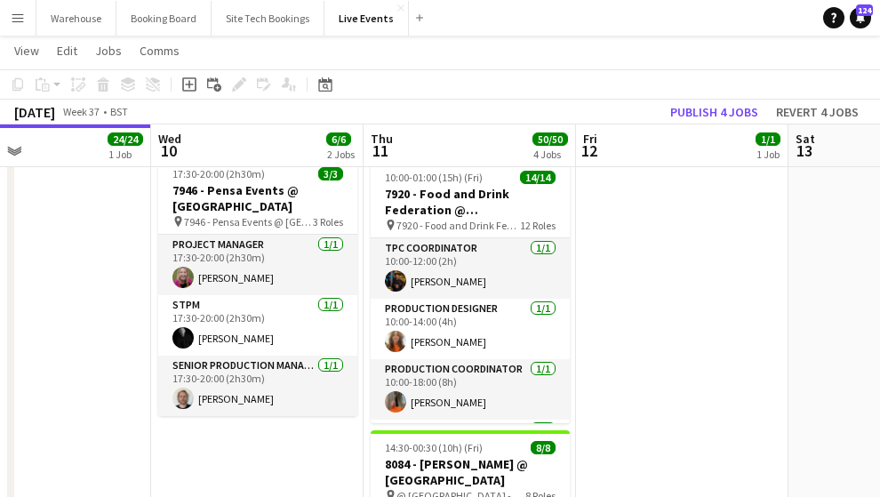
drag, startPoint x: 117, startPoint y: 433, endPoint x: 249, endPoint y: 434, distance: 131.5
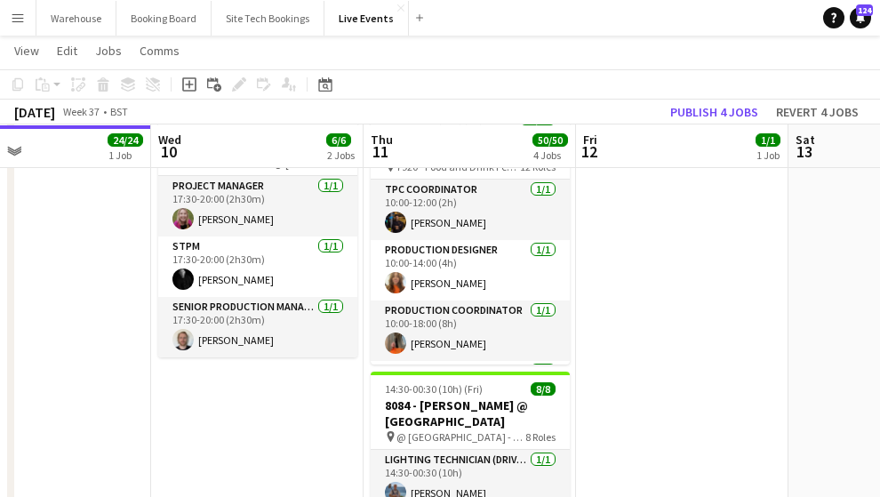
scroll to position [316, 0]
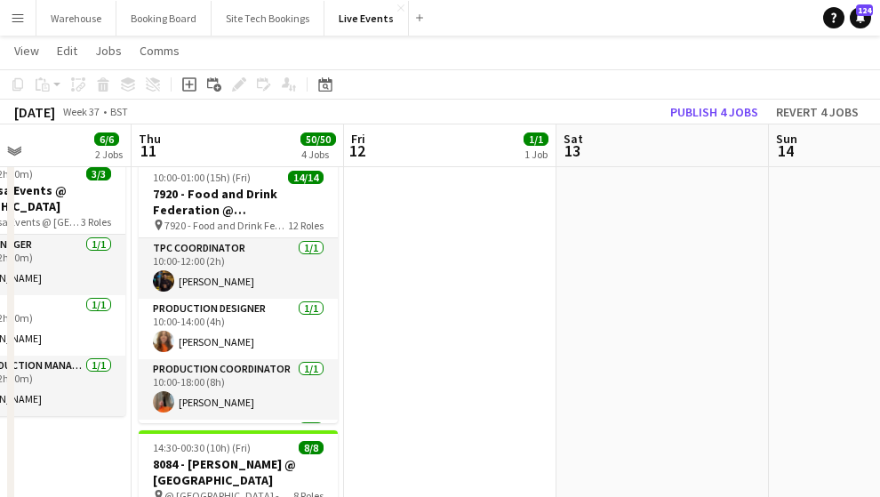
drag, startPoint x: 678, startPoint y: 368, endPoint x: 519, endPoint y: 350, distance: 160.1
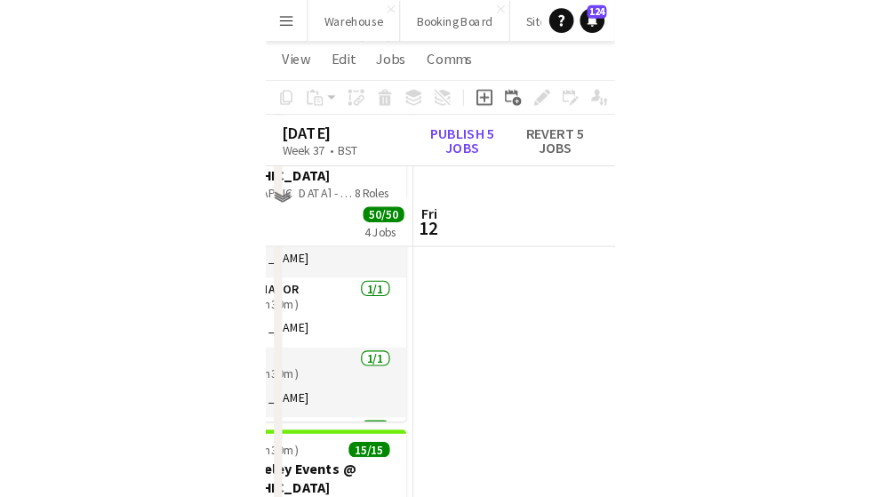
scroll to position [645, 0]
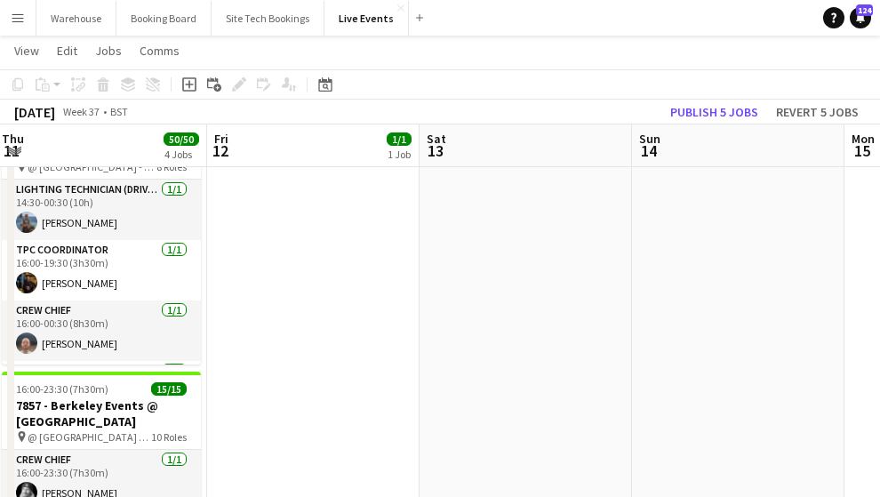
drag, startPoint x: 232, startPoint y: 292, endPoint x: 540, endPoint y: 294, distance: 308.4
click at [535, 295] on app-calendar-viewport "Tue 9 24/24 1 Job Wed 10 6/6 2 Jobs Thu 11 50/50 4 Jobs Fri 12 1/1 1 Job Sat 13…" at bounding box center [440, 182] width 880 height 1516
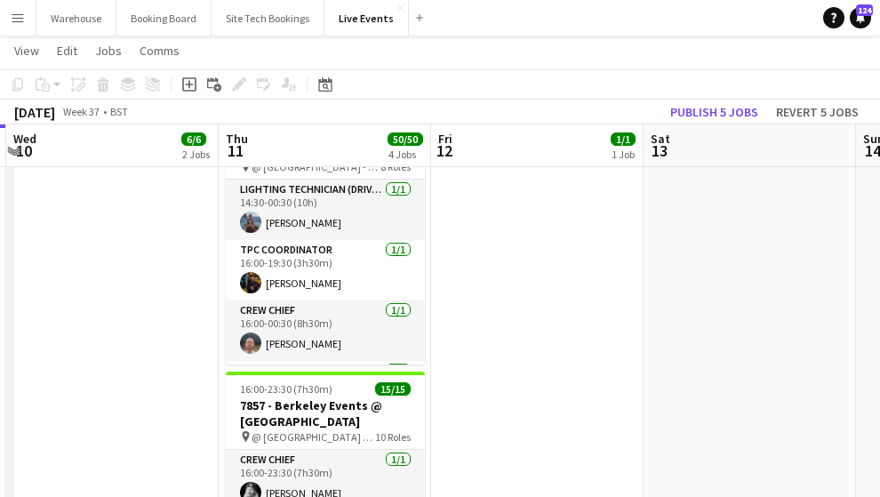
drag, startPoint x: 356, startPoint y: 324, endPoint x: 498, endPoint y: 321, distance: 141.3
click at [511, 322] on app-calendar-viewport "Mon 8 4/4 1 Job Tue 9 24/24 1 Job Wed 10 6/6 2 Jobs Thu 11 50/50 4 Jobs Fri 12 …" at bounding box center [440, 182] width 880 height 1516
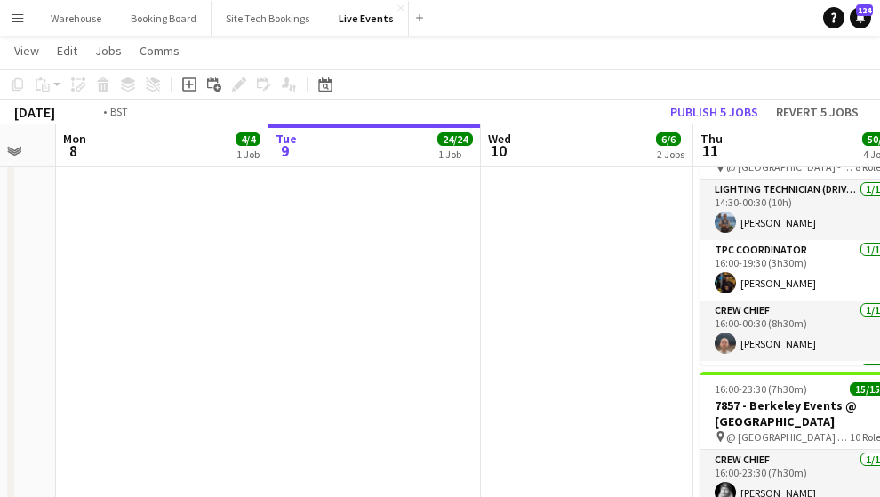
drag, startPoint x: 233, startPoint y: 343, endPoint x: 355, endPoint y: 345, distance: 121.8
click at [355, 345] on app-calendar-viewport "Sat 6 43/44 3 Jobs Sun 7 Mon 8 4/4 1 Job Tue 9 24/24 1 Job Wed 10 6/6 2 Jobs Th…" at bounding box center [440, 182] width 880 height 1516
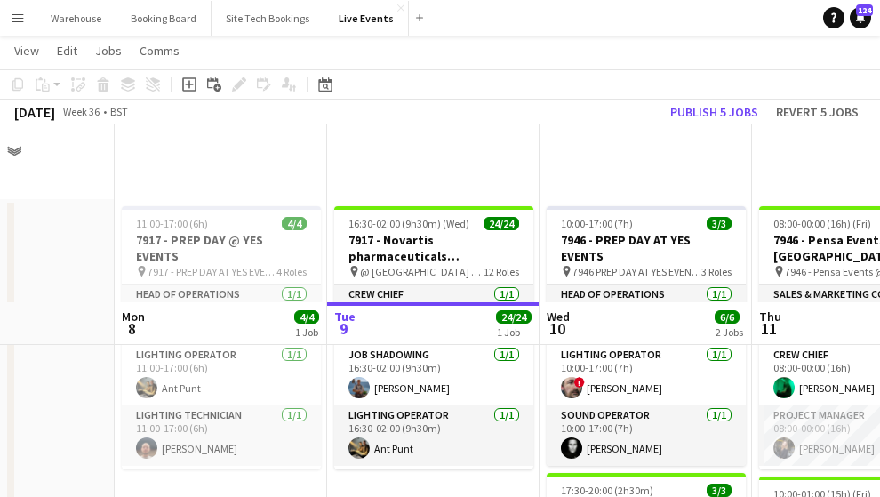
scroll to position [178, 0]
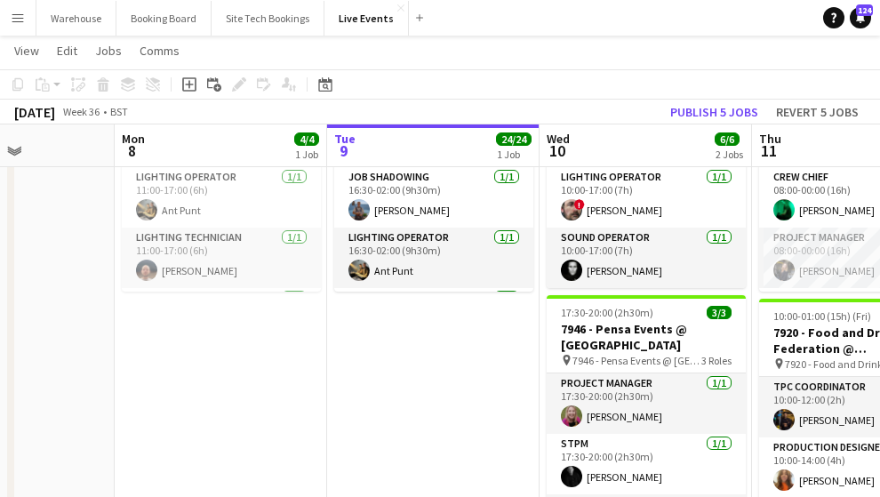
drag, startPoint x: 394, startPoint y: 348, endPoint x: 387, endPoint y: 405, distance: 58.2
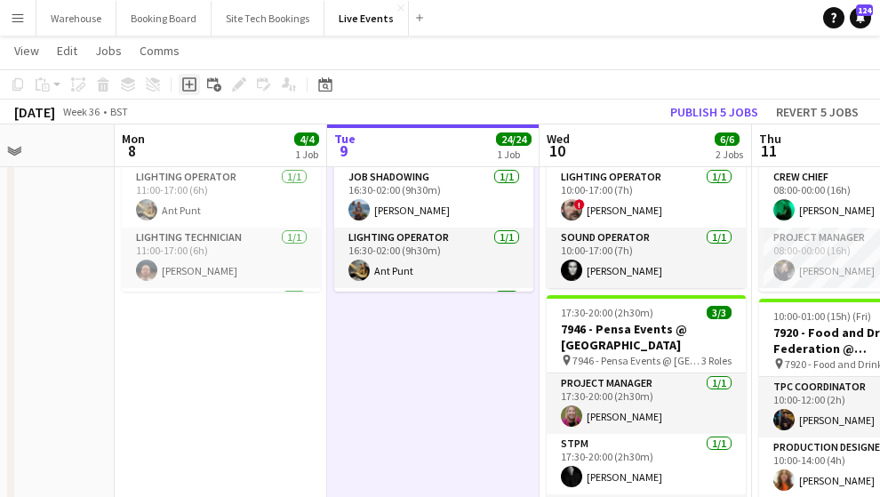
click at [182, 83] on icon at bounding box center [189, 84] width 14 height 14
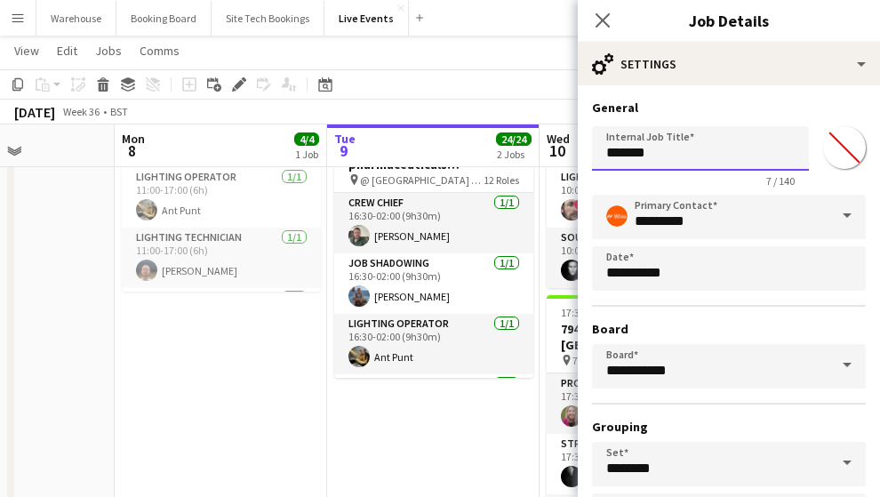
click at [667, 154] on input "*******" at bounding box center [700, 148] width 217 height 44
type input "*"
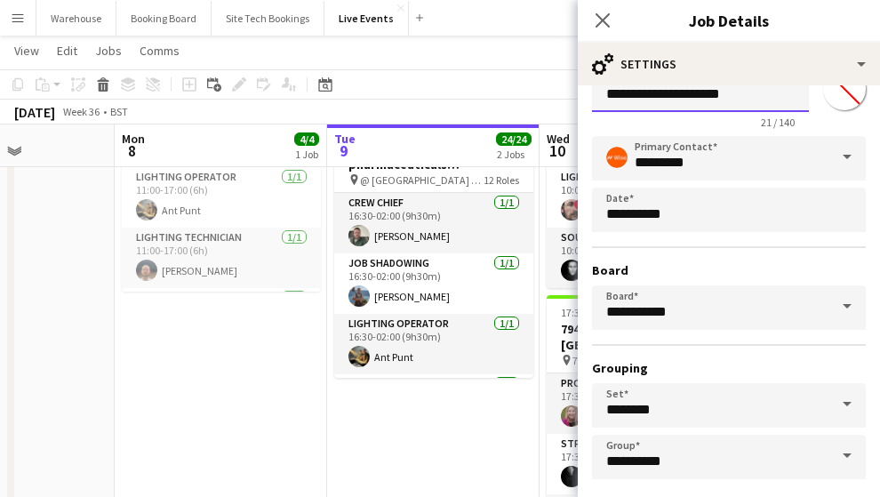
scroll to position [140, 0]
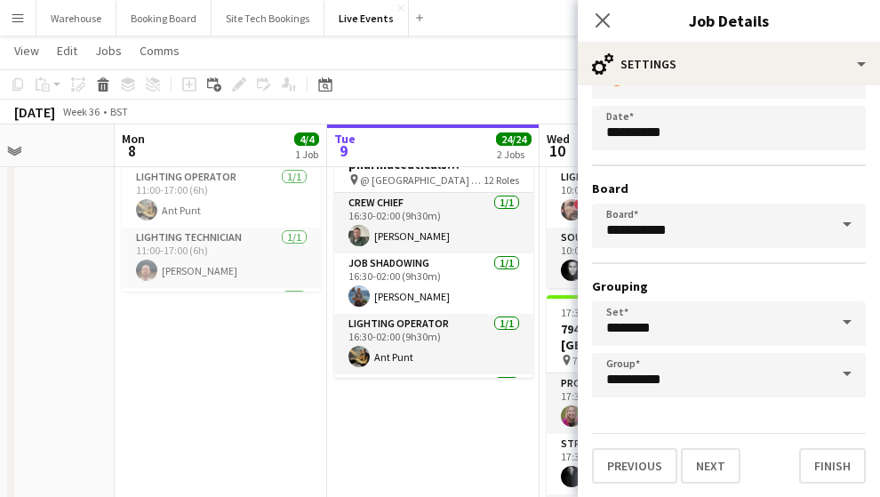
type input "**********"
click at [722, 467] on button "Next" at bounding box center [711, 466] width 60 height 36
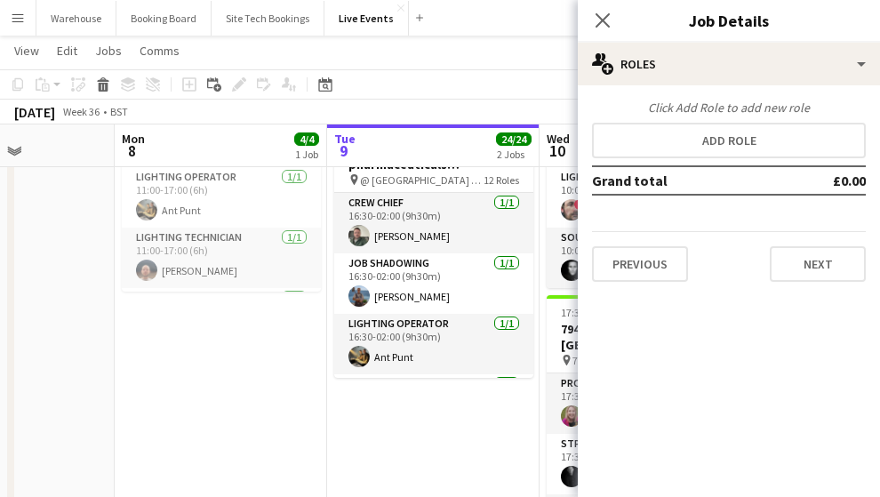
scroll to position [0, 0]
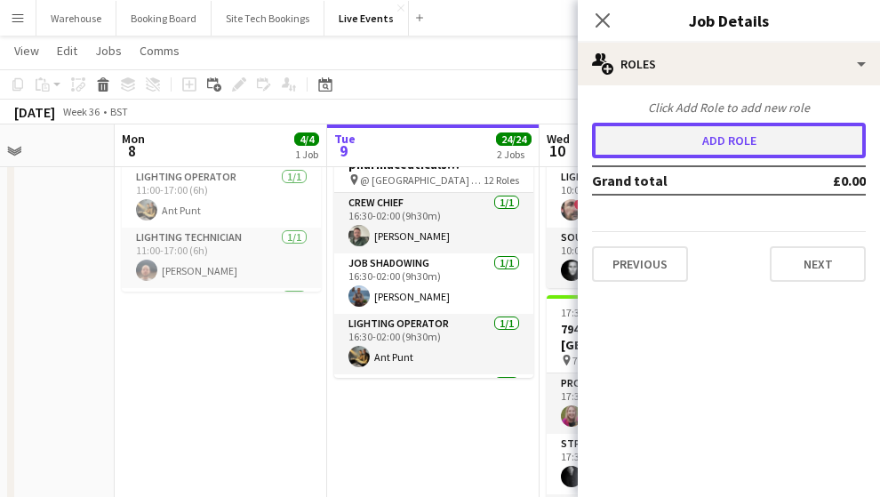
click at [723, 145] on button "Add role" at bounding box center [729, 141] width 274 height 36
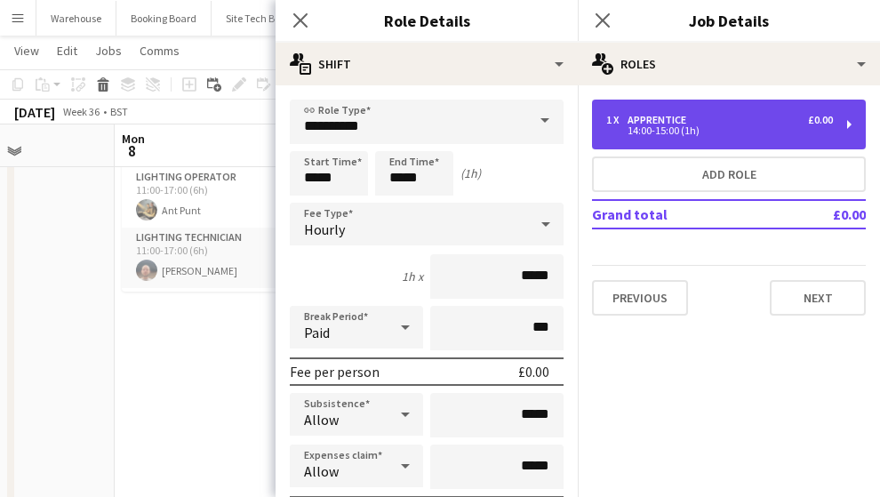
click at [661, 123] on div "Apprentice" at bounding box center [660, 120] width 66 height 12
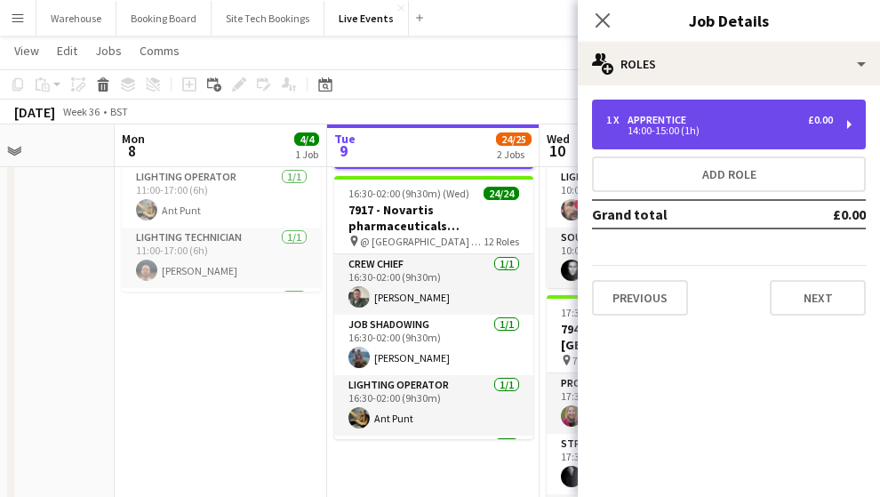
click at [668, 132] on div "14:00-15:00 (1h)" at bounding box center [719, 130] width 227 height 9
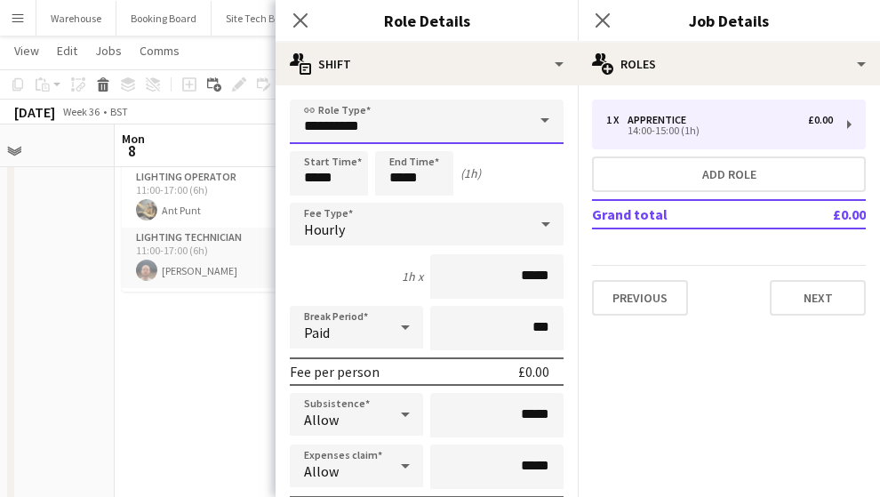
click at [346, 131] on input "**********" at bounding box center [427, 122] width 274 height 44
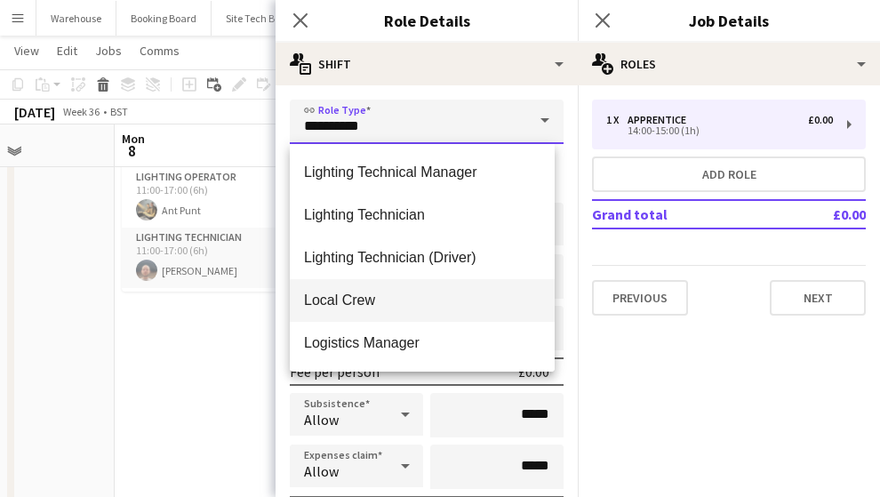
scroll to position [2014, 0]
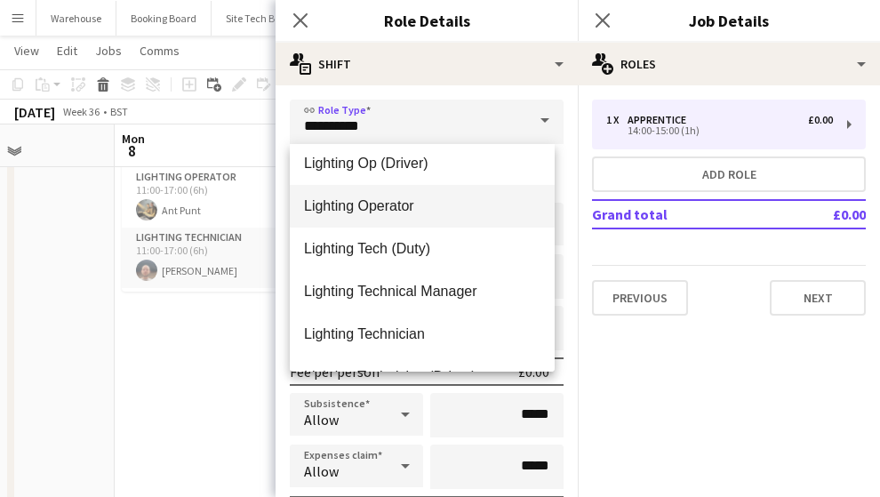
click at [362, 201] on span "Lighting Operator" at bounding box center [422, 205] width 236 height 17
type input "**********"
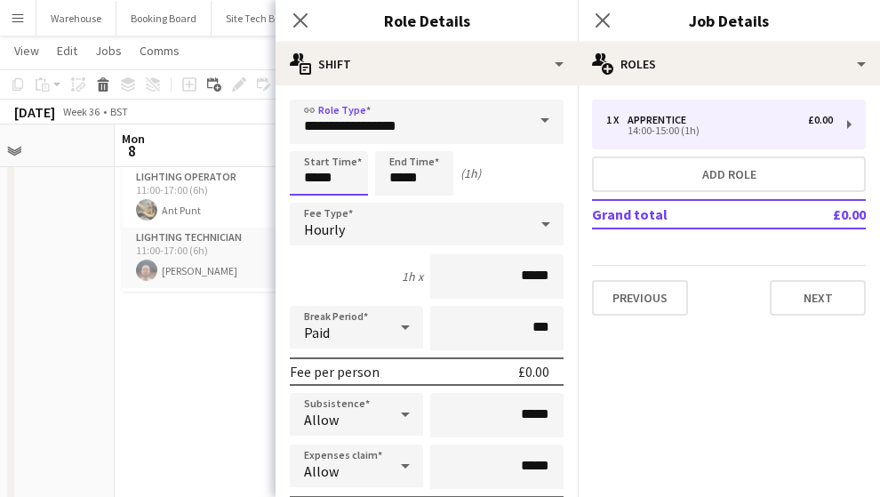
click at [324, 164] on input "*****" at bounding box center [329, 173] width 78 height 44
click at [311, 203] on div at bounding box center [311, 205] width 36 height 18
click at [320, 197] on div at bounding box center [311, 205] width 36 height 18
click at [316, 198] on div at bounding box center [311, 205] width 36 height 18
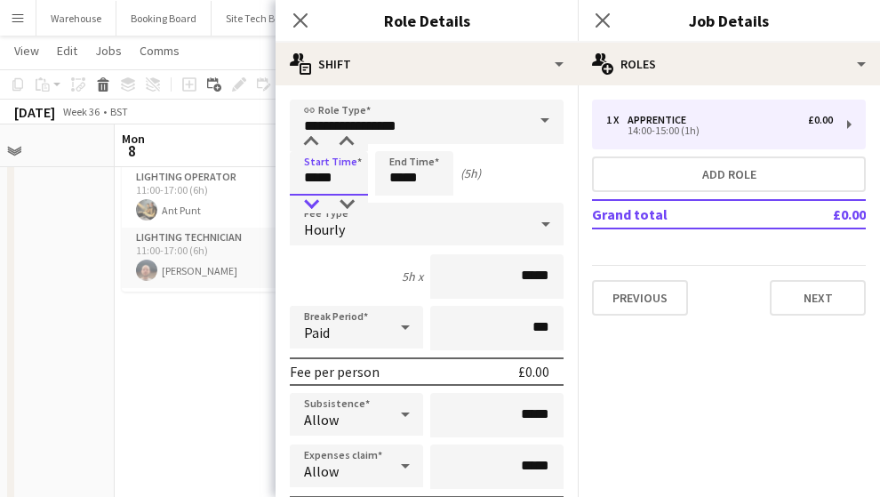
click at [316, 198] on div at bounding box center [311, 205] width 36 height 18
click at [308, 196] on div at bounding box center [311, 205] width 36 height 18
click at [308, 142] on div at bounding box center [311, 142] width 36 height 18
type input "*****"
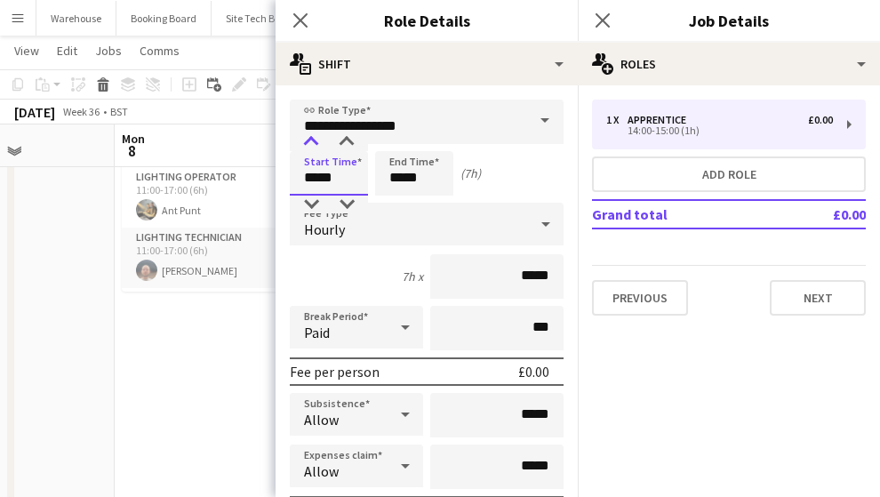
click at [308, 142] on div at bounding box center [311, 142] width 36 height 18
click at [393, 166] on input "*****" at bounding box center [414, 173] width 78 height 44
click at [398, 138] on div at bounding box center [397, 142] width 36 height 18
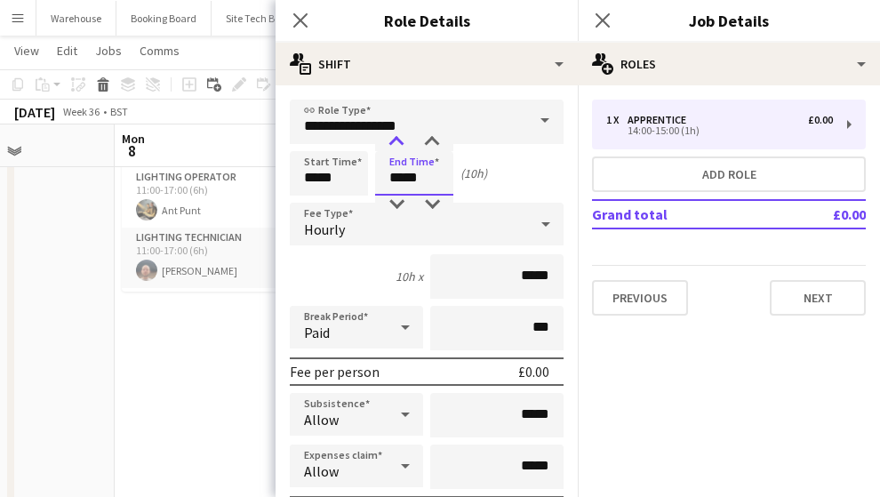
click at [398, 138] on div at bounding box center [397, 142] width 36 height 18
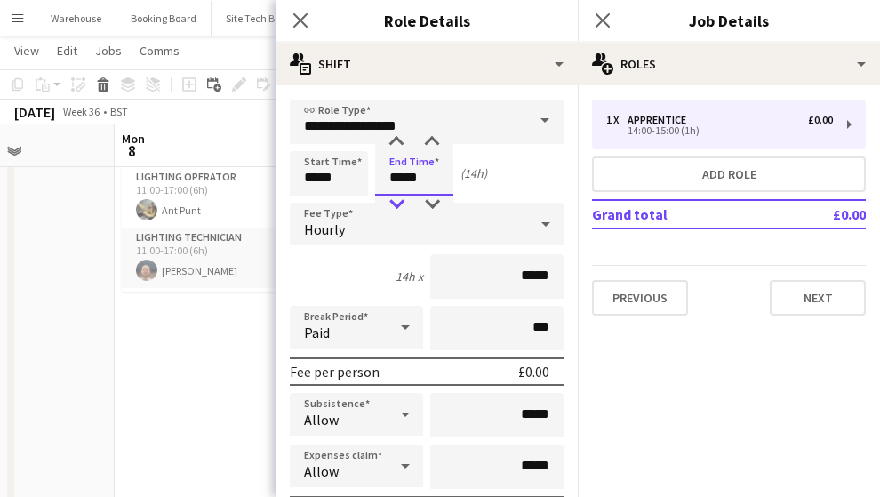
click at [399, 200] on div at bounding box center [397, 205] width 36 height 18
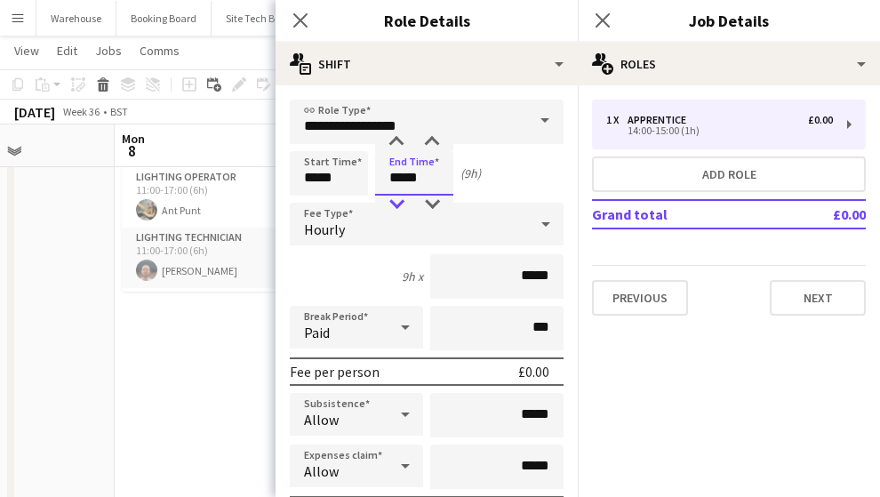
click at [399, 201] on div at bounding box center [397, 205] width 36 height 18
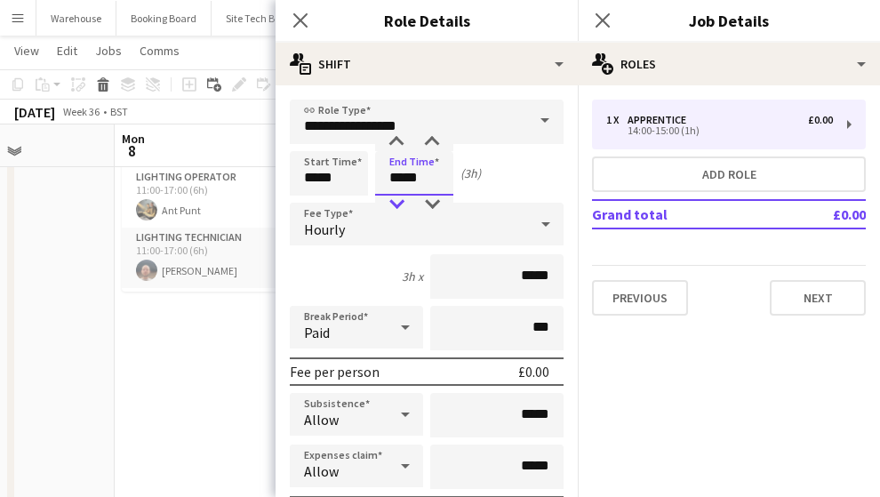
click at [399, 201] on div at bounding box center [397, 205] width 36 height 18
click at [436, 140] on div at bounding box center [432, 142] width 36 height 18
type input "*****"
click at [436, 140] on div at bounding box center [432, 142] width 36 height 18
click at [347, 217] on div "Hourly" at bounding box center [409, 224] width 238 height 43
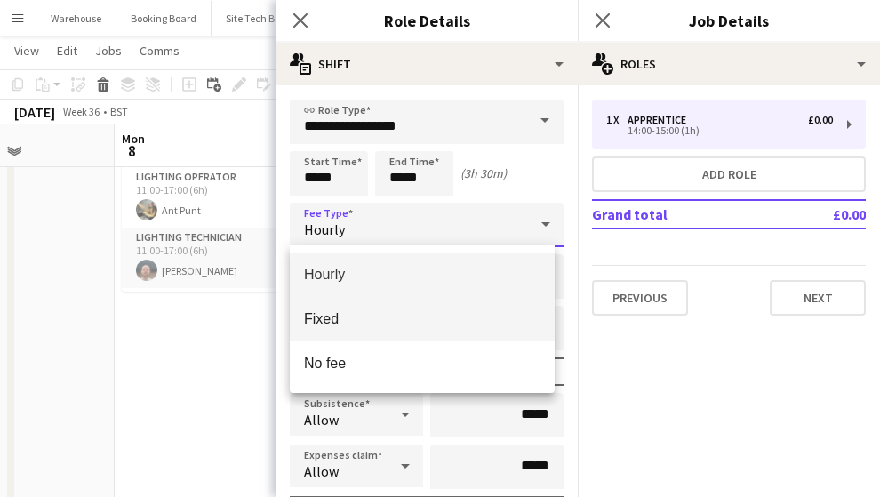
click at [331, 314] on span "Fixed" at bounding box center [422, 318] width 236 height 17
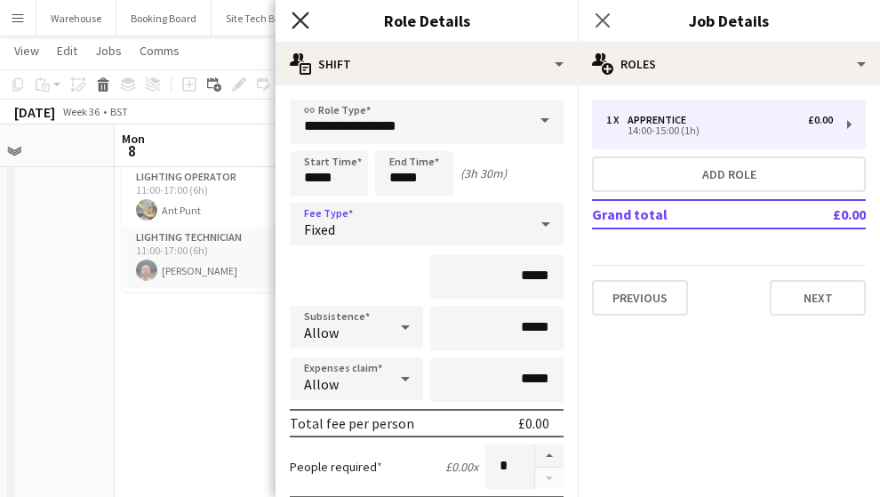
click at [301, 16] on icon "Close pop-in" at bounding box center [300, 20] width 17 height 17
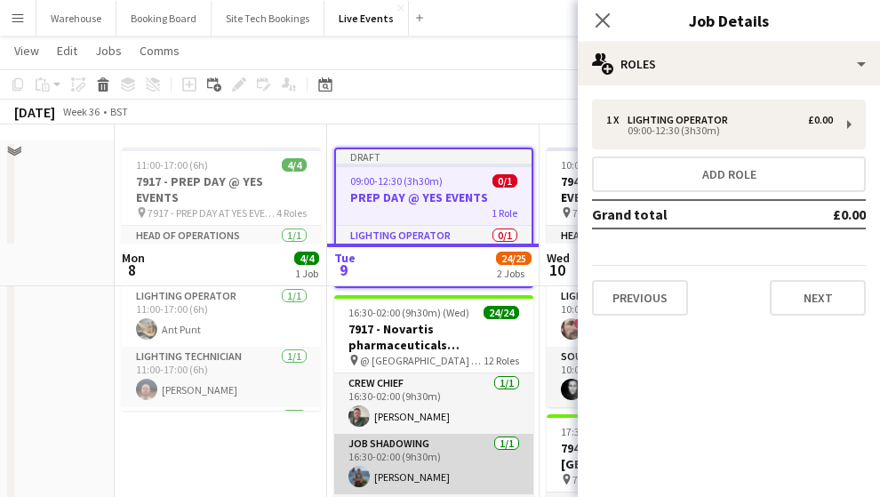
scroll to position [0, 0]
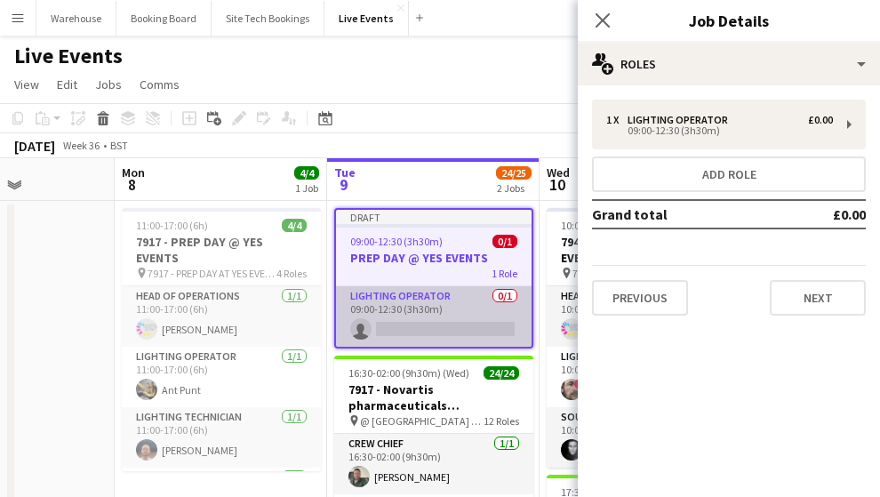
click at [414, 338] on app-card-role "Lighting Operator 0/1 09:00-12:30 (3h30m) single-neutral-actions" at bounding box center [434, 316] width 196 height 60
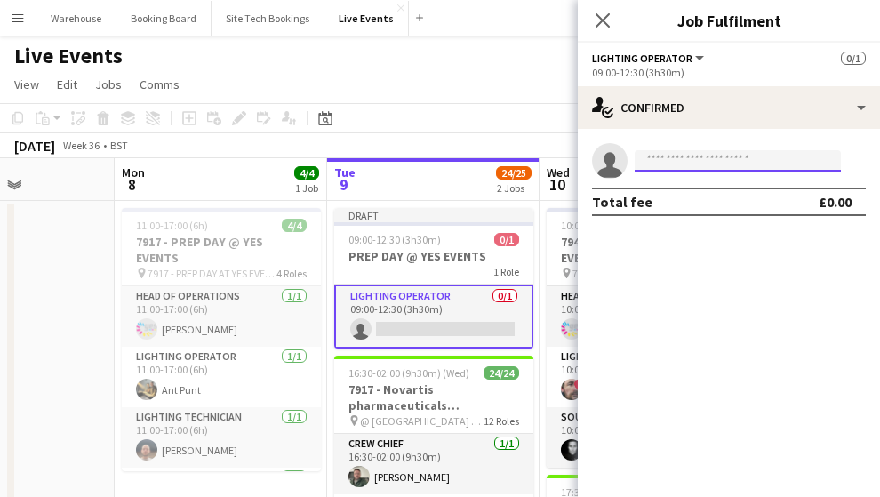
click at [666, 151] on input at bounding box center [738, 160] width 206 height 21
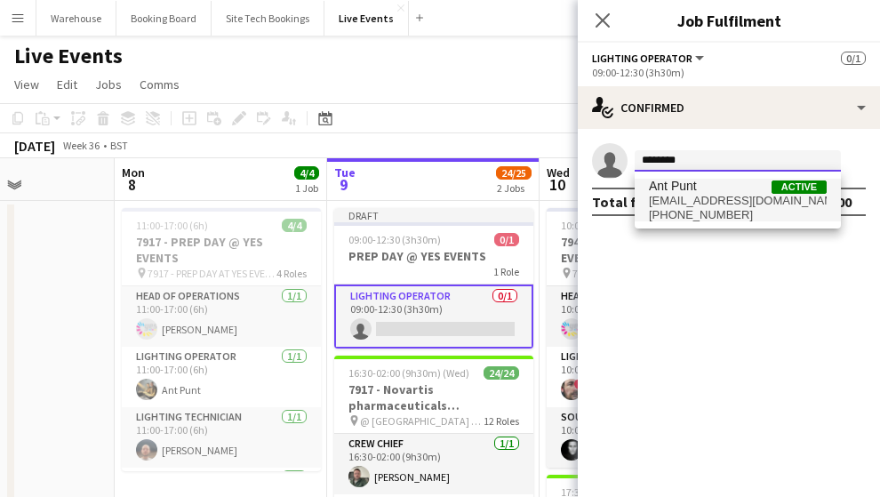
type input "********"
click at [670, 190] on span "Ant Punt" at bounding box center [673, 186] width 48 height 15
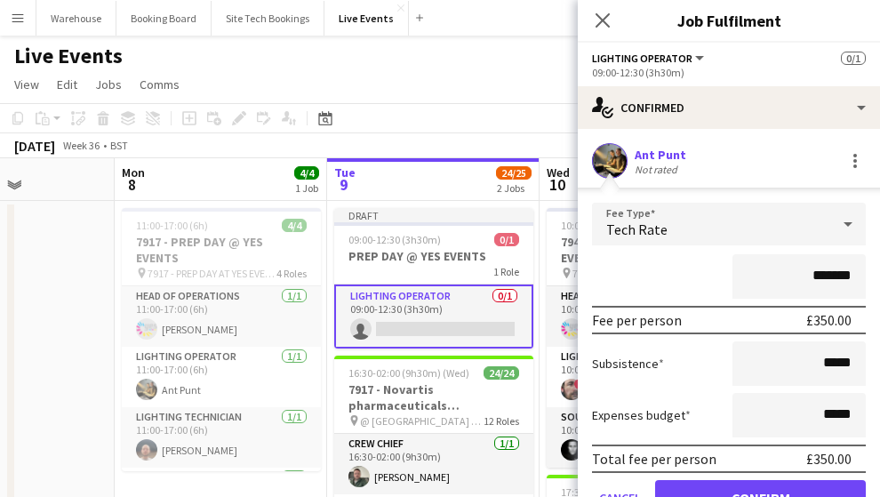
click at [611, 227] on span "Tech Rate" at bounding box center [636, 229] width 61 height 18
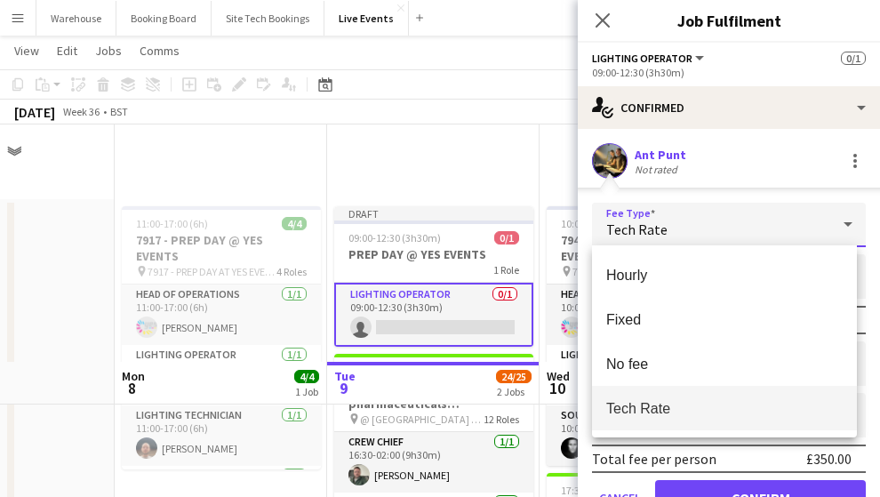
scroll to position [236, 0]
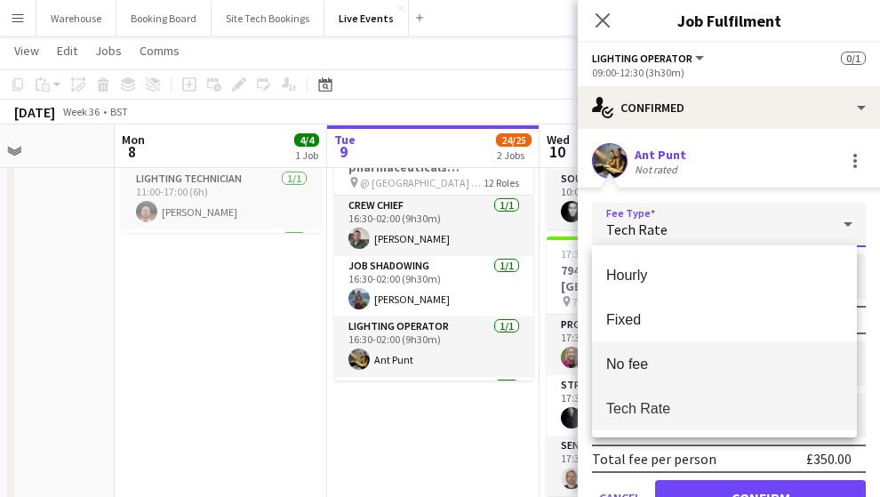
click at [629, 362] on span "No fee" at bounding box center [724, 364] width 236 height 17
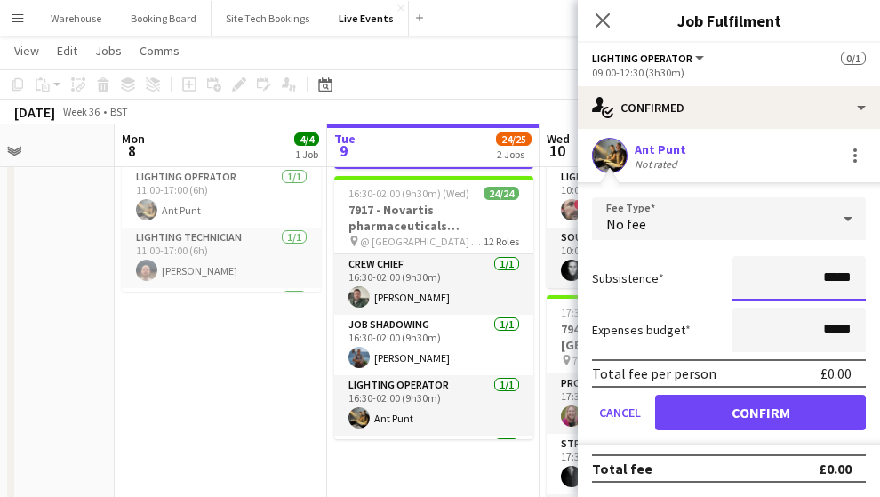
scroll to position [118, 0]
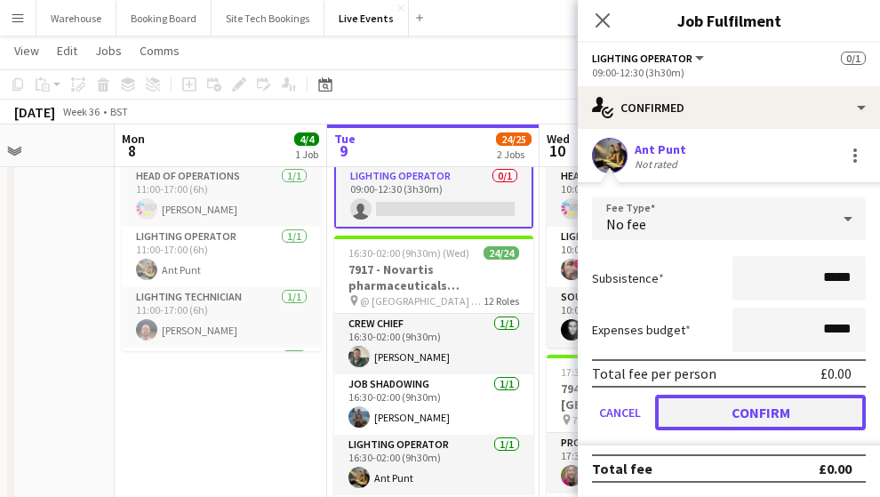
click at [722, 410] on button "Confirm" at bounding box center [760, 413] width 211 height 36
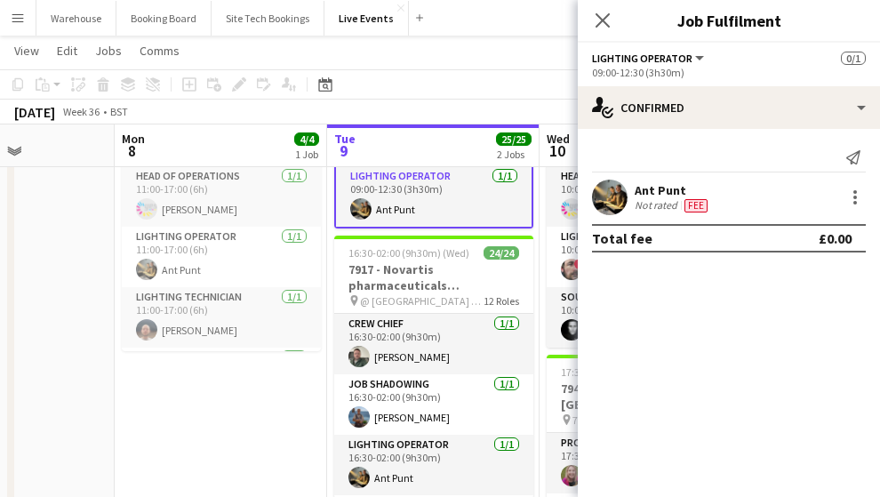
scroll to position [0, 0]
click at [603, 21] on icon at bounding box center [602, 20] width 17 height 17
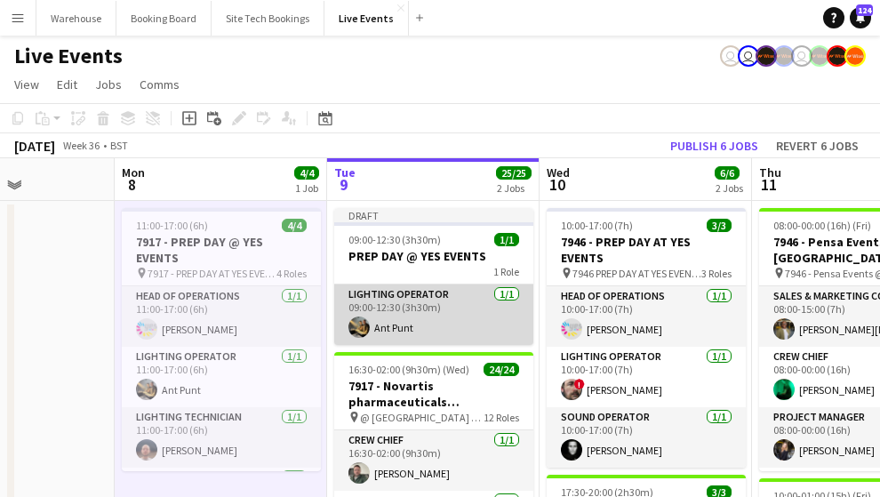
click at [405, 311] on app-card-role "Lighting Operator [DATE] 09:00-12:30 (3h30m) Ant Punt" at bounding box center [433, 314] width 199 height 60
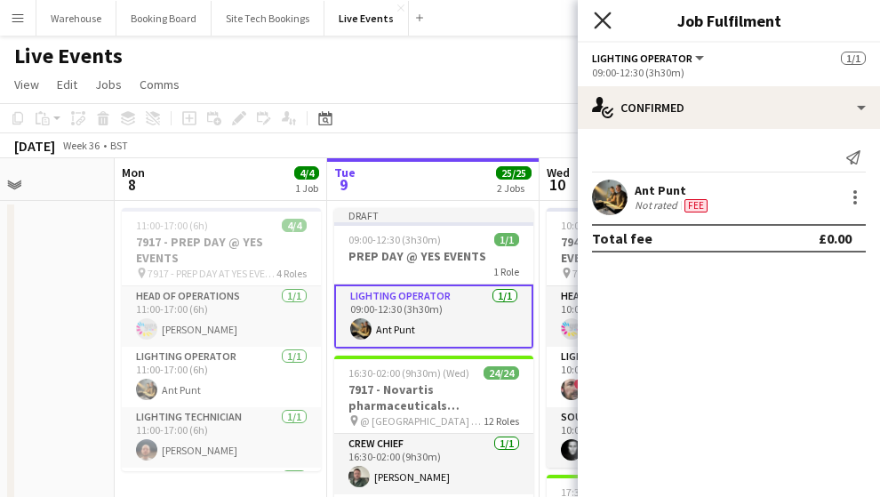
click at [602, 13] on icon "Close pop-in" at bounding box center [602, 20] width 17 height 17
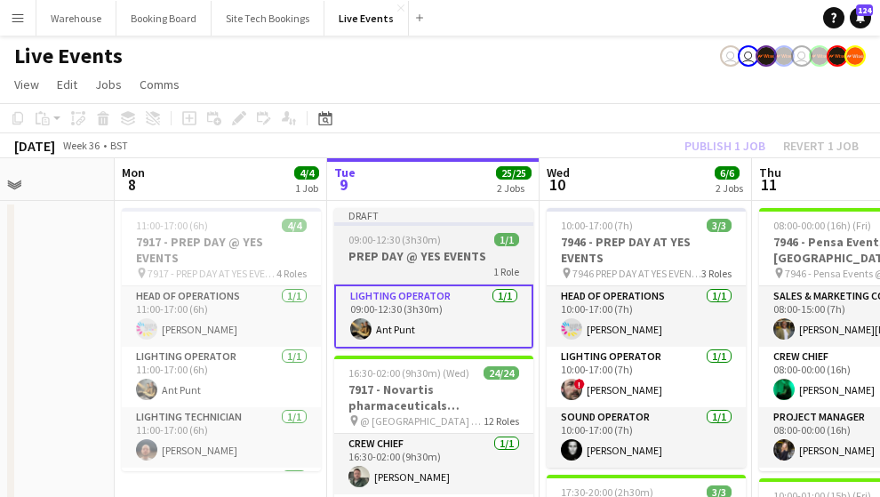
drag, startPoint x: 392, startPoint y: 257, endPoint x: 396, endPoint y: 245, distance: 12.4
click at [392, 256] on h3 "PREP DAY @ YES EVENTS" at bounding box center [433, 256] width 199 height 16
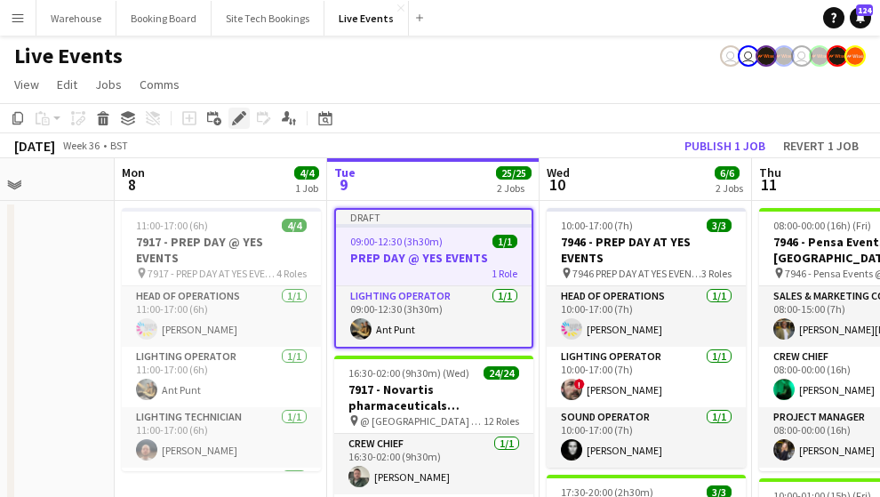
click at [236, 117] on icon "Edit" at bounding box center [239, 118] width 14 height 14
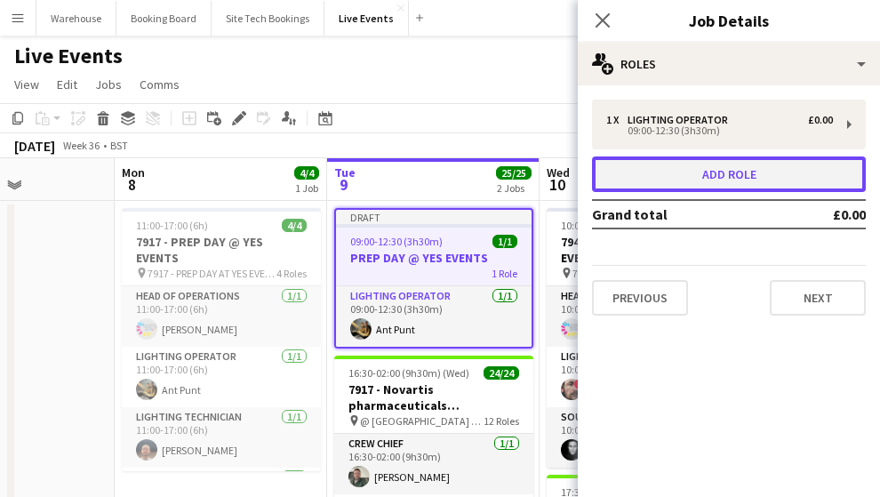
click at [739, 170] on button "Add role" at bounding box center [729, 174] width 274 height 36
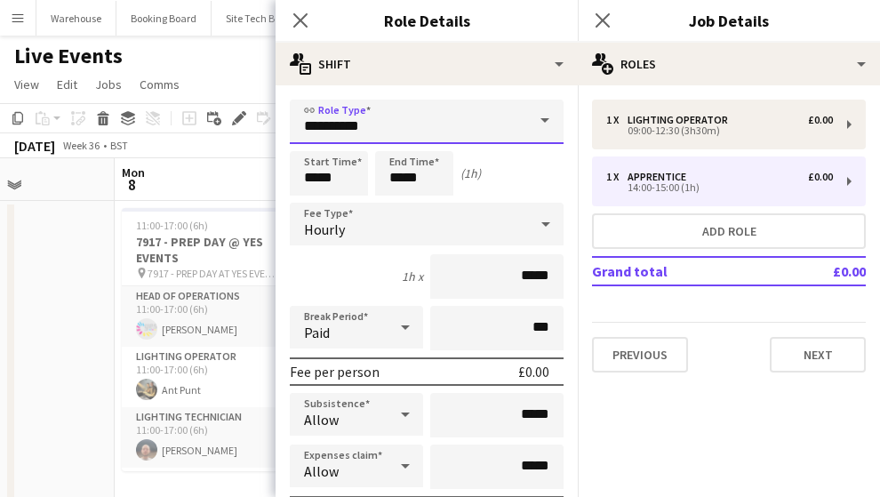
click at [346, 129] on input "**********" at bounding box center [427, 122] width 274 height 44
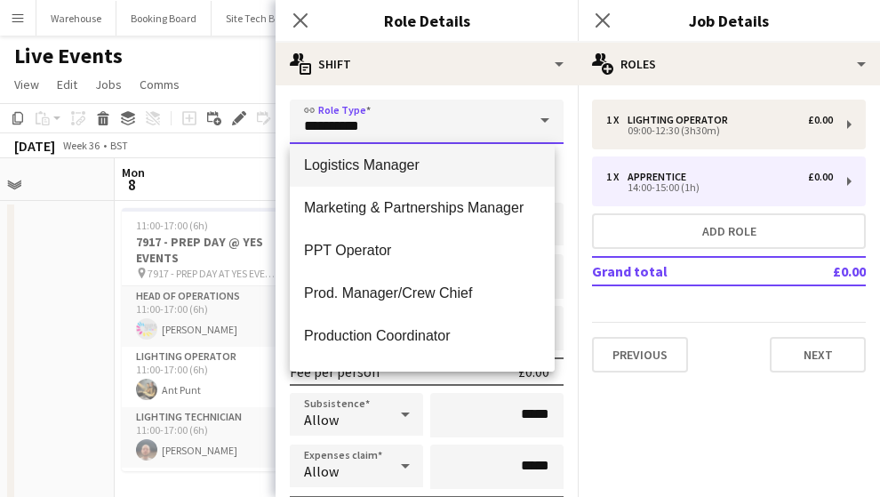
scroll to position [2133, 0]
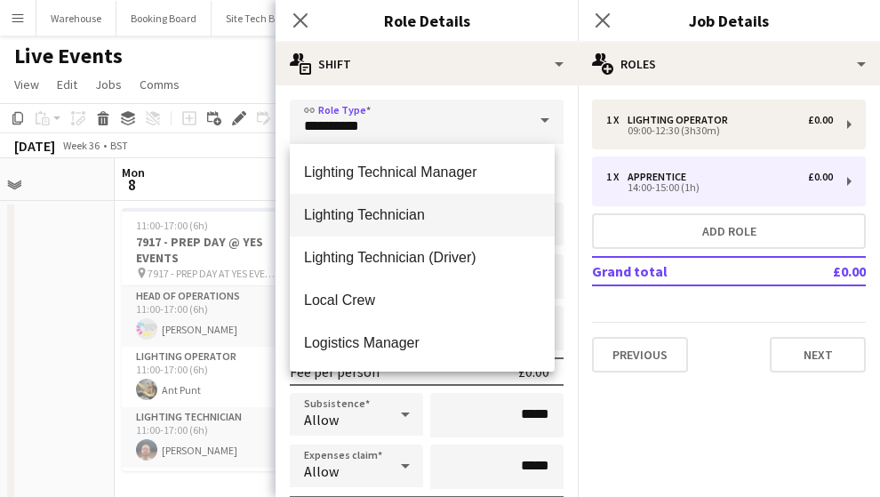
click at [378, 216] on span "Lighting Technician" at bounding box center [422, 214] width 236 height 17
type input "**********"
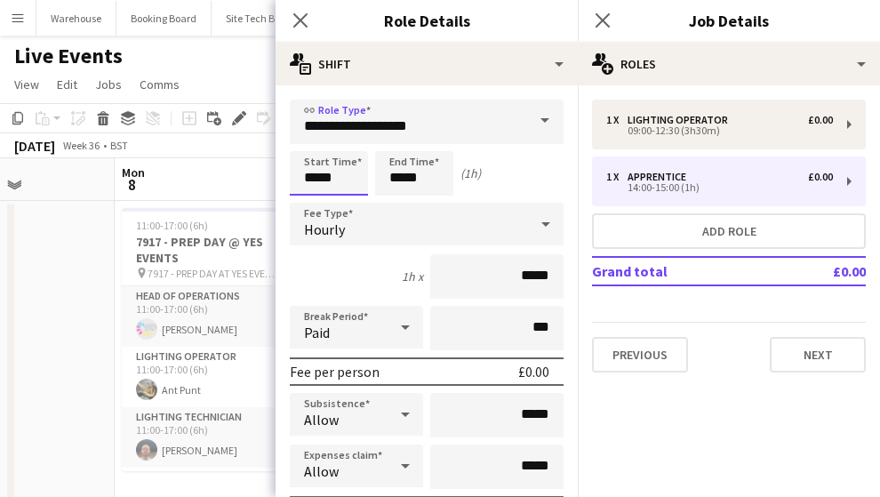
click at [319, 190] on input "*****" at bounding box center [329, 173] width 78 height 44
click at [313, 198] on div at bounding box center [311, 205] width 36 height 18
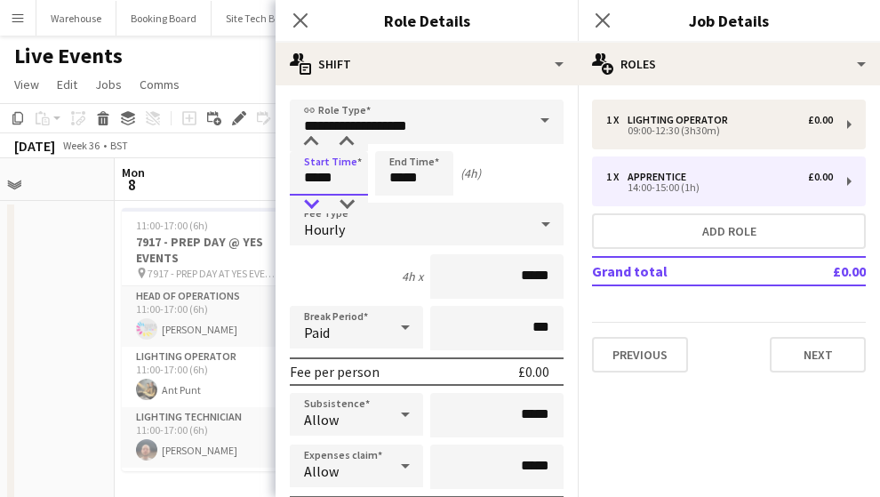
type input "*****"
click at [313, 198] on div at bounding box center [311, 205] width 36 height 18
click at [410, 156] on input "*****" at bounding box center [414, 173] width 78 height 44
click at [398, 203] on div at bounding box center [397, 205] width 36 height 18
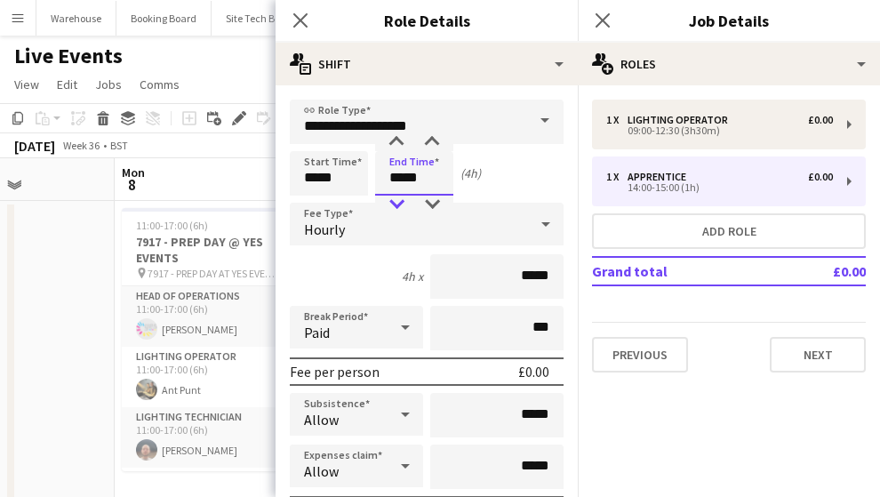
click at [398, 203] on div at bounding box center [397, 205] width 36 height 18
click at [427, 139] on div at bounding box center [432, 142] width 36 height 18
type input "*****"
click at [431, 145] on div at bounding box center [432, 142] width 36 height 18
click at [357, 235] on div "Hourly" at bounding box center [409, 224] width 238 height 43
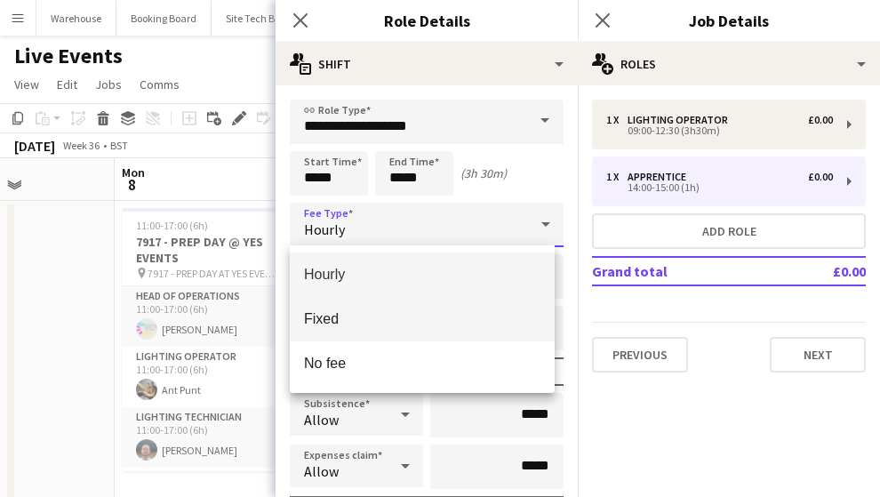
click at [348, 316] on span "Fixed" at bounding box center [422, 318] width 236 height 17
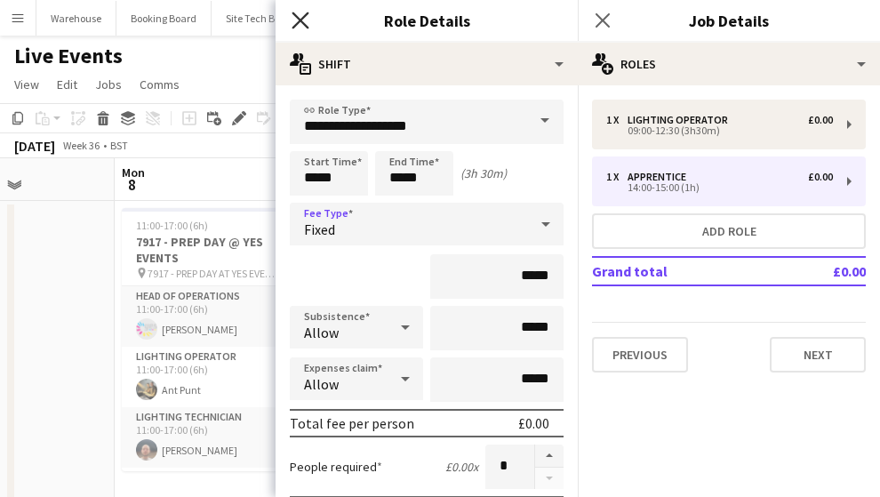
click at [307, 23] on icon "Close pop-in" at bounding box center [300, 20] width 17 height 17
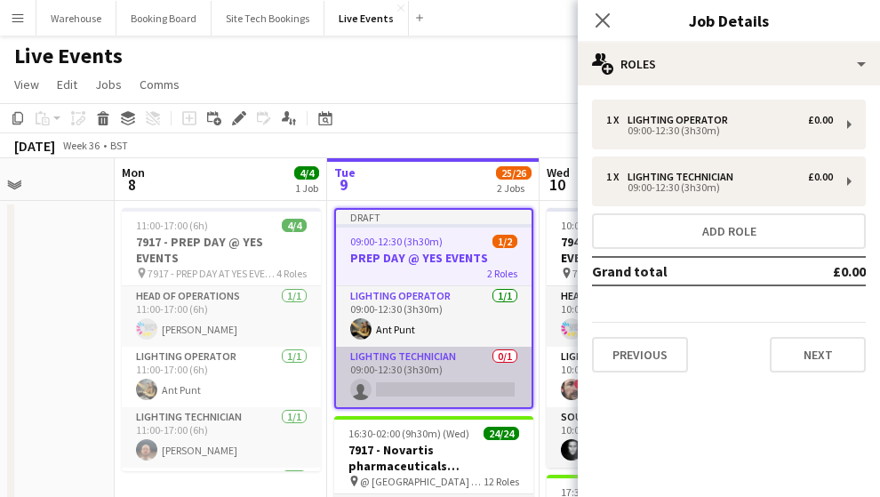
click at [448, 392] on app-card-role "Lighting Technician 0/1 09:00-12:30 (3h30m) single-neutral-actions" at bounding box center [434, 377] width 196 height 60
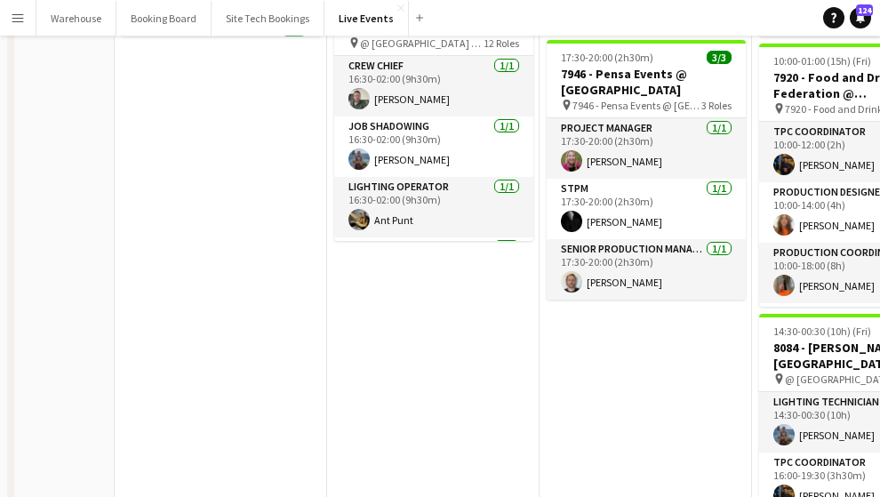
scroll to position [0, 0]
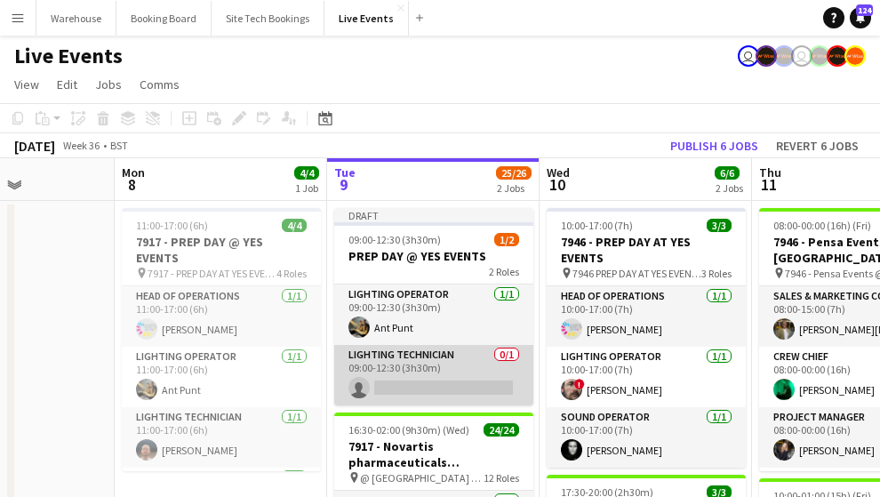
click at [422, 374] on app-card-role "Lighting Technician 0/1 09:00-12:30 (3h30m) single-neutral-actions" at bounding box center [433, 375] width 199 height 60
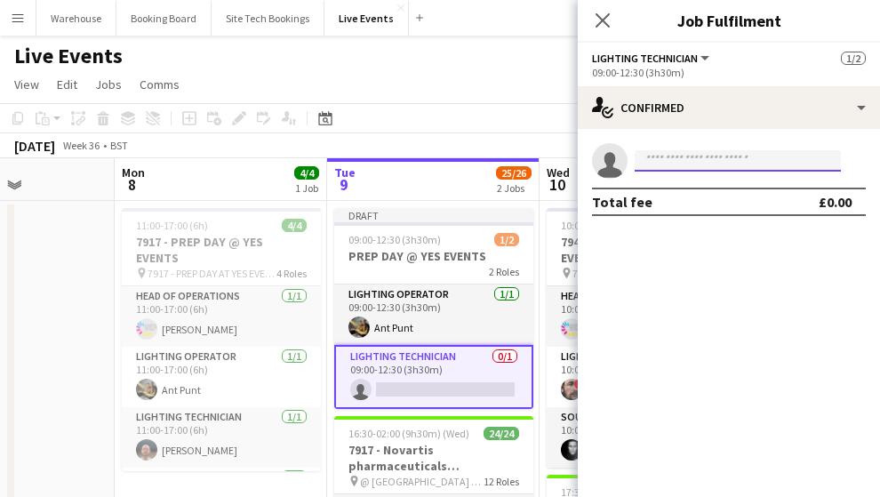
click at [660, 162] on input at bounding box center [738, 160] width 206 height 21
type input "*"
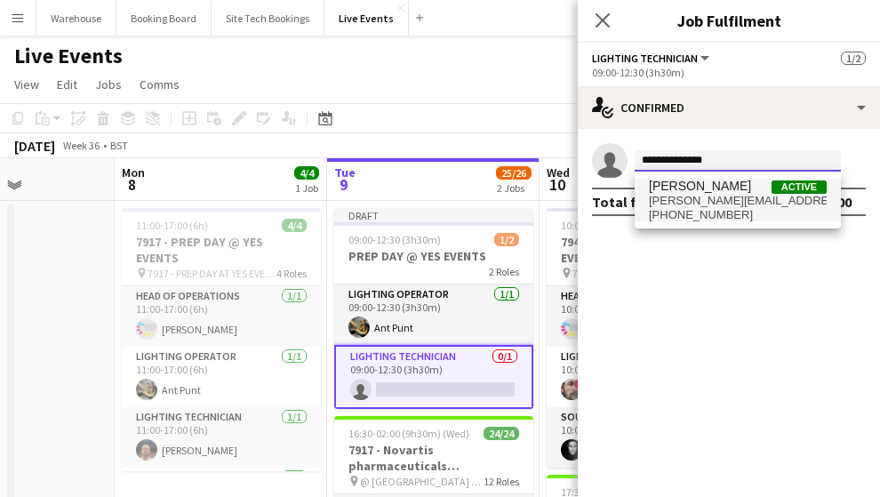
type input "**********"
click at [694, 208] on span "[PHONE_NUMBER]" at bounding box center [738, 215] width 178 height 14
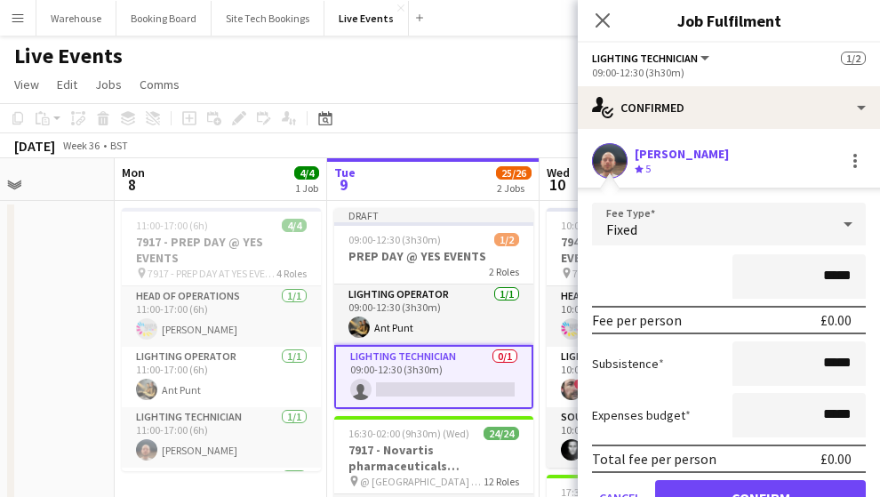
scroll to position [85, 0]
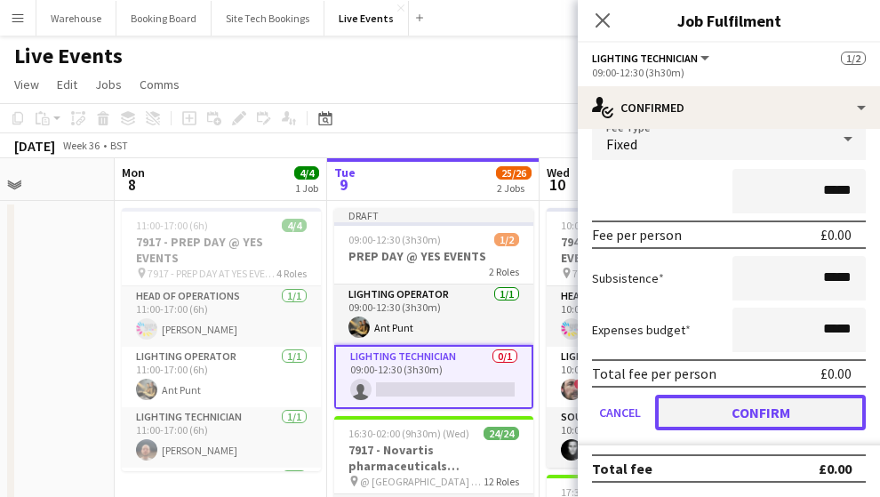
click at [741, 404] on button "Confirm" at bounding box center [760, 413] width 211 height 36
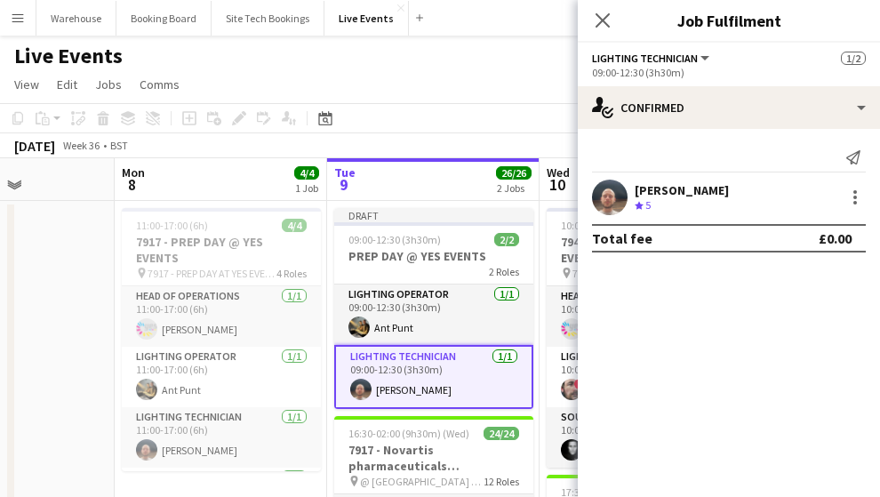
scroll to position [0, 0]
click at [598, 17] on icon at bounding box center [602, 20] width 17 height 17
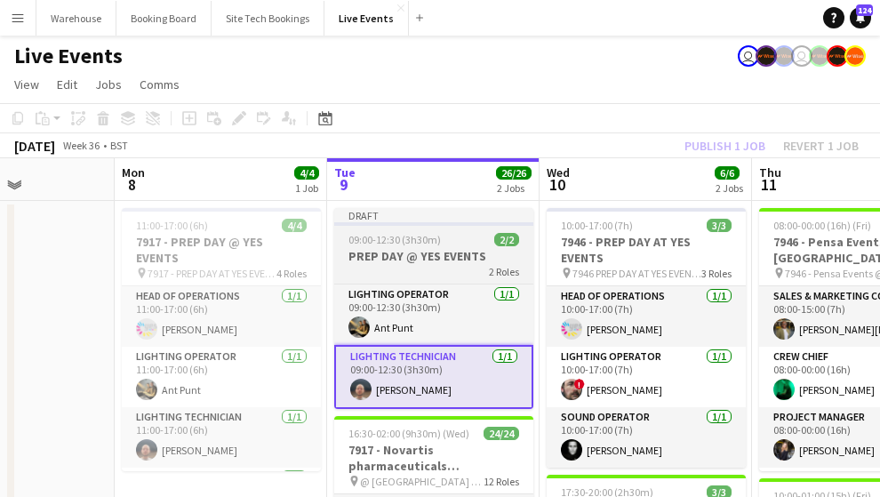
click at [408, 252] on h3 "PREP DAY @ YES EVENTS" at bounding box center [433, 256] width 199 height 16
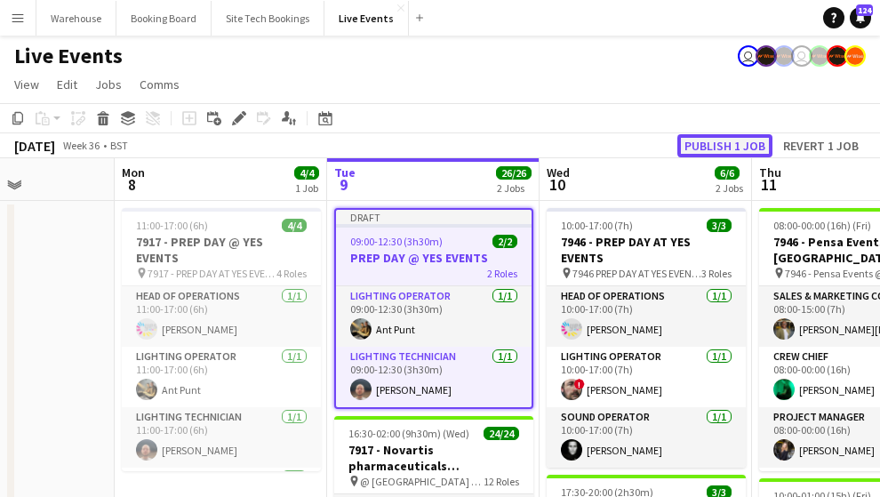
click at [735, 137] on button "Publish 1 job" at bounding box center [724, 145] width 95 height 23
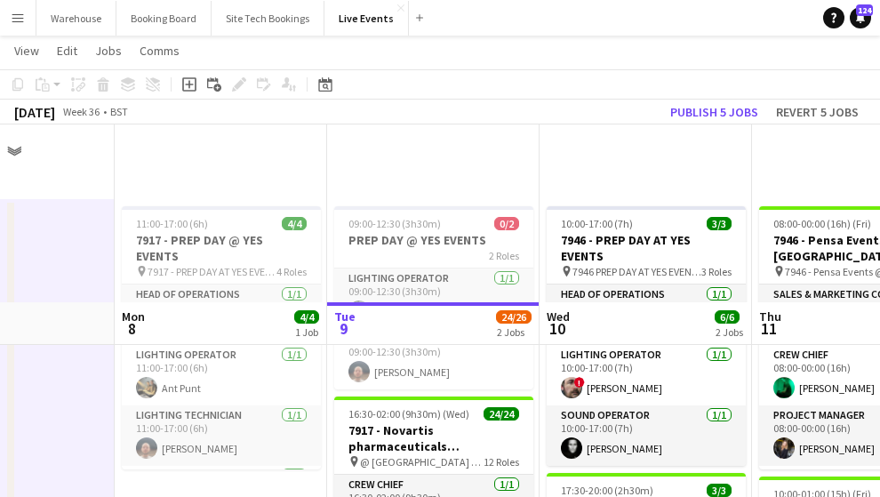
scroll to position [356, 0]
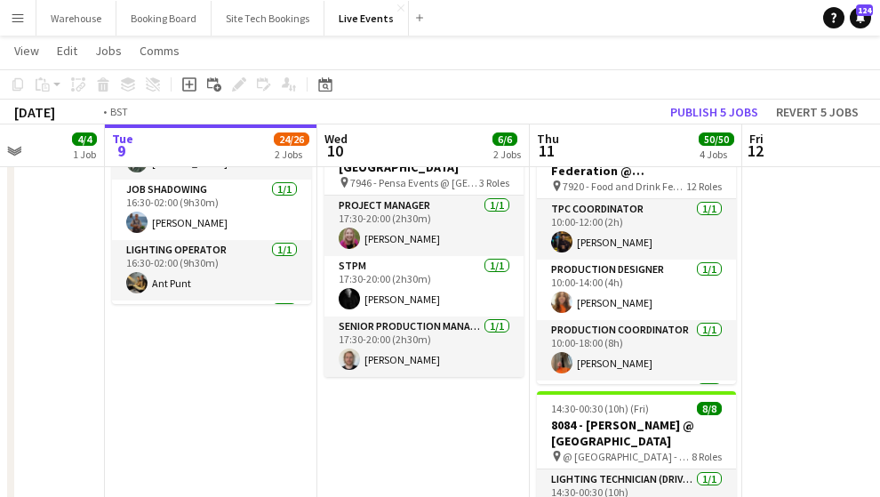
drag, startPoint x: 485, startPoint y: 427, endPoint x: 110, endPoint y: 376, distance: 378.5
click at [109, 376] on app-calendar-viewport "Fri 5 27/27 3 Jobs Sat 6 43/44 3 Jobs Sun 7 Mon 8 4/4 1 Job Tue 9 24/26 2 Jobs …" at bounding box center [440, 472] width 880 height 1516
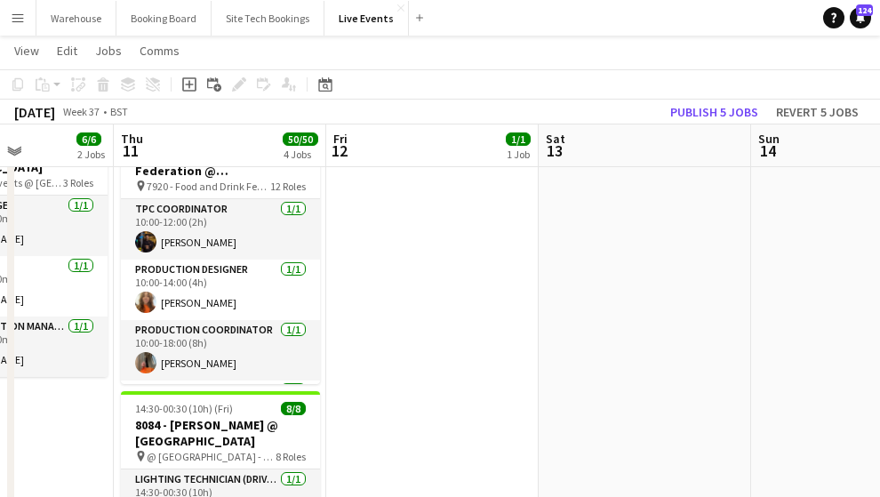
drag, startPoint x: 490, startPoint y: 358, endPoint x: 190, endPoint y: 327, distance: 301.1
click at [227, 340] on app-calendar-viewport "Sun 7 Mon 8 4/4 1 Job Tue 9 24/26 2 Jobs Wed 10 6/6 2 Jobs Thu 11 50/50 4 Jobs …" at bounding box center [440, 472] width 880 height 1516
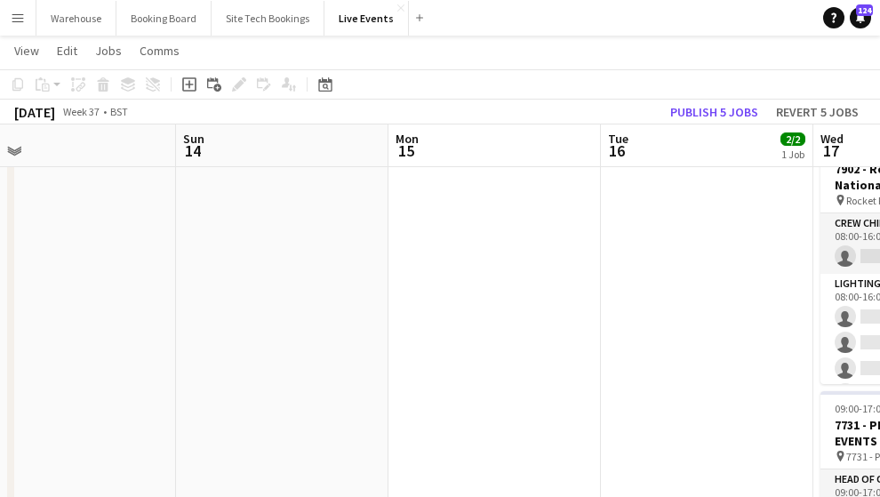
drag, startPoint x: 152, startPoint y: 312, endPoint x: 132, endPoint y: 309, distance: 20.6
click at [132, 309] on app-calendar-viewport "Tue 9 24/26 2 Jobs Wed 10 6/6 2 Jobs Thu 11 50/50 4 Jobs Fri 12 1/1 1 Job Sat 1…" at bounding box center [440, 472] width 880 height 1516
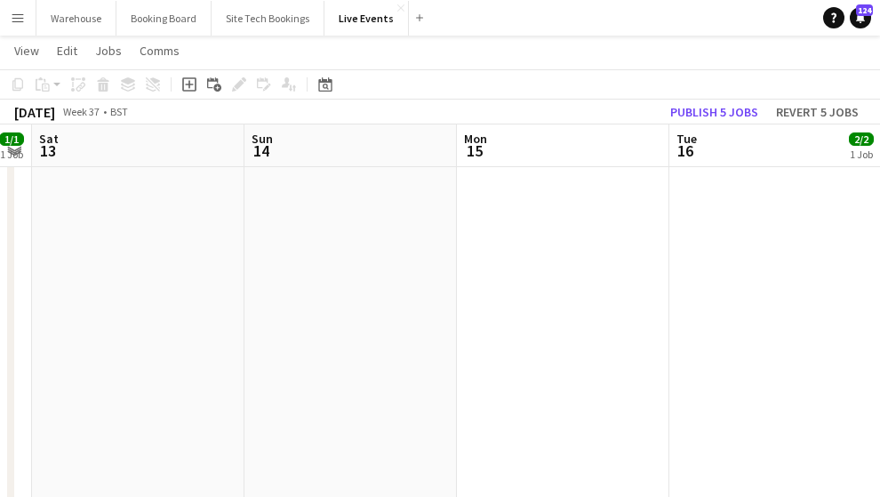
drag, startPoint x: 162, startPoint y: 306, endPoint x: 126, endPoint y: 306, distance: 35.6
click at [122, 305] on app-calendar-viewport "Tue 9 24/26 2 Jobs Wed 10 6/6 2 Jobs Thu 11 50/50 4 Jobs Fri 12 1/1 1 Job Sat 1…" at bounding box center [440, 472] width 880 height 1516
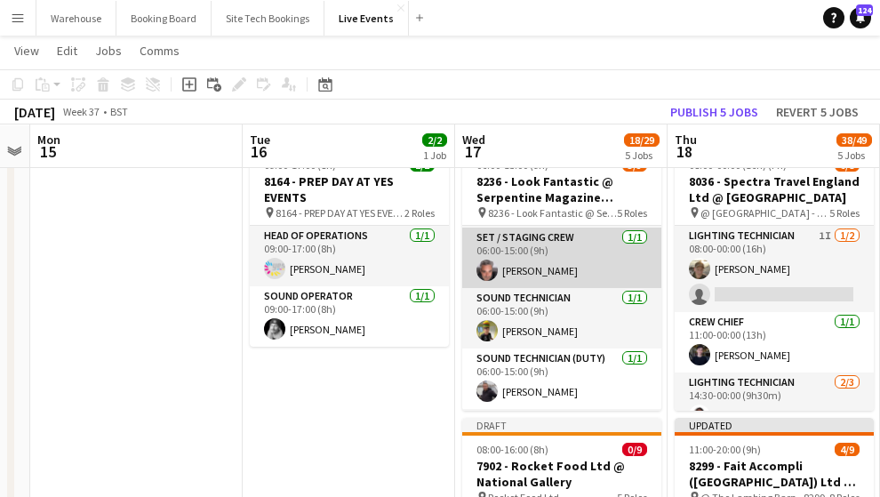
scroll to position [117, 0]
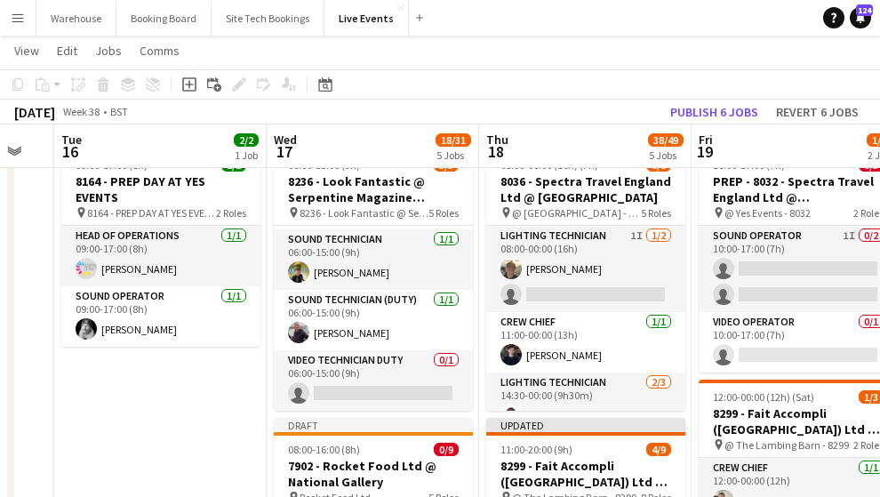
drag, startPoint x: 357, startPoint y: 432, endPoint x: 168, endPoint y: 394, distance: 193.1
drag, startPoint x: 396, startPoint y: 405, endPoint x: 498, endPoint y: 404, distance: 101.3
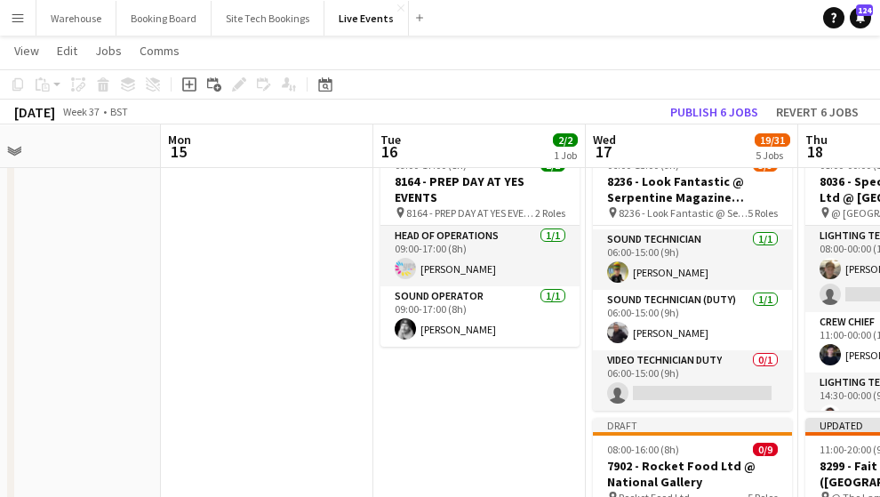
drag, startPoint x: 294, startPoint y: 396, endPoint x: 523, endPoint y: 391, distance: 228.5
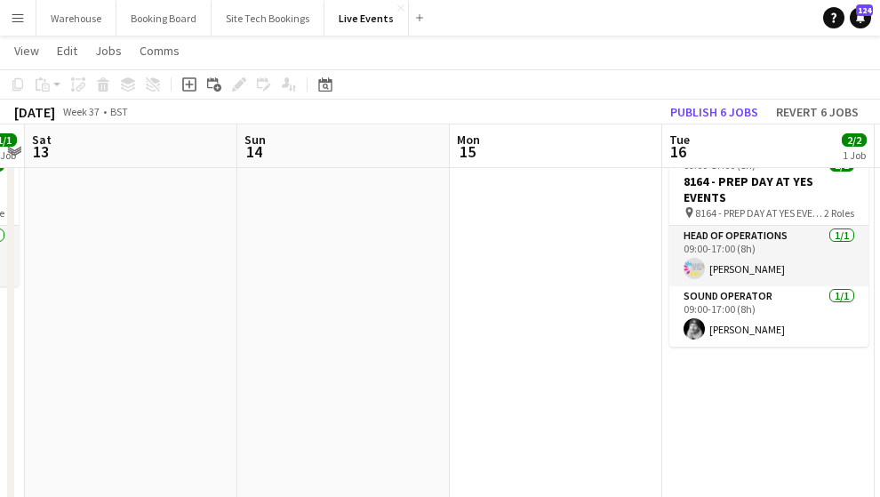
drag, startPoint x: 309, startPoint y: 396, endPoint x: 586, endPoint y: 392, distance: 276.4
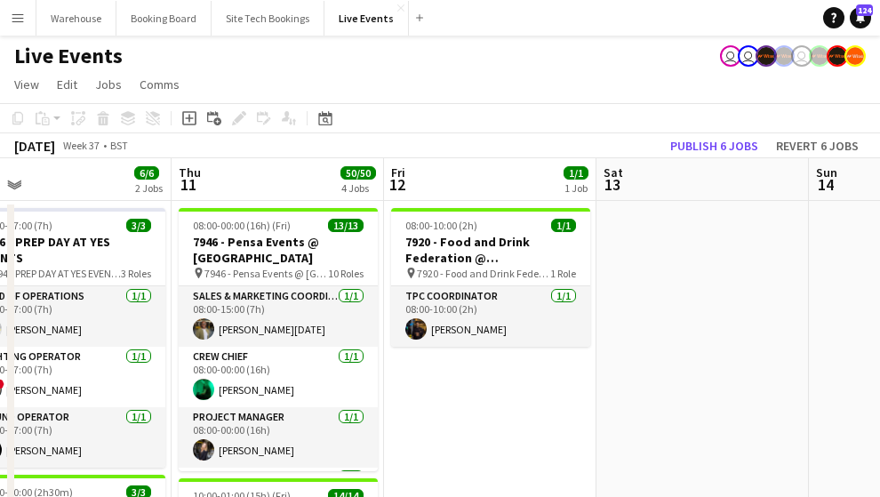
scroll to position [0, 459]
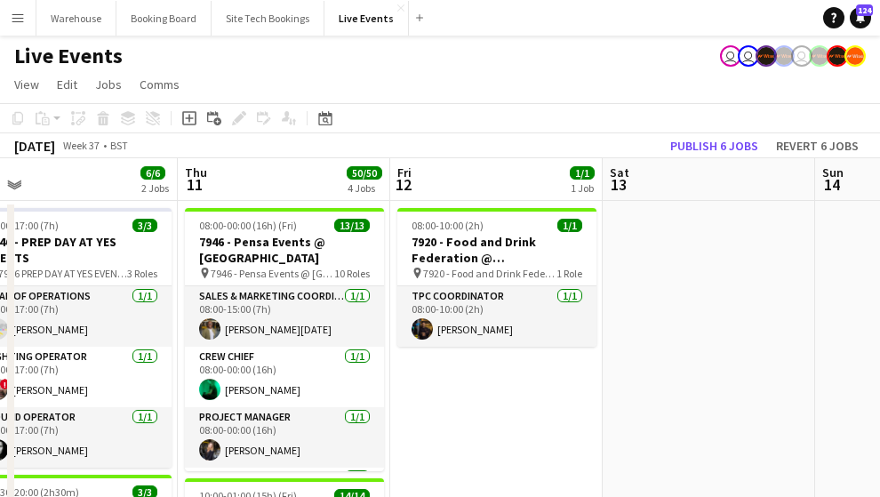
drag, startPoint x: 230, startPoint y: 399, endPoint x: 523, endPoint y: 402, distance: 293.3
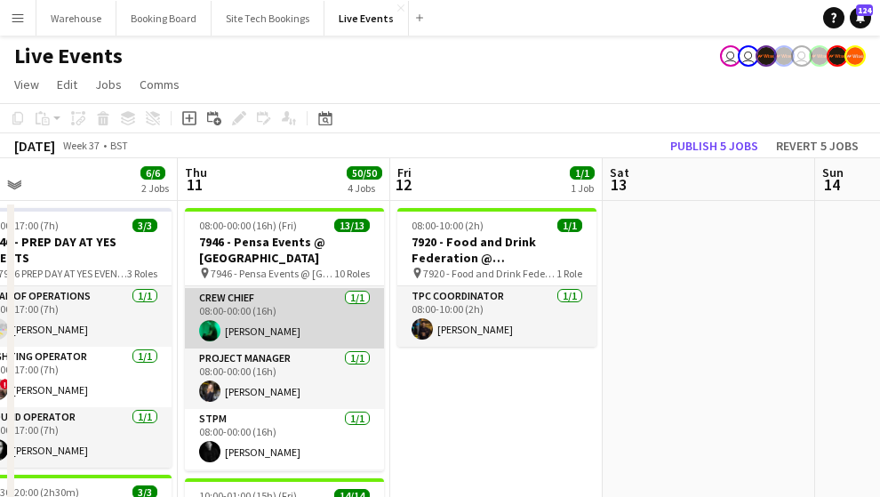
scroll to position [0, 0]
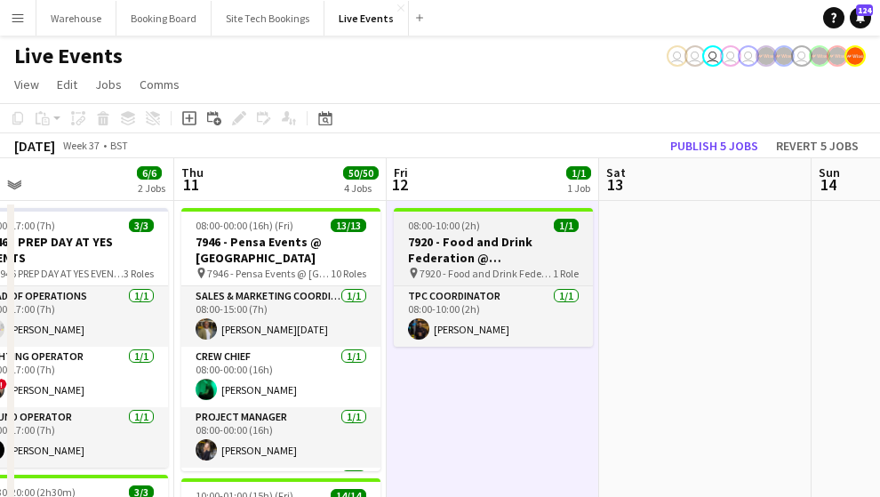
click at [488, 258] on h3 "7920 - Food and Drink Federation @ [GEOGRAPHIC_DATA]" at bounding box center [493, 250] width 199 height 32
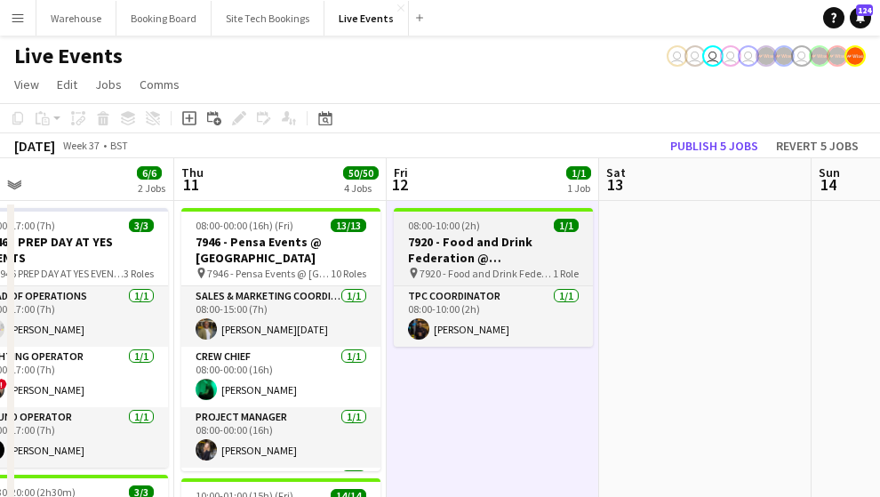
click at [456, 252] on h3 "7920 - Food and Drink Federation @ [GEOGRAPHIC_DATA]" at bounding box center [493, 250] width 199 height 32
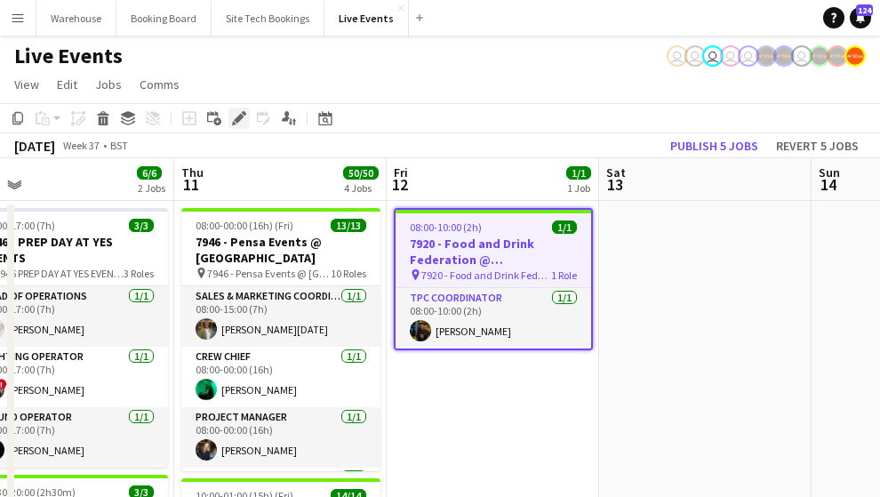
click at [234, 117] on icon "Edit" at bounding box center [239, 118] width 14 height 14
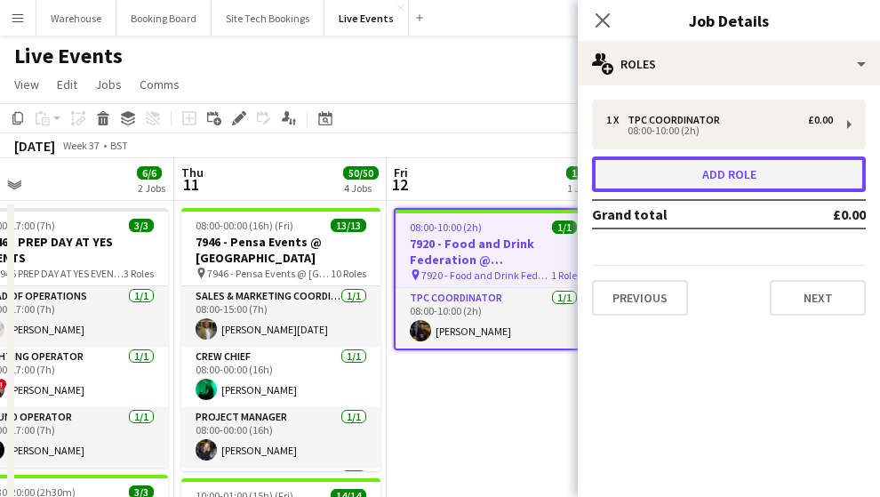
click at [671, 190] on button "Add role" at bounding box center [729, 174] width 274 height 36
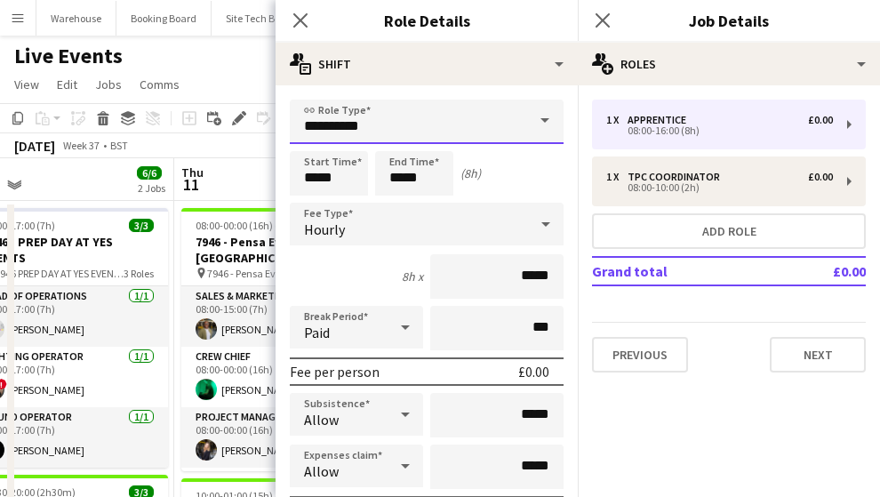
click at [372, 133] on input "**********" at bounding box center [427, 122] width 274 height 44
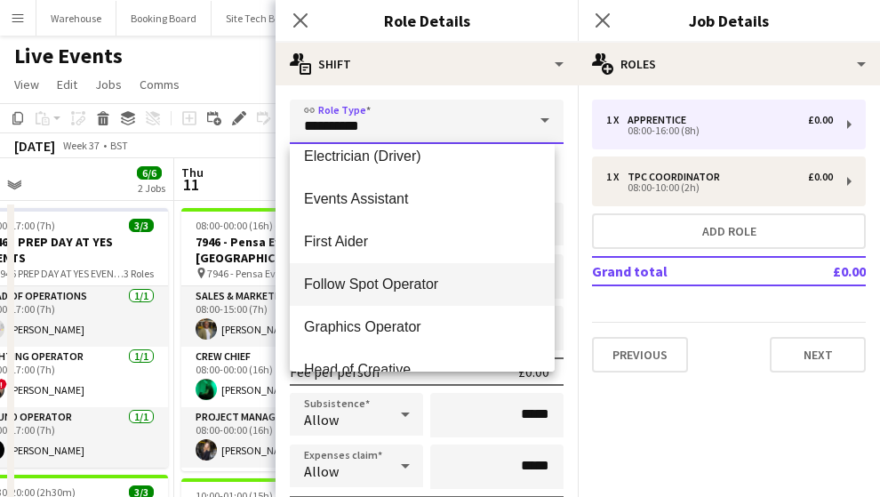
scroll to position [947, 0]
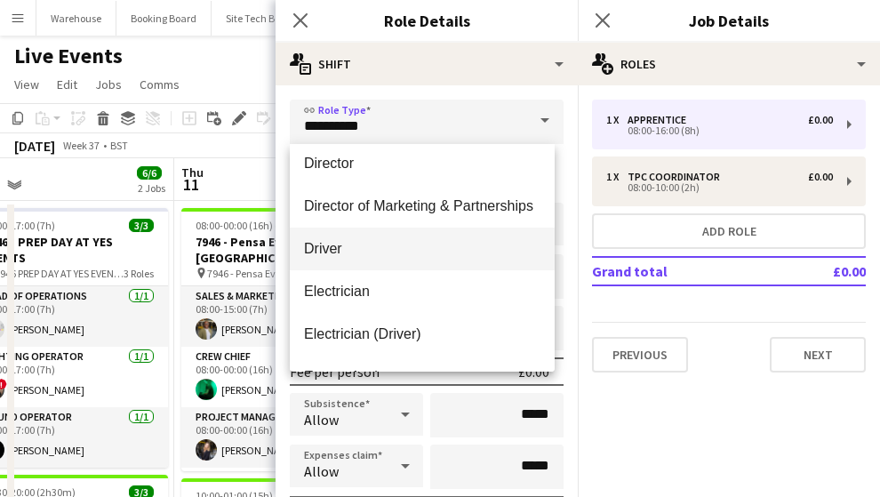
click at [315, 241] on span "Driver" at bounding box center [422, 248] width 236 height 17
type input "******"
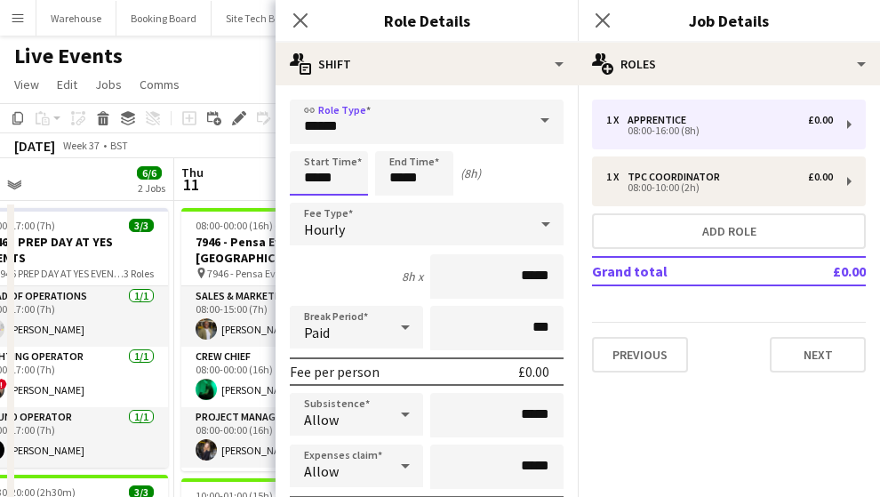
click at [364, 175] on input "*****" at bounding box center [329, 173] width 78 height 44
click at [431, 181] on input "*****" at bounding box center [414, 173] width 78 height 44
click at [308, 176] on input "*****" at bounding box center [329, 173] width 78 height 44
click at [313, 206] on div at bounding box center [311, 205] width 36 height 18
type input "*****"
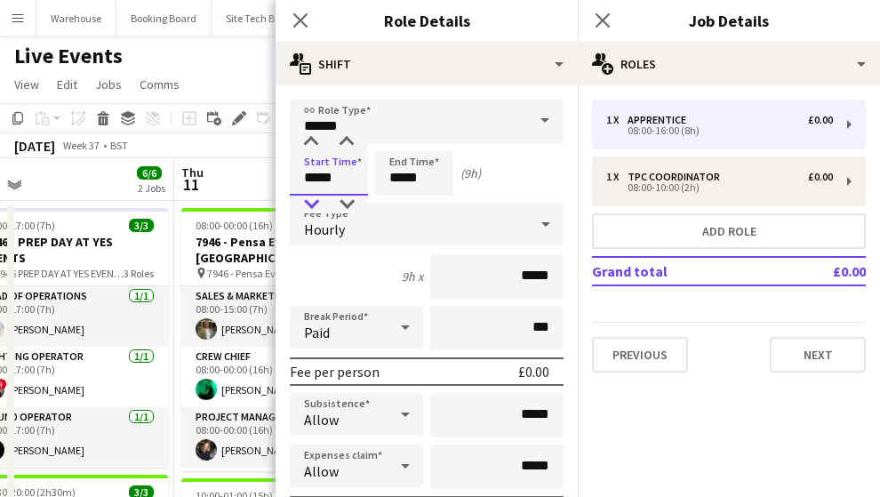
click at [313, 205] on div at bounding box center [311, 205] width 36 height 18
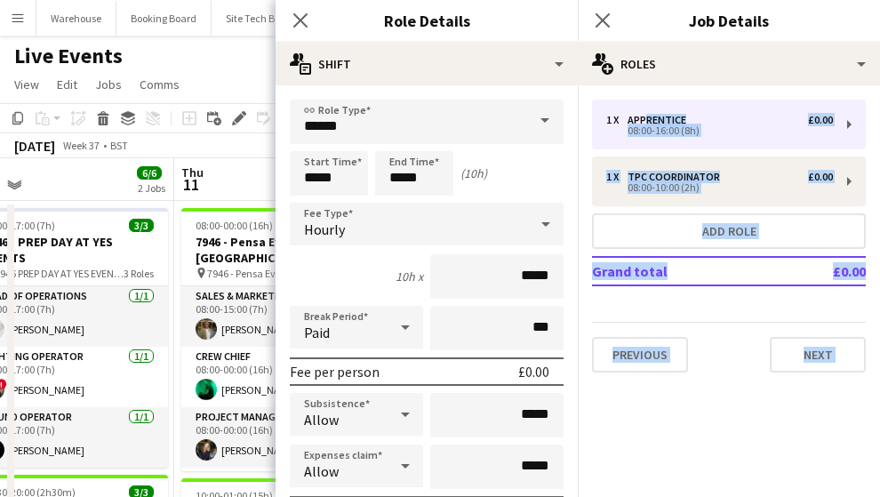
drag, startPoint x: 364, startPoint y: 17, endPoint x: 641, endPoint y: 91, distance: 286.1
click at [424, 180] on input "*****" at bounding box center [414, 173] width 78 height 44
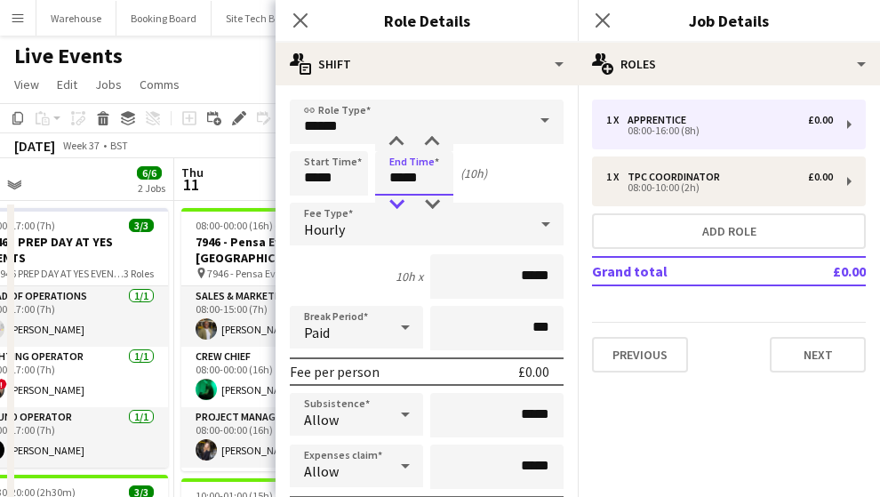
click at [394, 206] on div at bounding box center [397, 205] width 36 height 18
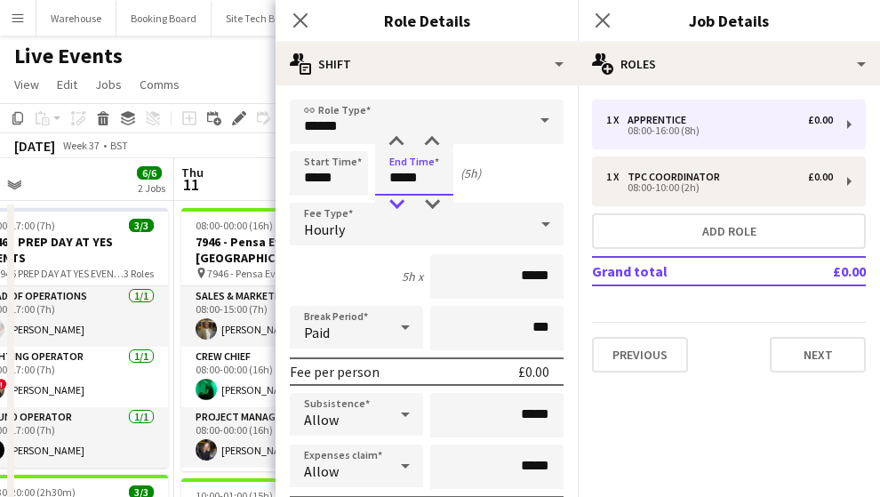
click at [394, 206] on div at bounding box center [397, 205] width 36 height 18
type input "*****"
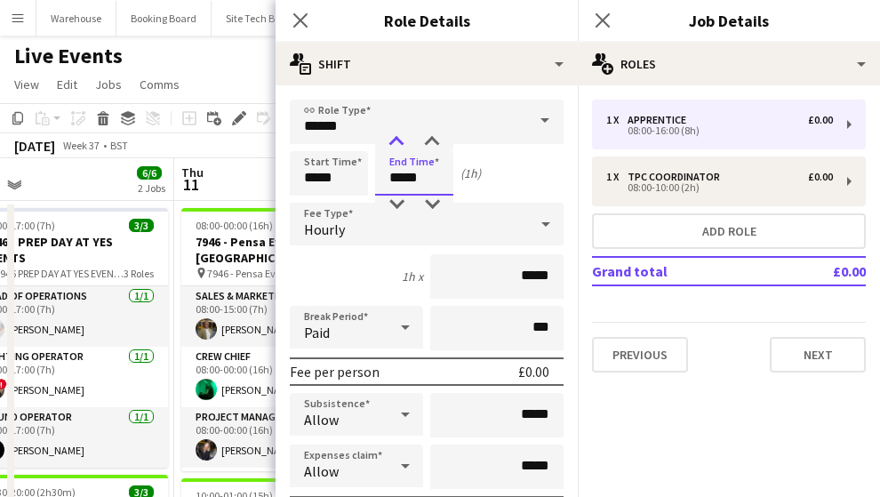
click at [395, 147] on div at bounding box center [397, 142] width 36 height 18
click at [303, 16] on icon at bounding box center [300, 20] width 17 height 17
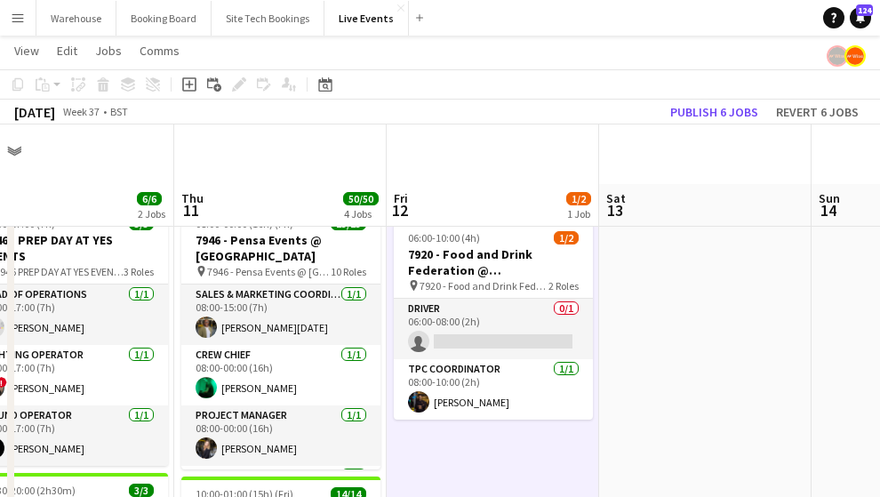
scroll to position [59, 0]
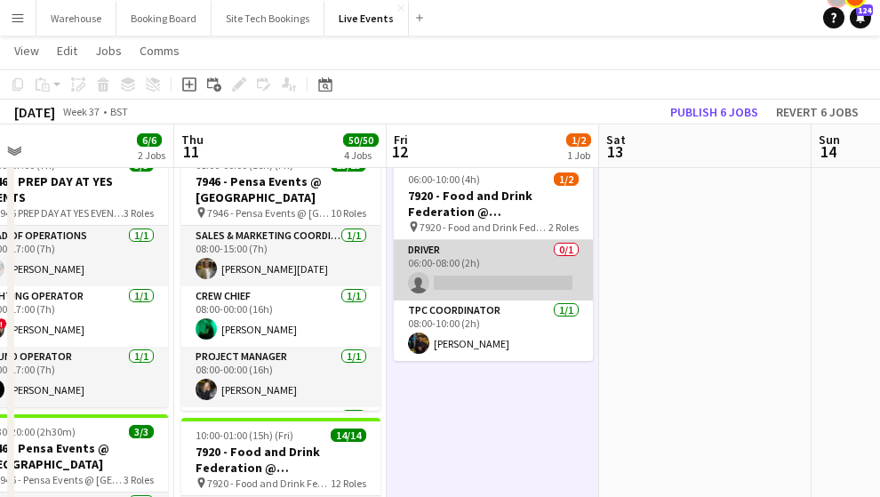
click at [427, 258] on app-card-role "Driver 0/1 06:00-08:00 (2h) single-neutral-actions" at bounding box center [493, 270] width 199 height 60
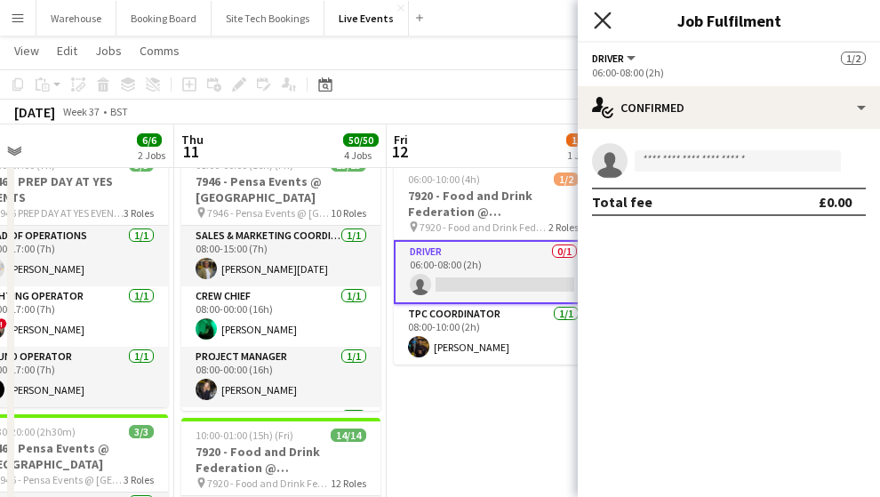
click at [602, 18] on icon "Close pop-in" at bounding box center [602, 20] width 17 height 17
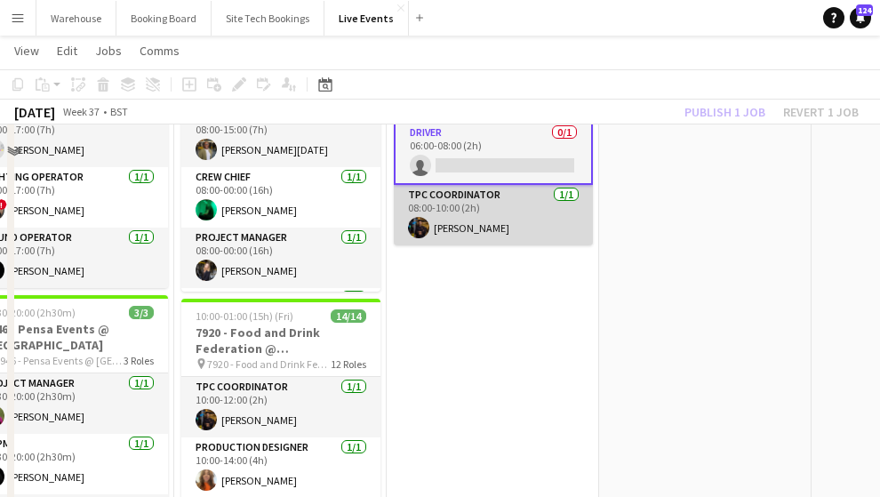
scroll to position [236, 0]
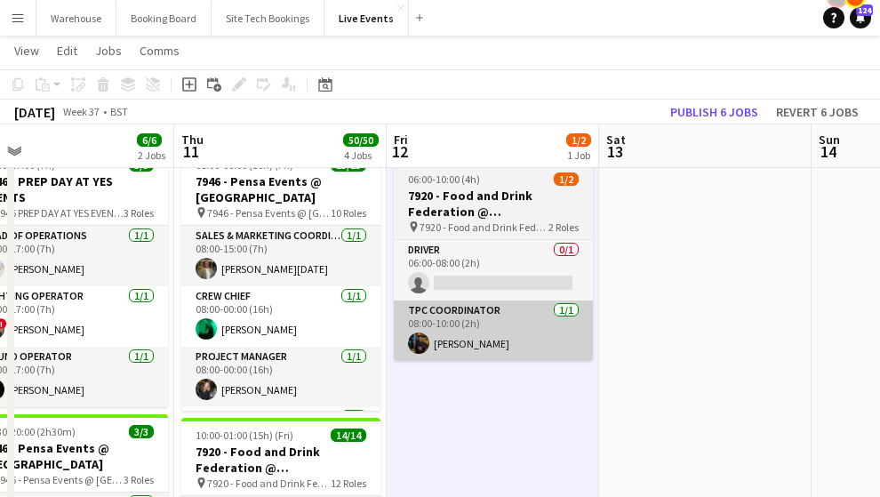
scroll to position [0, 0]
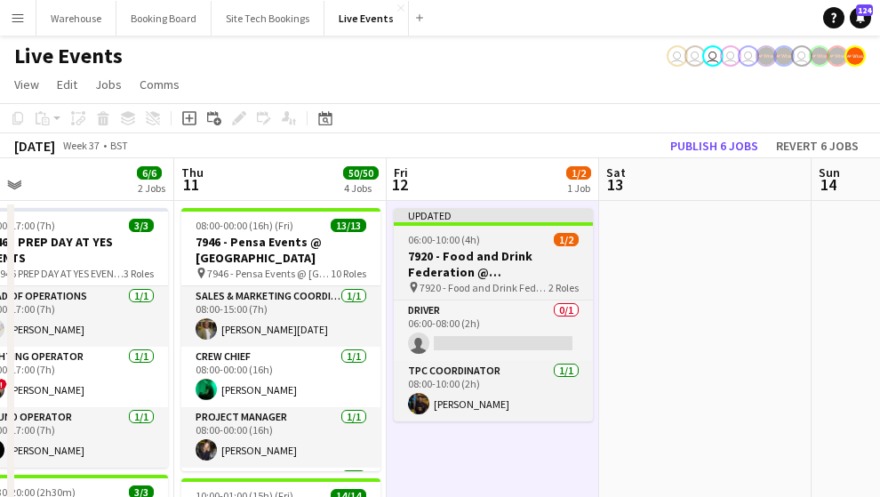
click at [470, 257] on h3 "7920 - Food and Drink Federation @ [GEOGRAPHIC_DATA]" at bounding box center [493, 264] width 199 height 32
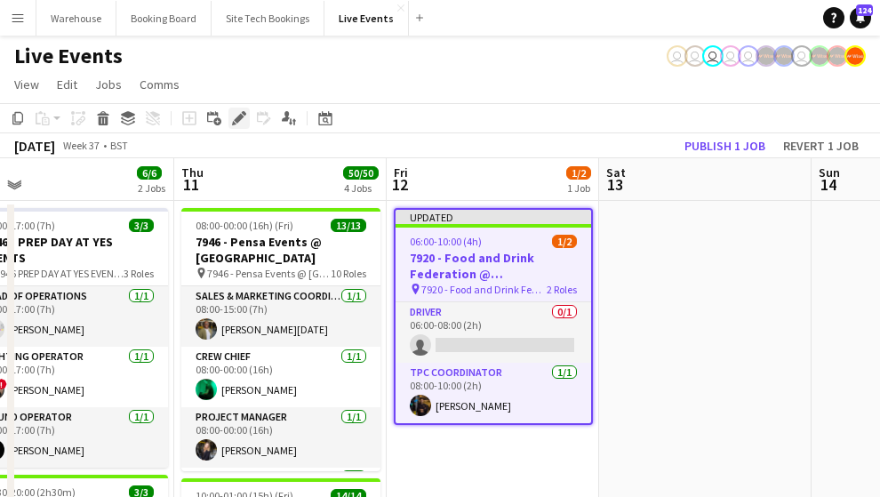
click at [233, 114] on icon "Edit" at bounding box center [239, 118] width 14 height 14
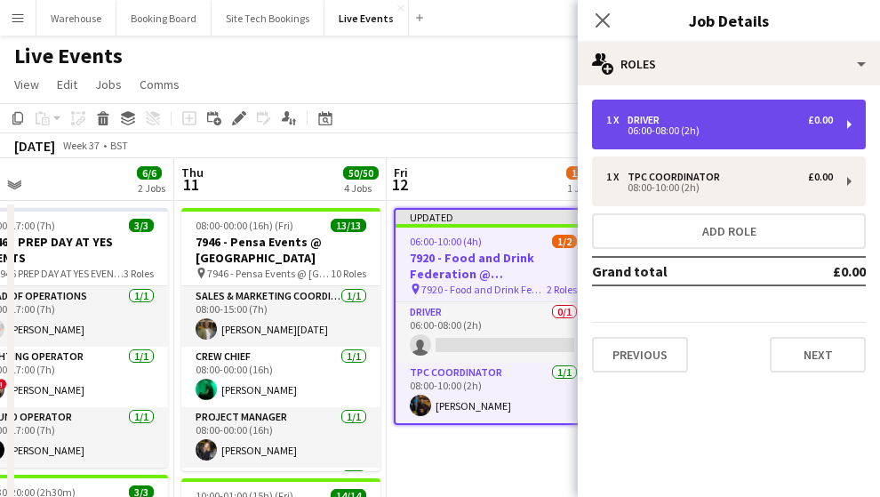
click at [651, 123] on div "Driver" at bounding box center [646, 120] width 39 height 12
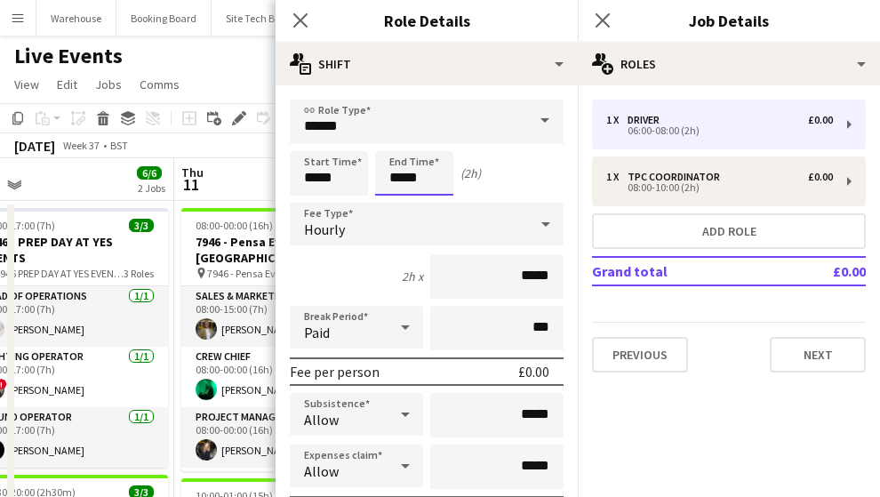
click at [412, 171] on input "*****" at bounding box center [414, 173] width 78 height 44
click at [397, 138] on div at bounding box center [397, 142] width 36 height 18
type input "*****"
click at [396, 140] on div at bounding box center [397, 142] width 36 height 18
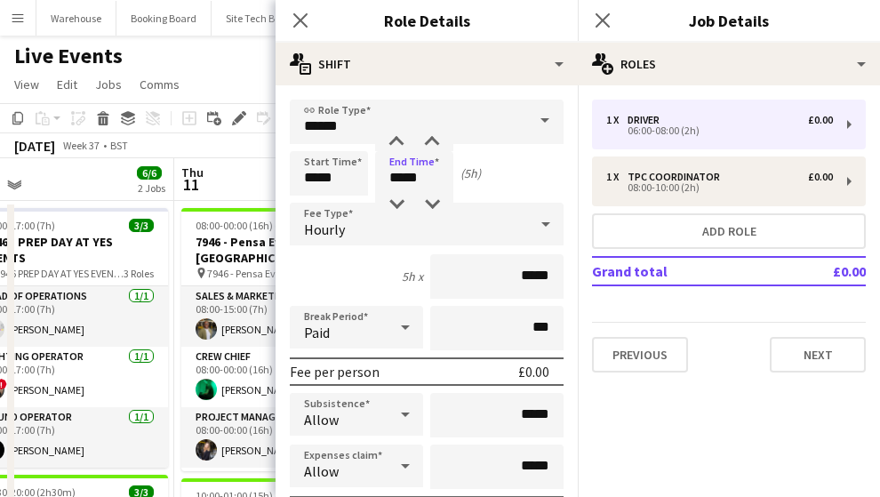
click at [329, 236] on span "Hourly" at bounding box center [324, 229] width 41 height 18
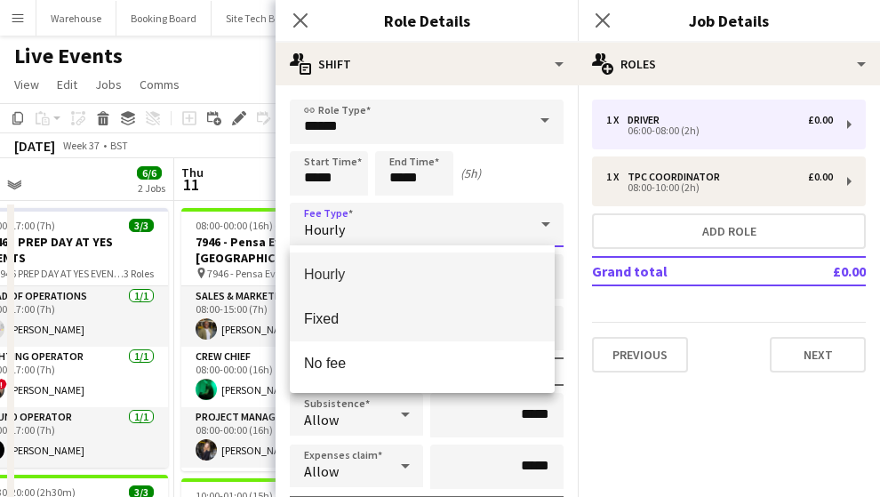
click at [324, 311] on span "Fixed" at bounding box center [422, 318] width 236 height 17
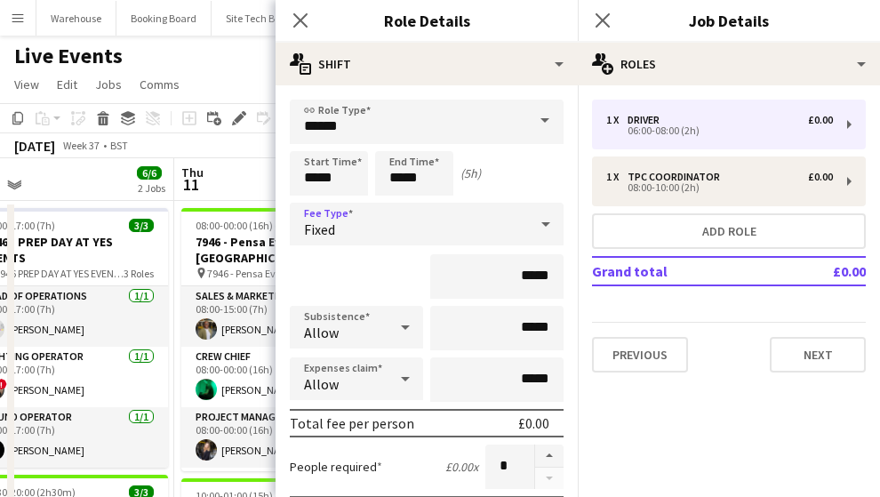
scroll to position [296, 0]
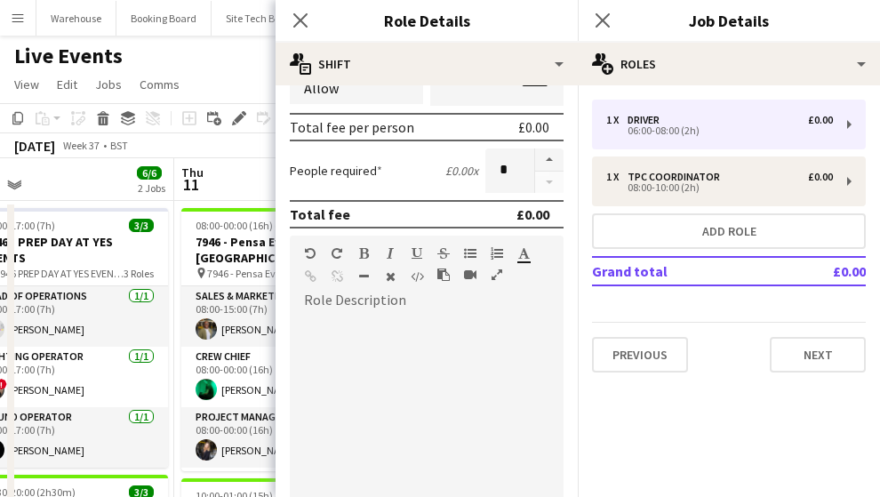
click at [369, 346] on div at bounding box center [427, 421] width 274 height 213
click at [397, 318] on div "**********" at bounding box center [422, 421] width 265 height 213
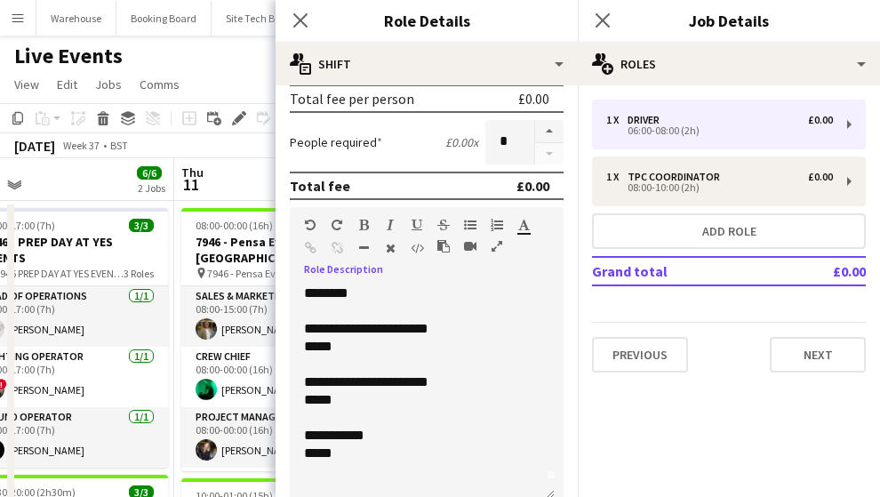
scroll to position [0, 0]
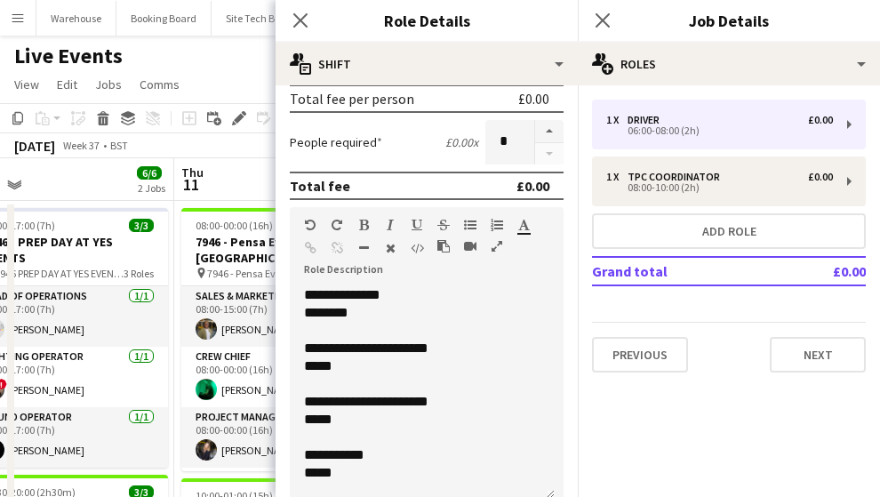
click at [428, 467] on div "*****" at bounding box center [418, 473] width 228 height 18
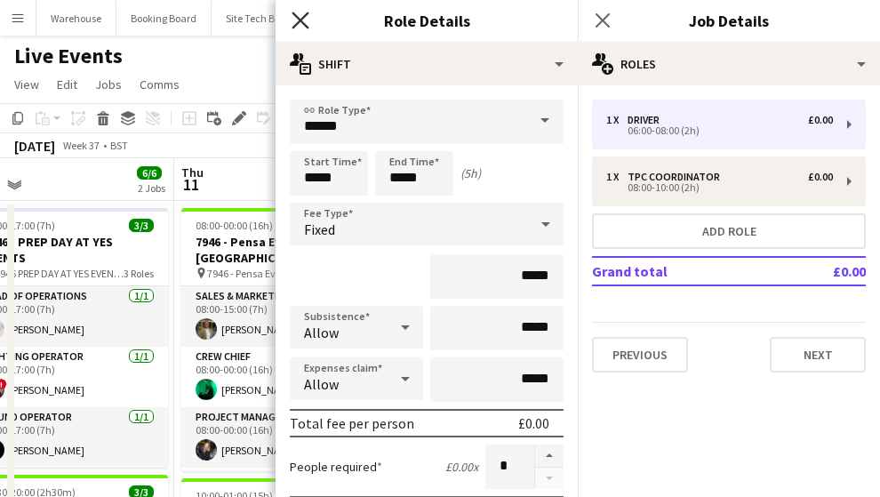
click at [296, 18] on icon at bounding box center [300, 20] width 17 height 17
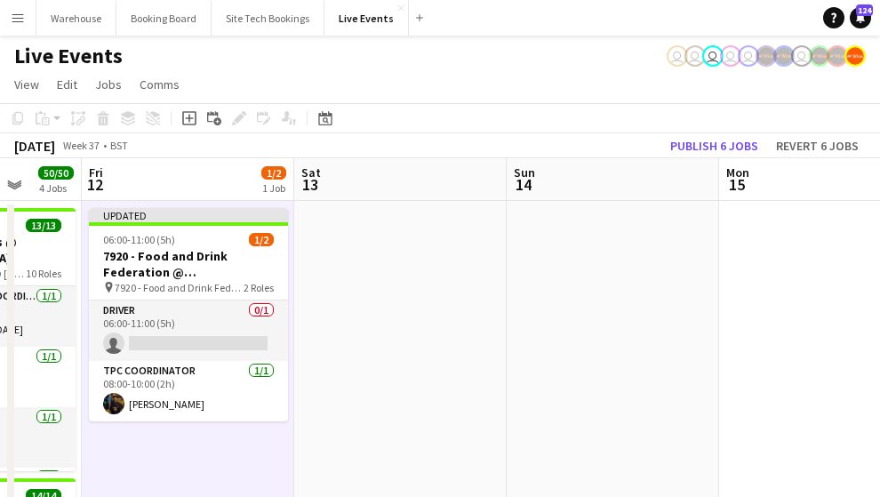
drag, startPoint x: 609, startPoint y: 375, endPoint x: 380, endPoint y: 361, distance: 229.7
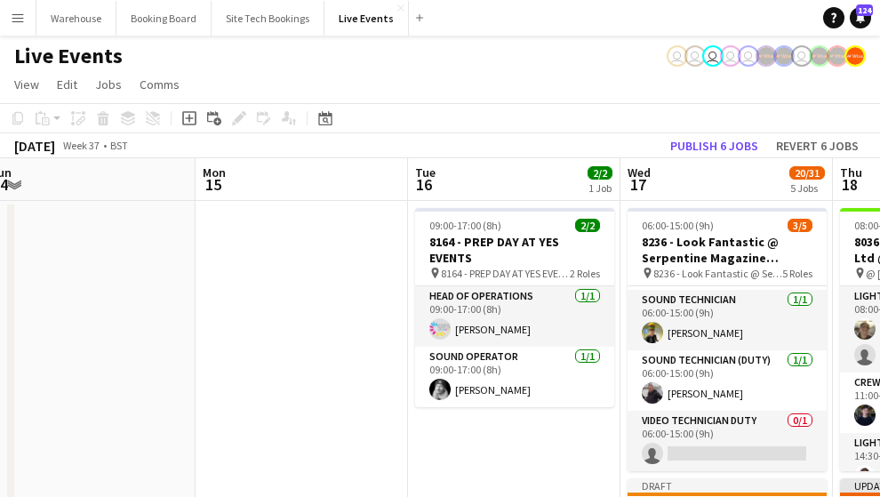
scroll to position [0, 603]
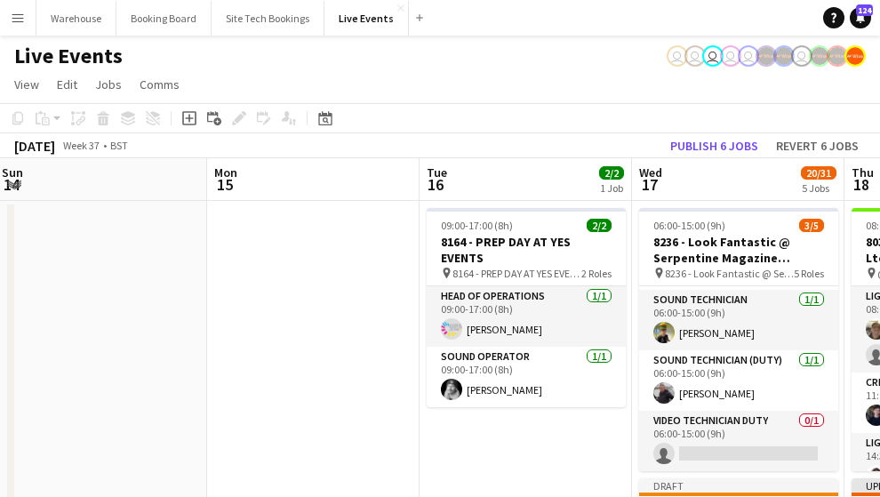
drag, startPoint x: 551, startPoint y: 354, endPoint x: 171, endPoint y: 324, distance: 381.5
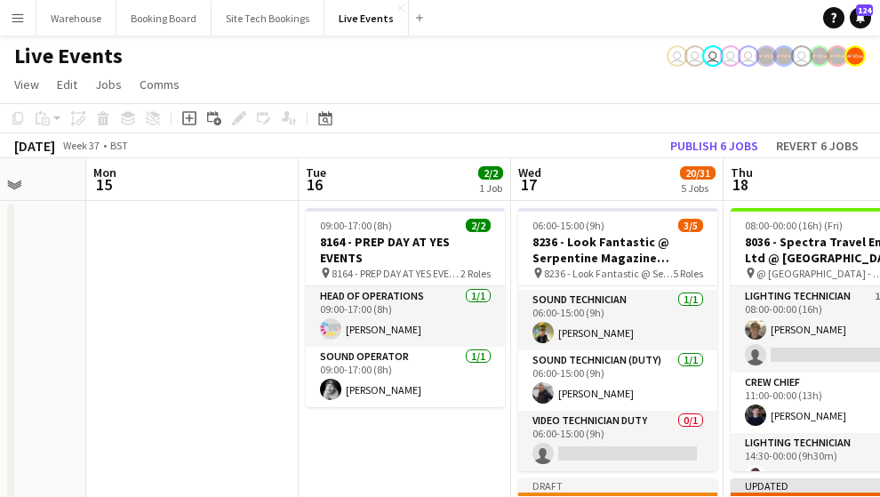
scroll to position [236, 0]
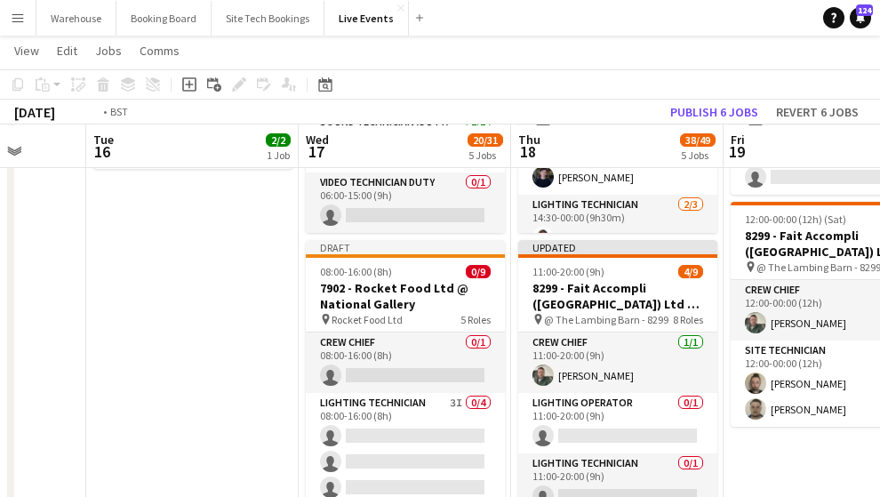
drag, startPoint x: 464, startPoint y: 357, endPoint x: 154, endPoint y: 326, distance: 311.7
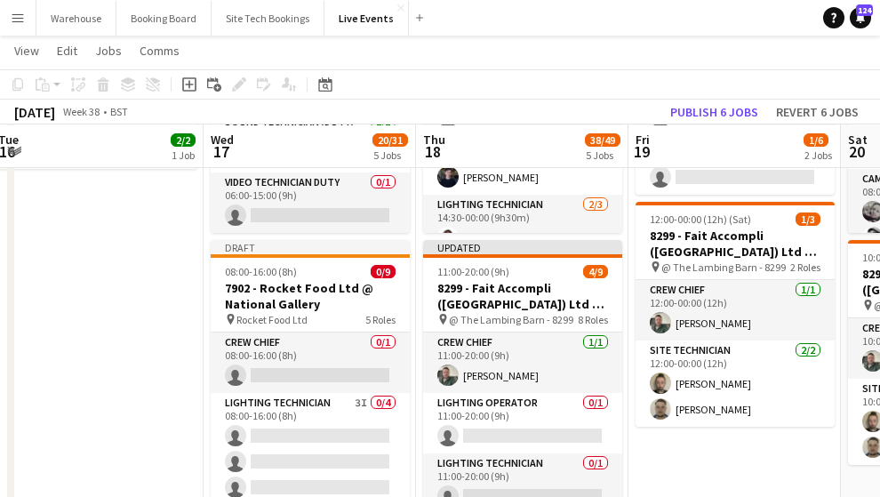
drag, startPoint x: 645, startPoint y: 446, endPoint x: 241, endPoint y: 364, distance: 412.6
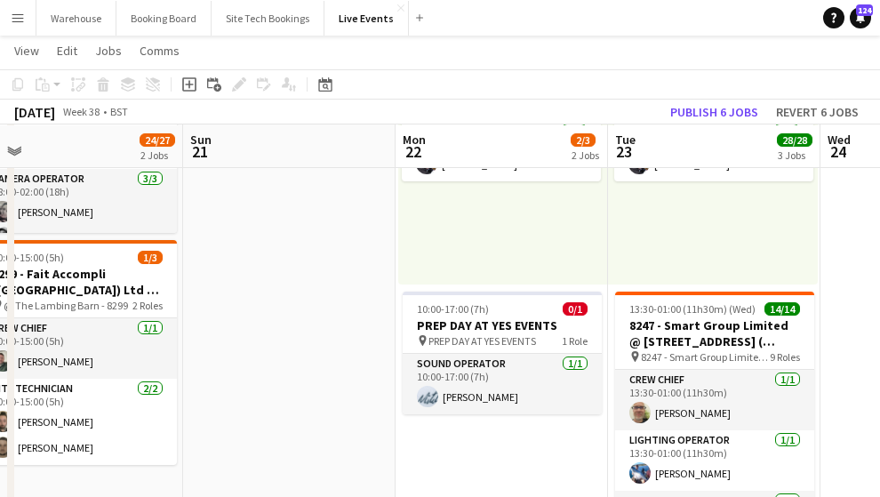
drag, startPoint x: 379, startPoint y: 331, endPoint x: 304, endPoint y: 332, distance: 74.7
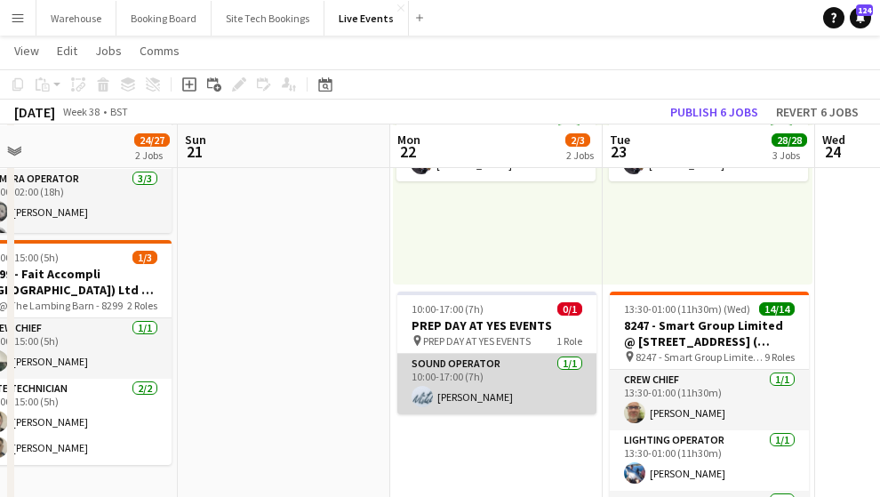
click at [443, 389] on app-card-role "Sound Operator [DATE] 10:00-17:00 (7h) [PERSON_NAME]" at bounding box center [496, 384] width 199 height 60
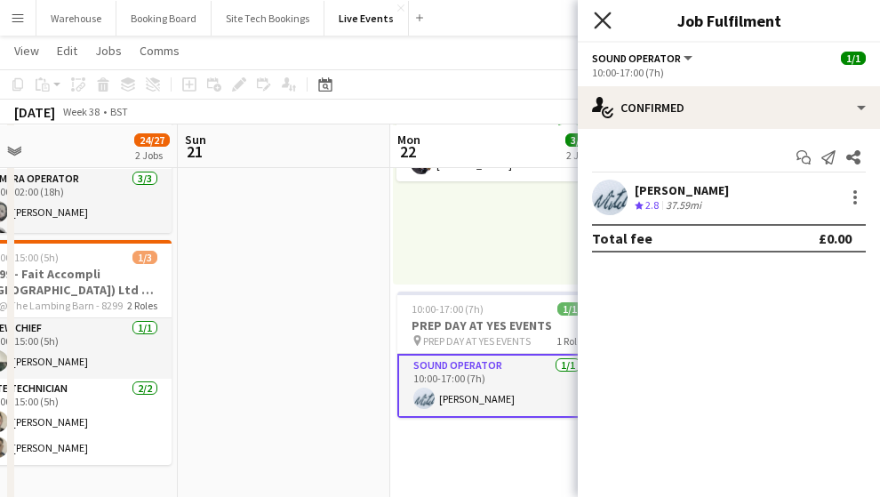
click at [606, 23] on icon at bounding box center [602, 20] width 17 height 17
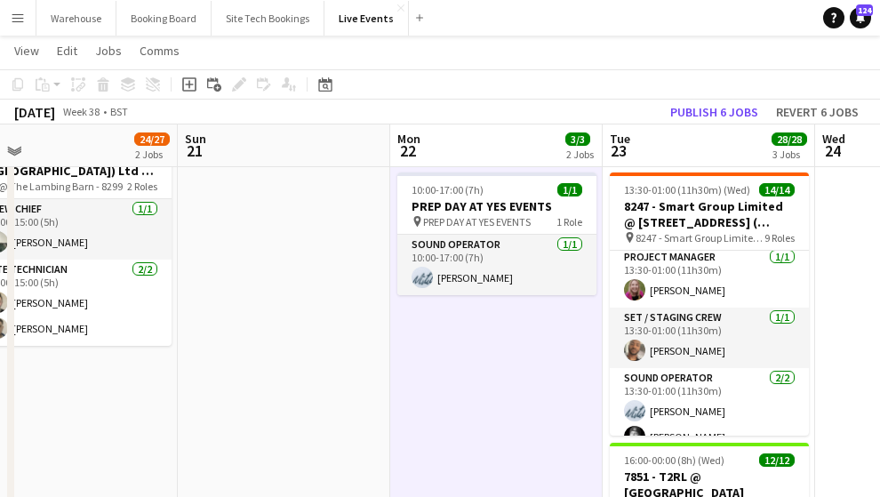
scroll to position [296, 0]
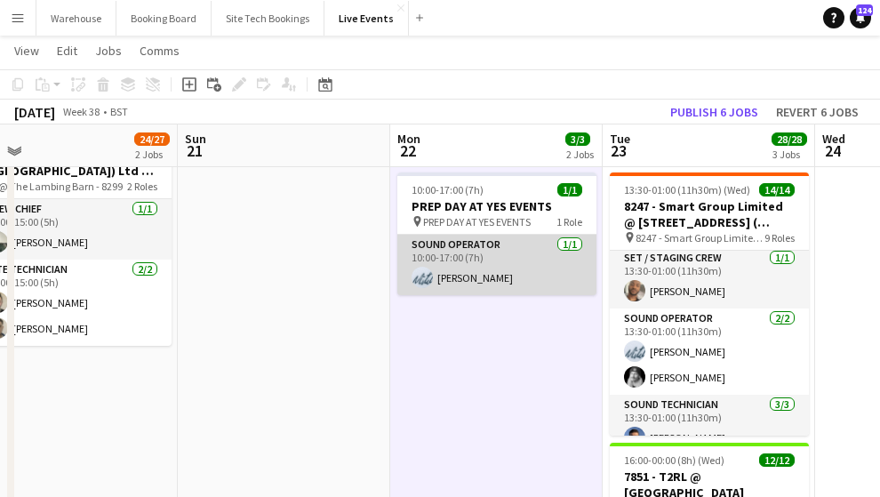
click at [409, 280] on app-card-role "Sound Operator [DATE] 10:00-17:00 (7h) [PERSON_NAME]" at bounding box center [496, 265] width 199 height 60
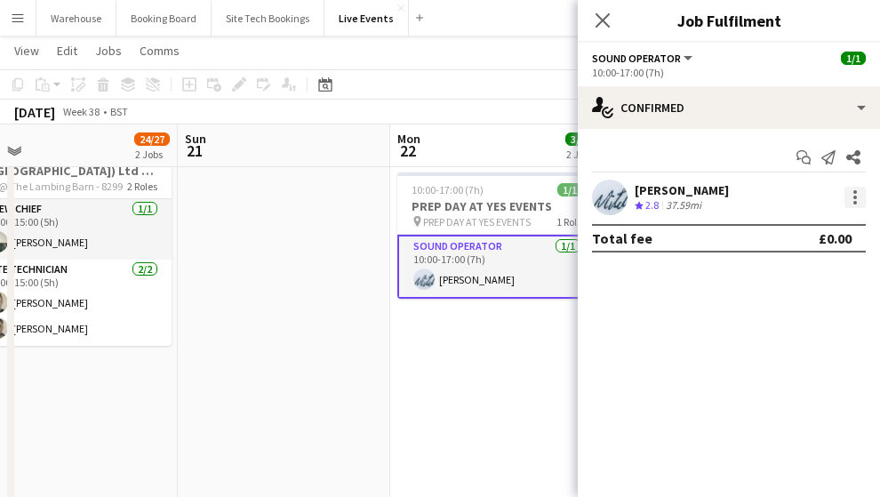
click at [859, 201] on div at bounding box center [854, 197] width 21 height 21
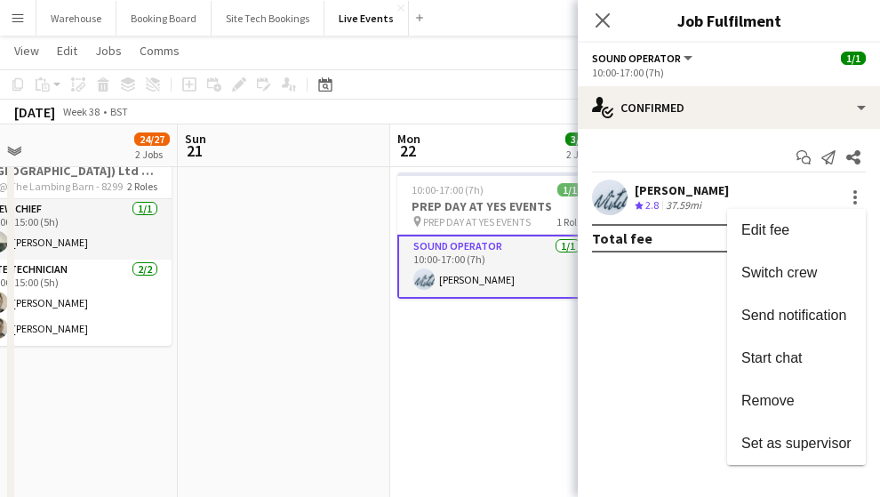
click at [598, 19] on div at bounding box center [440, 248] width 880 height 497
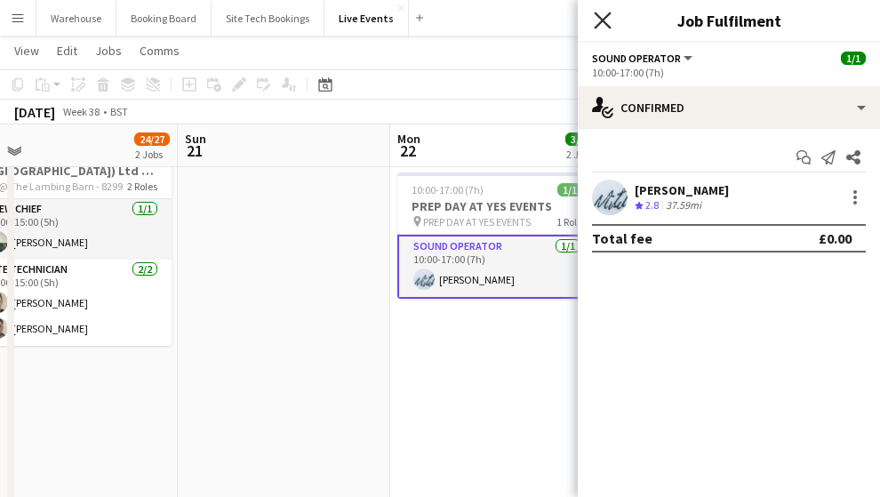
click at [609, 20] on icon "Close pop-in" at bounding box center [602, 20] width 17 height 17
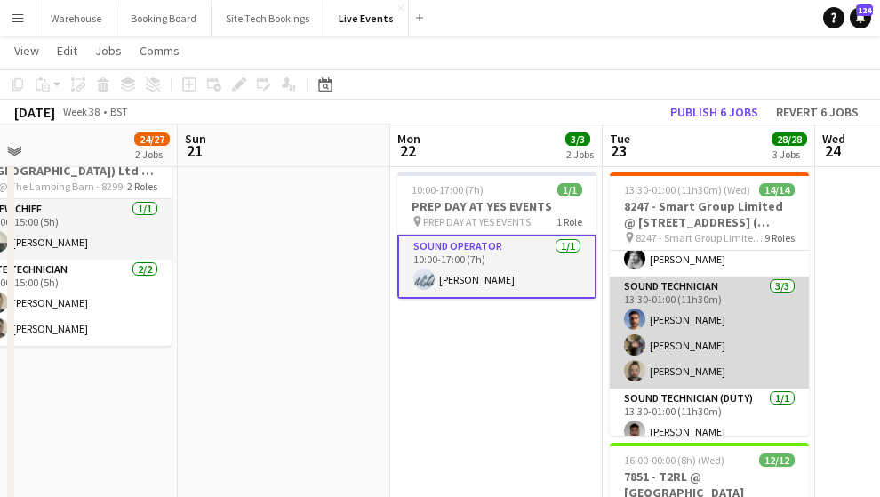
scroll to position [474, 0]
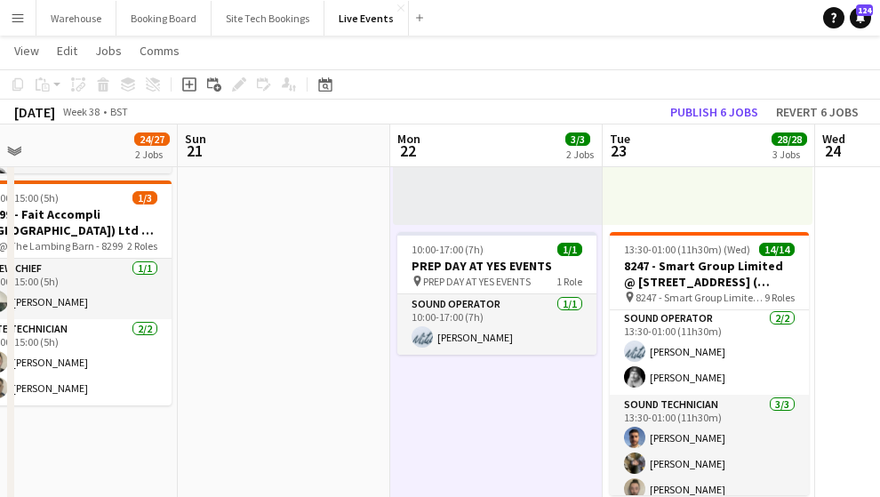
scroll to position [296, 0]
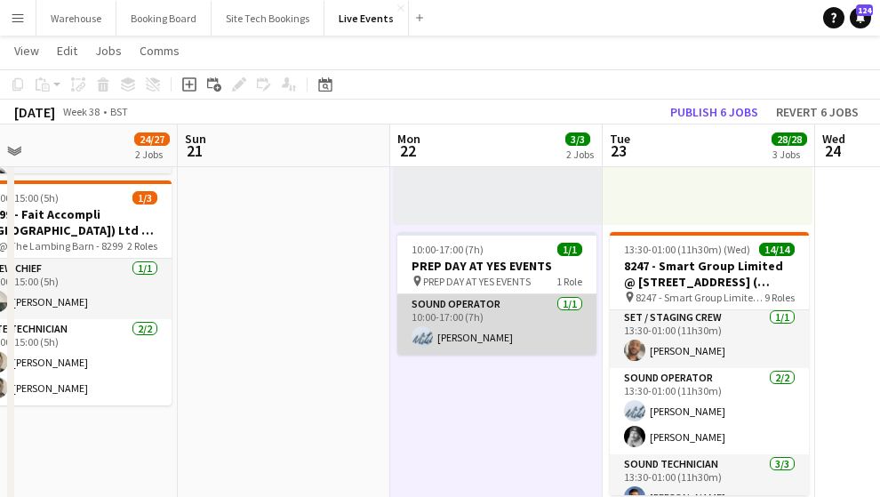
click at [459, 334] on app-card-role "Sound Operator [DATE] 10:00-17:00 (7h) [PERSON_NAME]" at bounding box center [496, 324] width 199 height 60
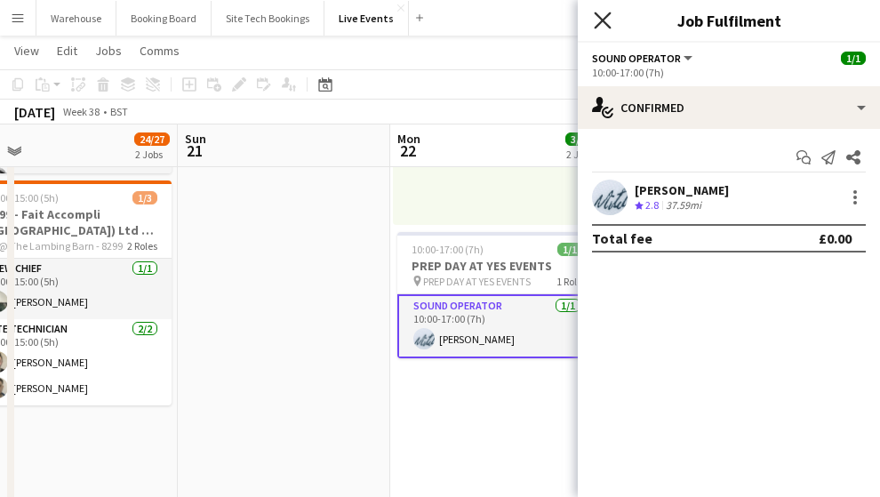
click at [610, 17] on icon "Close pop-in" at bounding box center [602, 20] width 17 height 17
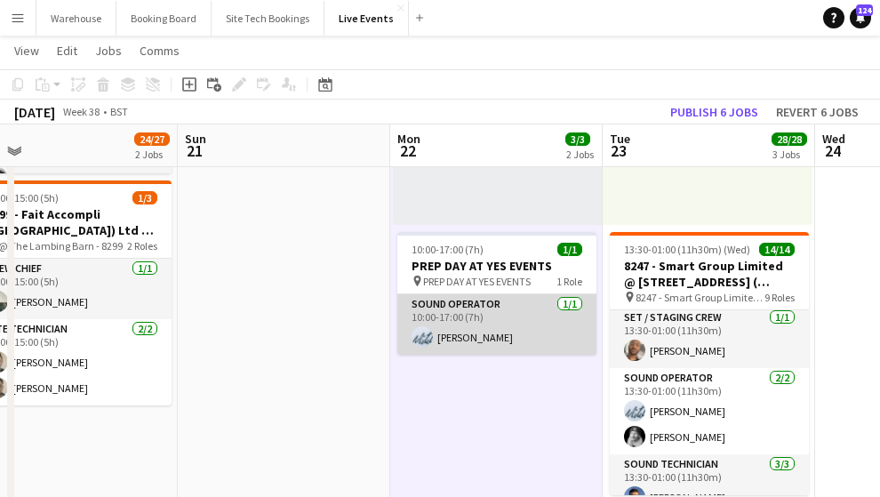
click at [448, 321] on app-card-role "Sound Operator [DATE] 10:00-17:00 (7h) [PERSON_NAME]" at bounding box center [496, 324] width 199 height 60
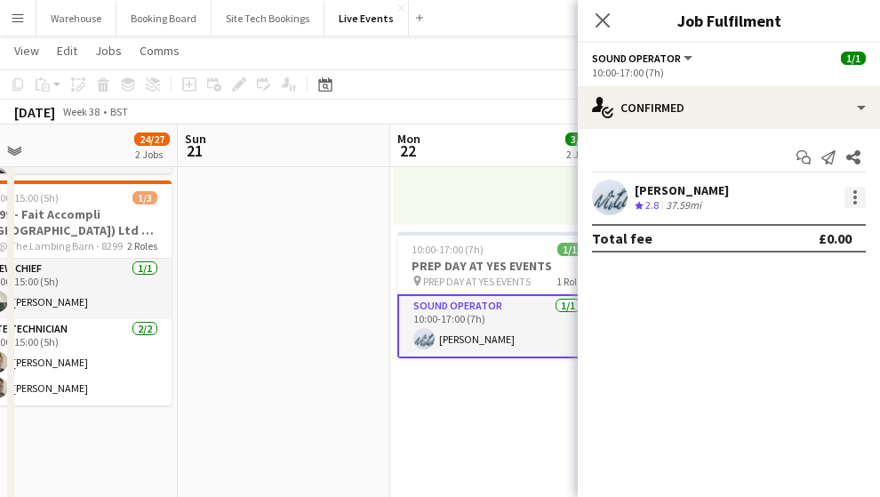
click at [857, 198] on div at bounding box center [854, 197] width 21 height 21
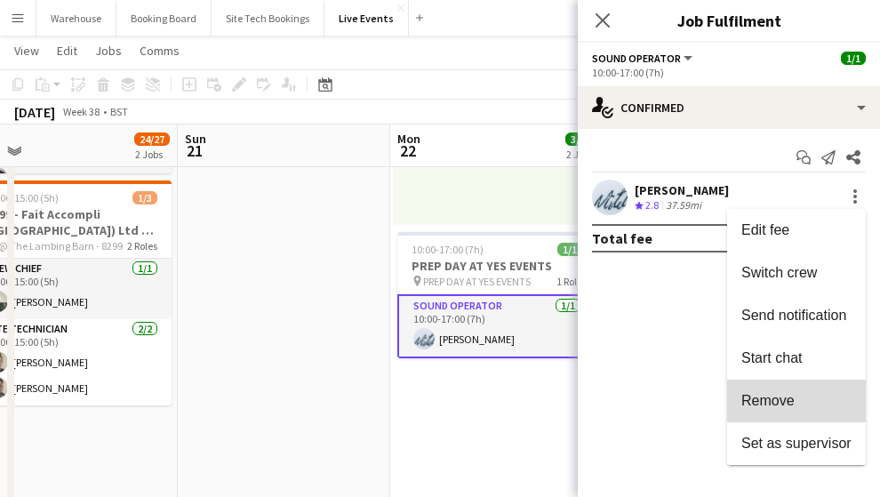
click at [748, 406] on span "Remove" at bounding box center [767, 400] width 53 height 15
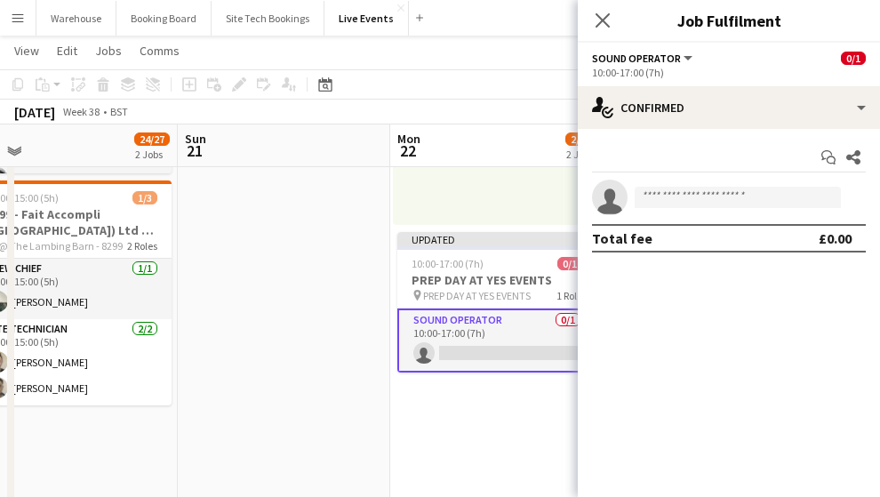
click at [477, 344] on app-card-role "Sound Operator 0/1 10:00-17:00 (7h) single-neutral-actions" at bounding box center [496, 340] width 199 height 64
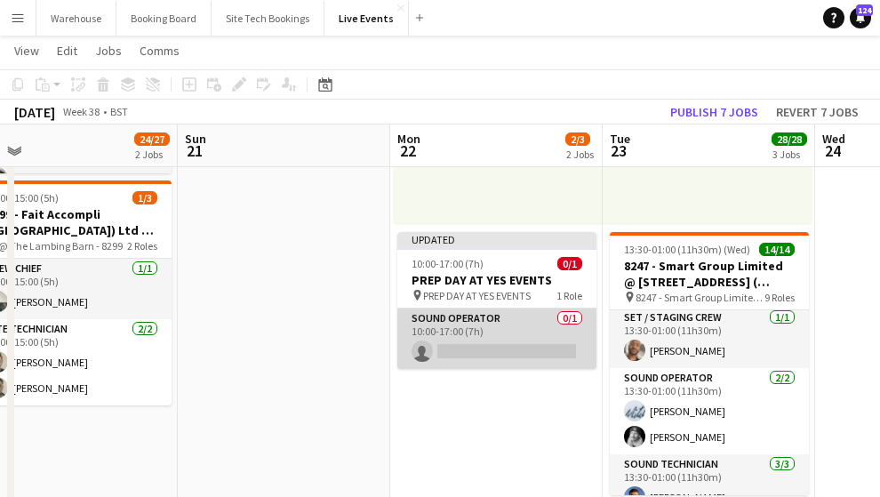
click at [506, 341] on app-card-role "Sound Operator 0/1 10:00-17:00 (7h) single-neutral-actions" at bounding box center [496, 338] width 199 height 60
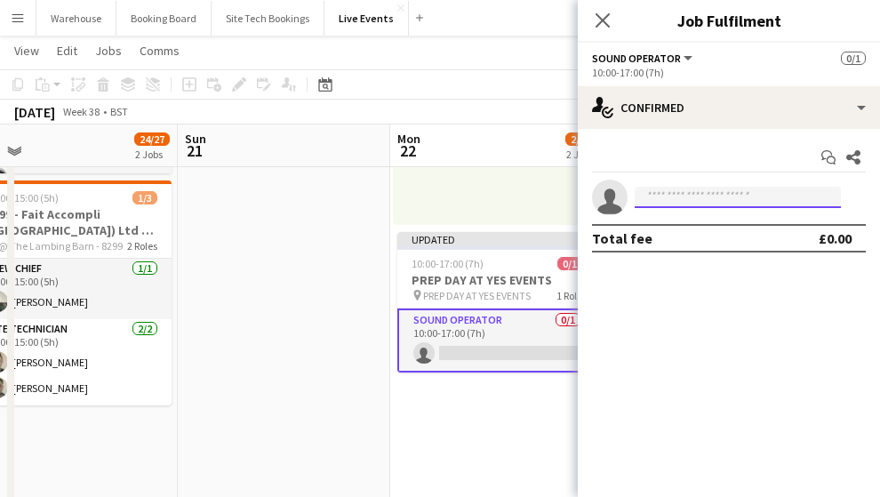
click at [680, 200] on input at bounding box center [738, 197] width 206 height 21
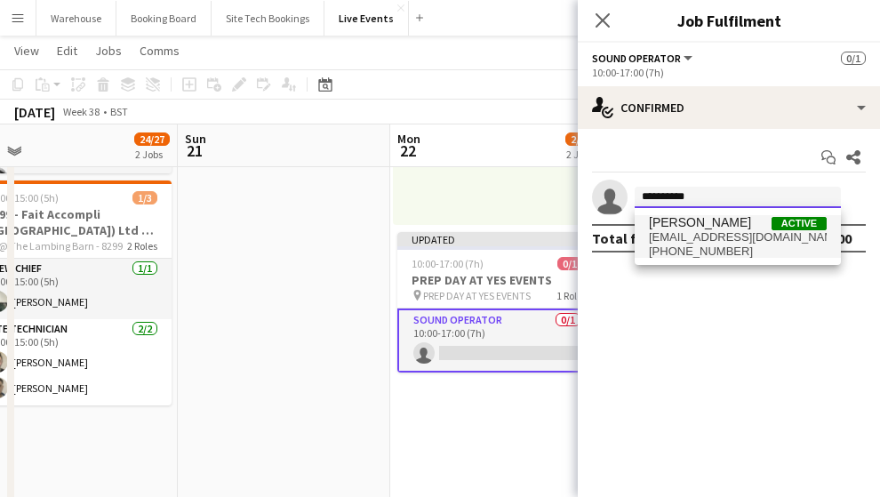
type input "**********"
click at [690, 218] on span "[PERSON_NAME]" at bounding box center [700, 222] width 102 height 15
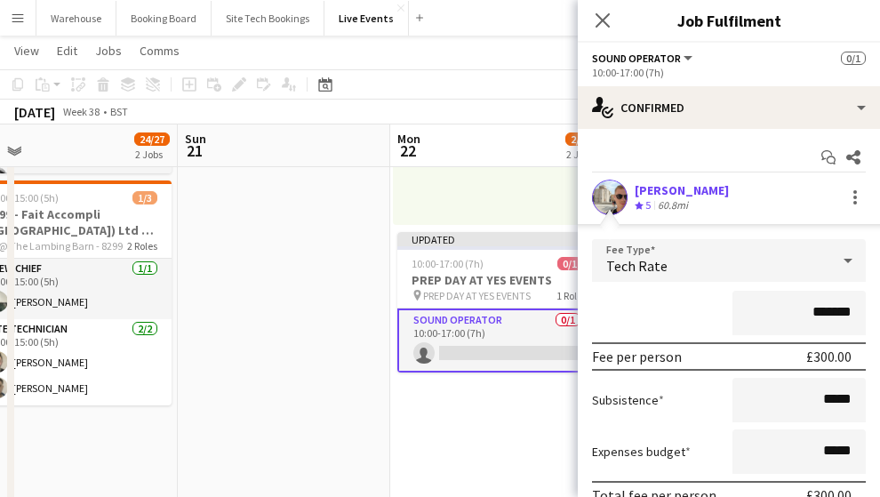
click at [665, 270] on div "Tech Rate" at bounding box center [711, 260] width 238 height 43
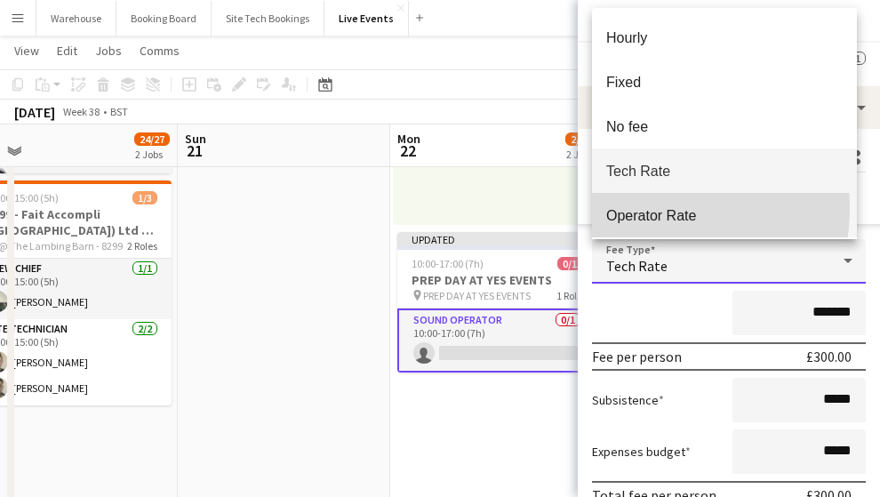
click at [648, 209] on span "Operator Rate" at bounding box center [724, 215] width 236 height 17
type input "*******"
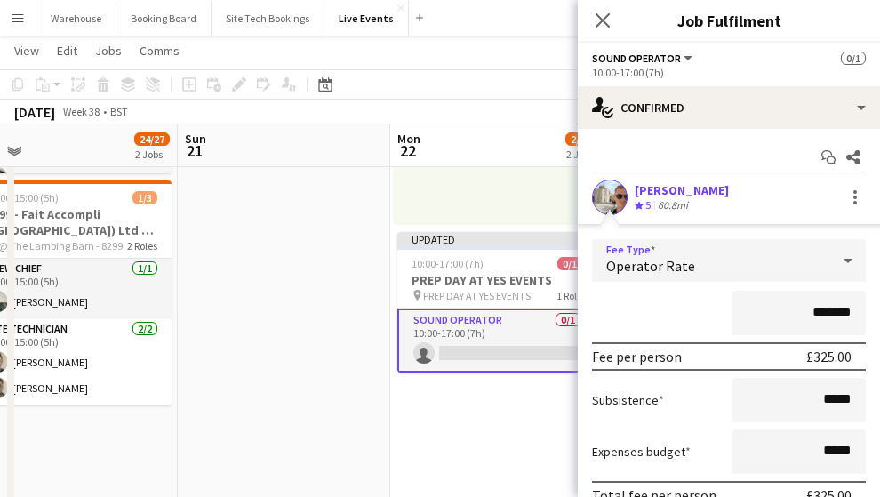
scroll to position [122, 0]
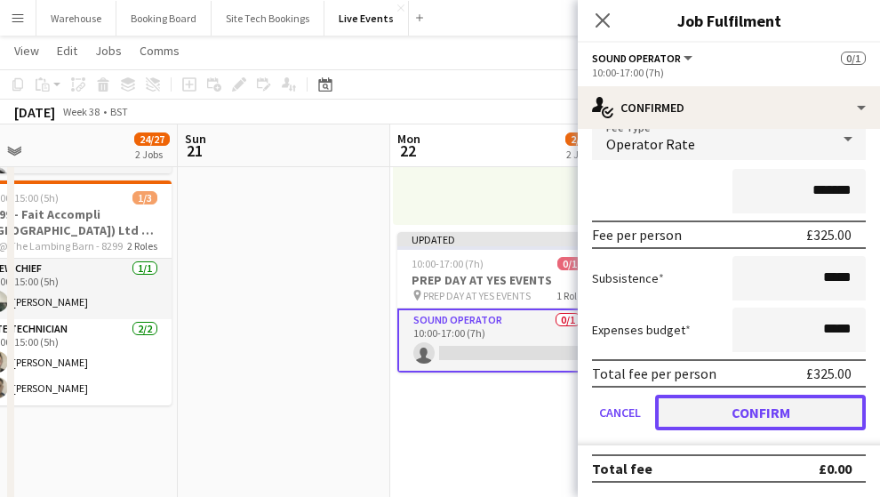
click at [753, 417] on button "Confirm" at bounding box center [760, 413] width 211 height 36
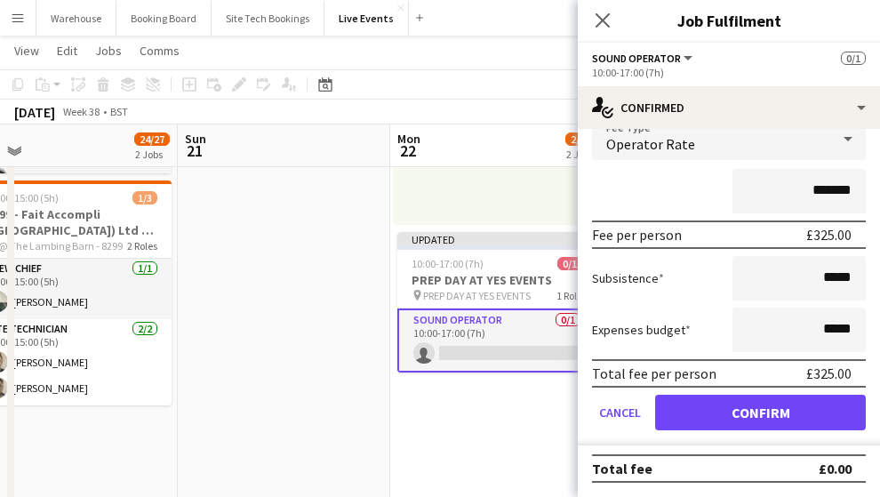
scroll to position [0, 0]
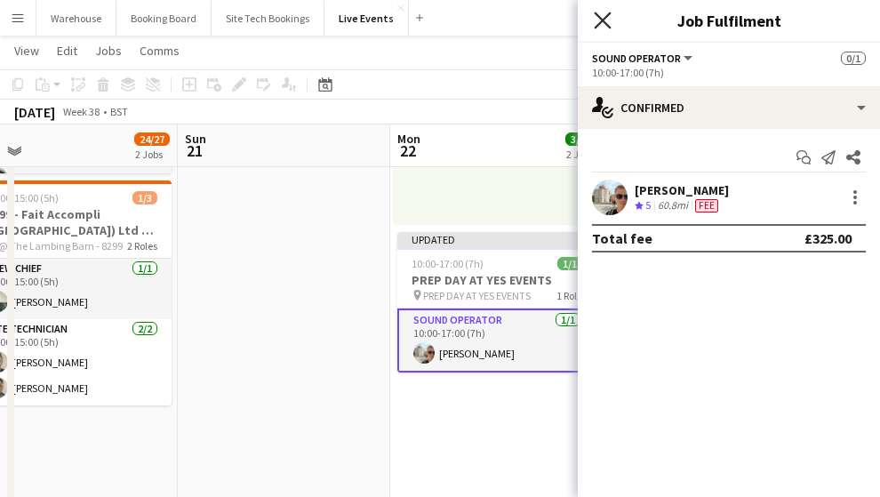
click at [606, 20] on icon "Close pop-in" at bounding box center [602, 20] width 17 height 17
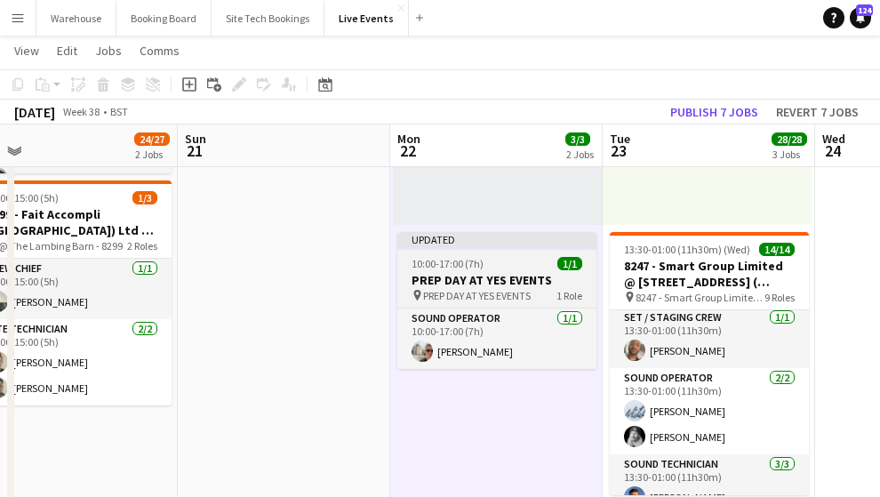
click at [475, 276] on h3 "PREP DAY AT YES EVENTS" at bounding box center [496, 280] width 199 height 16
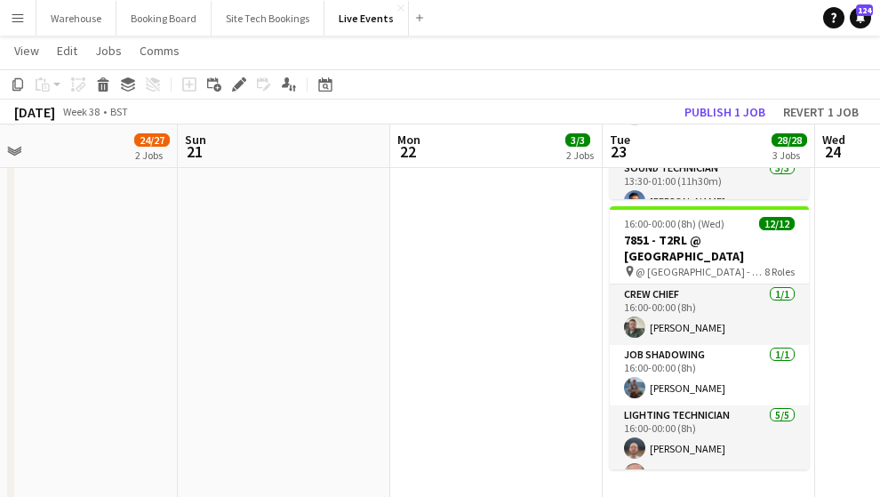
scroll to position [296, 0]
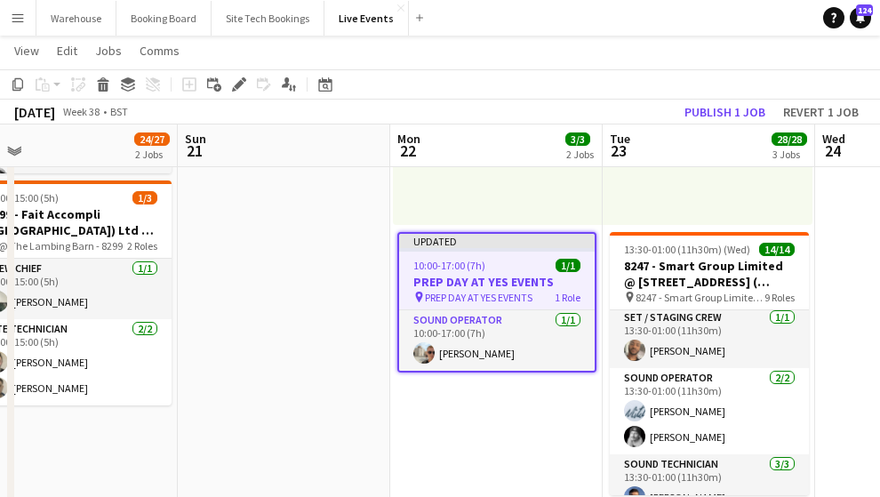
click at [517, 263] on div "10:00-17:00 (7h) 1/1" at bounding box center [497, 265] width 196 height 13
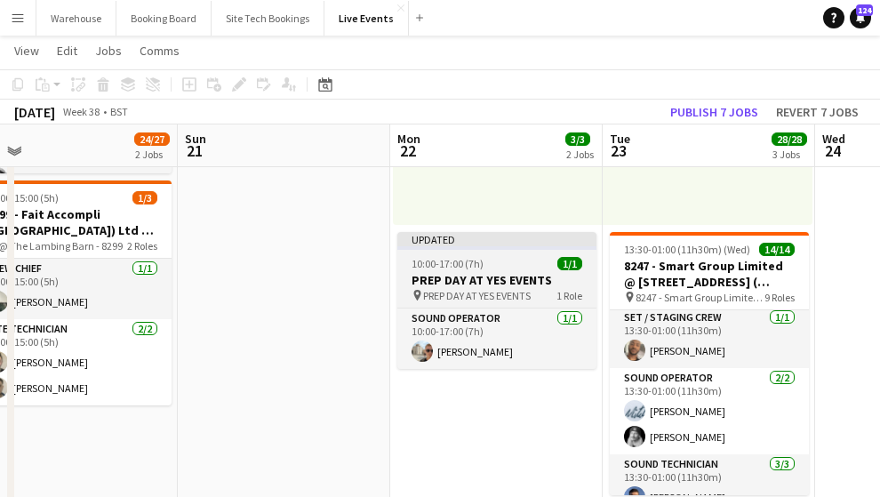
click at [504, 273] on h3 "PREP DAY AT YES EVENTS" at bounding box center [496, 280] width 199 height 16
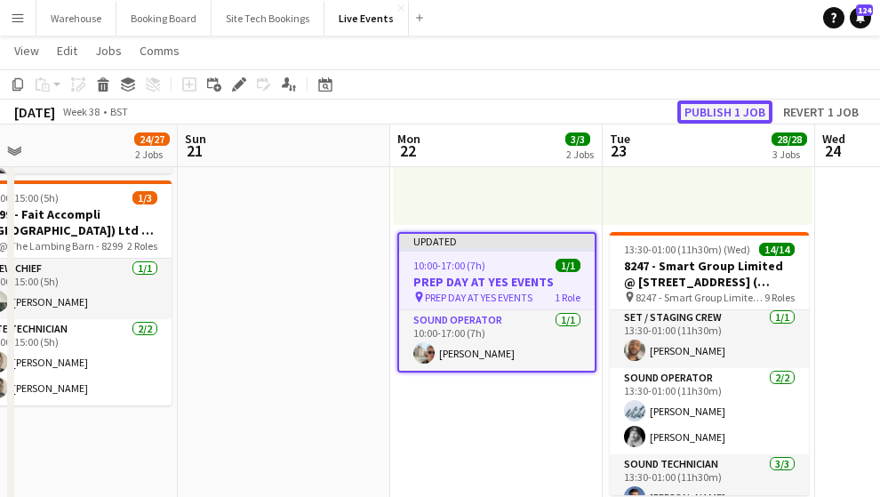
click at [735, 112] on button "Publish 1 job" at bounding box center [724, 111] width 95 height 23
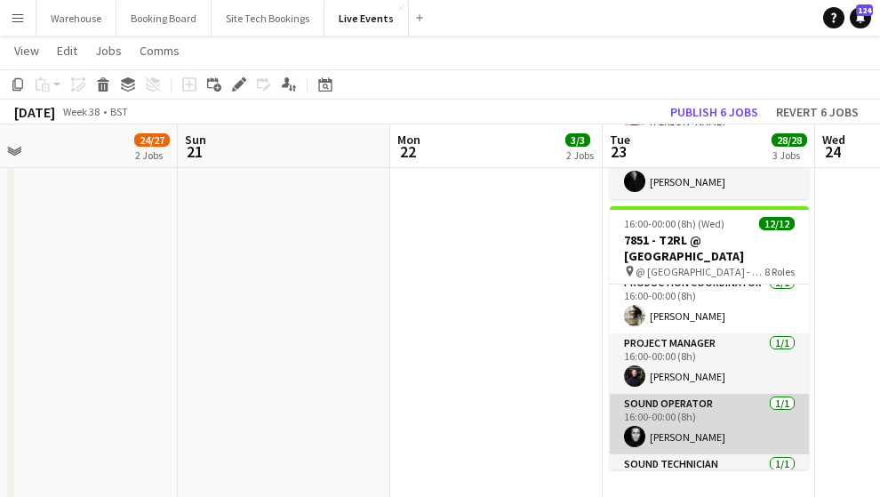
scroll to position [402, 0]
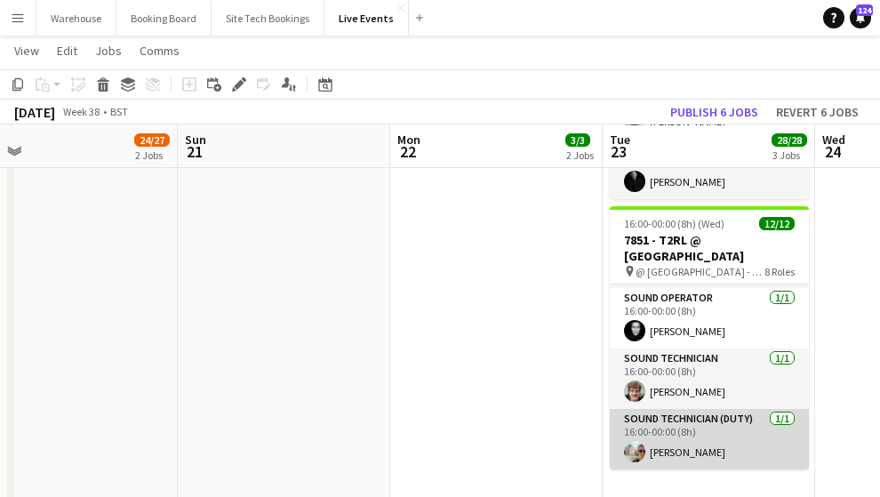
click at [671, 445] on app-card-role "Sound Technician (Duty) [DATE] 16:00-00:00 (8h) [PERSON_NAME]" at bounding box center [709, 439] width 199 height 60
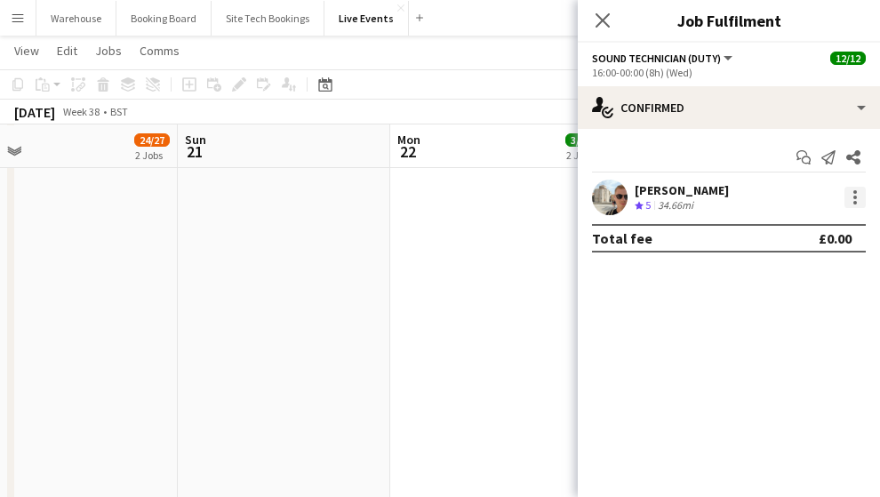
click at [854, 190] on div at bounding box center [854, 197] width 21 height 21
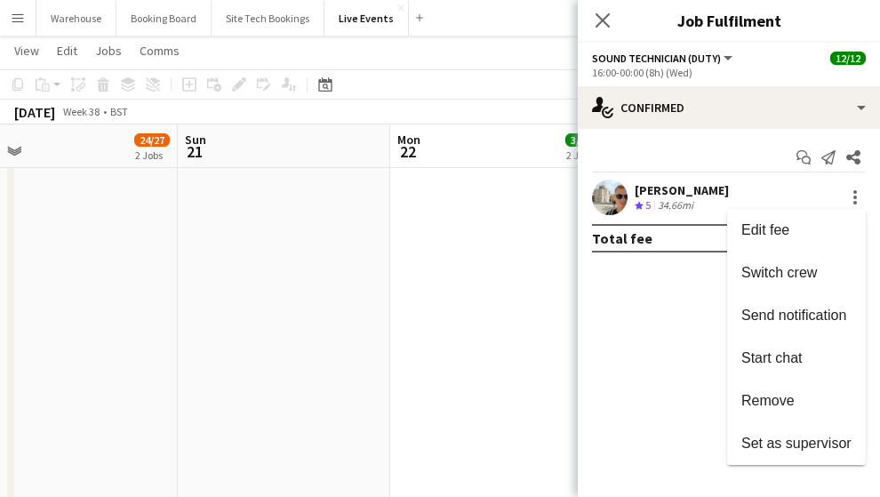
click at [603, 19] on div at bounding box center [440, 248] width 880 height 497
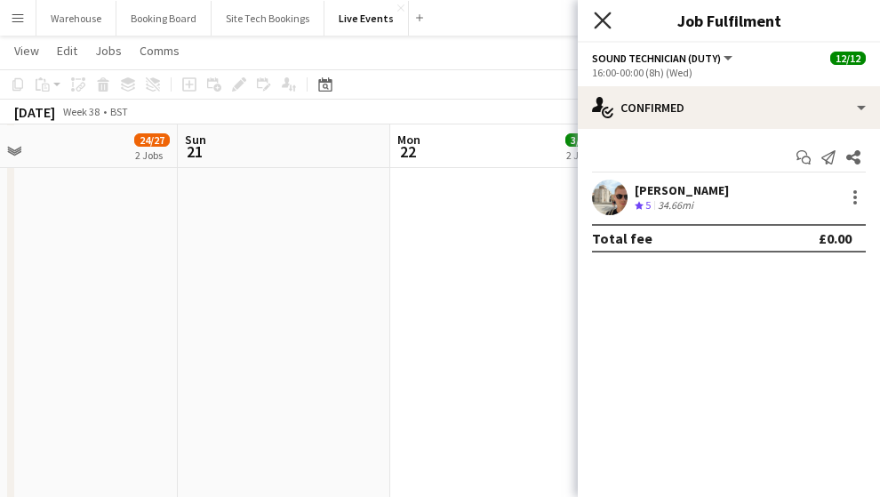
click at [609, 19] on icon "Close pop-in" at bounding box center [602, 20] width 17 height 17
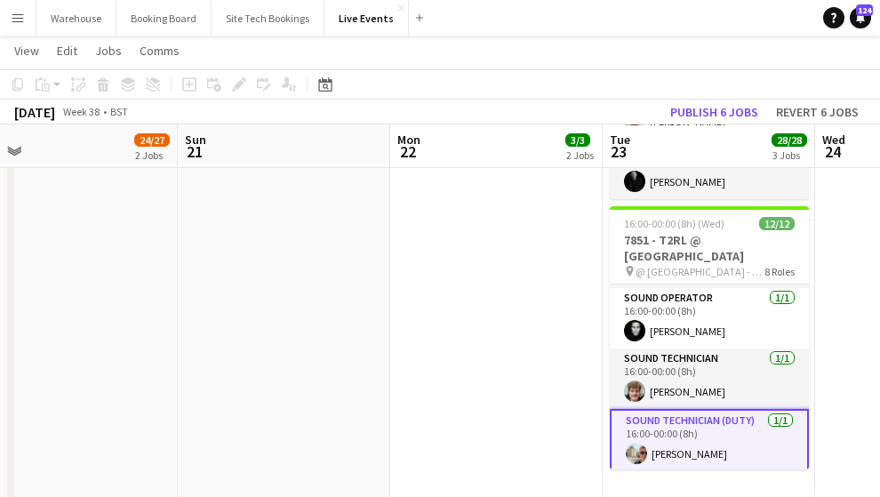
click at [551, 343] on app-date-cell "Toggle View VIDEO MAINTENENCE AT YES EVENTS [DATE] → [DATE] 4/4 2 jobs 08:00-16…" at bounding box center [496, 300] width 212 height 1386
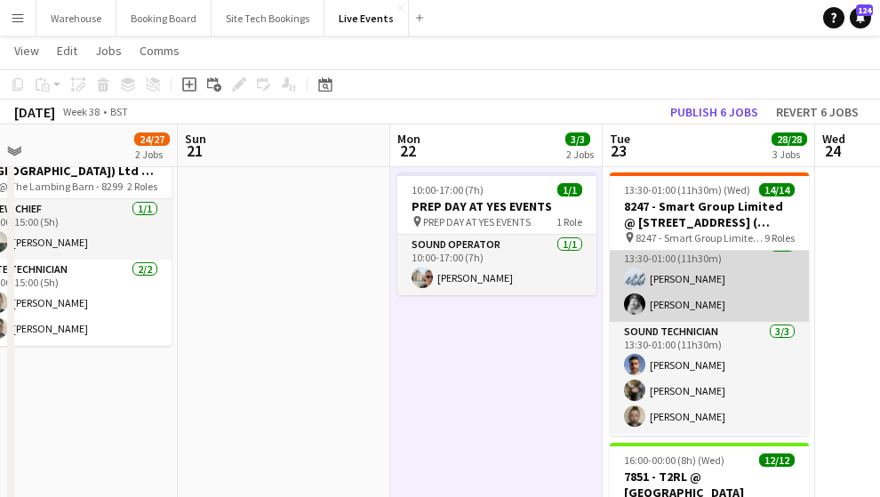
scroll to position [310, 0]
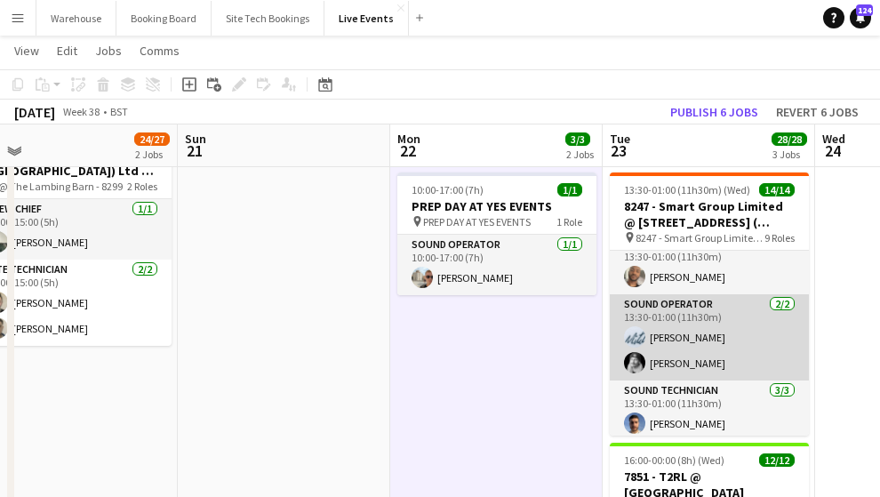
click at [704, 334] on app-card-role "Sound Operator [DATE] 13:30-01:00 (11h30m) [PERSON_NAME] [PERSON_NAME]" at bounding box center [709, 337] width 199 height 86
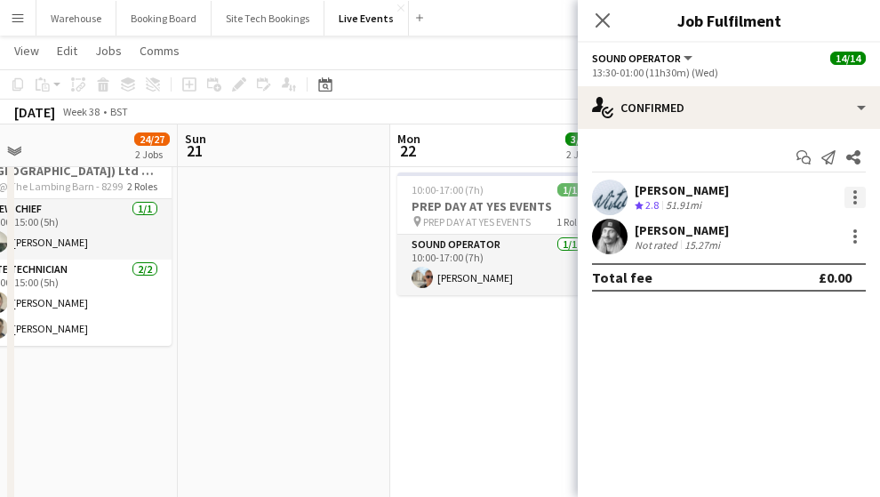
click at [855, 192] on div at bounding box center [855, 192] width 4 height 4
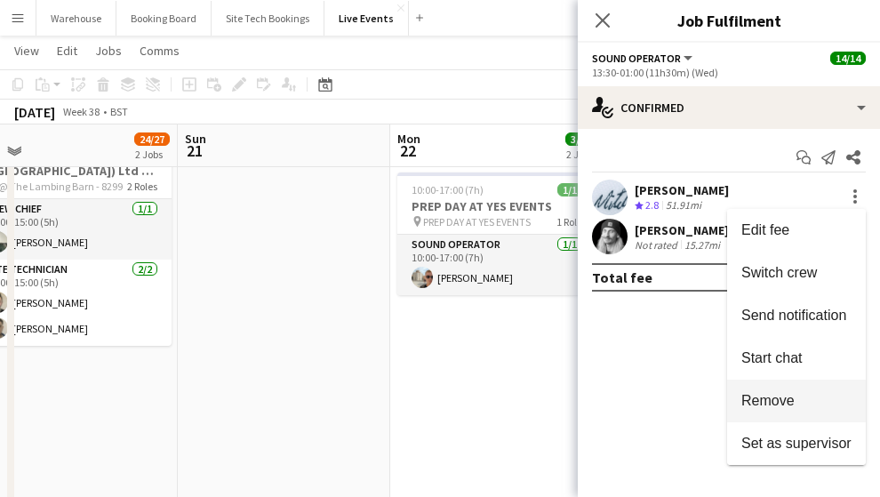
click at [776, 403] on span "Remove" at bounding box center [767, 400] width 53 height 15
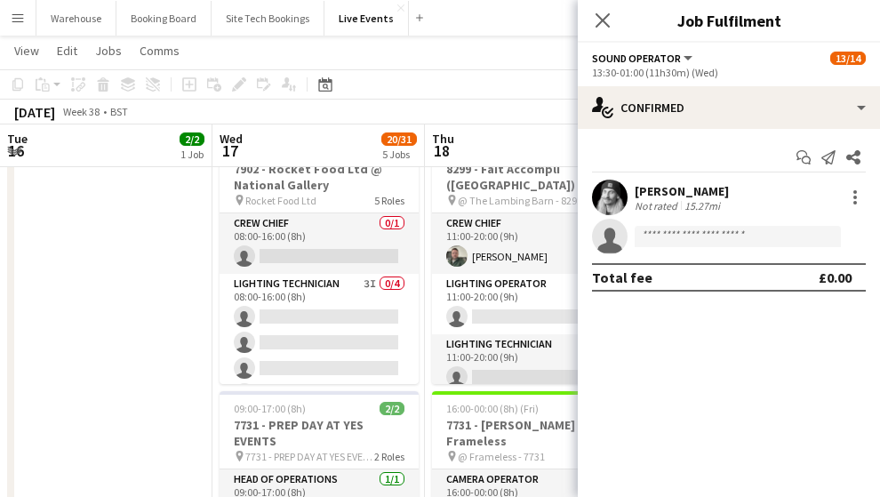
scroll to position [402, 0]
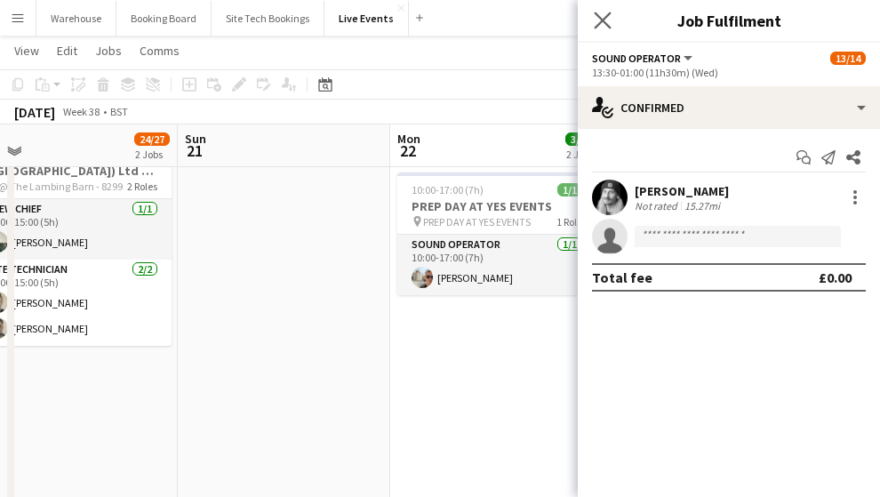
click at [605, 10] on app-icon "Close pop-in" at bounding box center [603, 21] width 26 height 26
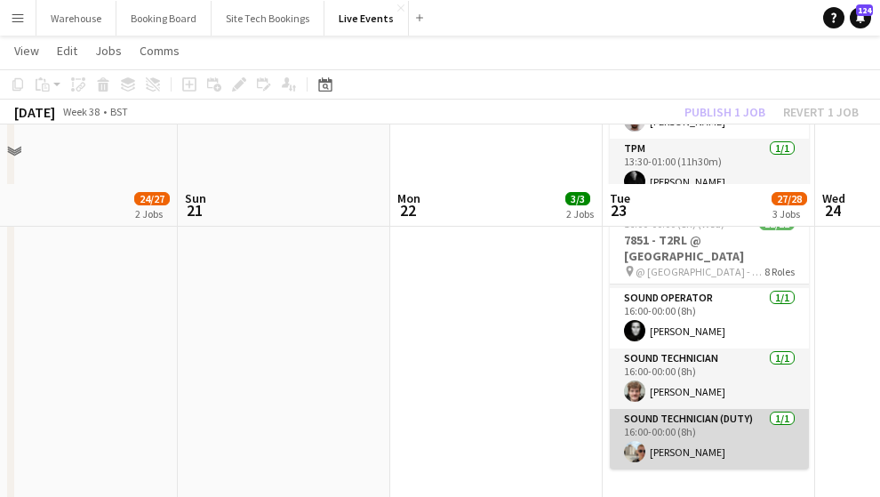
scroll to position [651, 0]
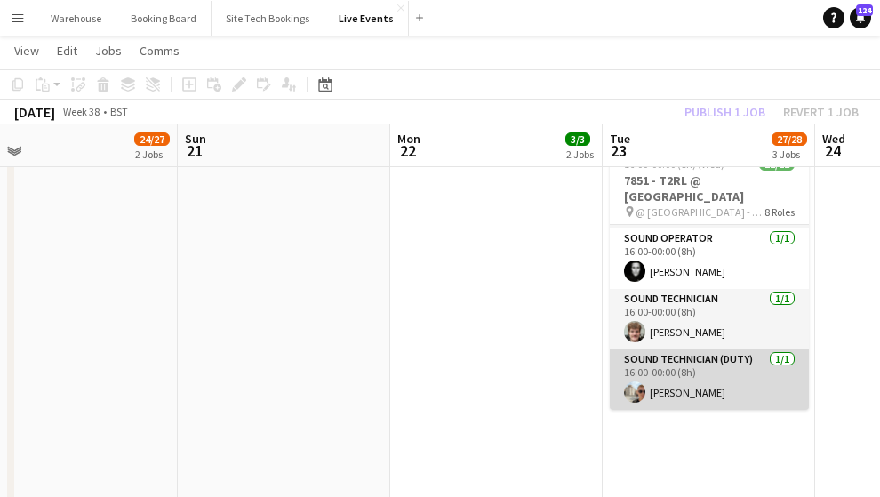
click at [697, 389] on app-card-role "Sound Technician (Duty) [DATE] 16:00-00:00 (8h) [PERSON_NAME]" at bounding box center [709, 379] width 199 height 60
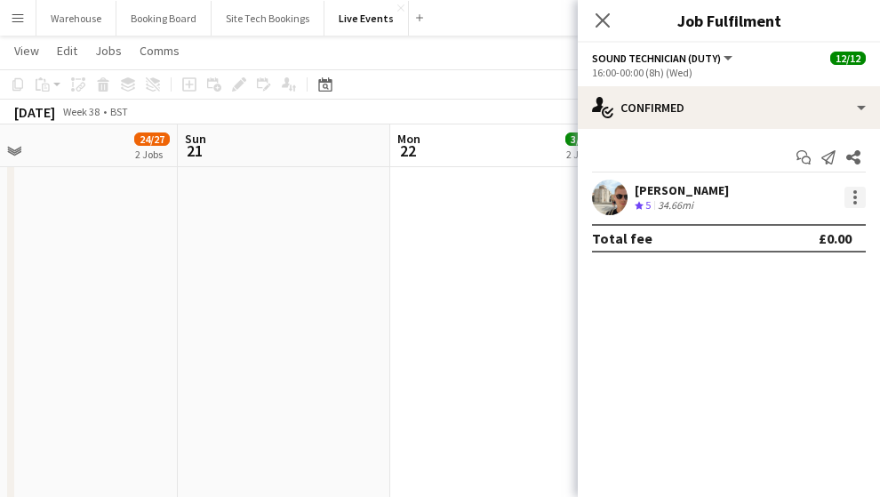
click at [853, 201] on div at bounding box center [854, 197] width 21 height 21
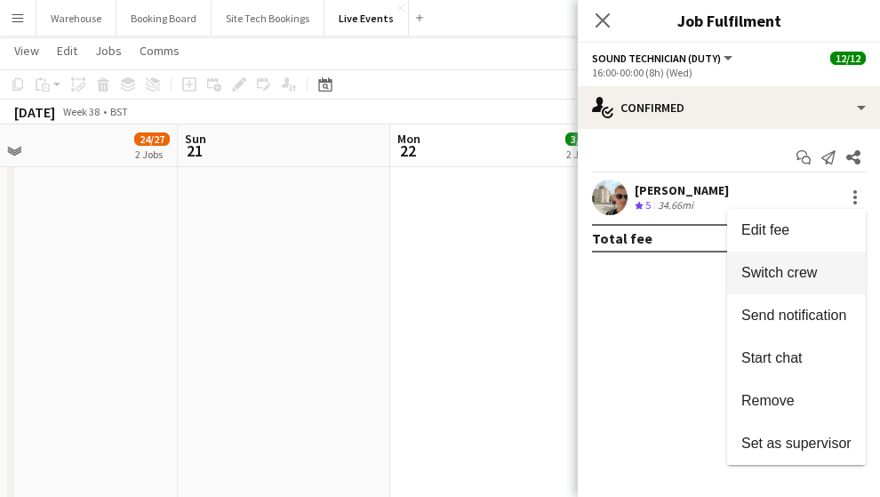
click at [763, 269] on span "Switch crew" at bounding box center [779, 272] width 76 height 15
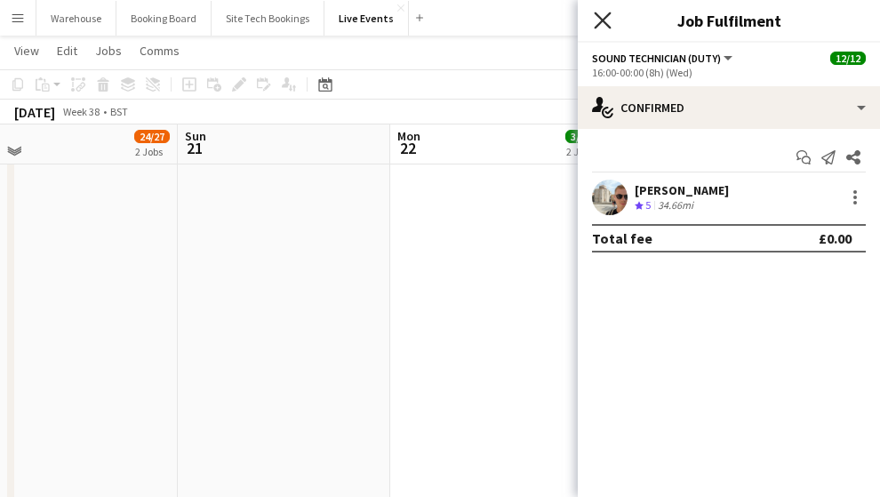
click at [601, 23] on icon "Close pop-in" at bounding box center [602, 20] width 17 height 17
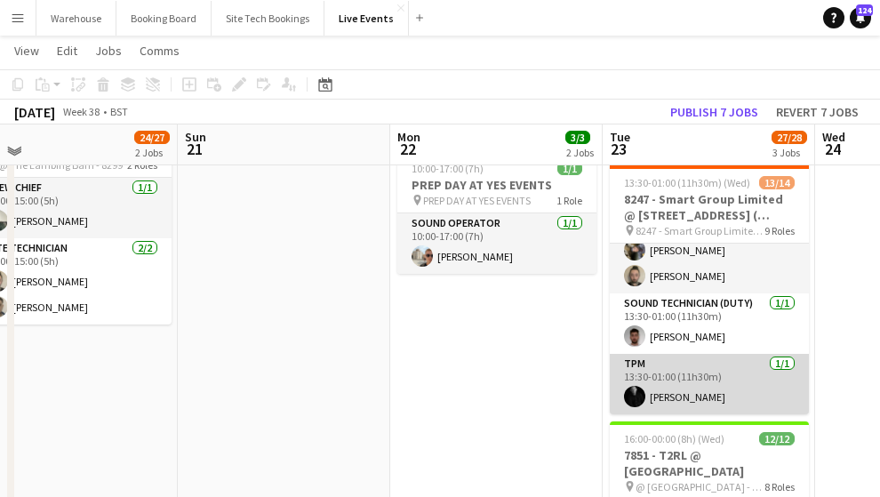
scroll to position [383, 0]
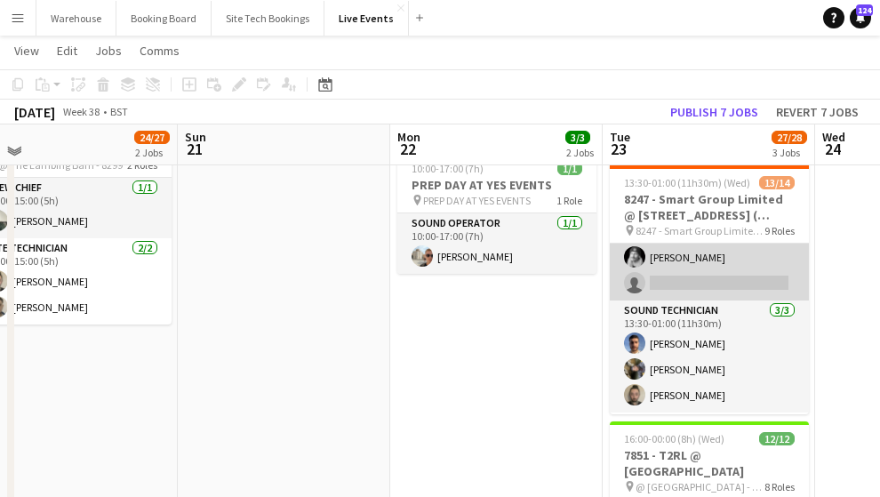
click at [695, 276] on app-card-role "Sound Operator 1/2 13:30-01:00 (11h30m) Ross Watkinson single-neutral-actions" at bounding box center [709, 257] width 199 height 86
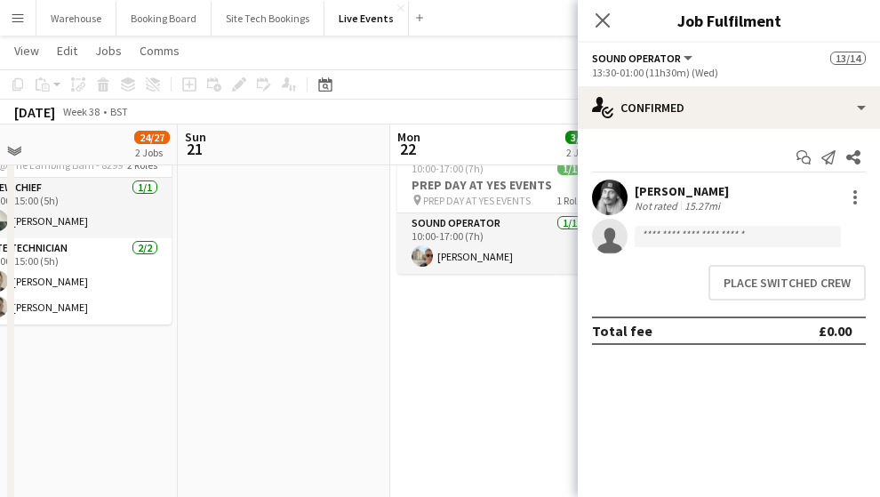
scroll to position [385, 0]
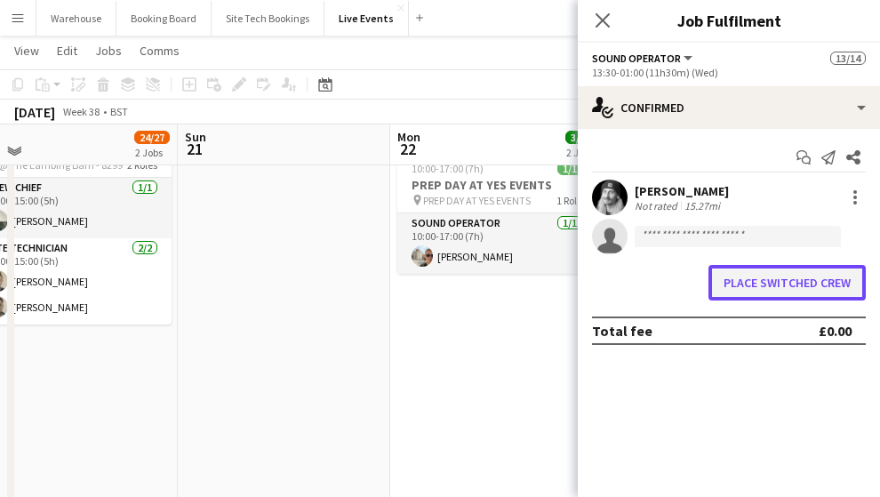
click at [783, 281] on button "Place switched crew" at bounding box center [786, 283] width 157 height 36
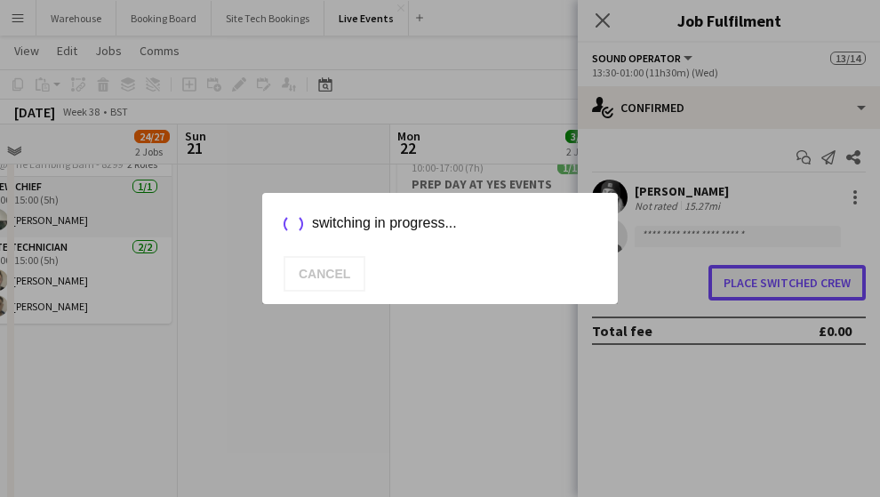
scroll to position [0, 0]
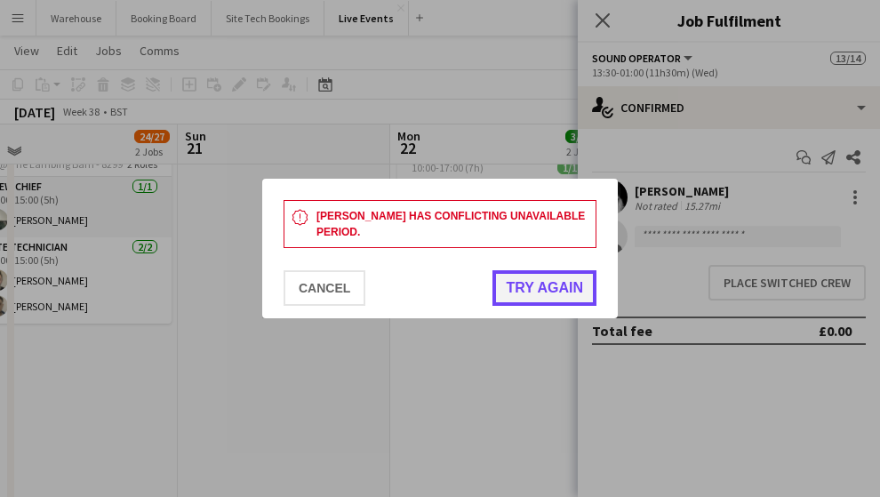
click at [529, 280] on button "Try again" at bounding box center [544, 288] width 104 height 36
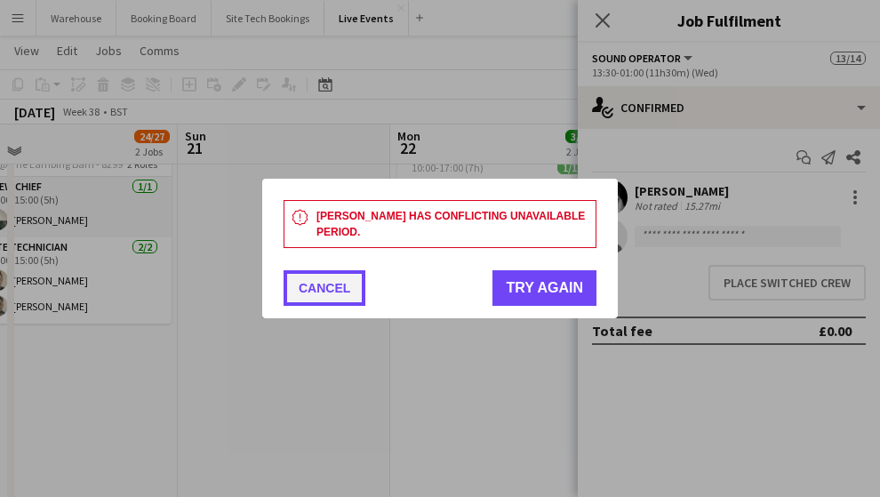
click at [334, 294] on button "Cancel" at bounding box center [325, 288] width 82 height 36
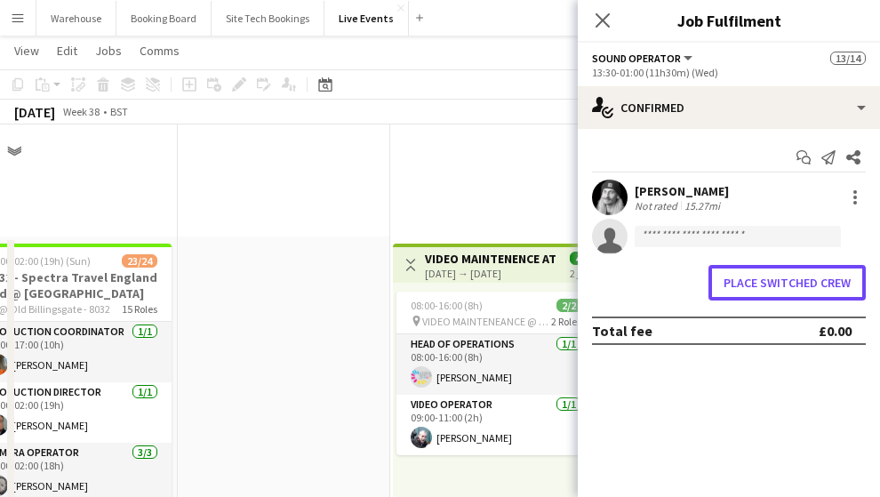
scroll to position [414, 0]
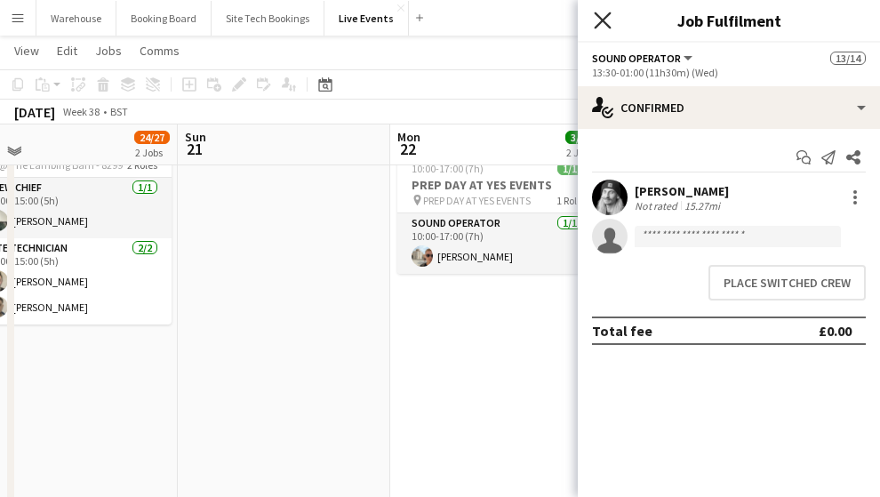
click at [603, 23] on icon "Close pop-in" at bounding box center [602, 20] width 17 height 17
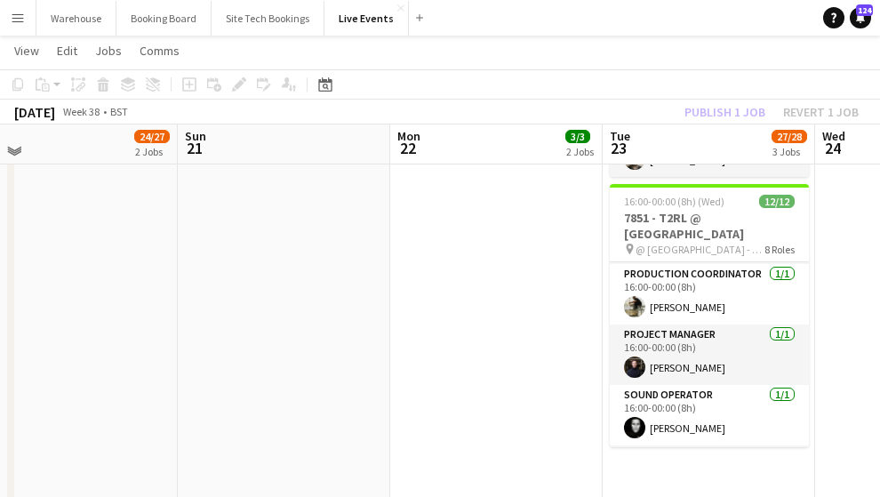
scroll to position [402, 0]
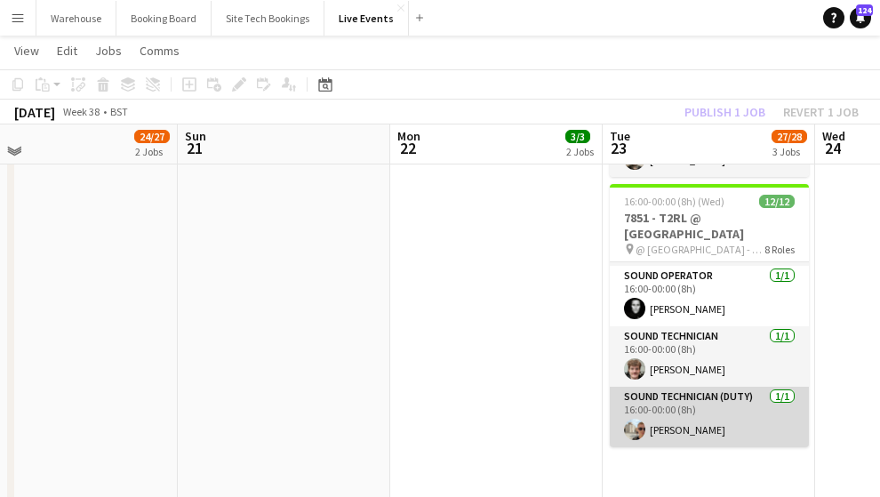
click at [683, 418] on app-card-role "Sound Technician (Duty) [DATE] 16:00-00:00 (8h) [PERSON_NAME]" at bounding box center [709, 417] width 199 height 60
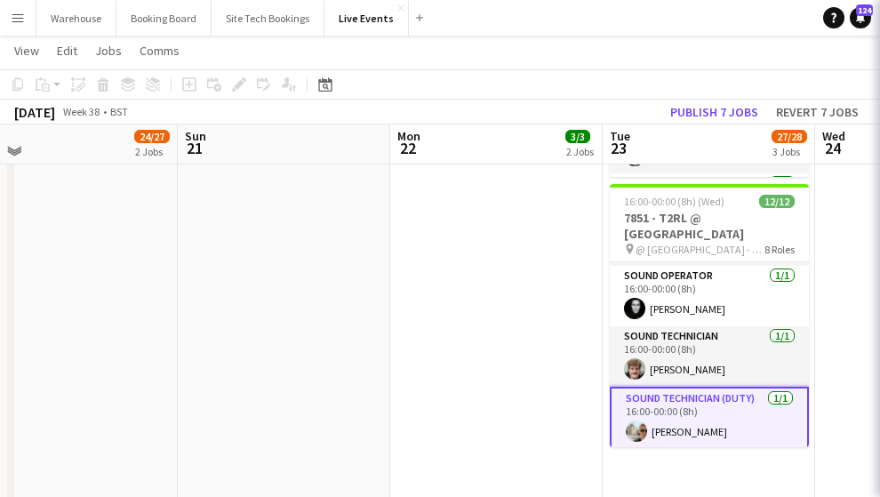
scroll to position [383, 0]
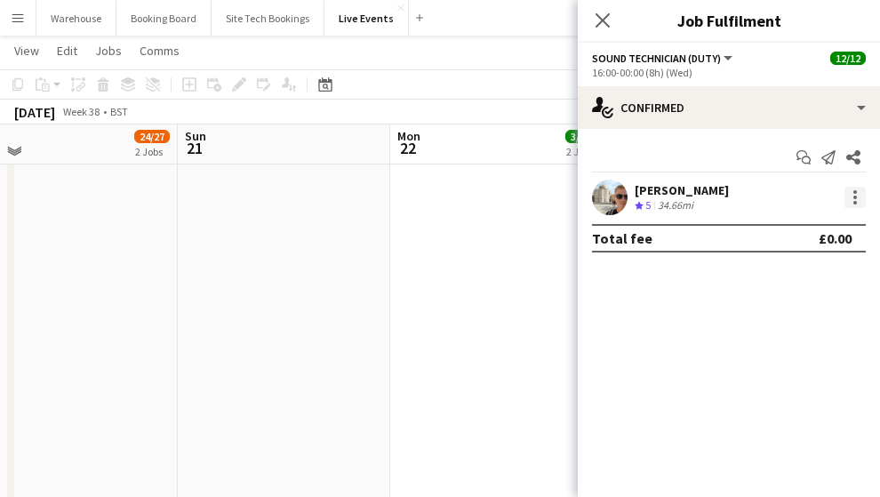
click at [857, 199] on div at bounding box center [854, 197] width 21 height 21
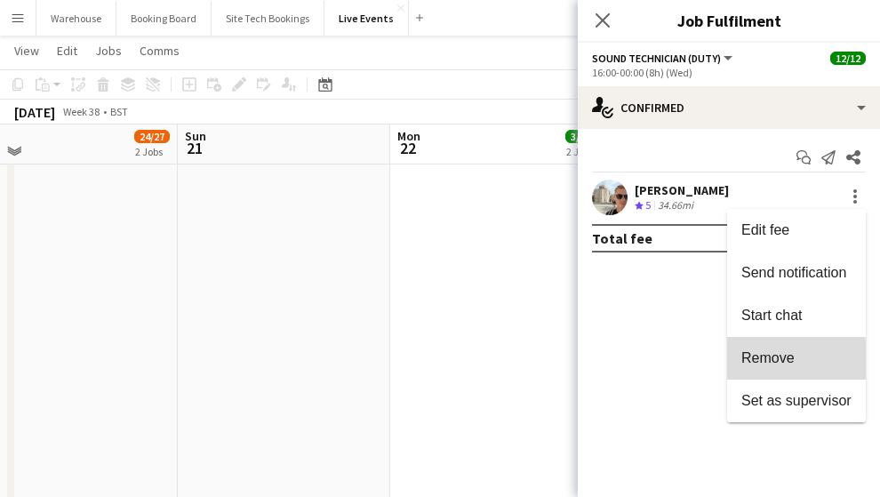
click at [763, 360] on span "Remove" at bounding box center [767, 357] width 53 height 15
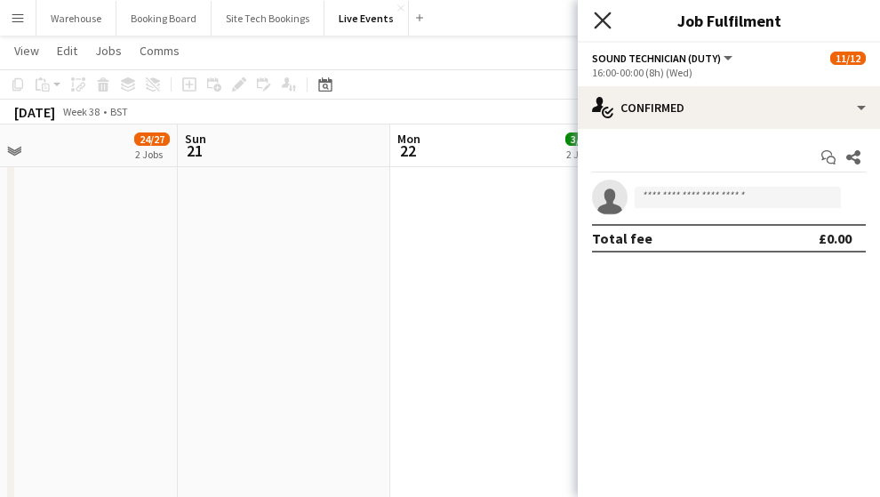
click at [602, 20] on icon at bounding box center [602, 20] width 17 height 17
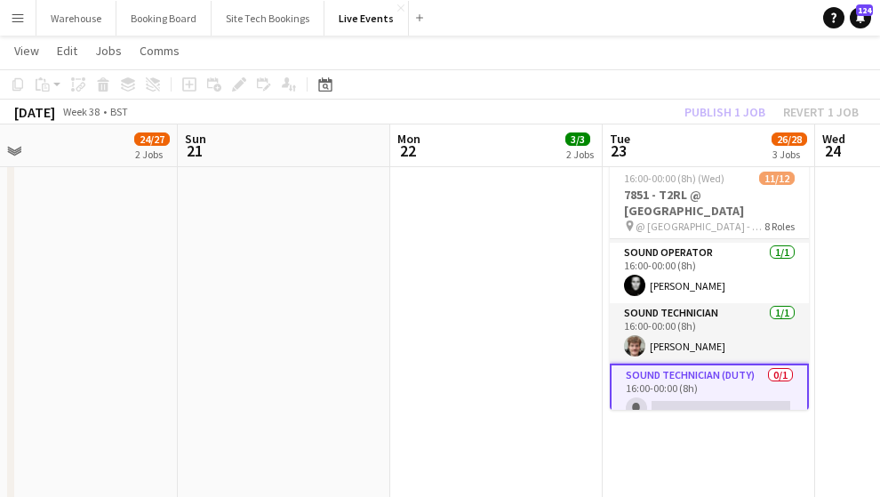
click at [539, 338] on app-date-cell "Toggle View VIDEO MAINTENENCE AT YES EVENTS [DATE] → [DATE] 4/4 2 jobs 08:00-16…" at bounding box center [496, 241] width 212 height 1386
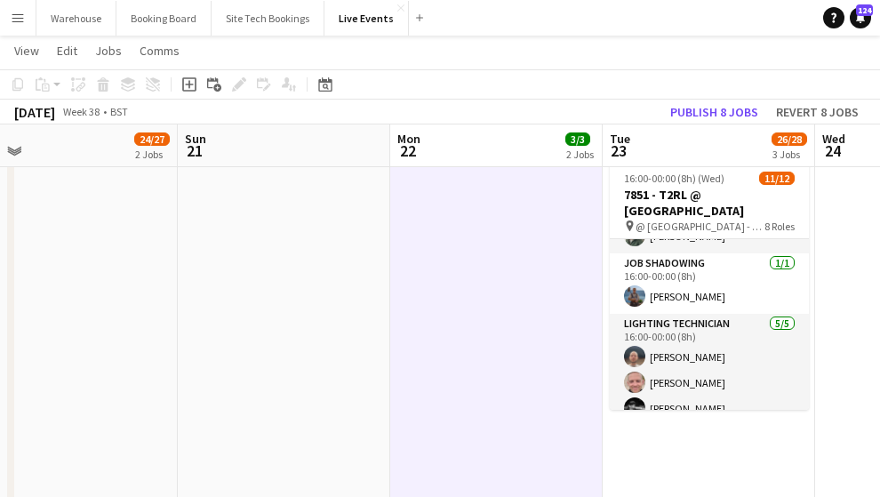
scroll to position [414, 0]
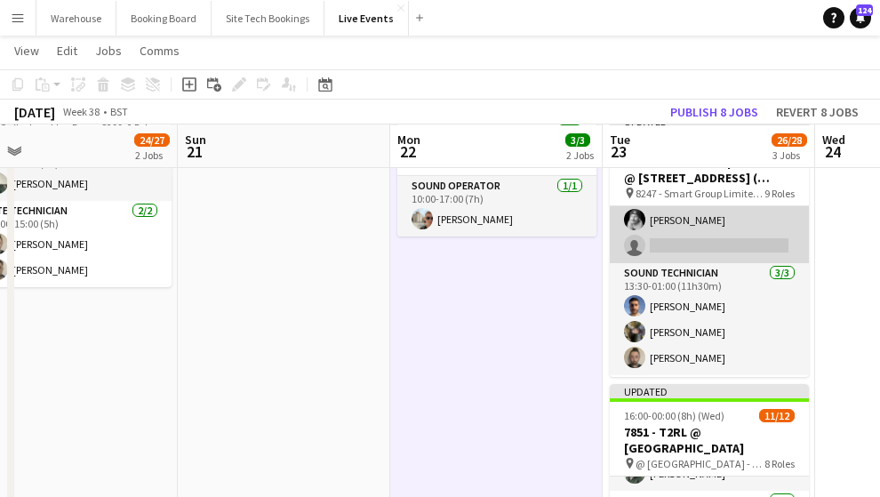
click at [652, 248] on app-card-role "Sound Operator 1/2 13:30-01:00 (11h30m) Ross Watkinson single-neutral-actions" at bounding box center [709, 220] width 199 height 86
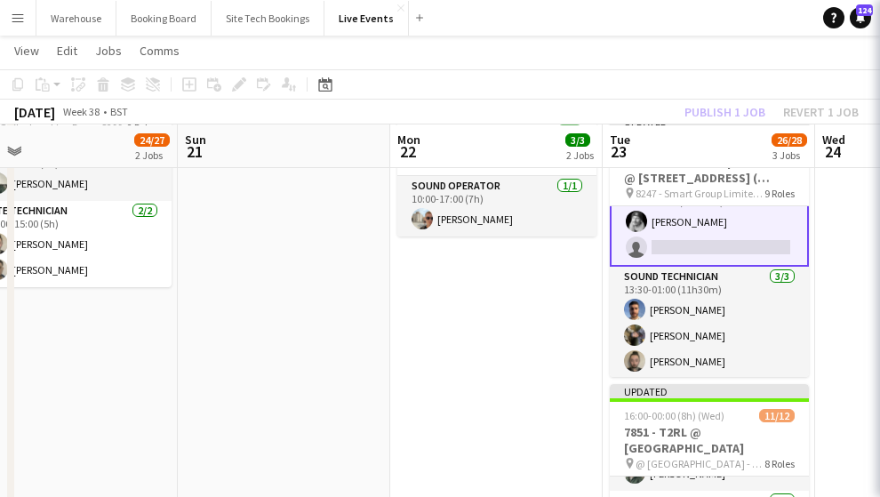
scroll to position [385, 0]
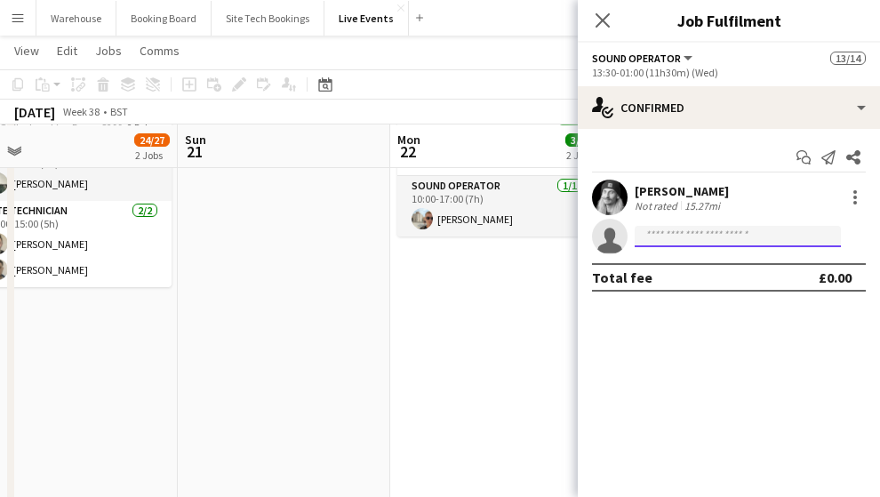
click at [679, 236] on input at bounding box center [738, 236] width 206 height 21
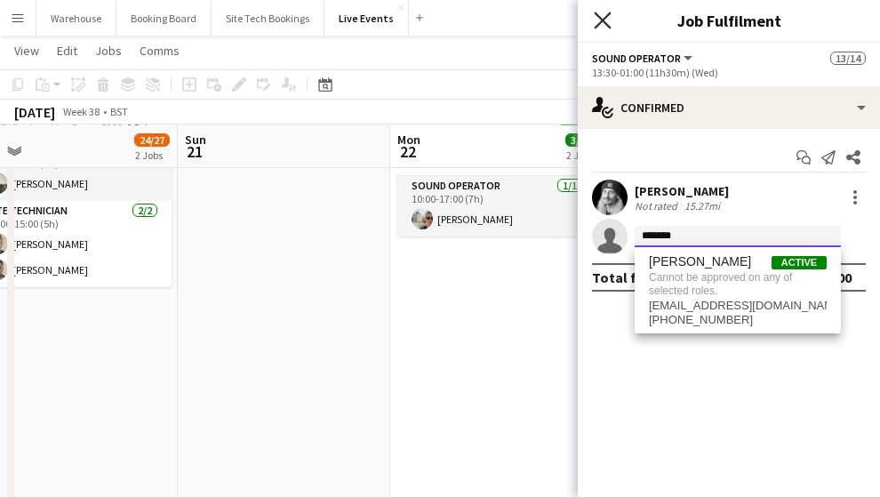
type input "*******"
click at [599, 17] on icon at bounding box center [602, 20] width 14 height 14
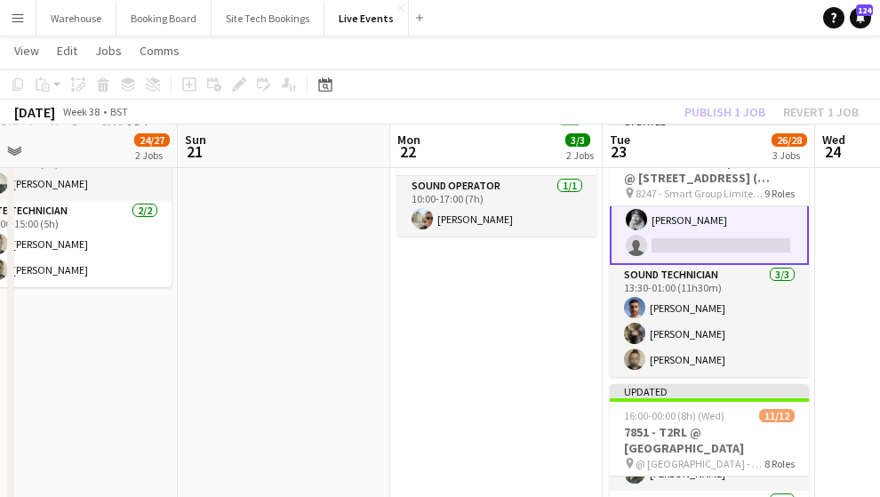
drag, startPoint x: 527, startPoint y: 392, endPoint x: 597, endPoint y: 256, distance: 153.0
click at [528, 392] on app-date-cell "Toggle View VIDEO MAINTENENCE AT YES EVENTS [DATE] → [DATE] 4/4 2 jobs 08:00-16…" at bounding box center [496, 478] width 212 height 1386
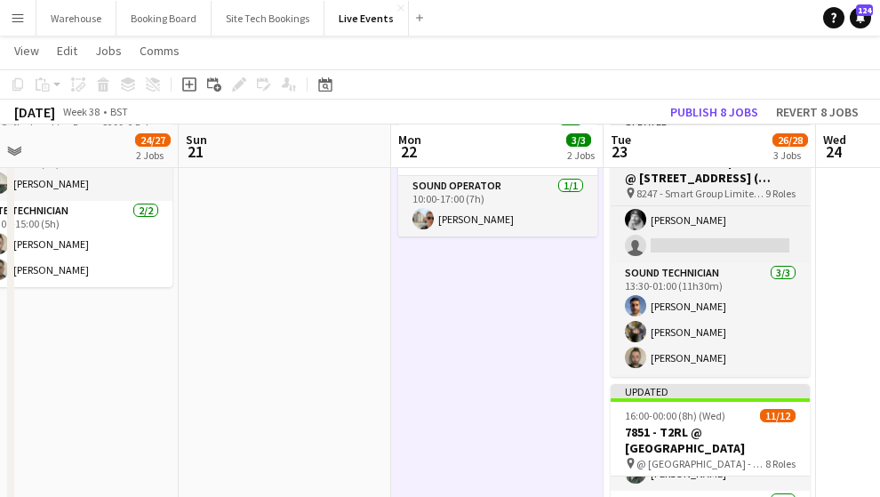
click at [669, 188] on span "8247 - Smart Group Limited @ [STREET_ADDRESS] ( Formerly Freemasons' Hall)" at bounding box center [700, 193] width 129 height 13
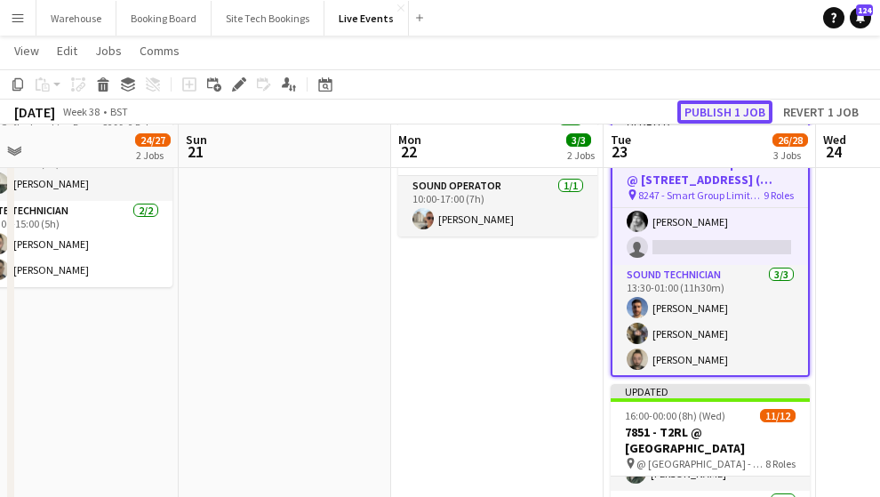
click at [722, 103] on button "Publish 1 job" at bounding box center [724, 111] width 95 height 23
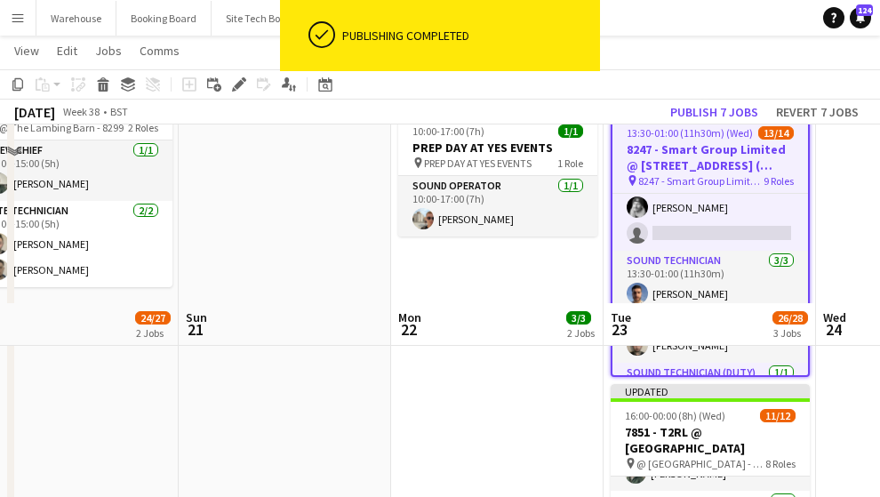
scroll to position [592, 0]
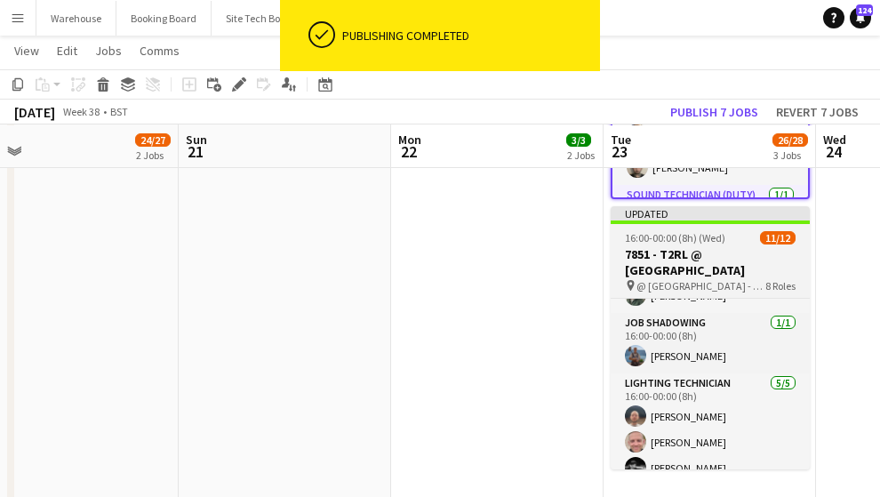
click at [678, 246] on h3 "7851 - T2RL @ [GEOGRAPHIC_DATA]" at bounding box center [710, 262] width 199 height 32
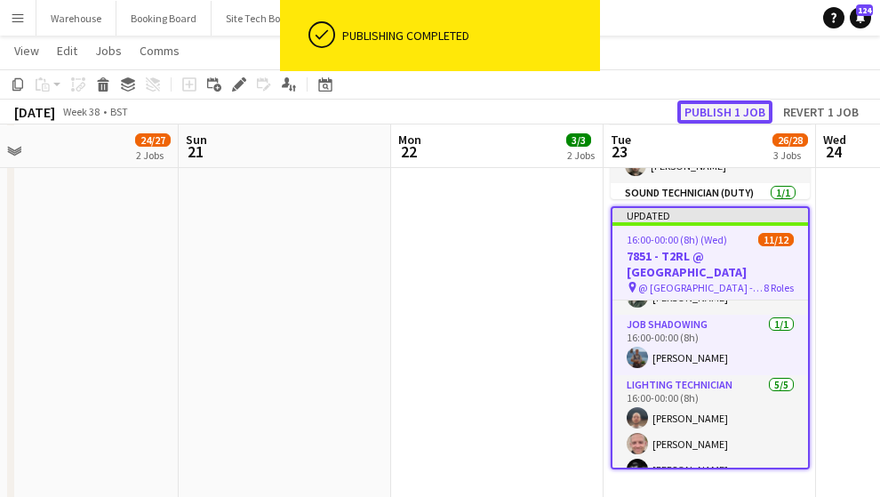
click at [718, 114] on button "Publish 1 job" at bounding box center [724, 111] width 95 height 23
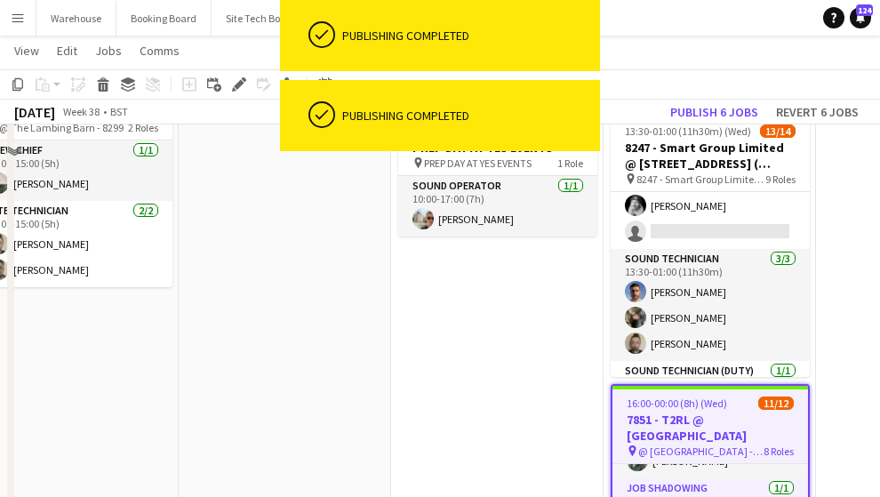
scroll to position [356, 0]
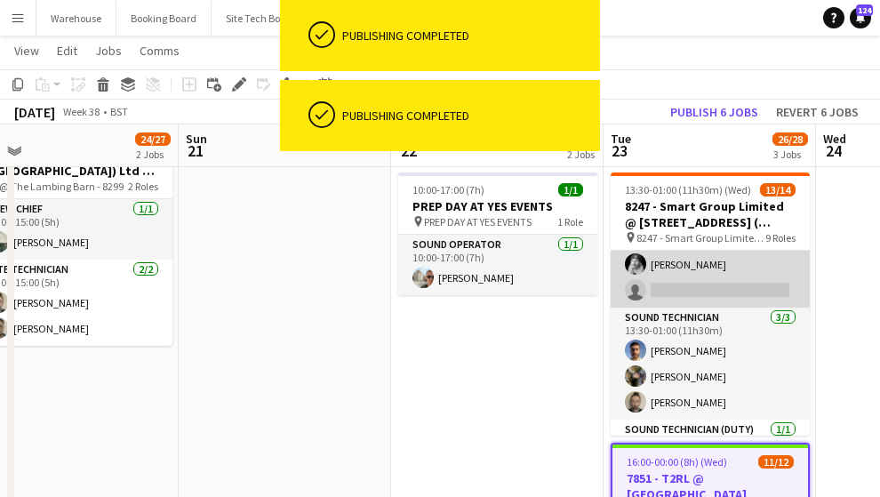
click at [675, 283] on app-card-role "Sound Operator 1/2 13:30-01:00 (11h30m) Ross Watkinson single-neutral-actions" at bounding box center [710, 264] width 199 height 86
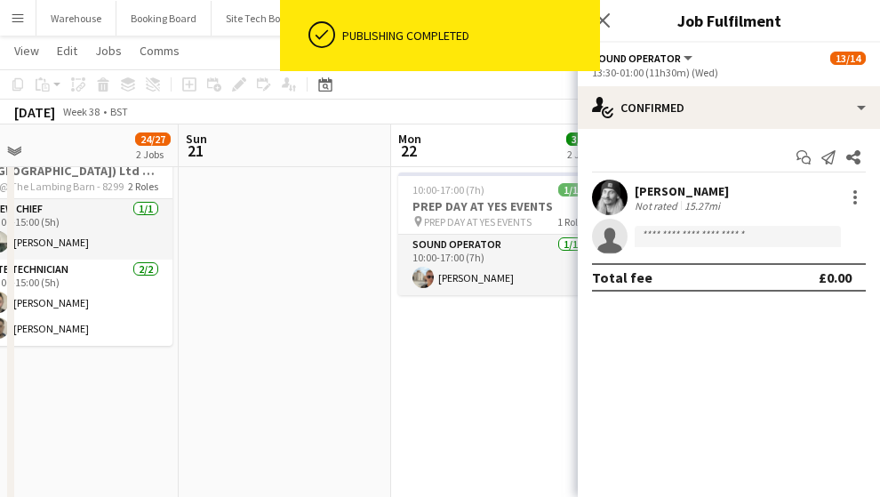
click at [698, 225] on app-invite-slot "single-neutral-actions" at bounding box center [729, 237] width 302 height 36
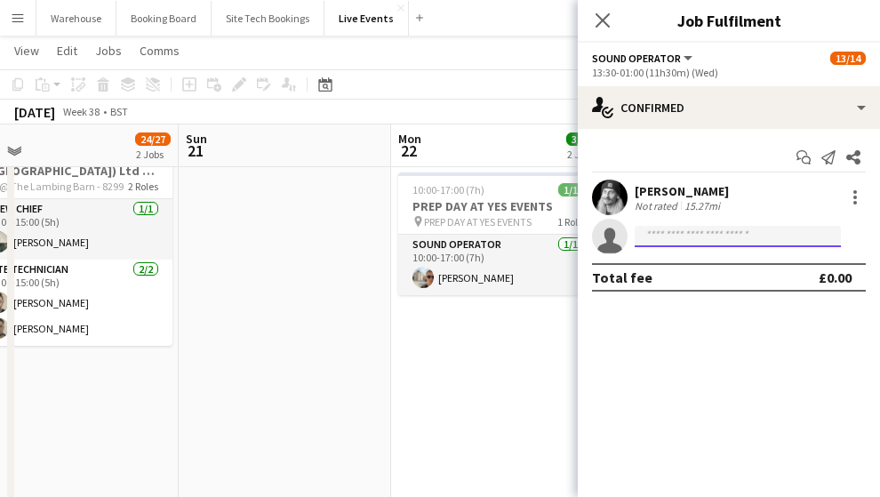
click at [715, 231] on input at bounding box center [738, 236] width 206 height 21
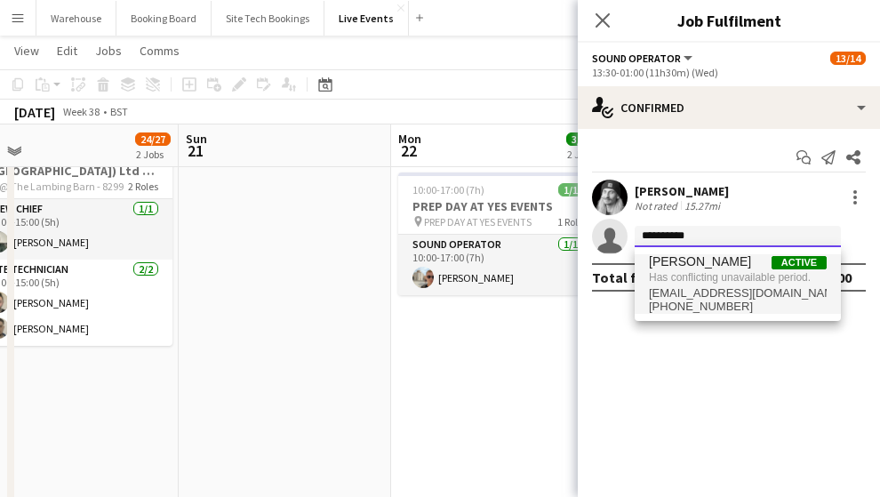
type input "**********"
click at [708, 268] on span "[PERSON_NAME]" at bounding box center [700, 261] width 102 height 15
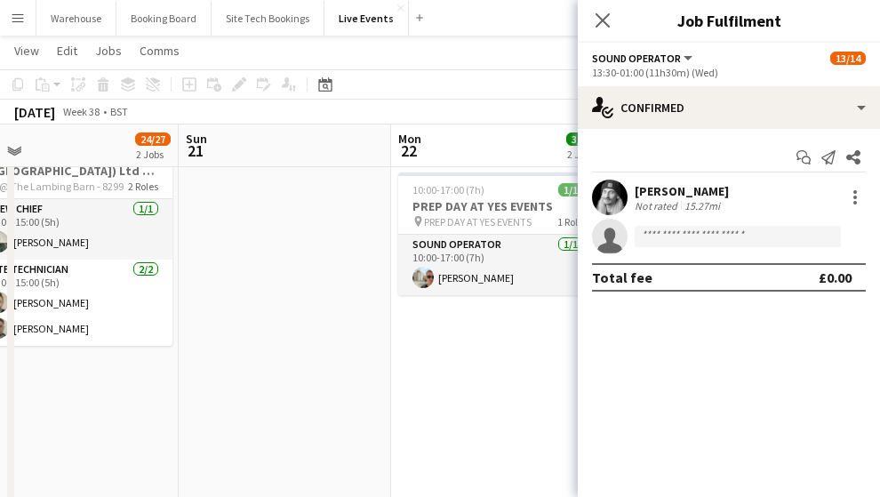
click at [599, 19] on icon at bounding box center [602, 20] width 14 height 14
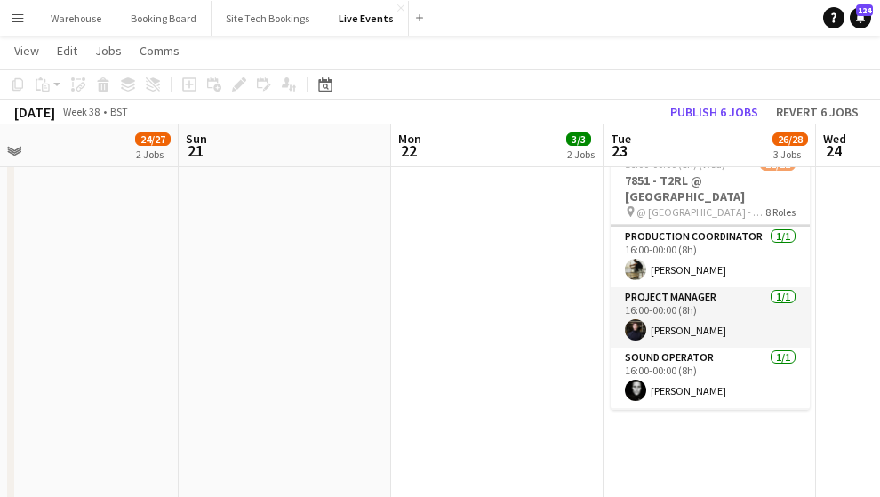
scroll to position [402, 0]
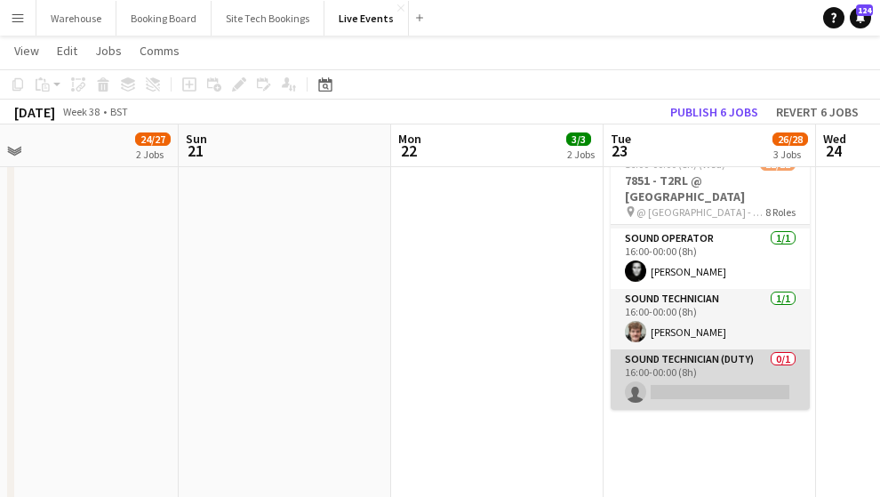
click at [689, 391] on app-card-role "Sound Technician (Duty) 0/1 16:00-00:00 (8h) single-neutral-actions" at bounding box center [710, 379] width 199 height 60
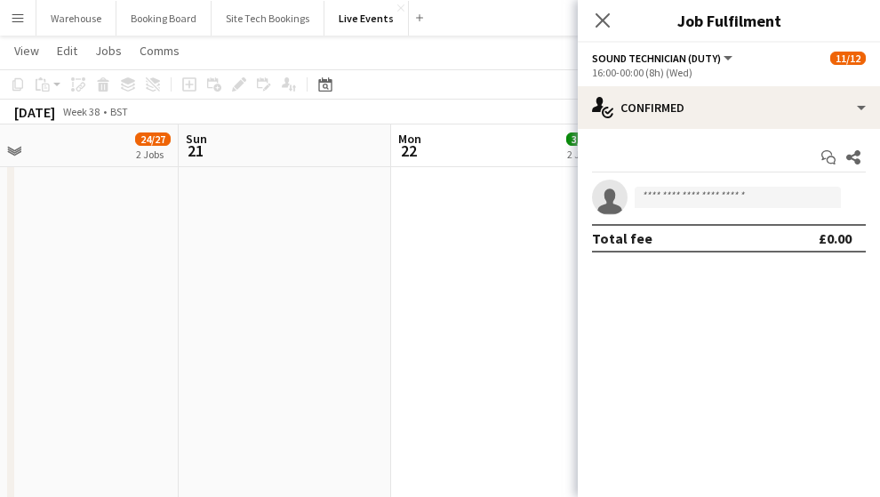
scroll to position [383, 0]
click at [682, 196] on input at bounding box center [738, 197] width 206 height 21
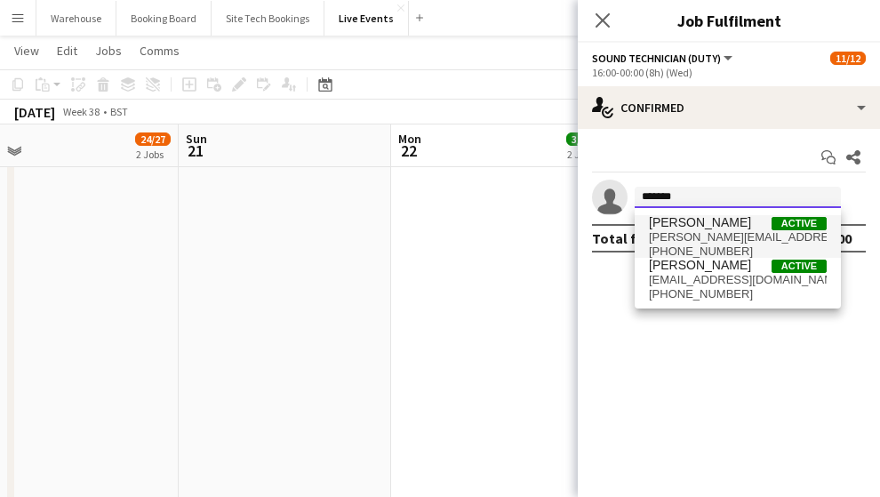
type input "*******"
click at [696, 227] on span "Tom Mitchell Active tom@wiseproductions.co.uk +4407896278565" at bounding box center [738, 236] width 178 height 43
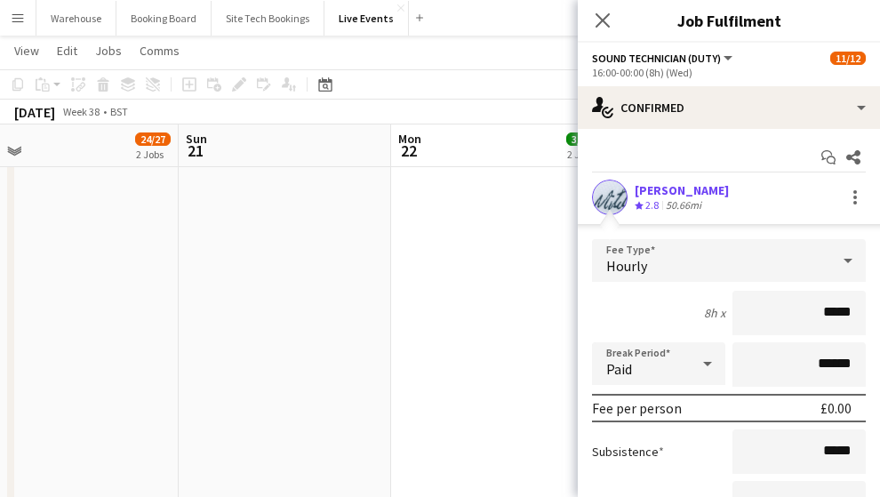
scroll to position [0, 0]
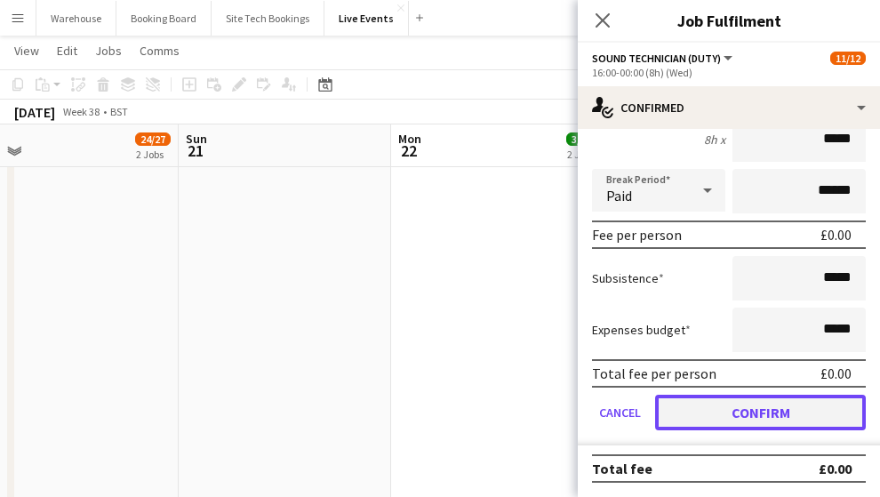
click at [738, 406] on button "Confirm" at bounding box center [760, 413] width 211 height 36
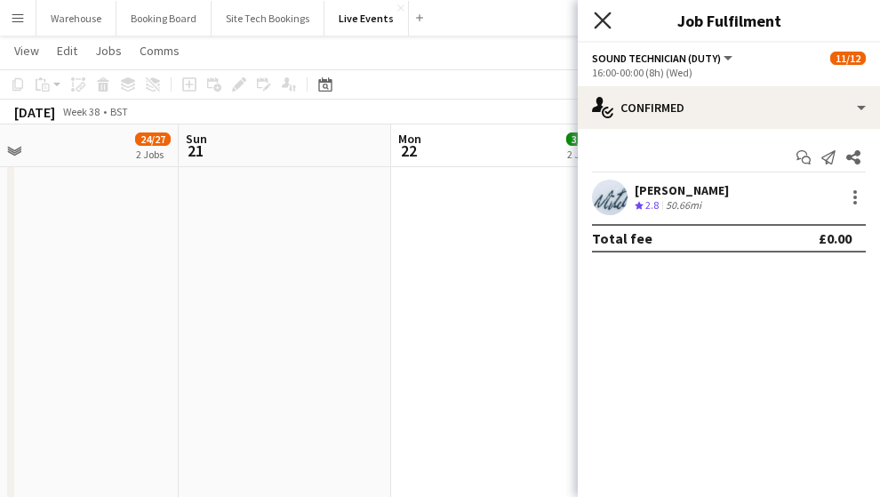
click at [604, 24] on icon "Close pop-in" at bounding box center [602, 20] width 17 height 17
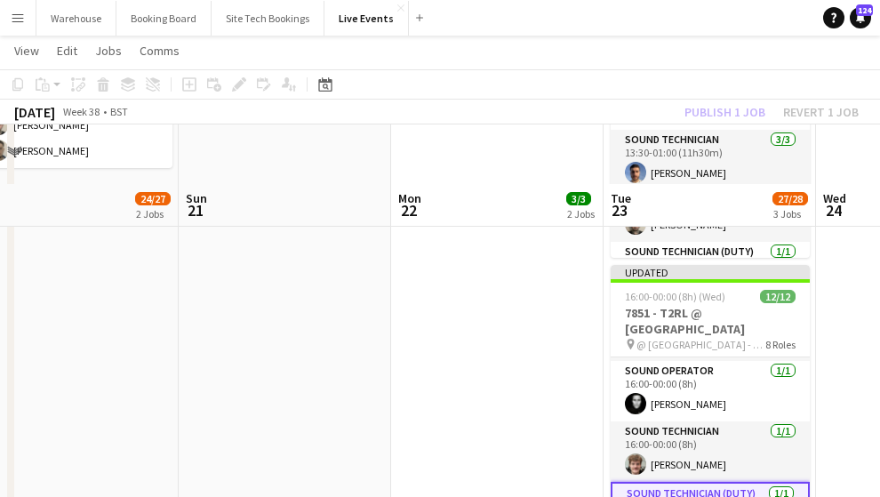
scroll to position [474, 0]
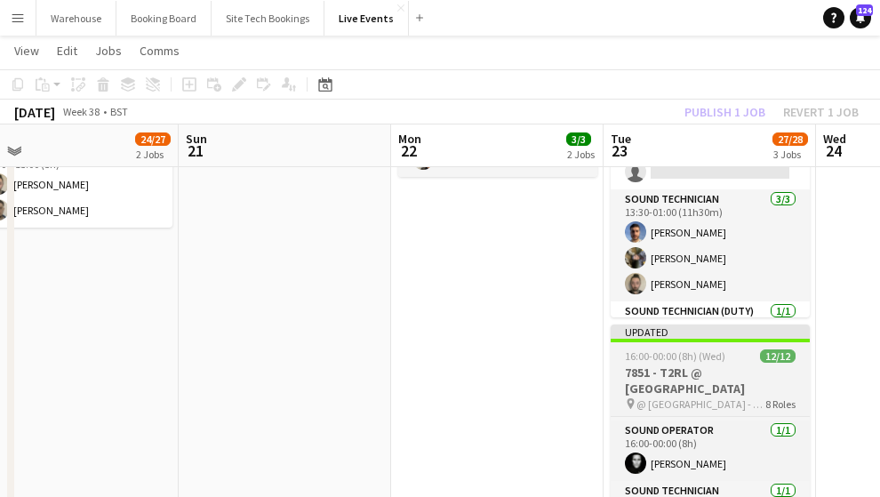
click at [681, 381] on h3 "7851 - T2RL @ [GEOGRAPHIC_DATA]" at bounding box center [710, 380] width 199 height 32
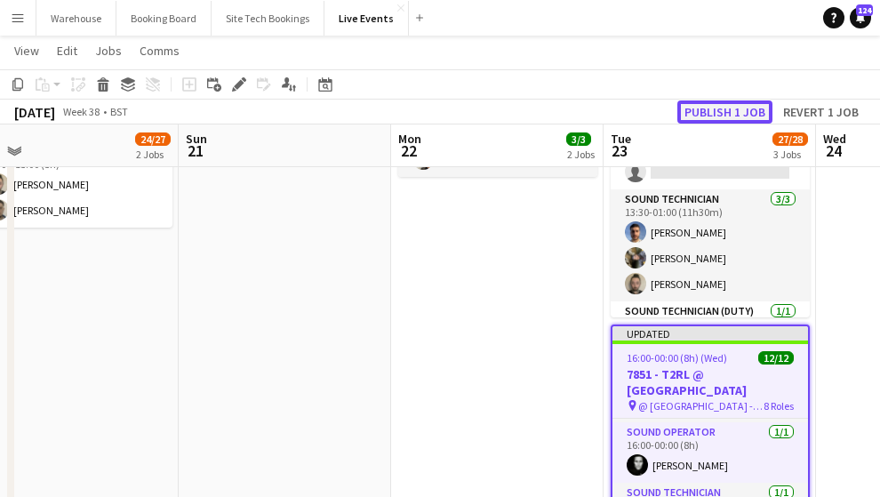
click at [701, 111] on button "Publish 1 job" at bounding box center [724, 111] width 95 height 23
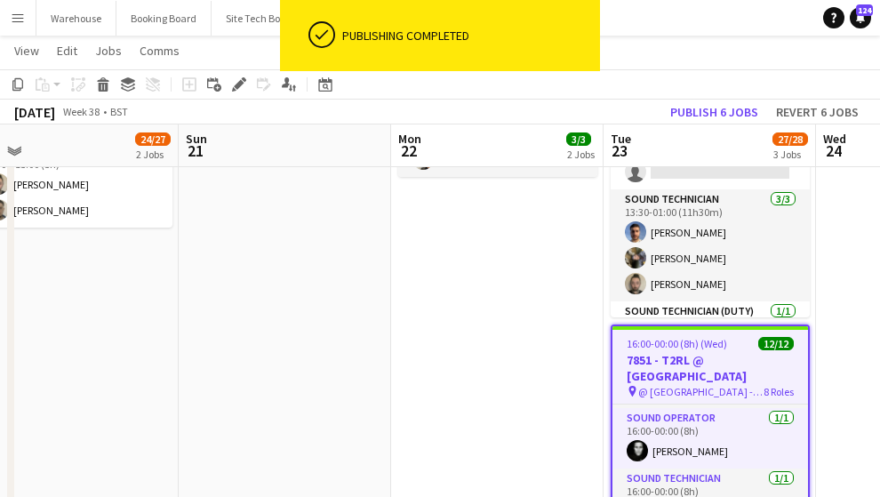
scroll to position [356, 0]
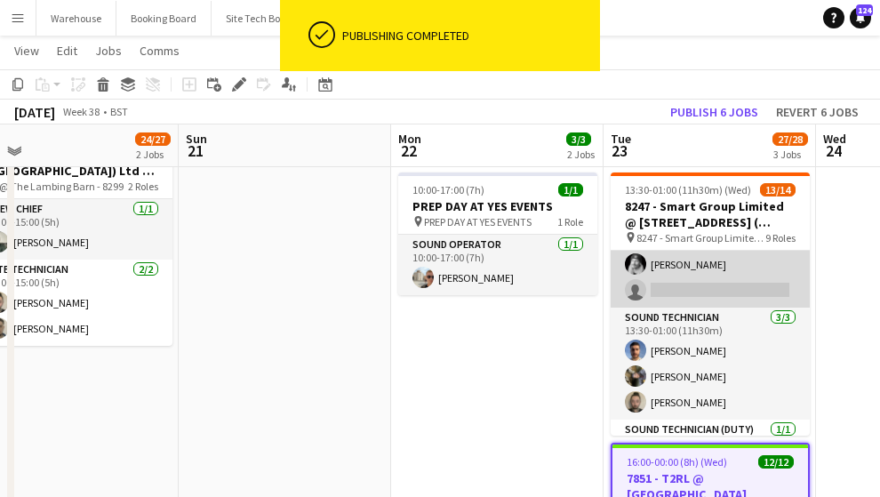
click at [671, 284] on app-card-role "Sound Operator 1/2 13:30-01:00 (11h30m) Ross Watkinson single-neutral-actions" at bounding box center [710, 264] width 199 height 86
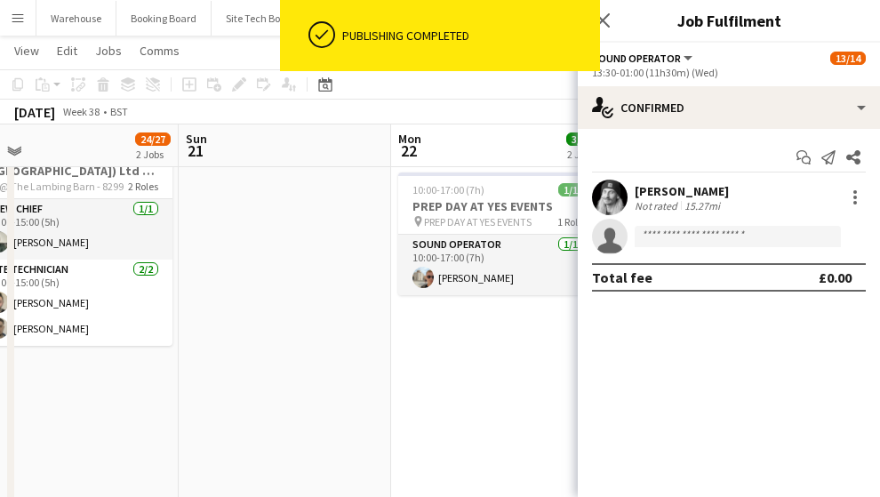
scroll to position [385, 0]
click at [650, 233] on input at bounding box center [738, 236] width 206 height 21
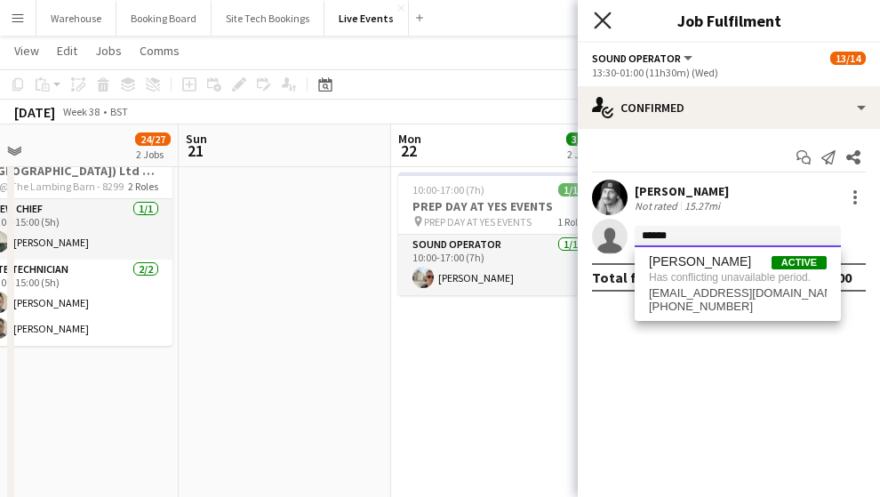
type input "******"
click at [599, 20] on icon "Close pop-in" at bounding box center [602, 20] width 17 height 17
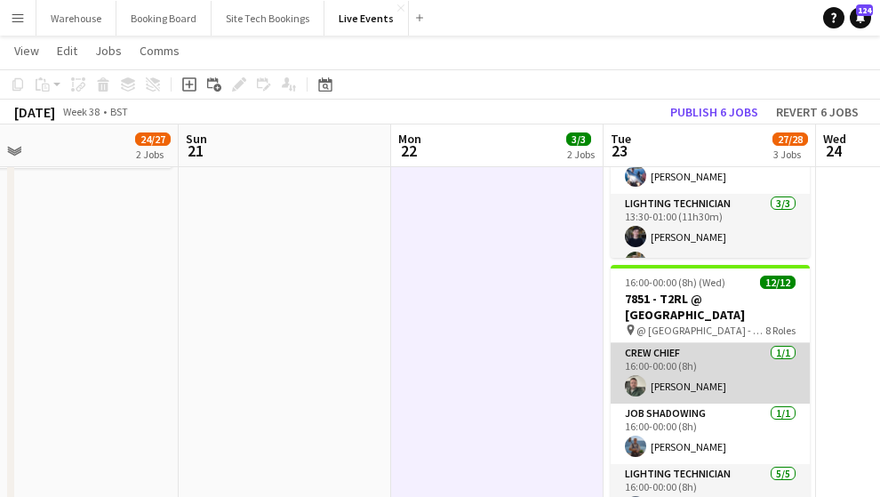
scroll to position [474, 0]
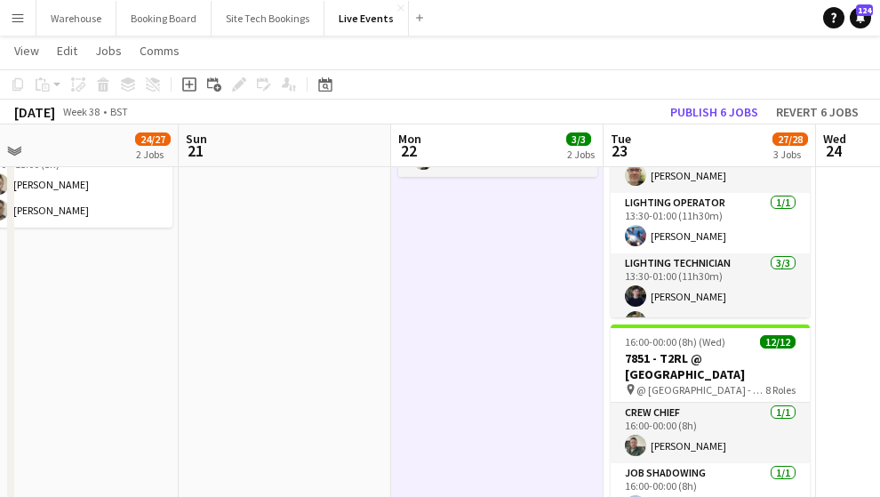
click at [528, 390] on app-date-cell "Toggle View VIDEO MAINTENENCE AT YES EVENTS [DATE] → [DATE] 4/4 2 jobs 08:00-16…" at bounding box center [497, 418] width 212 height 1386
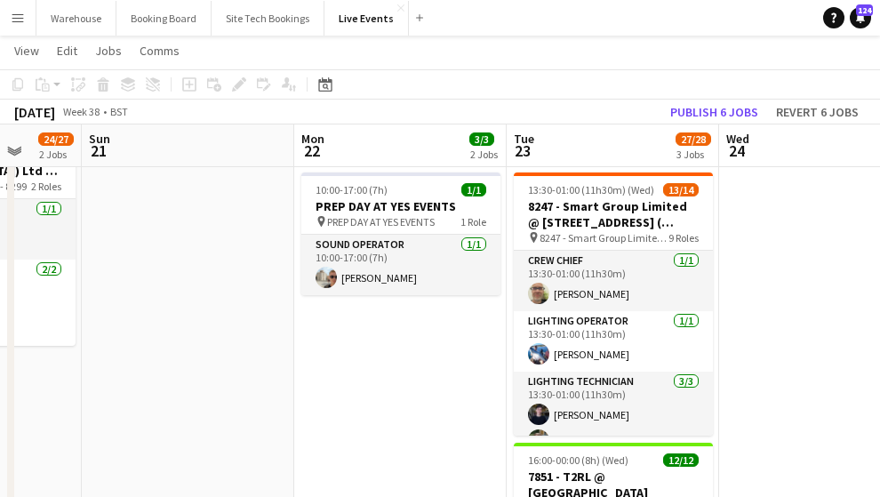
scroll to position [0, 556]
drag, startPoint x: 560, startPoint y: 313, endPoint x: 462, endPoint y: 298, distance: 98.9
click at [462, 298] on app-calendar-viewport "Thu 18 38/49 5 Jobs Fri 19 1/6 2 Jobs Sat 20 24/27 2 Jobs Sun 21 Mon 22 3/3 2 J…" at bounding box center [440, 472] width 880 height 1516
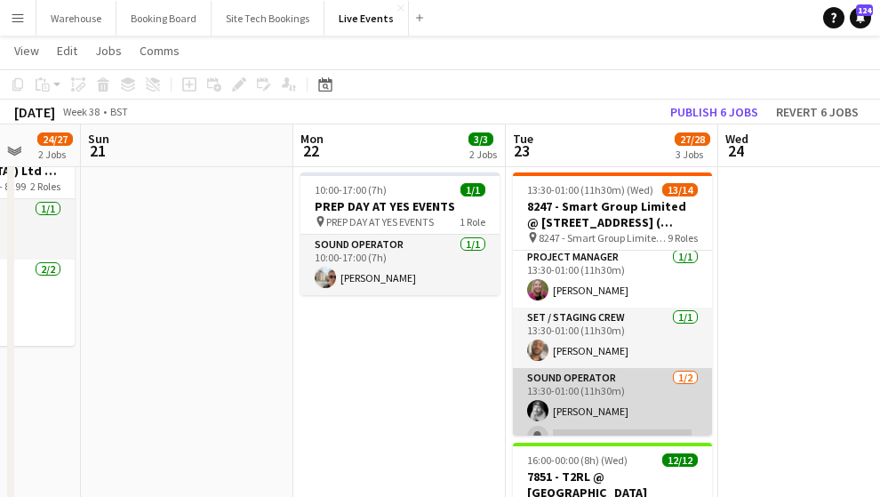
scroll to position [296, 0]
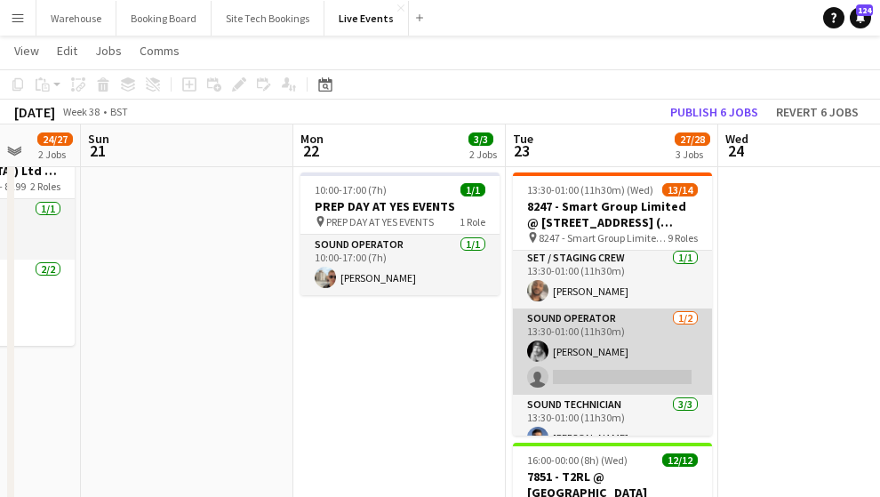
click at [608, 371] on app-card-role "Sound Operator 1/2 13:30-01:00 (11h30m) Ross Watkinson single-neutral-actions" at bounding box center [612, 351] width 199 height 86
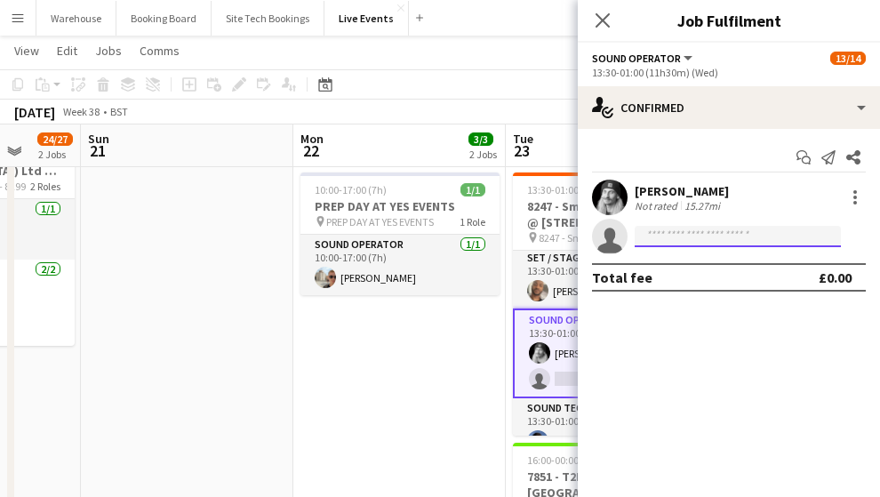
click at [675, 239] on input at bounding box center [738, 236] width 206 height 21
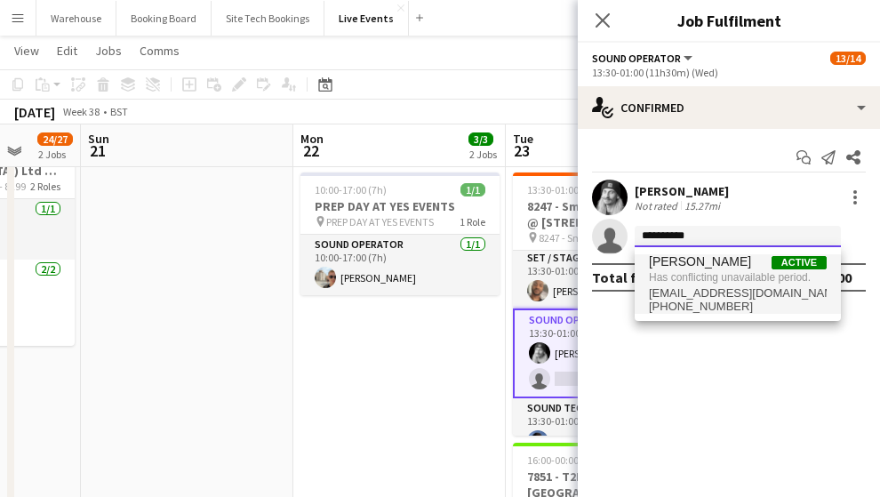
type input "**********"
click at [728, 272] on span "Has conflicting unavailable period." at bounding box center [738, 277] width 178 height 16
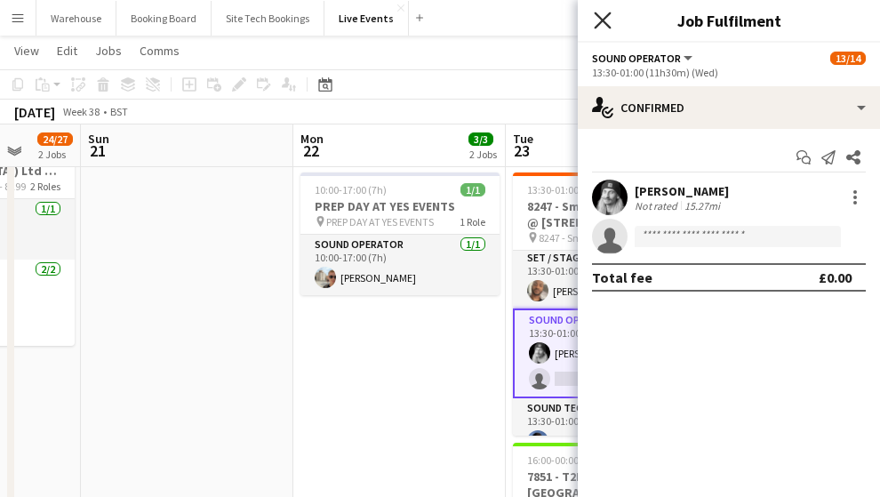
click at [610, 19] on icon "Close pop-in" at bounding box center [602, 20] width 17 height 17
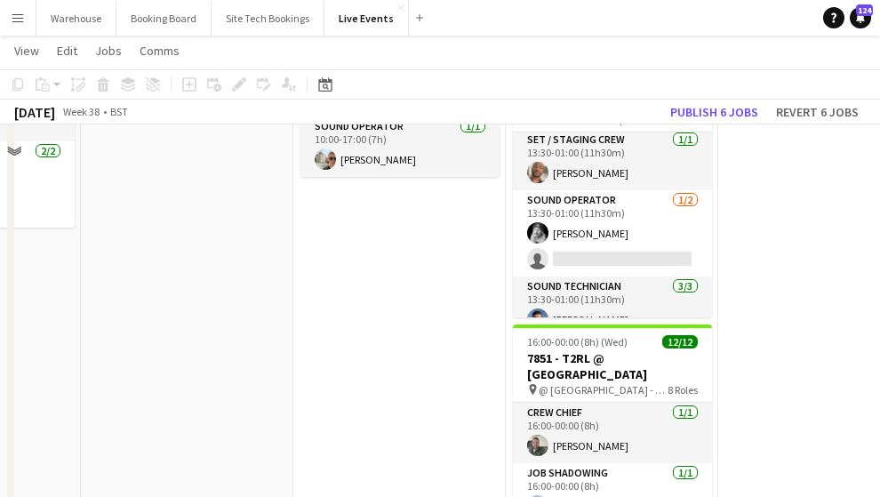
scroll to position [178, 0]
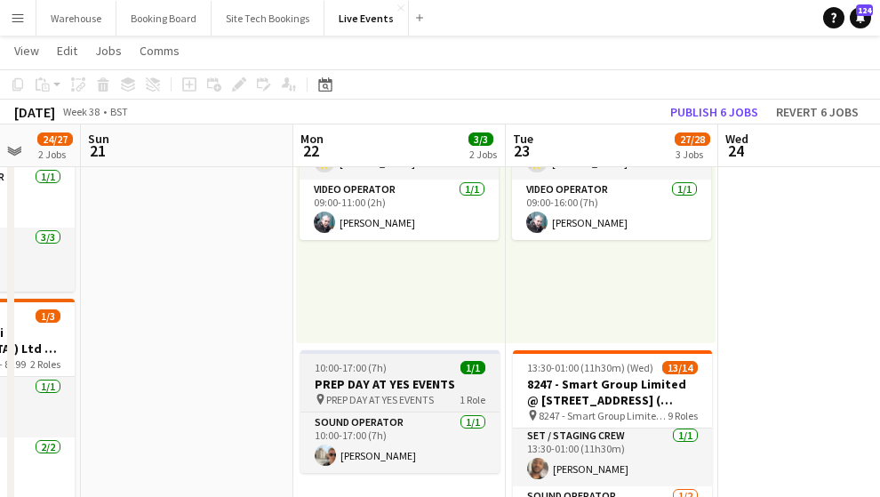
click at [413, 382] on h3 "PREP DAY AT YES EVENTS" at bounding box center [399, 384] width 199 height 16
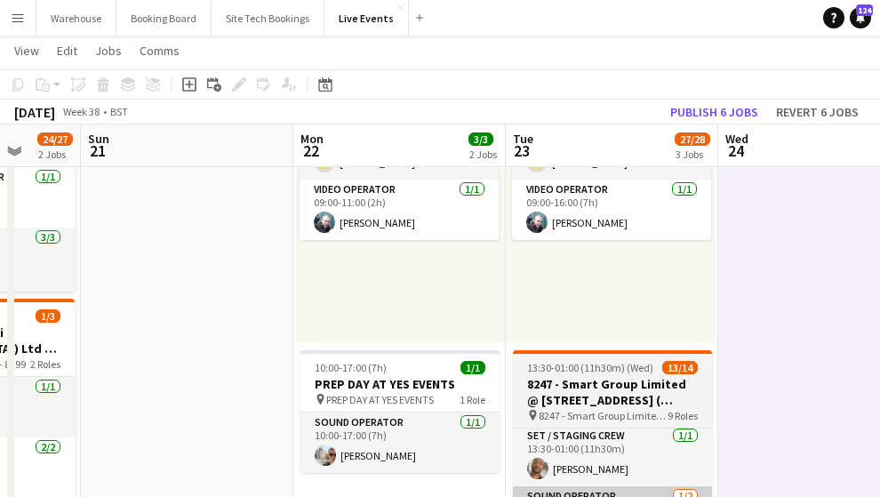
scroll to position [356, 0]
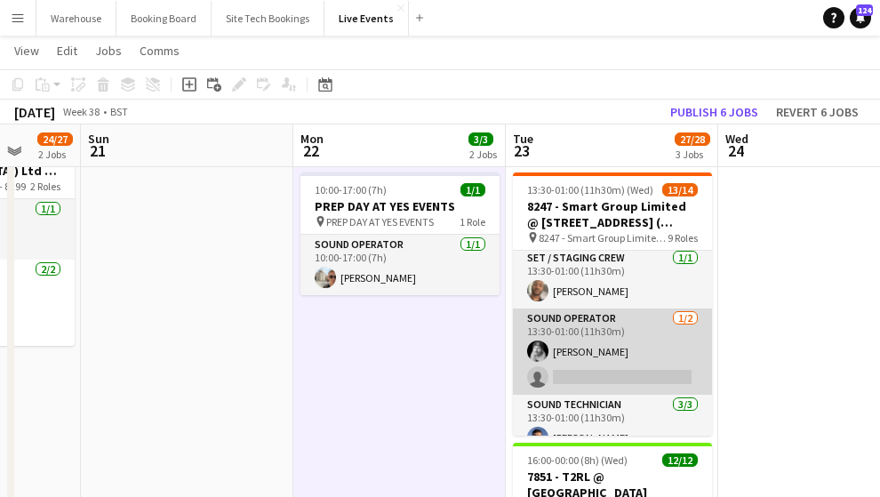
click at [580, 375] on app-card-role "Sound Operator 1/2 13:30-01:00 (11h30m) Ross Watkinson single-neutral-actions" at bounding box center [612, 351] width 199 height 86
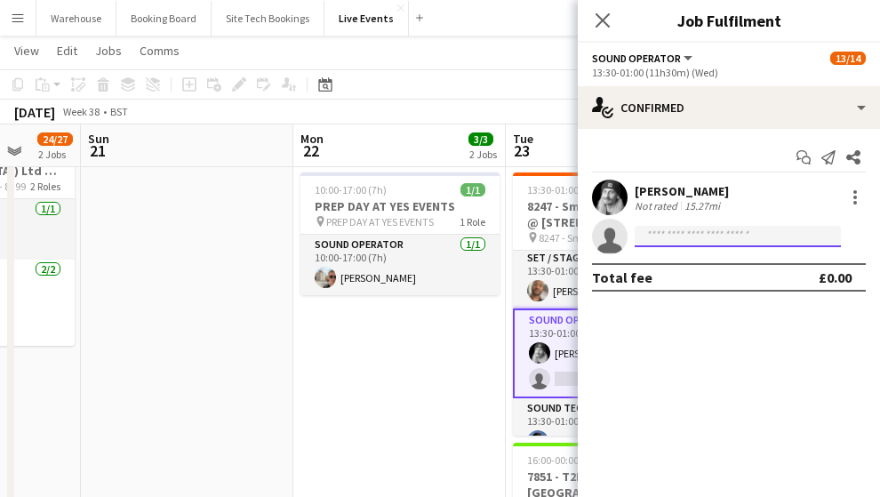
click at [663, 237] on input at bounding box center [738, 236] width 206 height 21
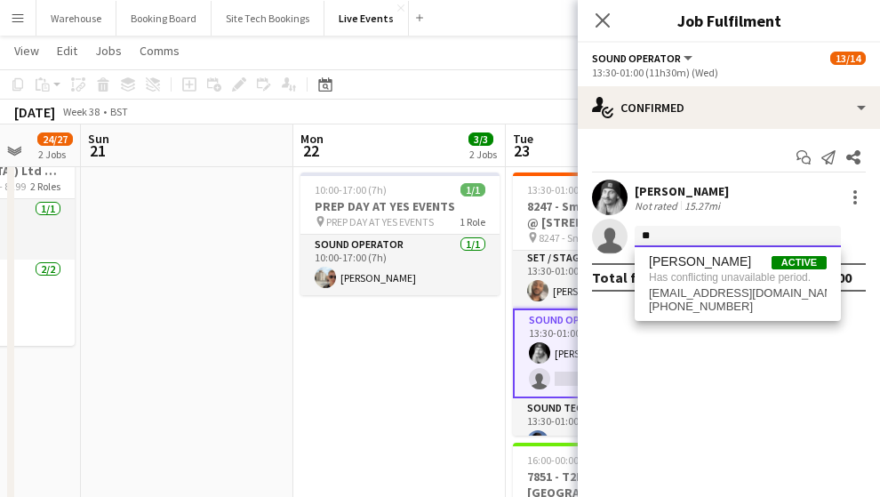
type input "*"
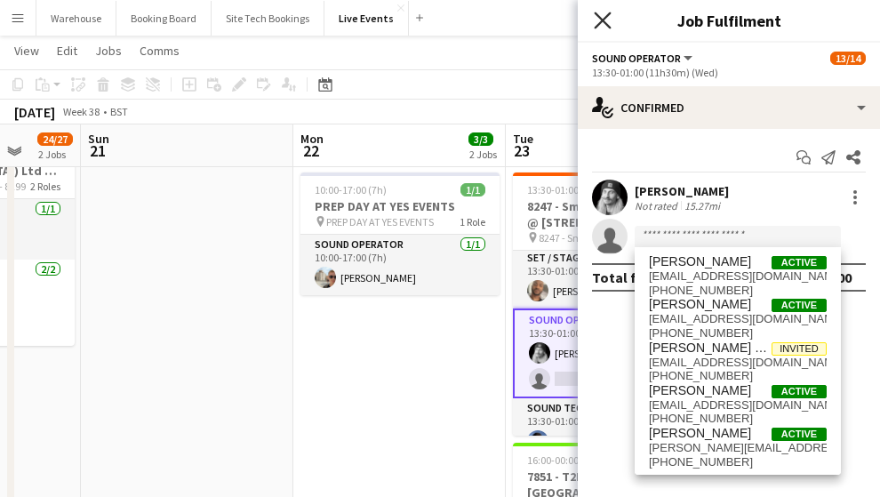
click at [599, 25] on icon at bounding box center [602, 20] width 17 height 17
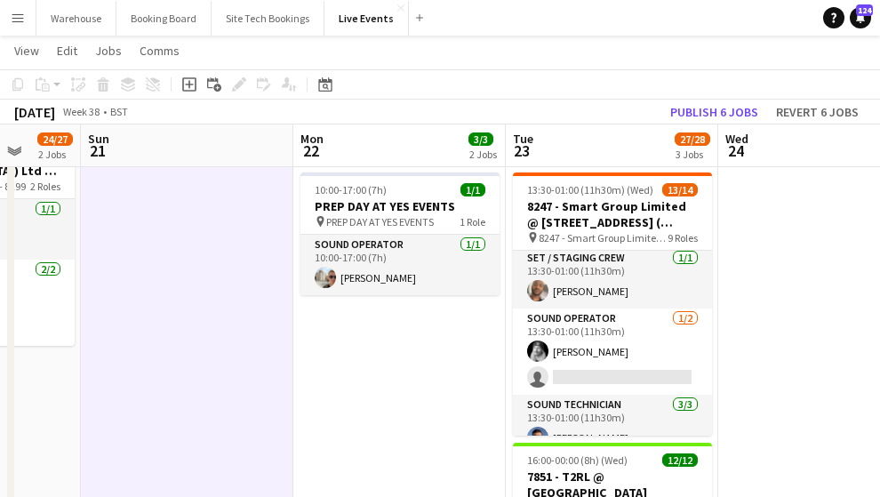
drag, startPoint x: 316, startPoint y: 372, endPoint x: 515, endPoint y: 376, distance: 199.1
click at [515, 376] on app-calendar-viewport "Thu 18 38/49 5 Jobs Fri 19 1/6 2 Jobs Sat 20 24/27 2 Jobs Sun 21 Mon 22 3/3 2 J…" at bounding box center [440, 472] width 880 height 1516
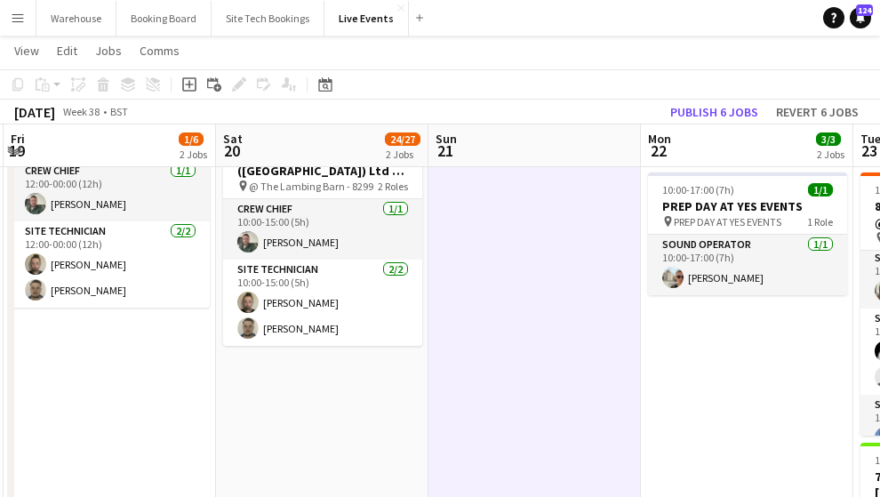
drag, startPoint x: 332, startPoint y: 411, endPoint x: 466, endPoint y: 405, distance: 134.3
click at [501, 405] on app-calendar-viewport "Wed 17 20/31 5 Jobs Thu 18 38/49 5 Jobs Fri 19 1/6 2 Jobs Sat 20 24/27 2 Jobs S…" at bounding box center [440, 472] width 880 height 1516
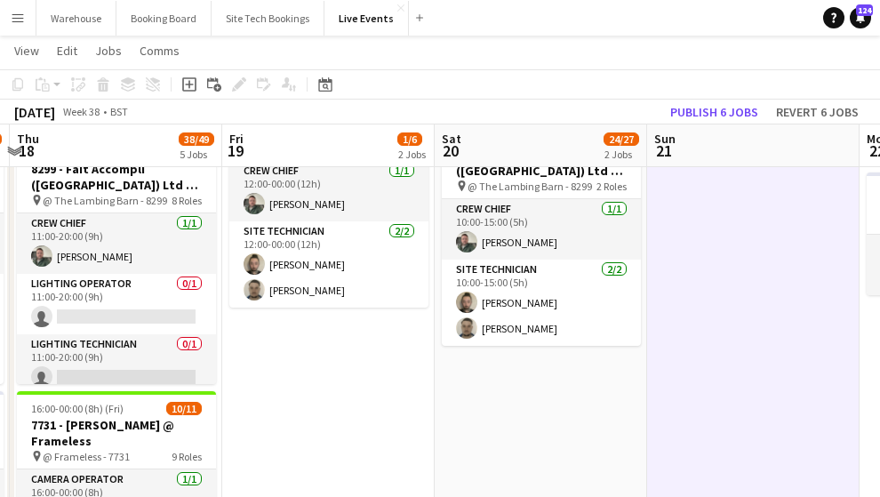
click at [558, 404] on app-calendar-viewport "Tue 16 2/2 1 Job Wed 17 20/31 5 Jobs Thu 18 38/49 5 Jobs Fri 19 1/6 2 Jobs Sat …" at bounding box center [440, 472] width 880 height 1516
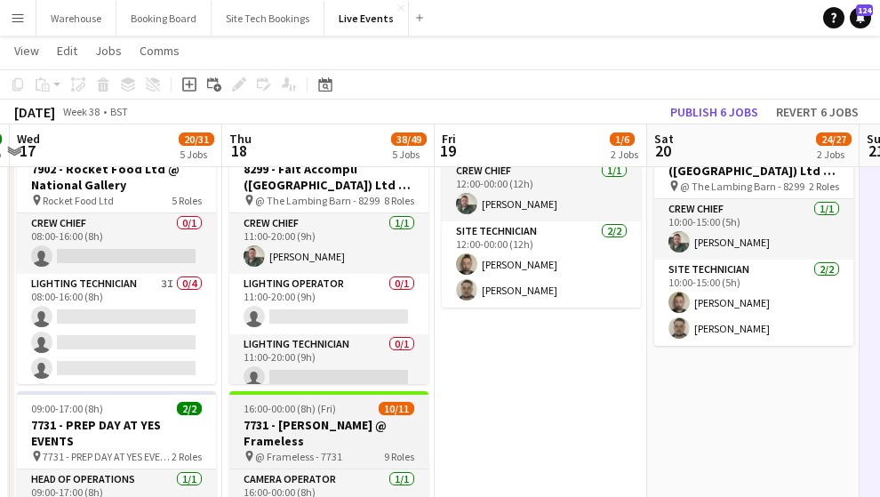
scroll to position [0, 565]
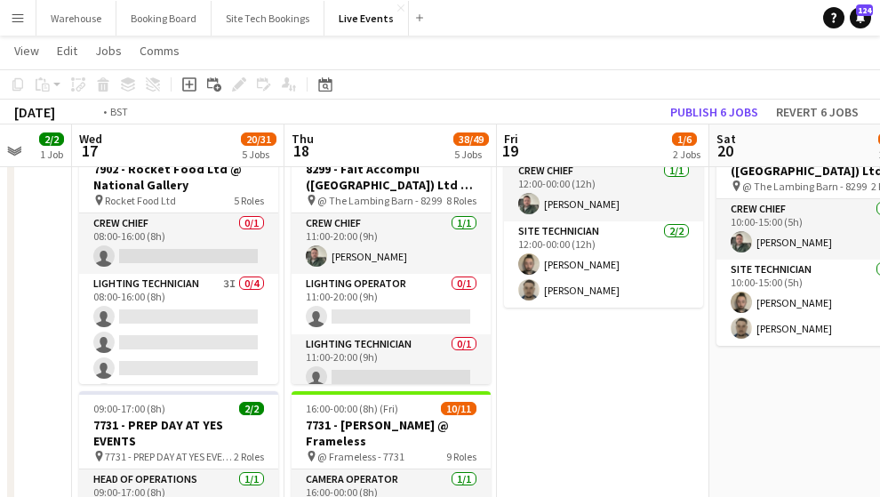
drag, startPoint x: 52, startPoint y: 356, endPoint x: 398, endPoint y: 341, distance: 346.0
click at [408, 340] on app-calendar-viewport "Sun 14 Mon 15 Tue 16 2/2 1 Job Wed 17 20/31 5 Jobs Thu 18 38/49 5 Jobs Fri 19 1…" at bounding box center [440, 472] width 880 height 1516
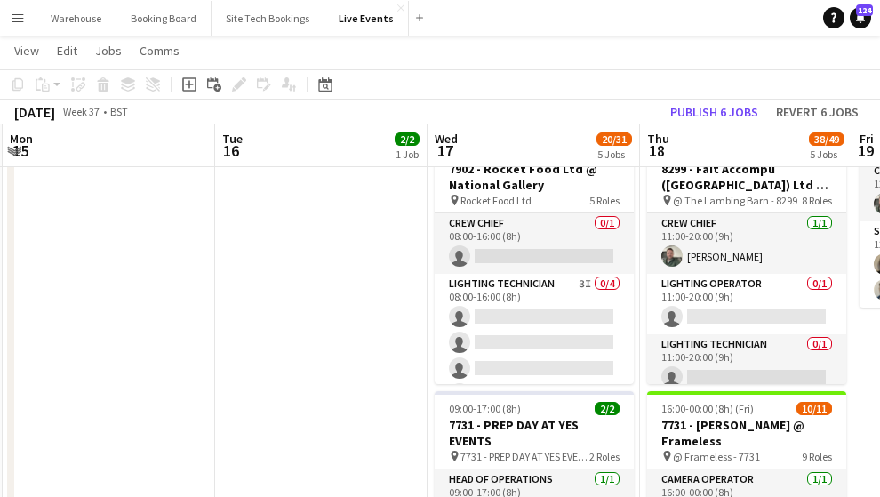
drag, startPoint x: 384, startPoint y: 348, endPoint x: 373, endPoint y: 357, distance: 14.5
click at [608, 341] on app-calendar-viewport "Sat 13 Sun 14 Mon 15 Tue 16 2/2 1 Job Wed 17 20/31 5 Jobs Thu 18 38/49 5 Jobs F…" at bounding box center [440, 472] width 880 height 1516
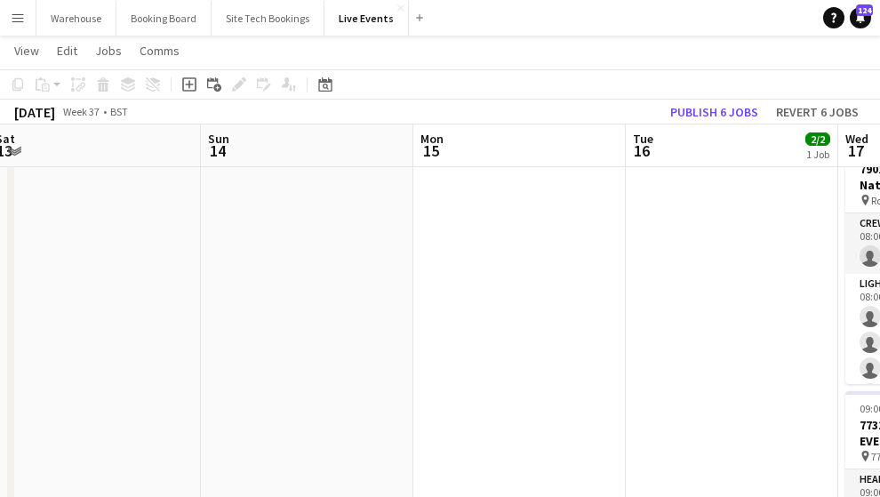
drag, startPoint x: 450, startPoint y: 340, endPoint x: 434, endPoint y: 342, distance: 16.2
click at [560, 339] on app-calendar-viewport "Thu 11 50/50 4 Jobs Fri 12 1/2 1 Job Sat 13 Sun 14 Mon 15 Tue 16 2/2 1 Job Wed …" at bounding box center [440, 472] width 880 height 1516
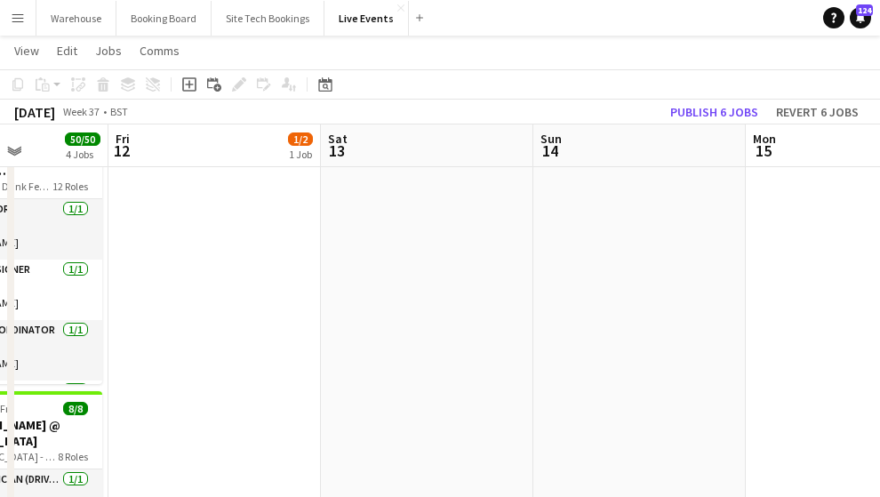
drag, startPoint x: 232, startPoint y: 360, endPoint x: 531, endPoint y: 352, distance: 298.7
click at [529, 352] on app-calendar-viewport "Tue 9 24/26 2 Jobs Wed 10 6/6 2 Jobs Thu 11 50/50 4 Jobs Fri 12 1/2 1 Job Sat 1…" at bounding box center [440, 472] width 880 height 1516
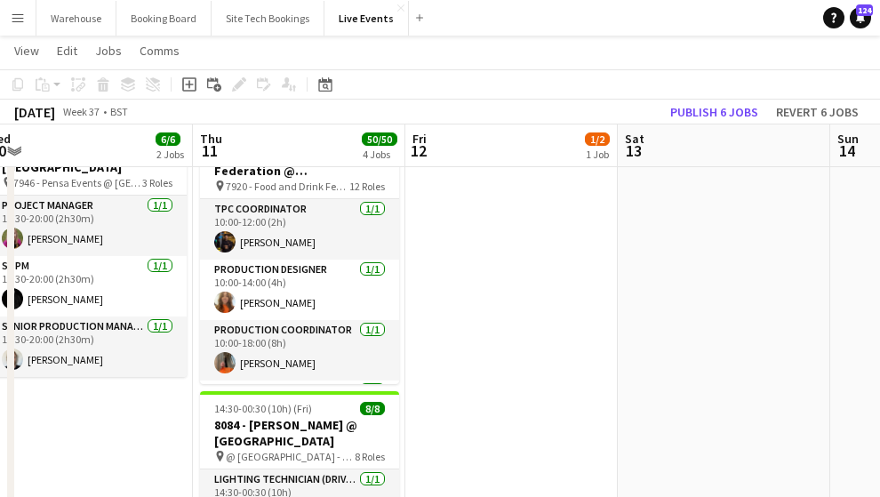
scroll to position [59, 0]
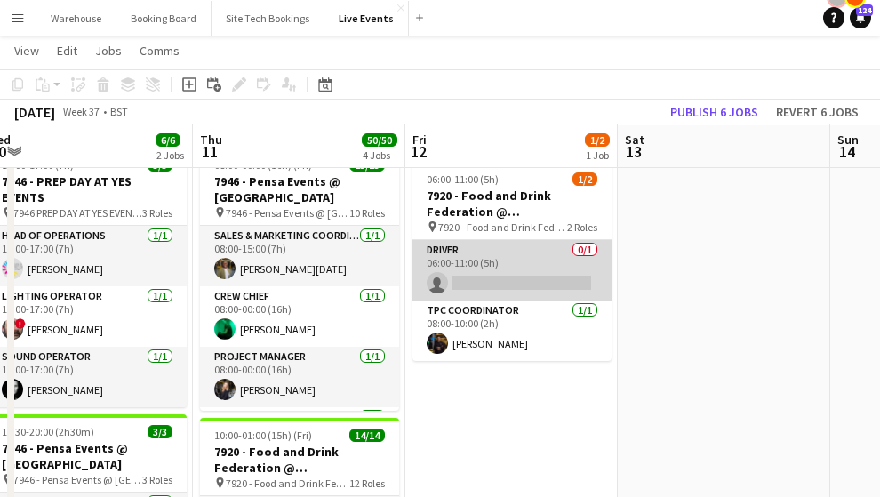
click at [483, 283] on app-card-role "Driver 0/1 06:00-11:00 (5h) single-neutral-actions" at bounding box center [511, 270] width 199 height 60
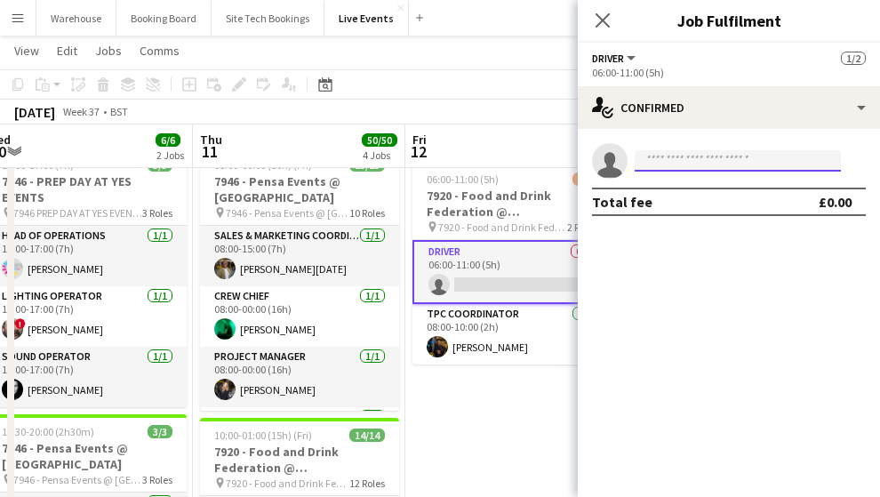
click at [665, 156] on input at bounding box center [738, 160] width 206 height 21
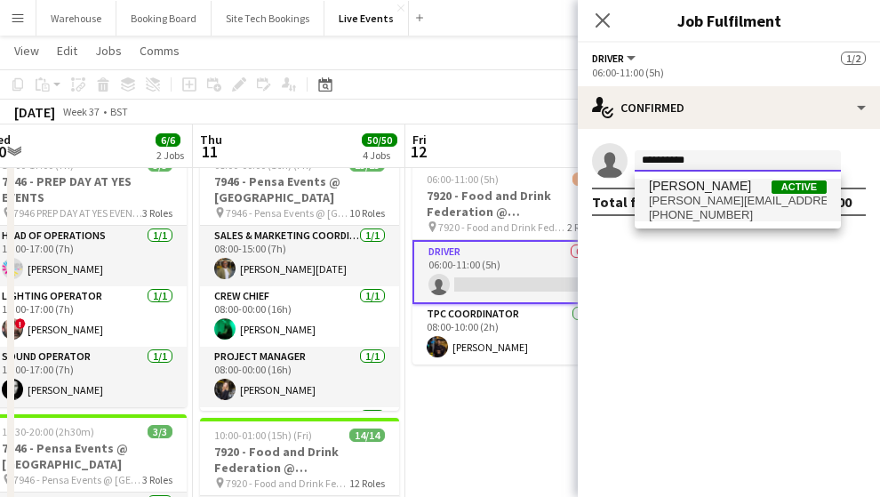
type input "**********"
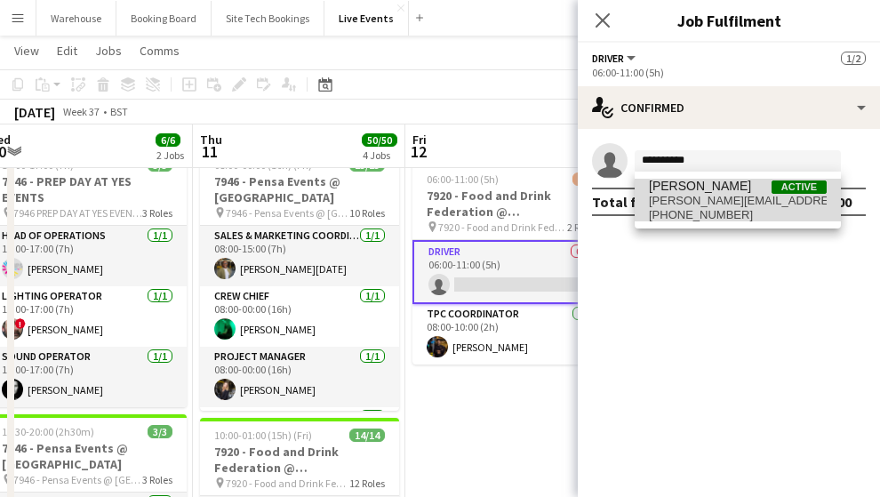
click at [683, 186] on span "[PERSON_NAME]" at bounding box center [700, 186] width 102 height 15
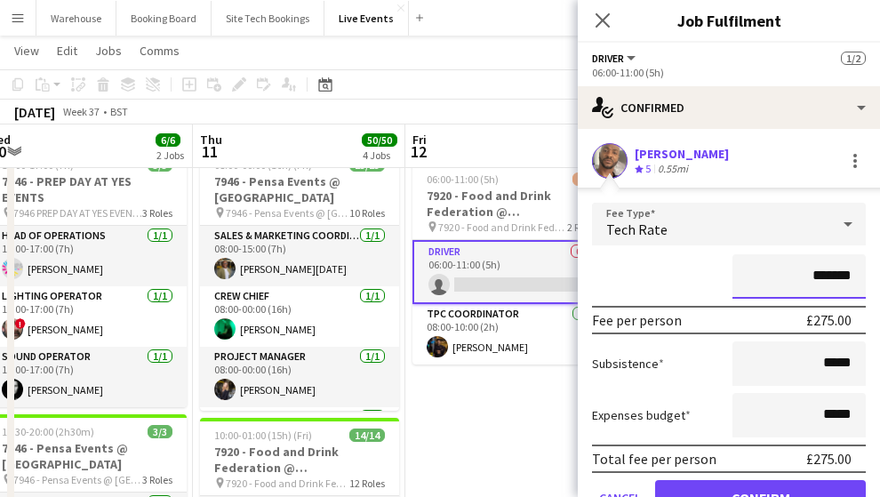
scroll to position [85, 0]
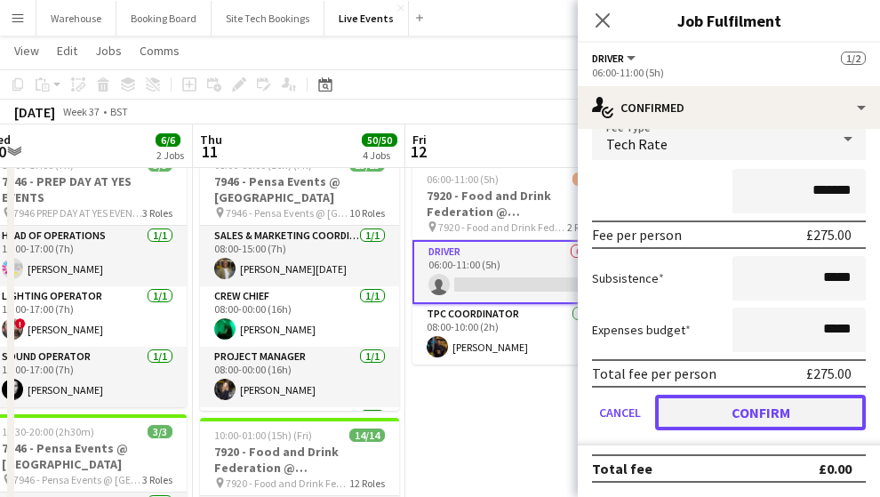
click at [742, 418] on button "Confirm" at bounding box center [760, 413] width 211 height 36
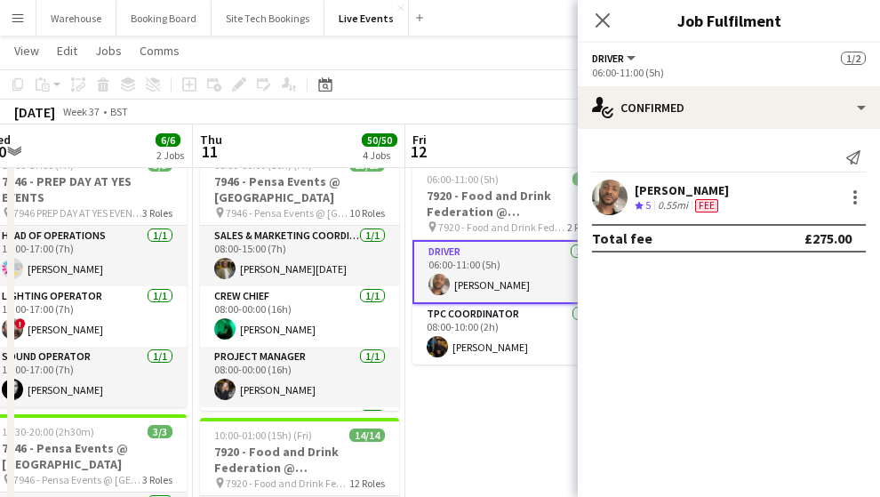
scroll to position [0, 0]
click at [596, 18] on icon "Close pop-in" at bounding box center [602, 20] width 17 height 17
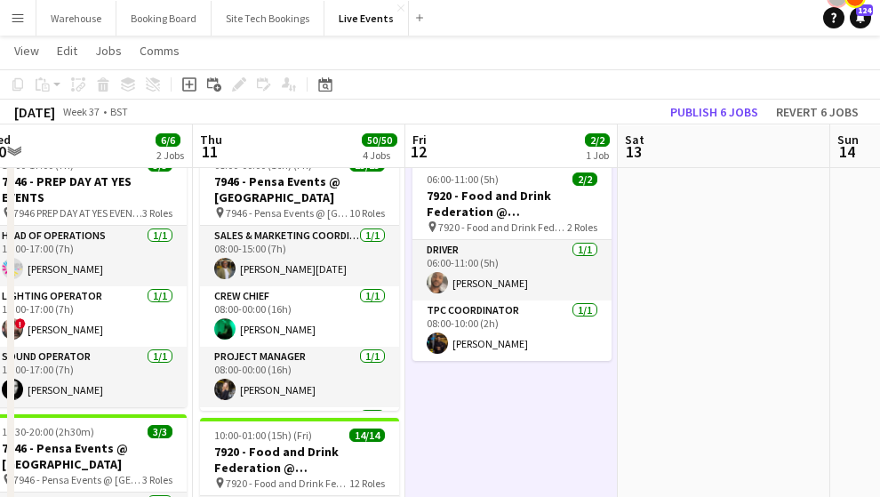
click at [495, 207] on h3 "7920 - Food and Drink Federation @ [GEOGRAPHIC_DATA]" at bounding box center [511, 204] width 199 height 32
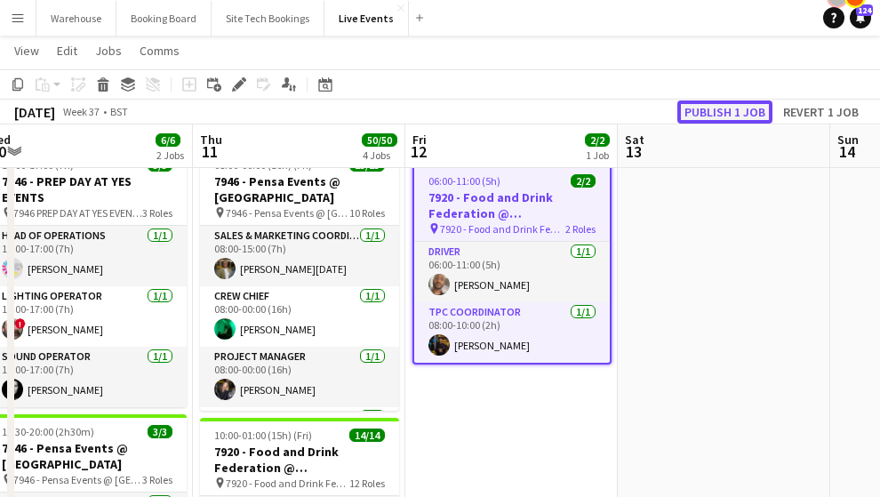
click at [746, 114] on button "Publish 1 job" at bounding box center [724, 111] width 95 height 23
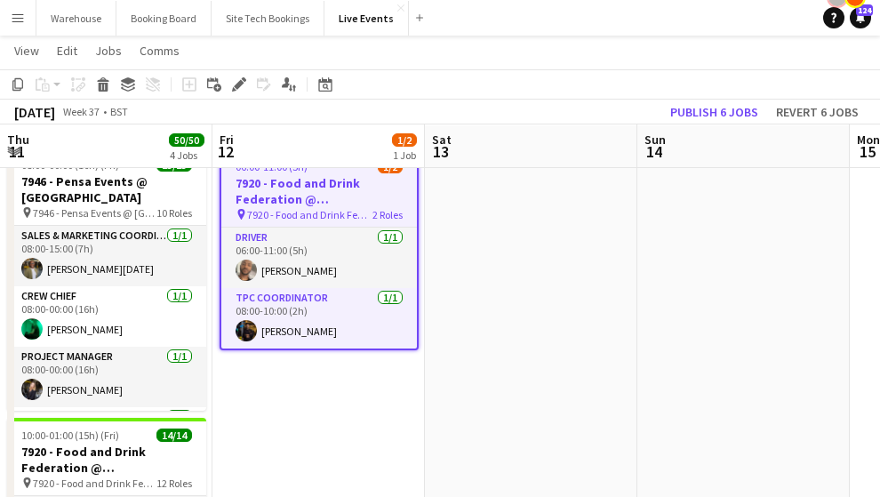
drag, startPoint x: 765, startPoint y: 372, endPoint x: 300, endPoint y: 360, distance: 465.9
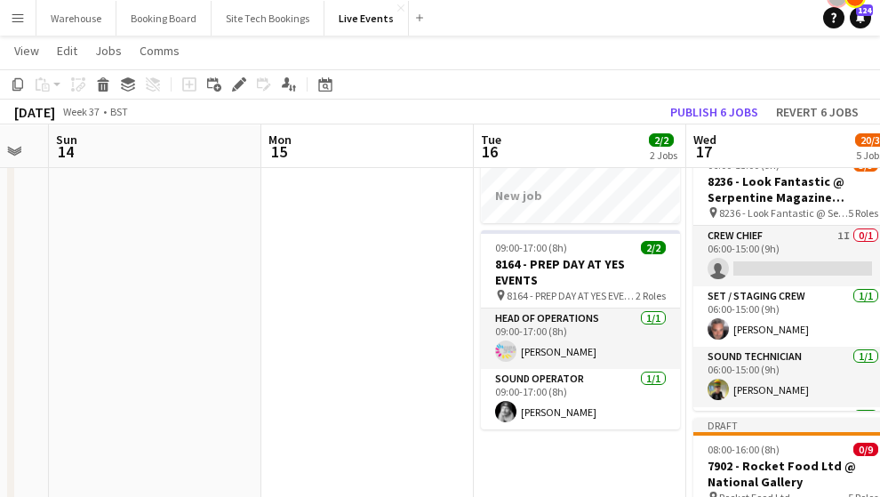
drag, startPoint x: 611, startPoint y: 346, endPoint x: 245, endPoint y: 340, distance: 366.2
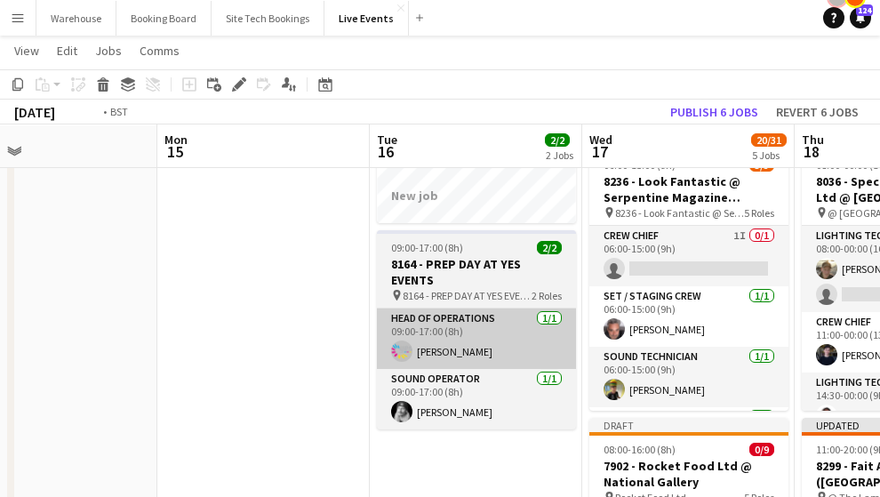
scroll to position [0, 832]
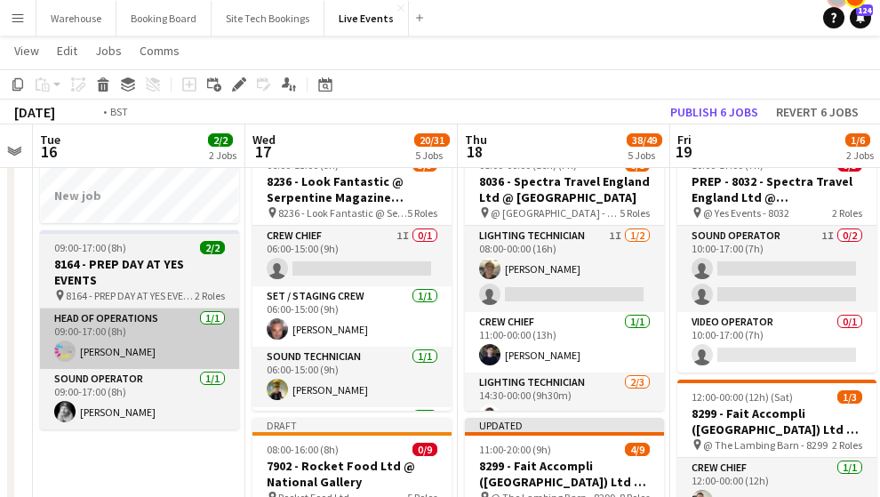
drag, startPoint x: 366, startPoint y: 406, endPoint x: 142, endPoint y: 367, distance: 227.4
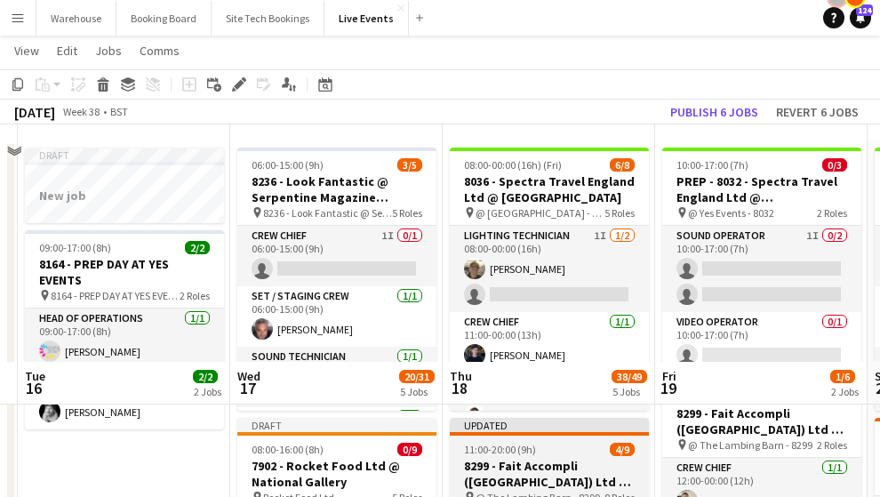
scroll to position [296, 0]
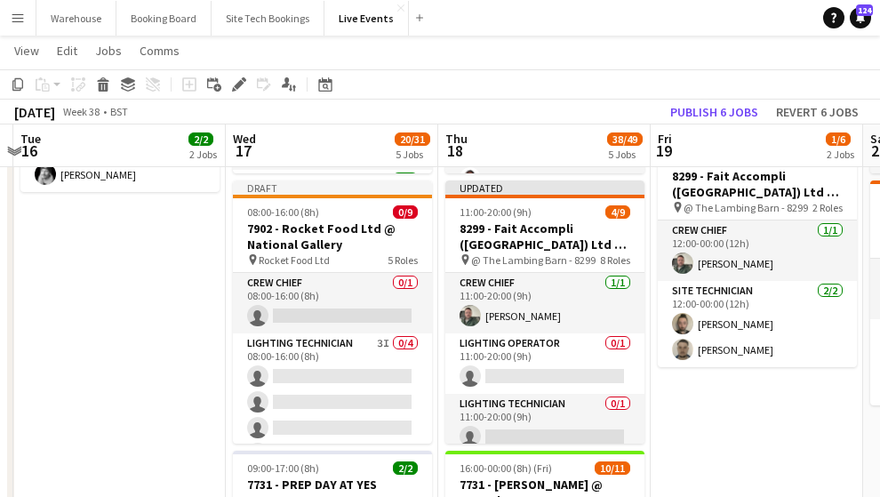
drag, startPoint x: 756, startPoint y: 415, endPoint x: 332, endPoint y: 400, distance: 425.1
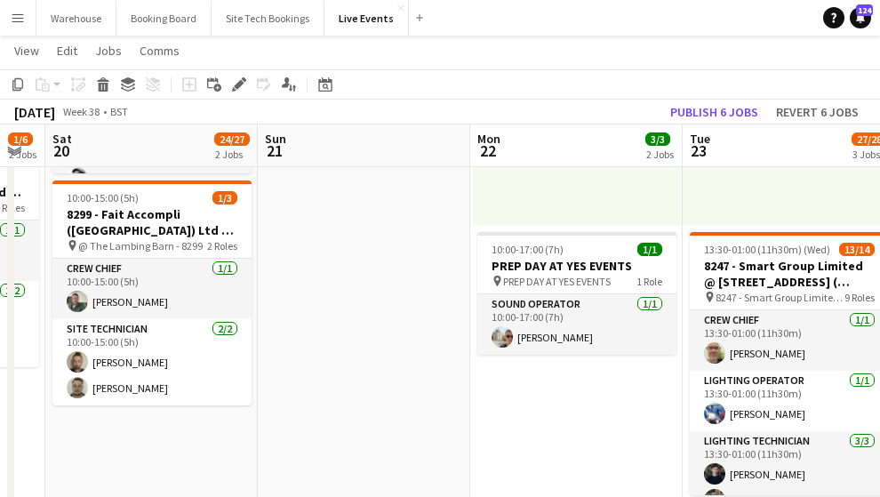
drag, startPoint x: 448, startPoint y: 403, endPoint x: 379, endPoint y: 396, distance: 69.7
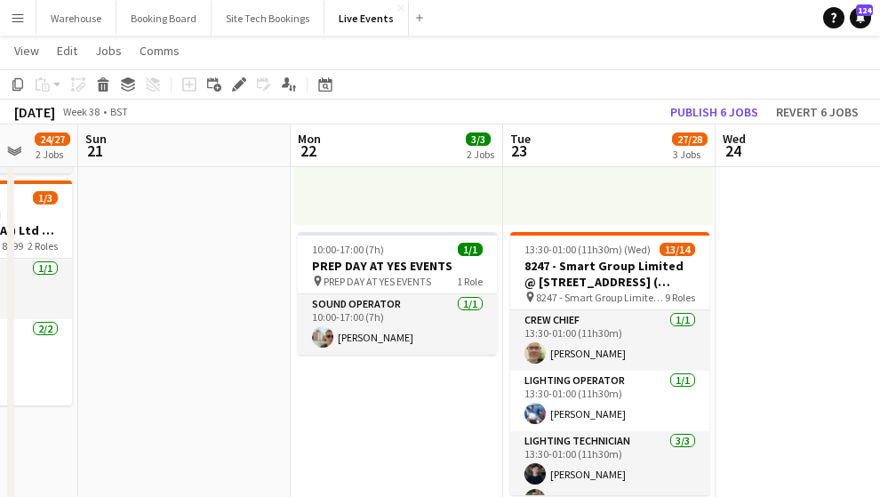
drag, startPoint x: 544, startPoint y: 410, endPoint x: 359, endPoint y: 402, distance: 185.0
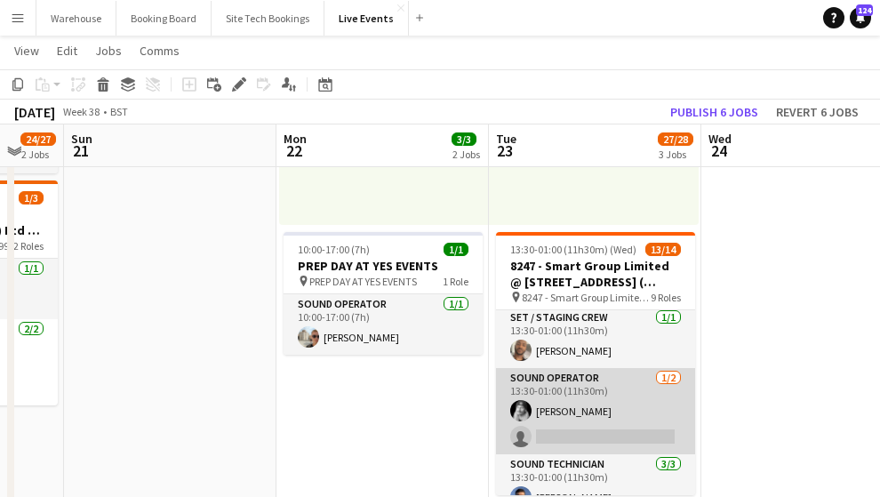
click at [555, 427] on app-card-role "Sound Operator 1/2 13:30-01:00 (11h30m) Ross Watkinson single-neutral-actions" at bounding box center [595, 411] width 199 height 86
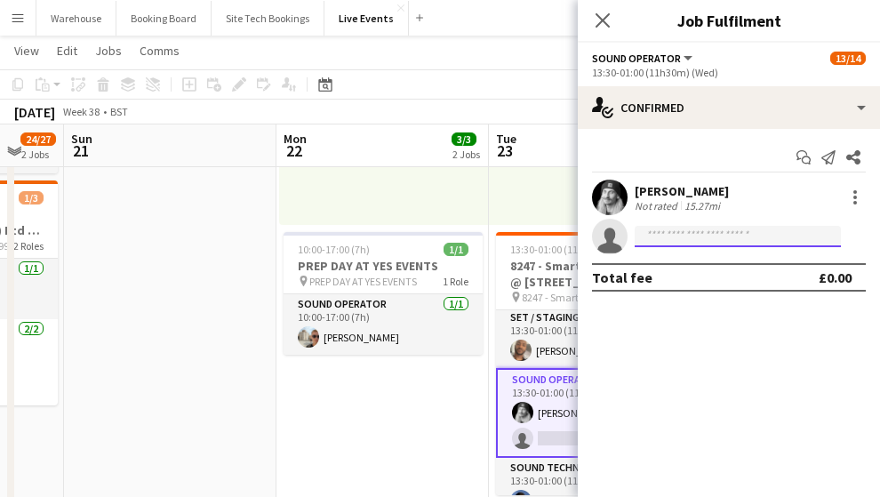
click at [647, 235] on input at bounding box center [738, 236] width 206 height 21
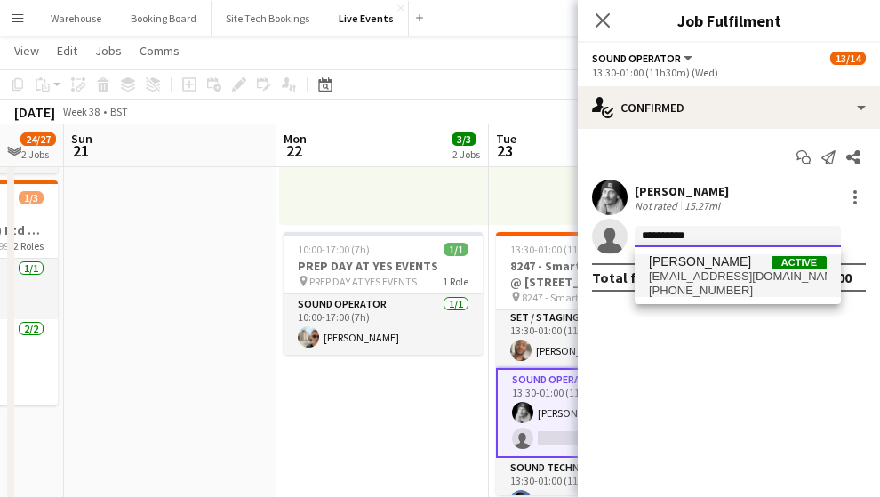
type input "**********"
click at [708, 265] on span "[PERSON_NAME]" at bounding box center [700, 261] width 102 height 15
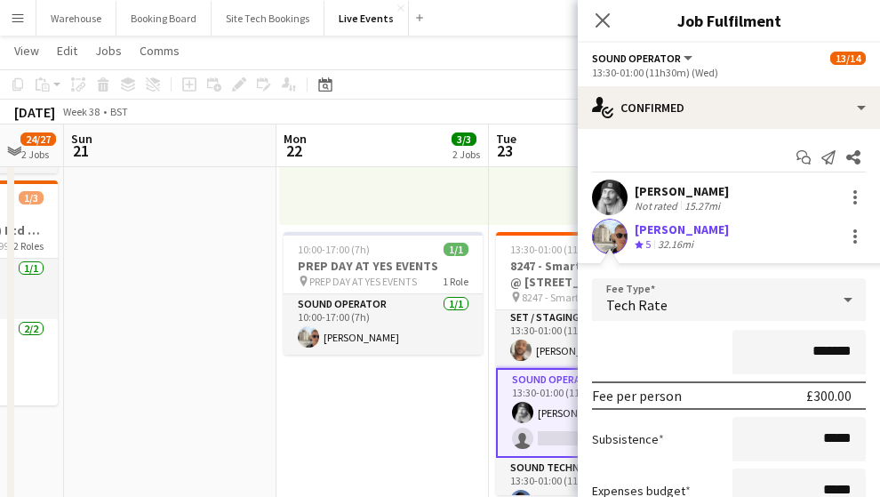
click at [676, 303] on div "Tech Rate" at bounding box center [711, 299] width 238 height 43
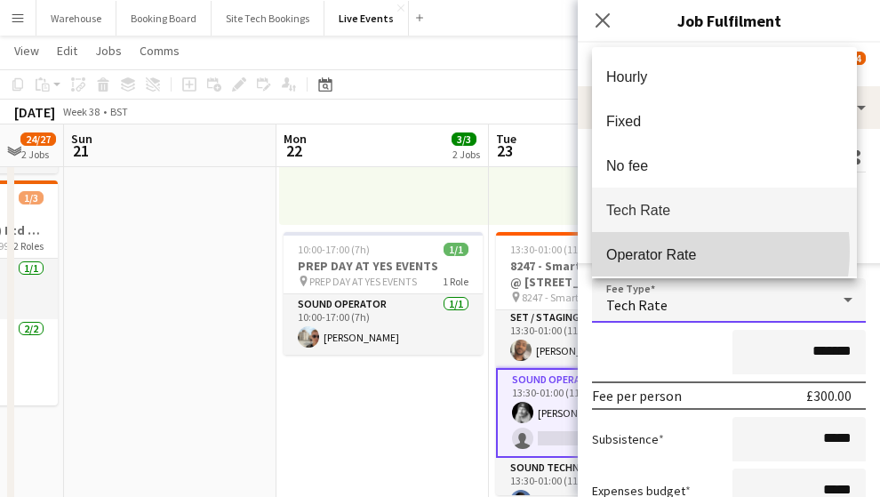
click at [651, 251] on span "Operator Rate" at bounding box center [724, 254] width 236 height 17
type input "*******"
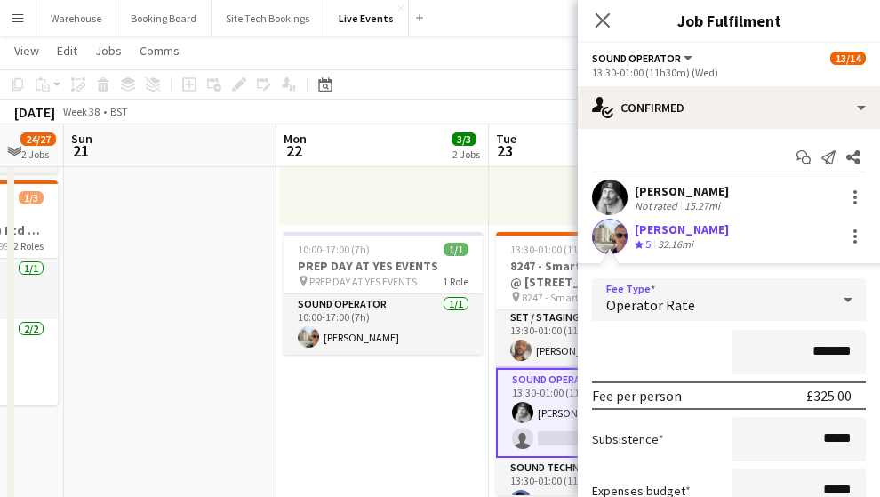
scroll to position [161, 0]
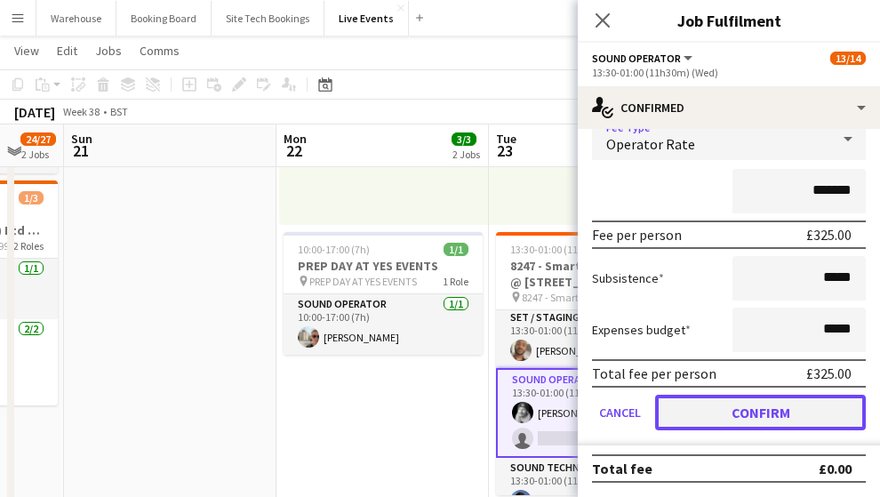
click at [736, 399] on button "Confirm" at bounding box center [760, 413] width 211 height 36
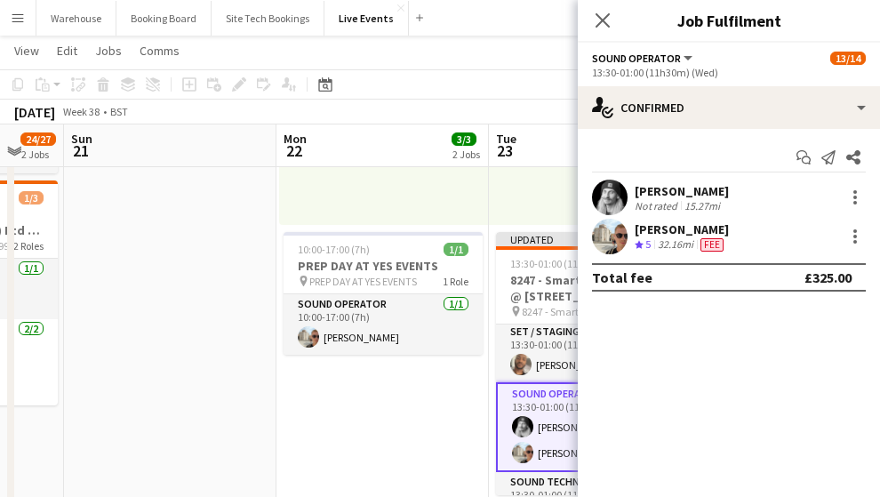
scroll to position [0, 0]
click at [596, 12] on icon "Close pop-in" at bounding box center [602, 20] width 17 height 17
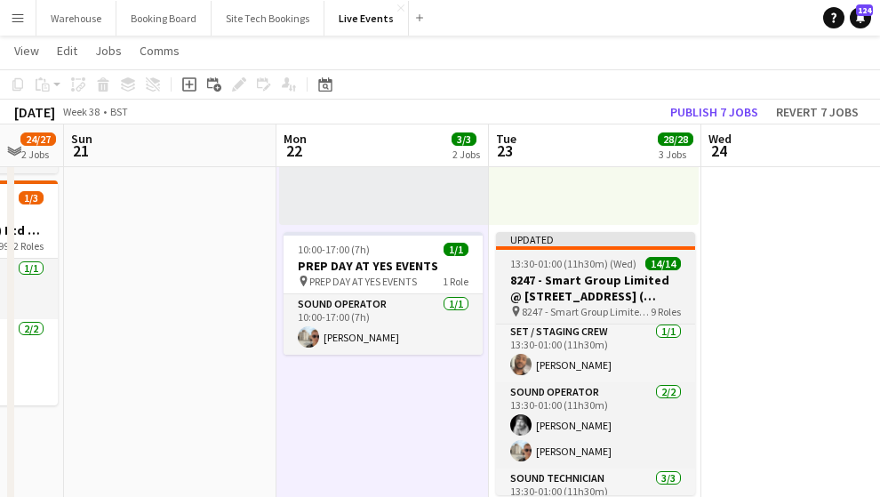
click at [547, 294] on h3 "8247 - Smart Group Limited @ [STREET_ADDRESS] ( Formerly Freemasons' Hall)" at bounding box center [595, 288] width 199 height 32
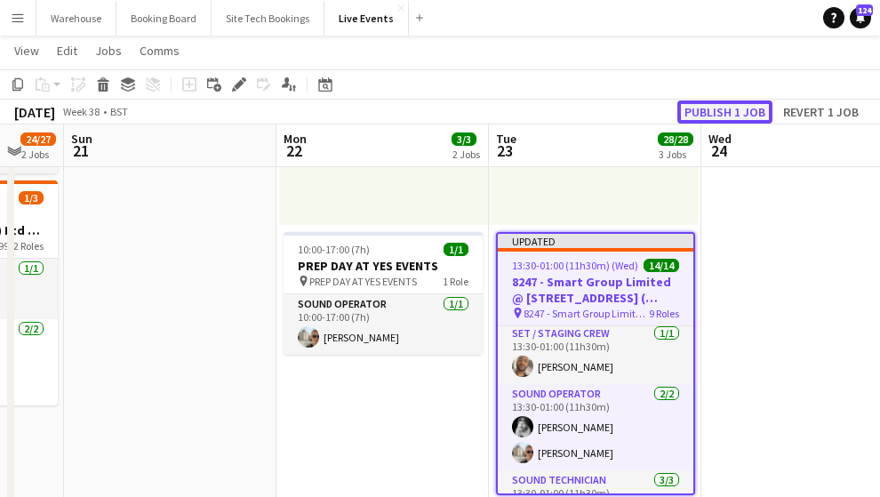
click at [733, 106] on button "Publish 1 job" at bounding box center [724, 111] width 95 height 23
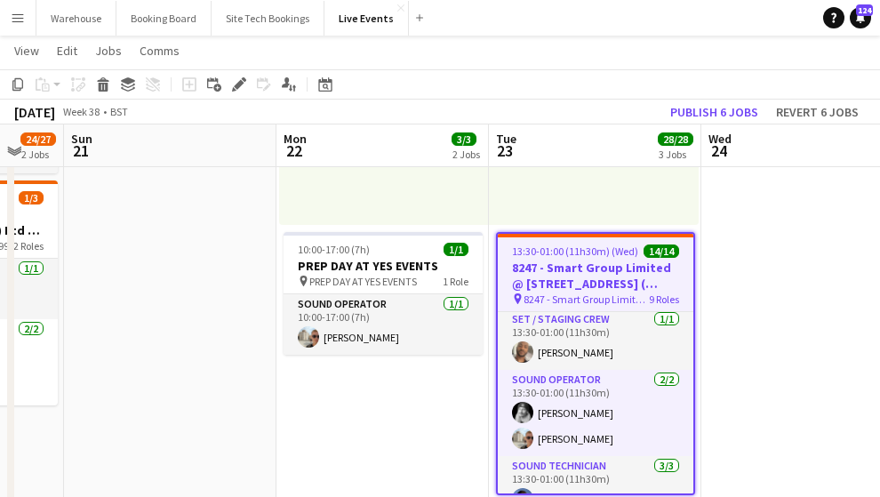
click at [575, 262] on h3 "8247 - Smart Group Limited @ [STREET_ADDRESS] ( Formerly Freemasons' Hall)" at bounding box center [596, 276] width 196 height 32
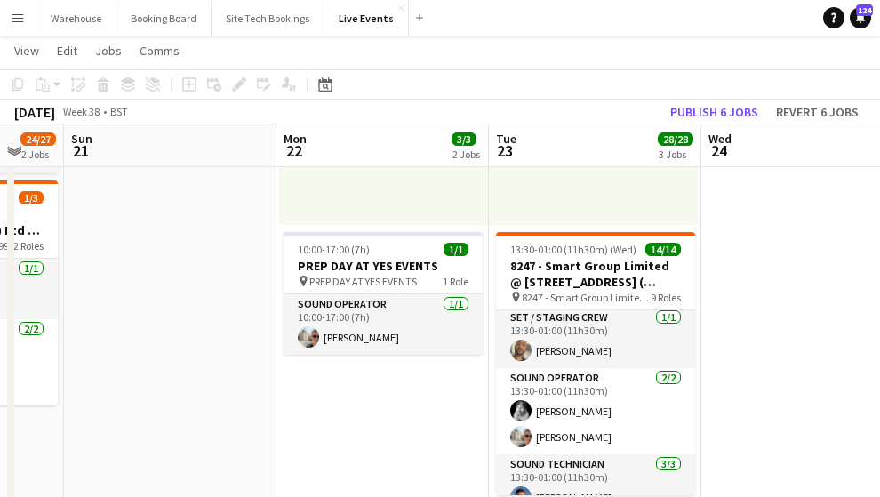
drag, startPoint x: 814, startPoint y: 303, endPoint x: 787, endPoint y: 297, distance: 28.2
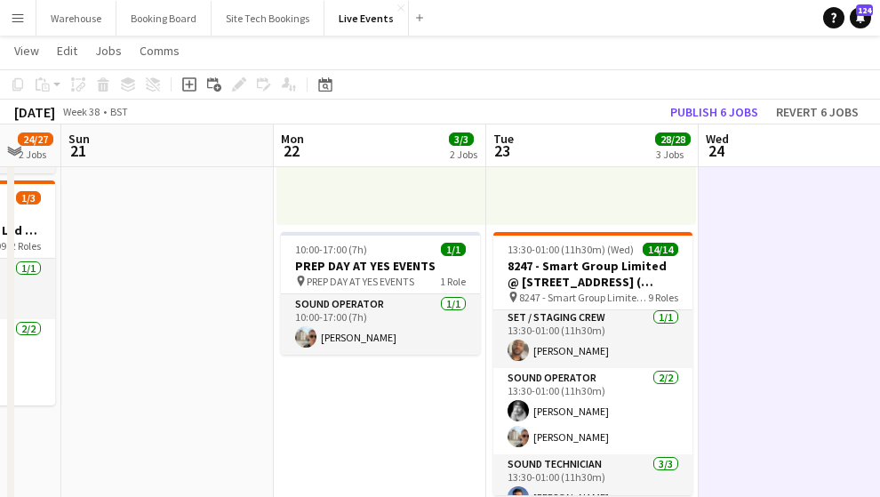
scroll to position [414, 0]
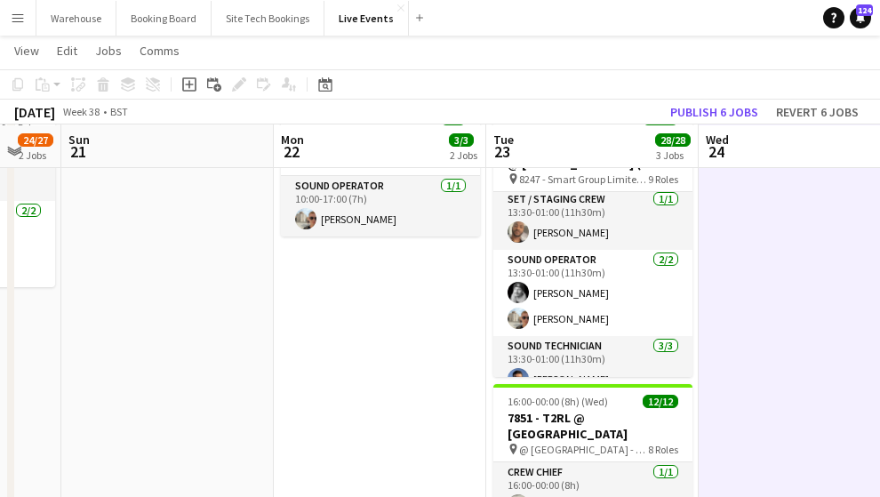
click at [466, 380] on app-date-cell "Toggle View VIDEO MAINTENENCE AT YES EVENTS [DATE] → [DATE] 4/4 2 jobs 08:00-16…" at bounding box center [380, 478] width 212 height 1386
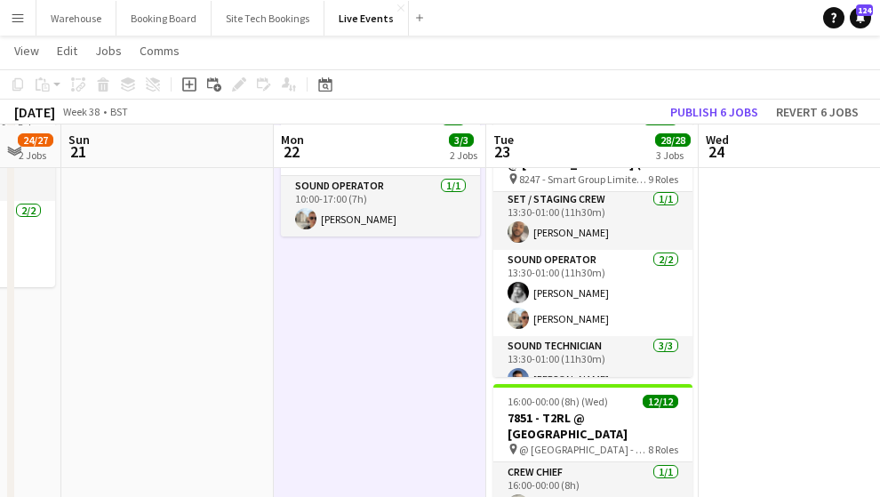
click at [799, 351] on app-date-cell at bounding box center [805, 478] width 212 height 1386
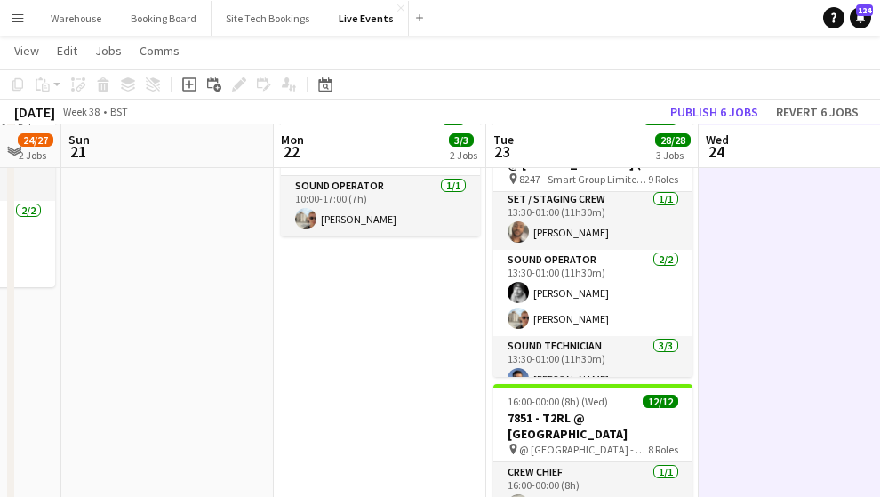
scroll to position [356, 0]
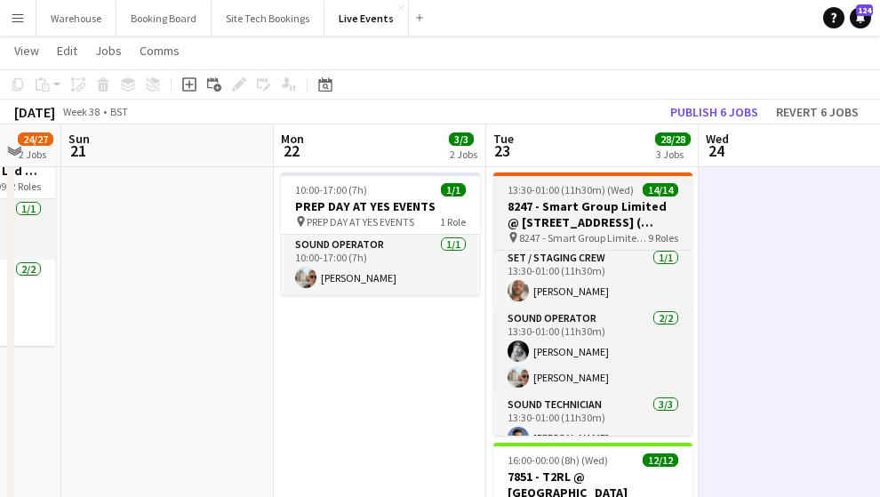
click at [577, 205] on h3 "8247 - Smart Group Limited @ [STREET_ADDRESS] ( Formerly Freemasons' Hall)" at bounding box center [592, 214] width 199 height 32
